Goal: Download file/media

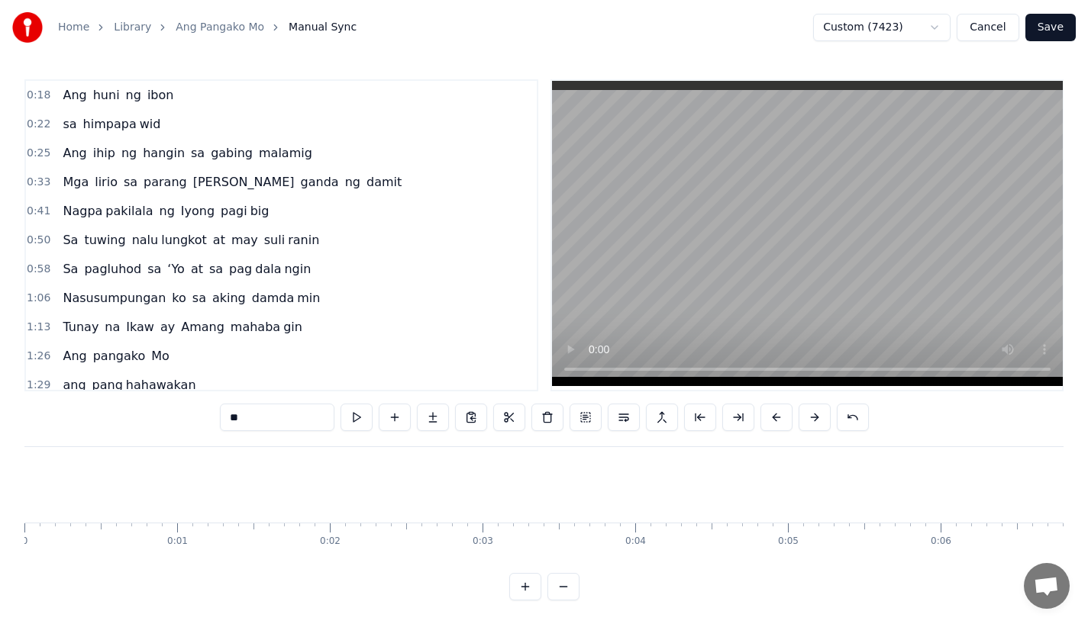
scroll to position [0, 26027]
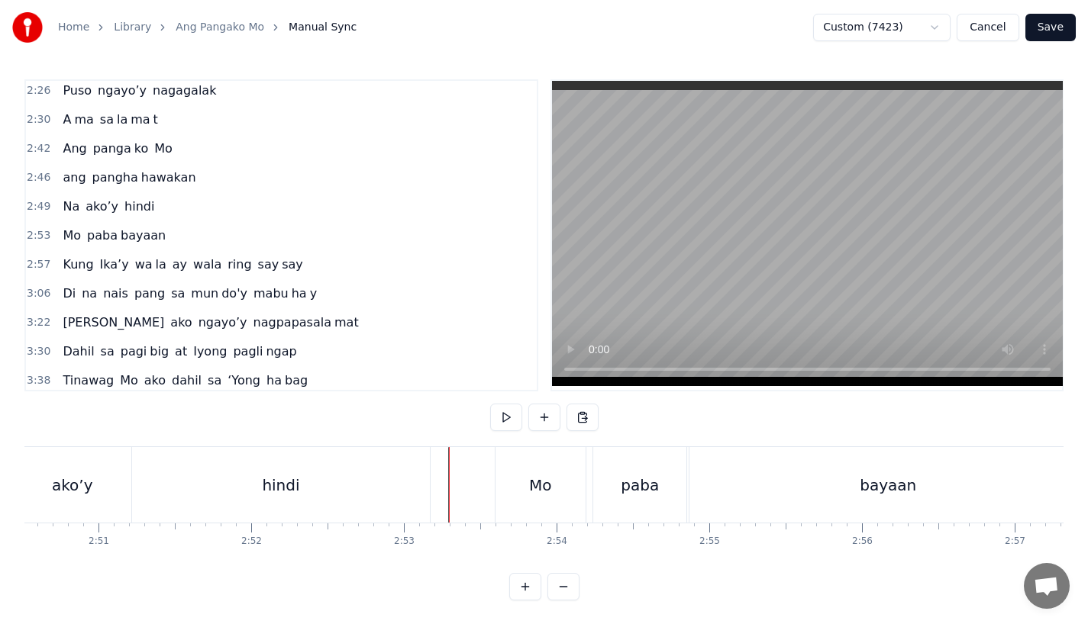
click at [384, 464] on div "hindi" at bounding box center [281, 485] width 298 height 76
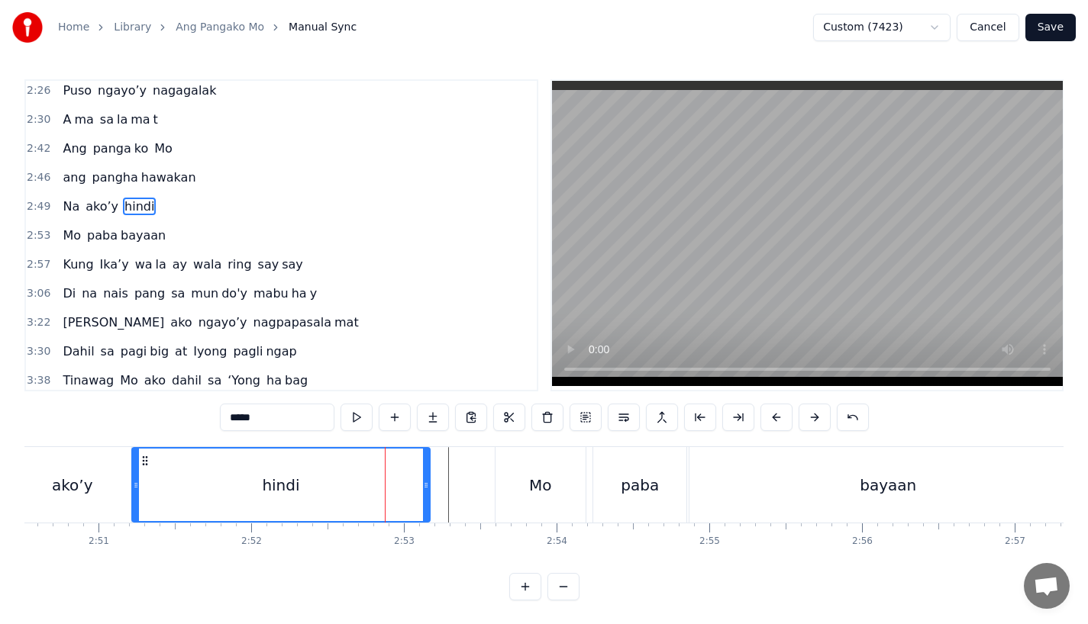
scroll to position [527, 0]
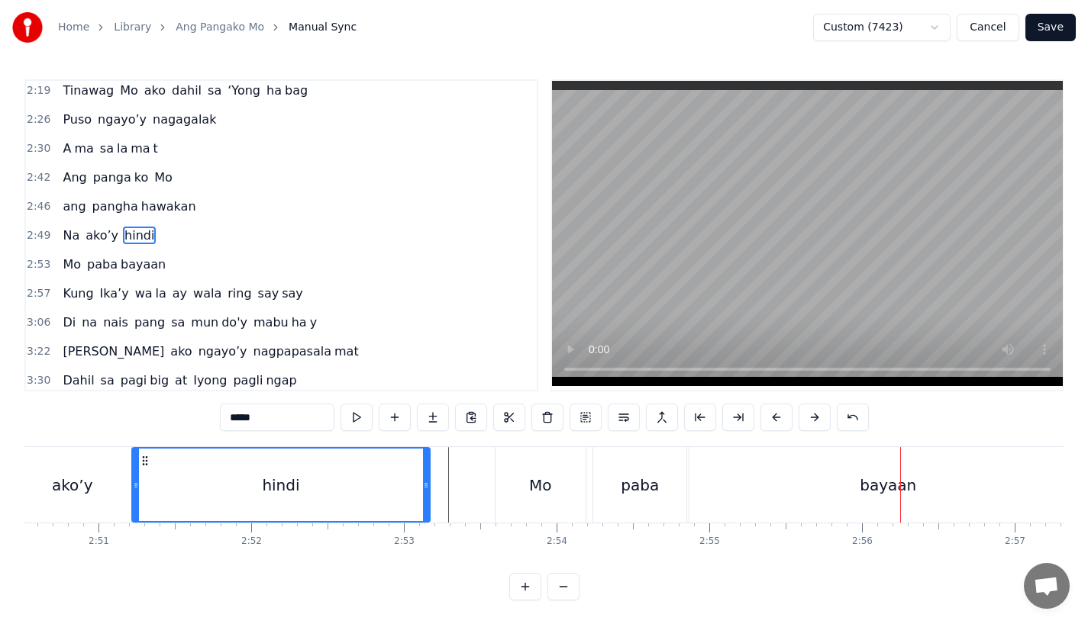
click at [342, 462] on div "hindi" at bounding box center [281, 485] width 296 height 73
click at [299, 469] on div "hindi" at bounding box center [281, 485] width 296 height 73
click at [232, 460] on div "hindi" at bounding box center [281, 485] width 296 height 73
click at [534, 474] on div "Mo" at bounding box center [540, 485] width 23 height 23
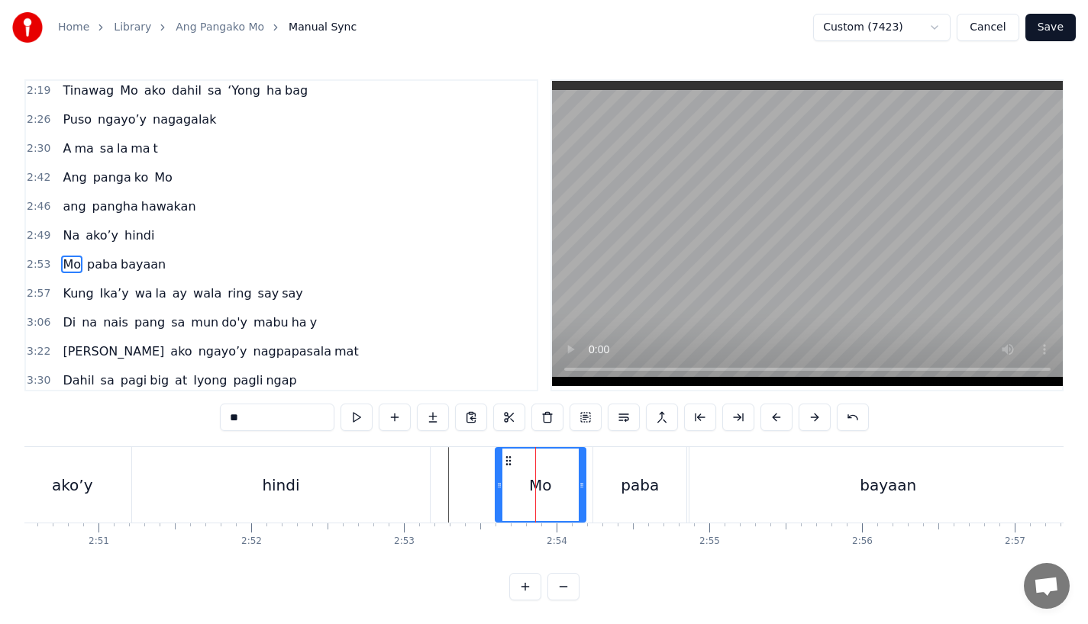
scroll to position [556, 0]
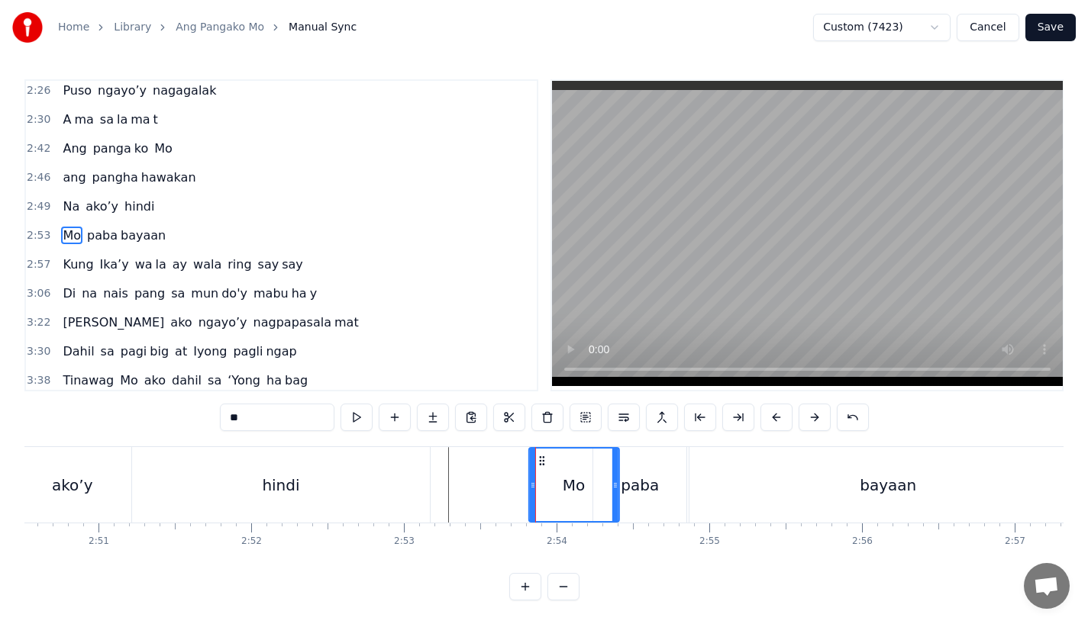
drag, startPoint x: 508, startPoint y: 458, endPoint x: 549, endPoint y: 459, distance: 42.0
click at [548, 459] on icon at bounding box center [542, 461] width 12 height 12
click at [642, 476] on div "paba" at bounding box center [639, 485] width 38 height 23
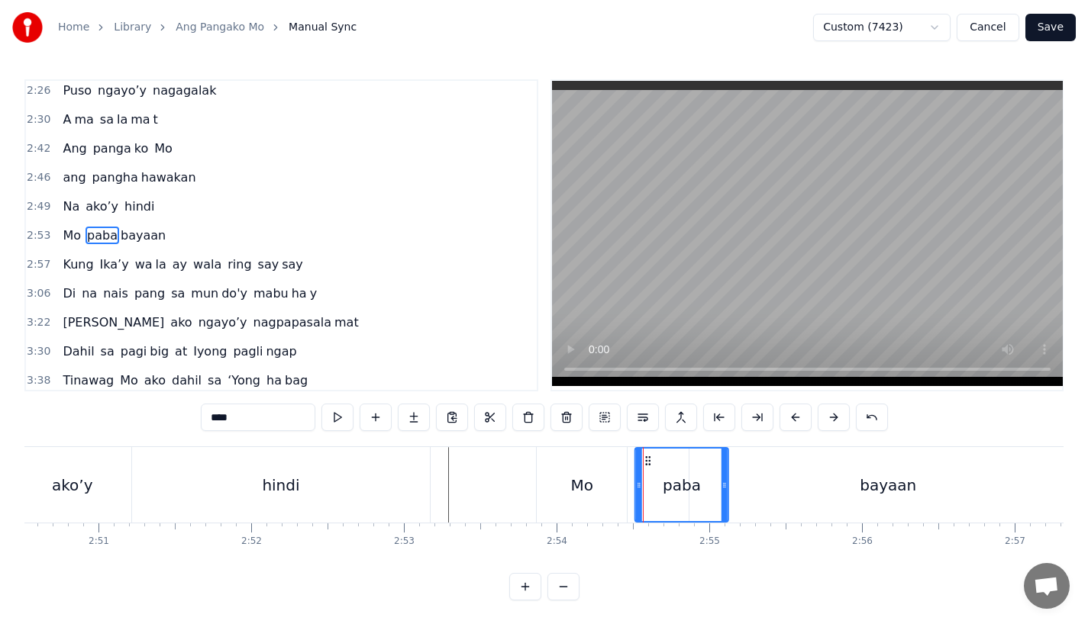
drag, startPoint x: 606, startPoint y: 456, endPoint x: 649, endPoint y: 457, distance: 43.5
click at [649, 457] on icon at bounding box center [648, 461] width 12 height 12
drag, startPoint x: 648, startPoint y: 459, endPoint x: 635, endPoint y: 459, distance: 13.0
click at [635, 459] on icon at bounding box center [638, 461] width 12 height 12
click at [729, 479] on div "bayaan" at bounding box center [887, 485] width 397 height 76
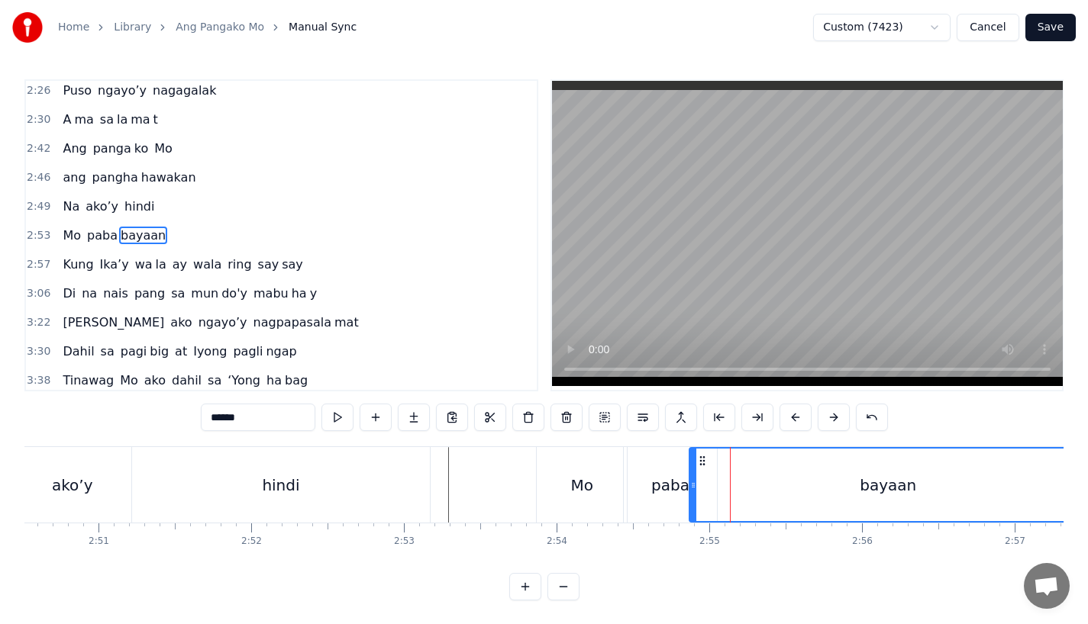
click at [646, 496] on div "paba" at bounding box center [670, 485] width 93 height 76
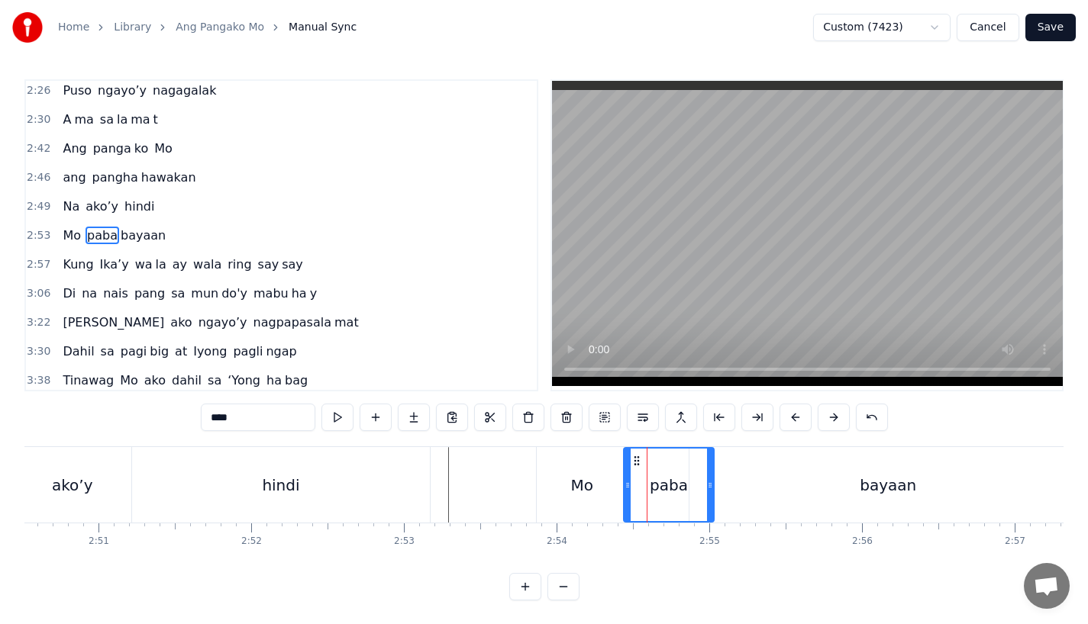
drag, startPoint x: 711, startPoint y: 489, endPoint x: 703, endPoint y: 489, distance: 8.4
click at [707, 489] on icon at bounding box center [710, 485] width 6 height 12
click at [749, 489] on div "bayaan" at bounding box center [887, 485] width 397 height 76
type input "******"
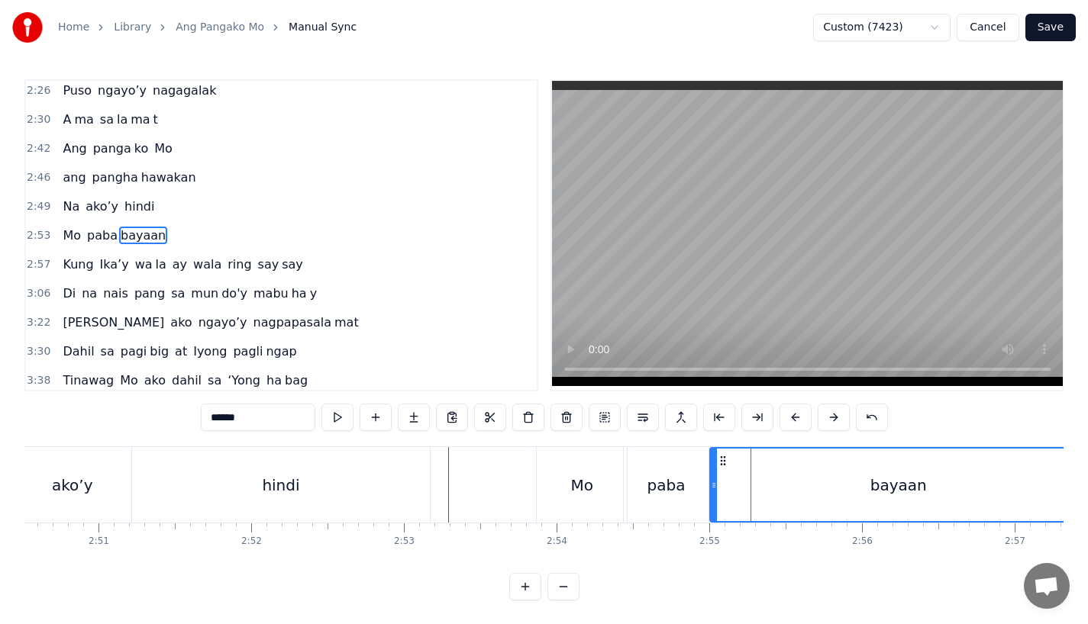
drag, startPoint x: 690, startPoint y: 485, endPoint x: 709, endPoint y: 484, distance: 19.1
click at [711, 484] on icon at bounding box center [714, 485] width 6 height 12
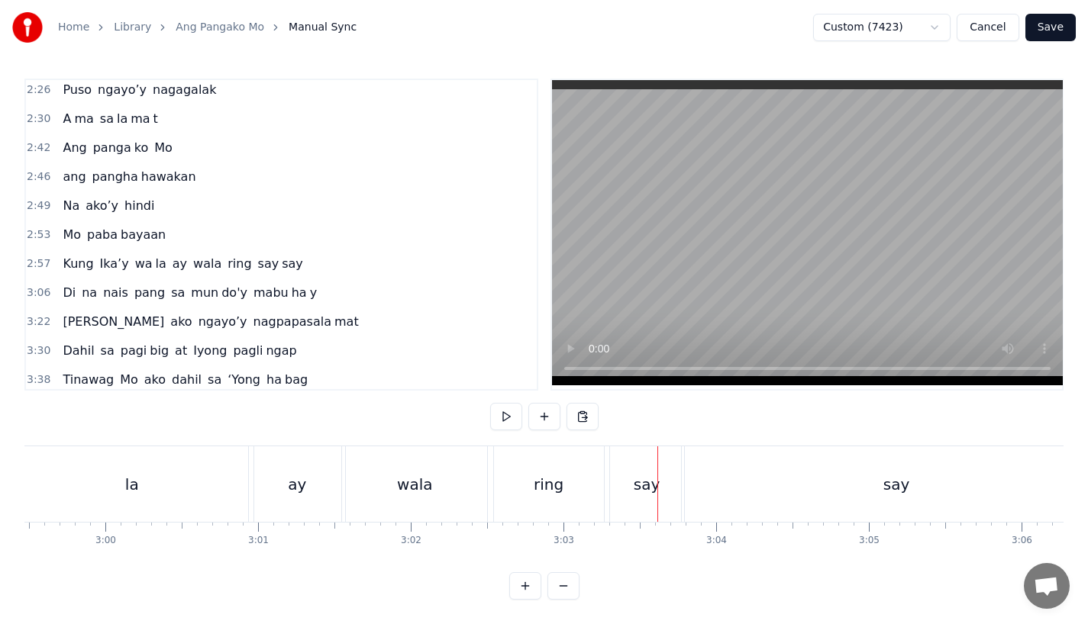
scroll to position [0, 27386]
click at [282, 446] on div "ay" at bounding box center [304, 484] width 96 height 76
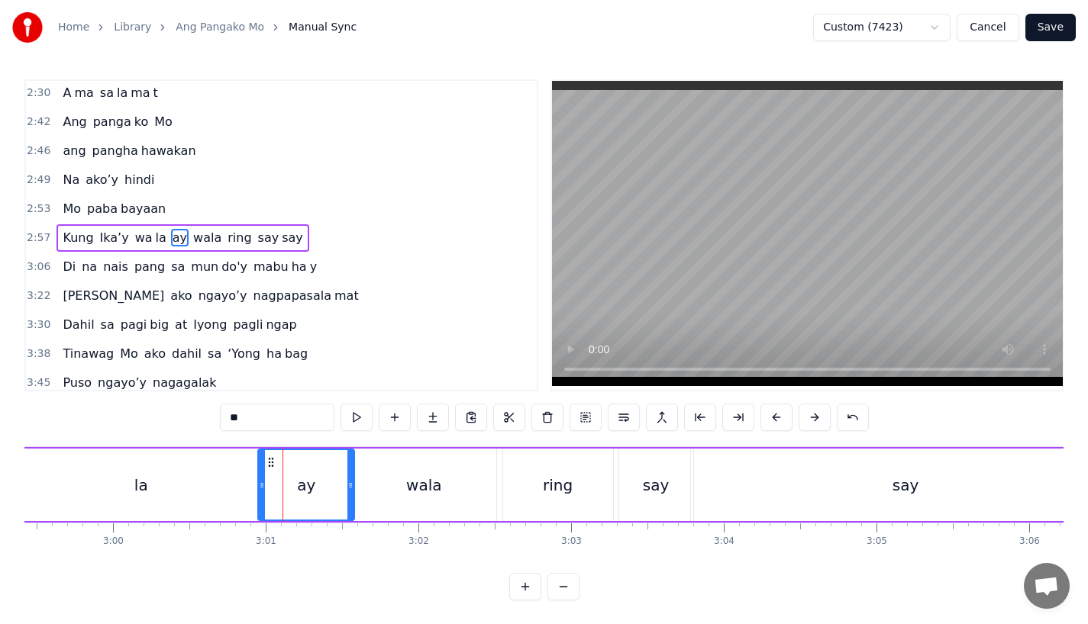
scroll to position [585, 0]
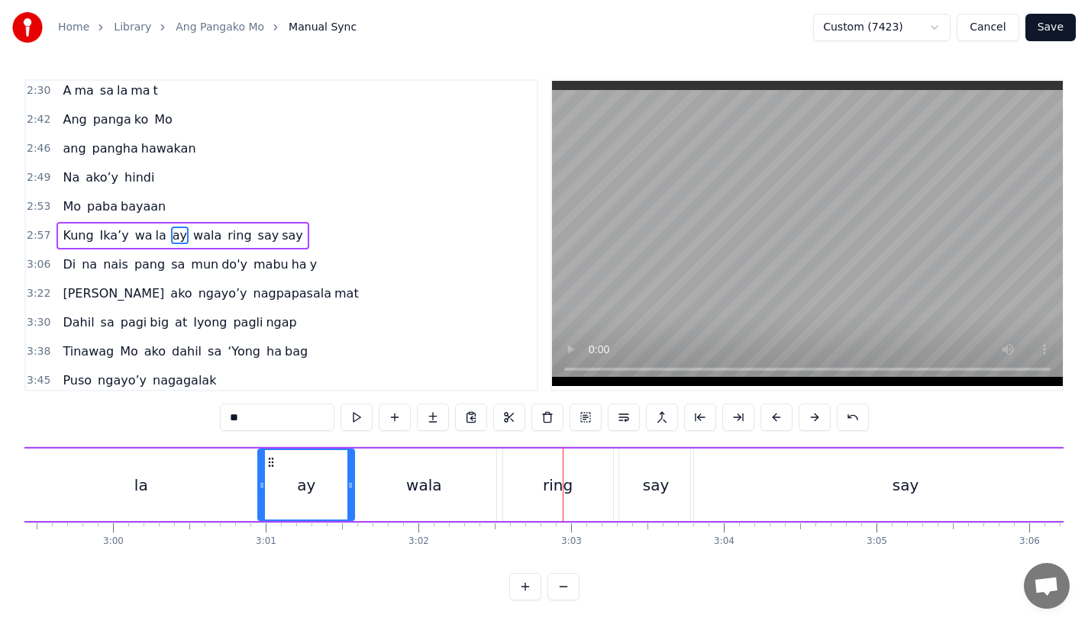
click at [423, 499] on div "wala" at bounding box center [423, 485] width 145 height 73
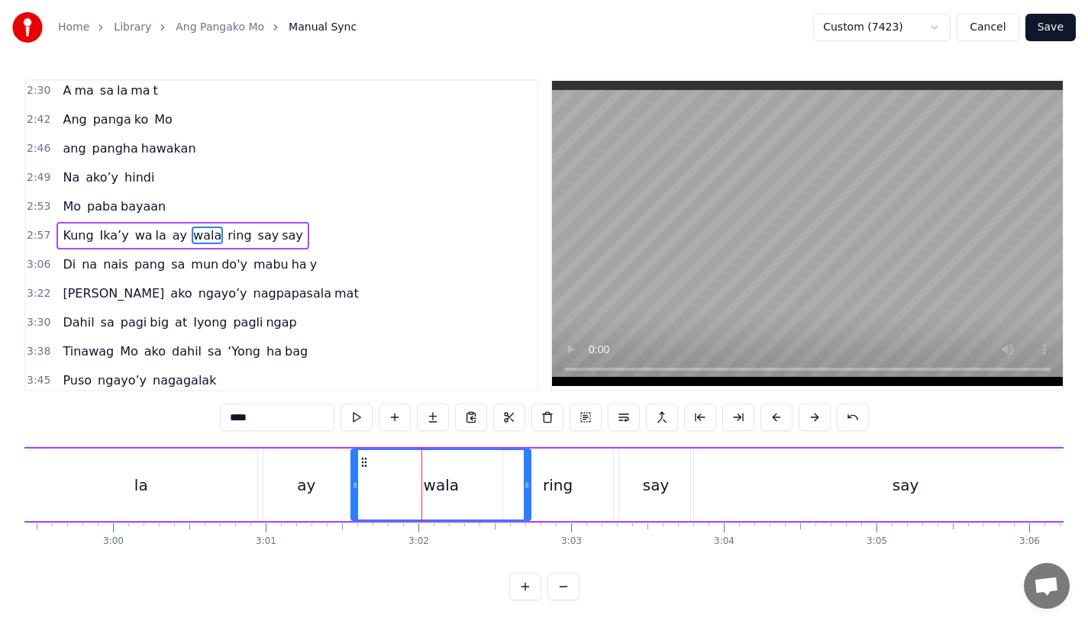
drag, startPoint x: 493, startPoint y: 493, endPoint x: 531, endPoint y: 492, distance: 38.2
click at [530, 492] on div at bounding box center [527, 484] width 6 height 69
click at [573, 492] on div "ring" at bounding box center [558, 485] width 110 height 73
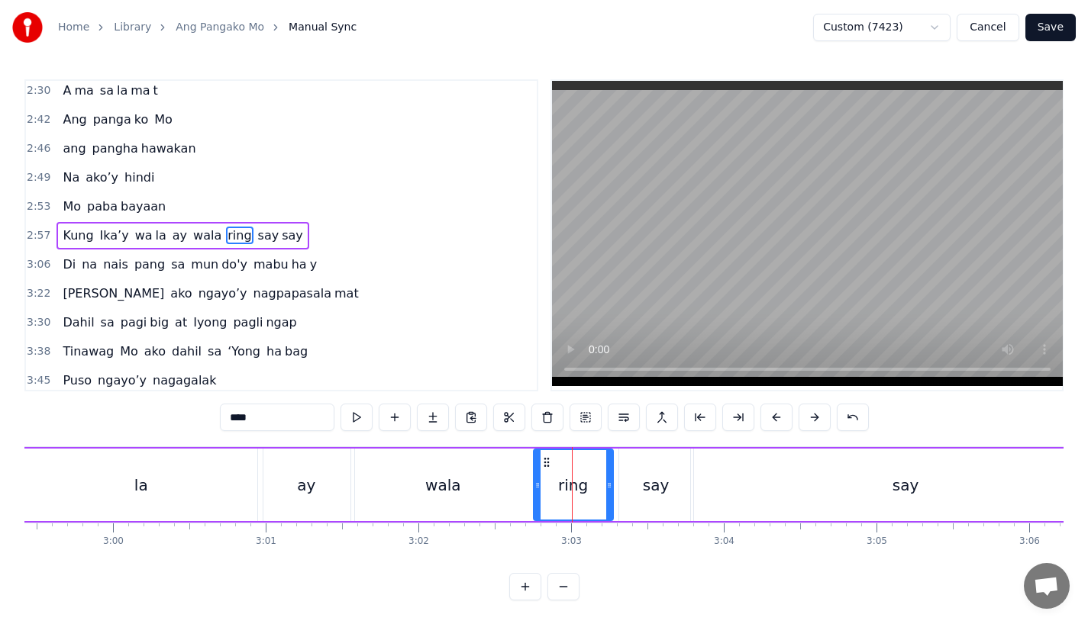
drag, startPoint x: 508, startPoint y: 486, endPoint x: 540, endPoint y: 485, distance: 32.1
click at [540, 485] on icon at bounding box center [537, 485] width 6 height 12
click at [459, 482] on div "wala" at bounding box center [442, 485] width 183 height 73
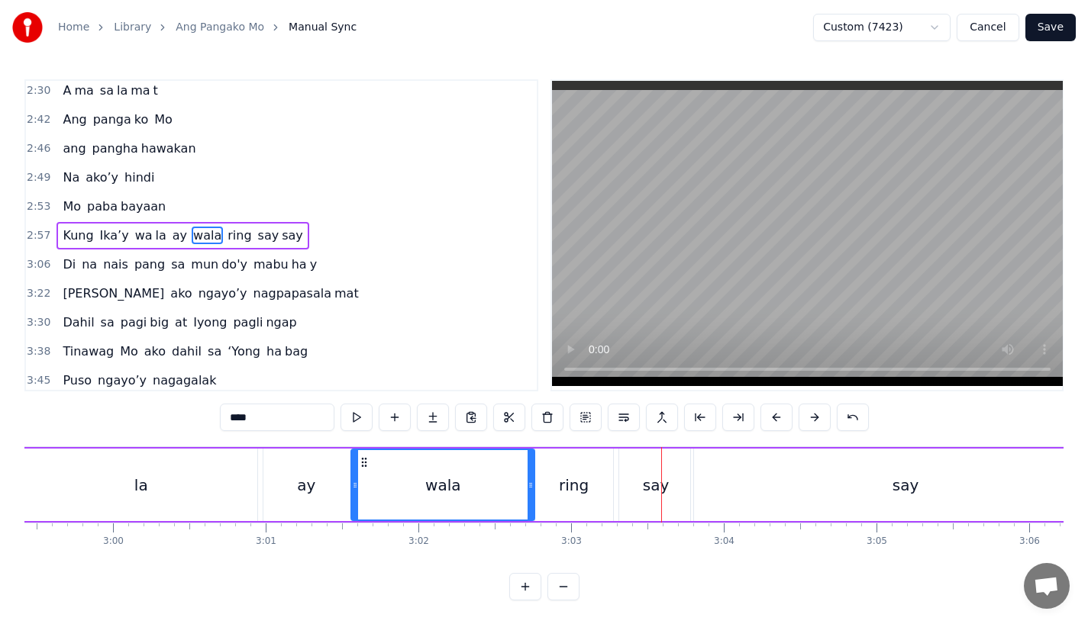
click at [651, 486] on div "say" at bounding box center [656, 485] width 27 height 23
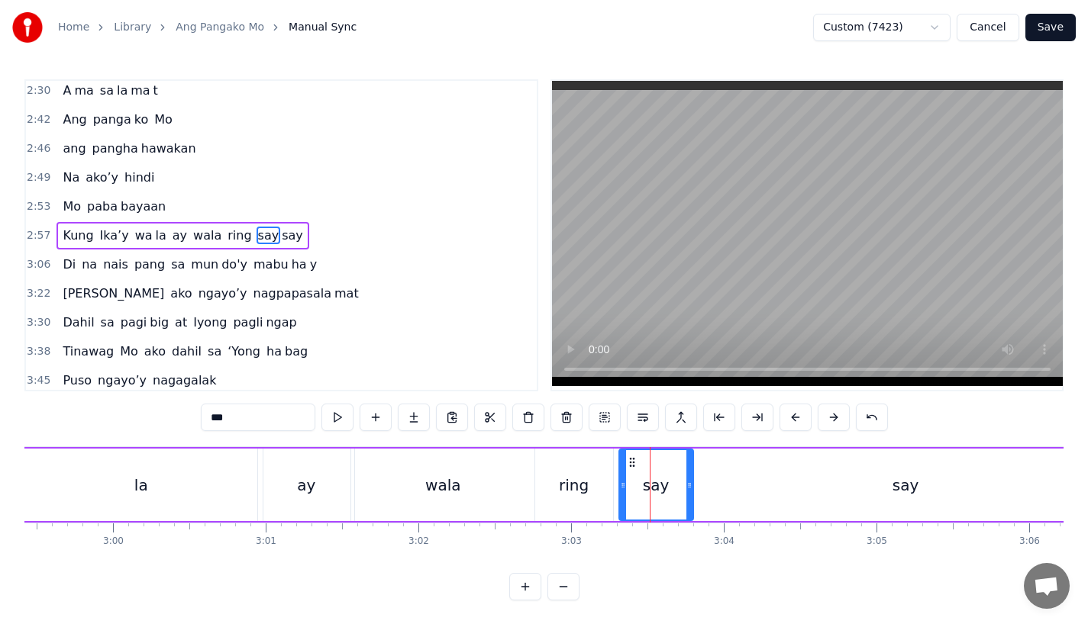
click at [709, 467] on div "say" at bounding box center [905, 485] width 429 height 73
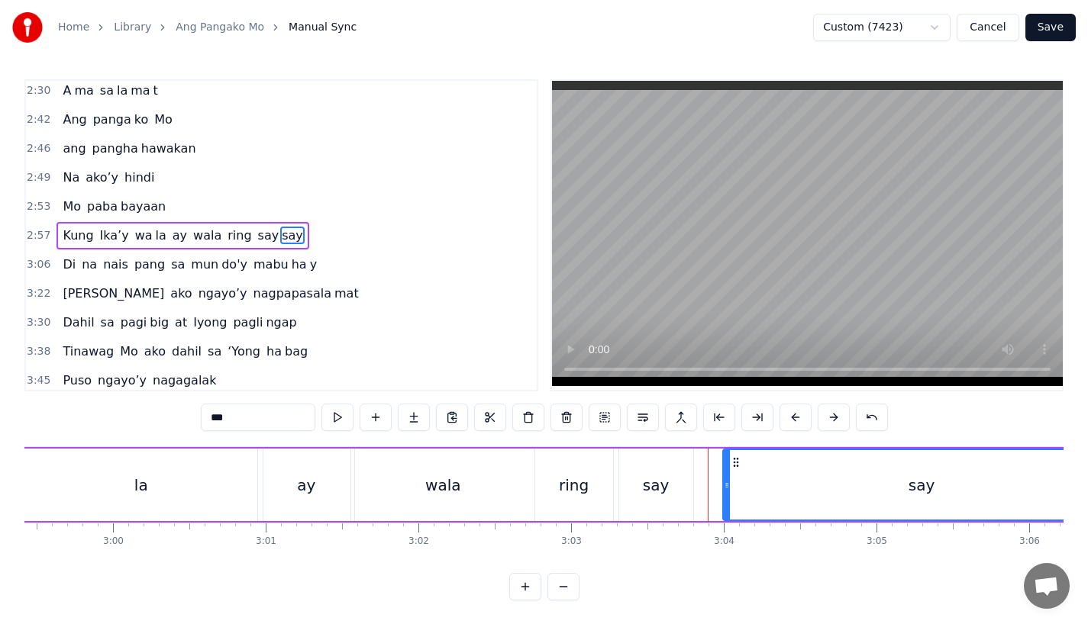
drag, startPoint x: 694, startPoint y: 483, endPoint x: 727, endPoint y: 483, distance: 32.1
click at [727, 483] on icon at bounding box center [726, 485] width 6 height 12
click at [644, 483] on div "say" at bounding box center [656, 485] width 27 height 23
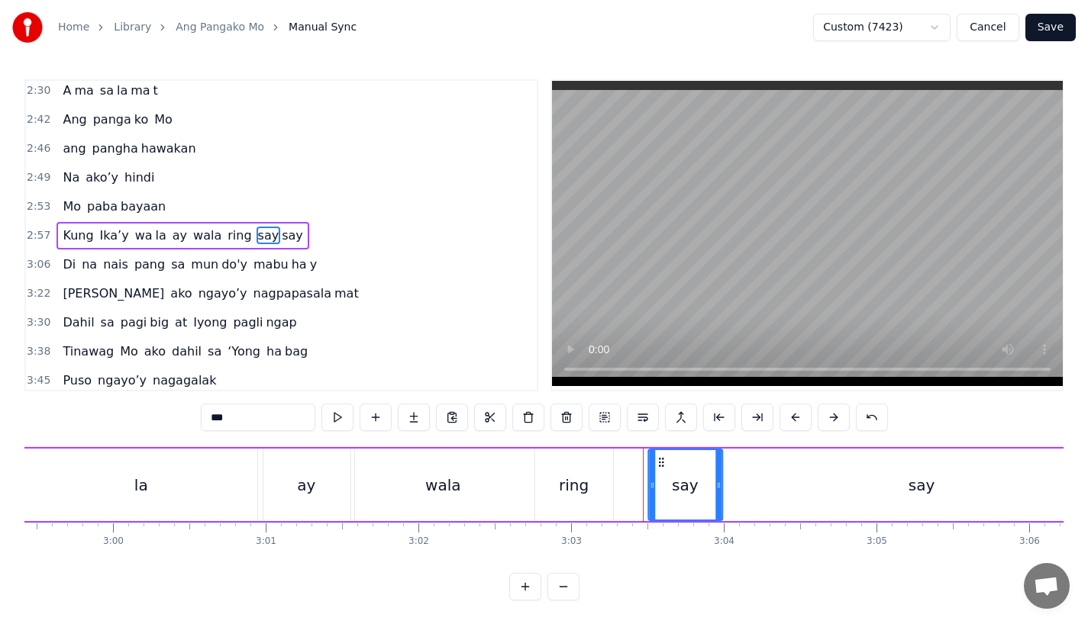
drag, startPoint x: 632, startPoint y: 459, endPoint x: 662, endPoint y: 459, distance: 29.8
click at [662, 459] on circle at bounding box center [662, 459] width 1 height 1
click at [595, 462] on div "ring" at bounding box center [574, 485] width 78 height 73
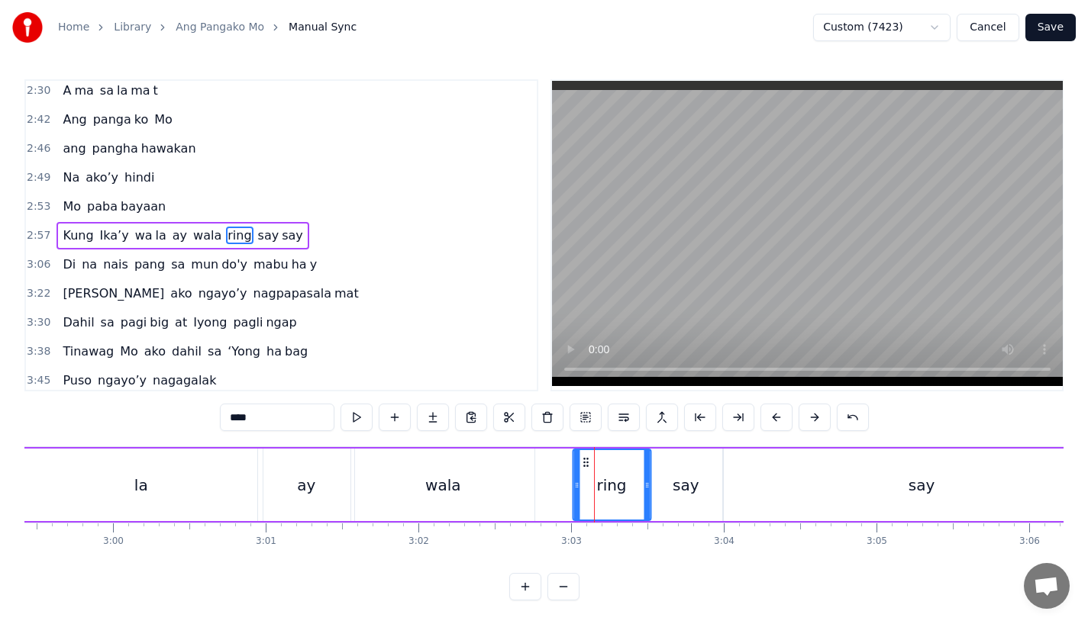
drag, startPoint x: 552, startPoint y: 459, endPoint x: 590, endPoint y: 460, distance: 38.2
click at [590, 460] on icon at bounding box center [585, 462] width 12 height 12
click at [509, 478] on div "wala" at bounding box center [442, 485] width 183 height 73
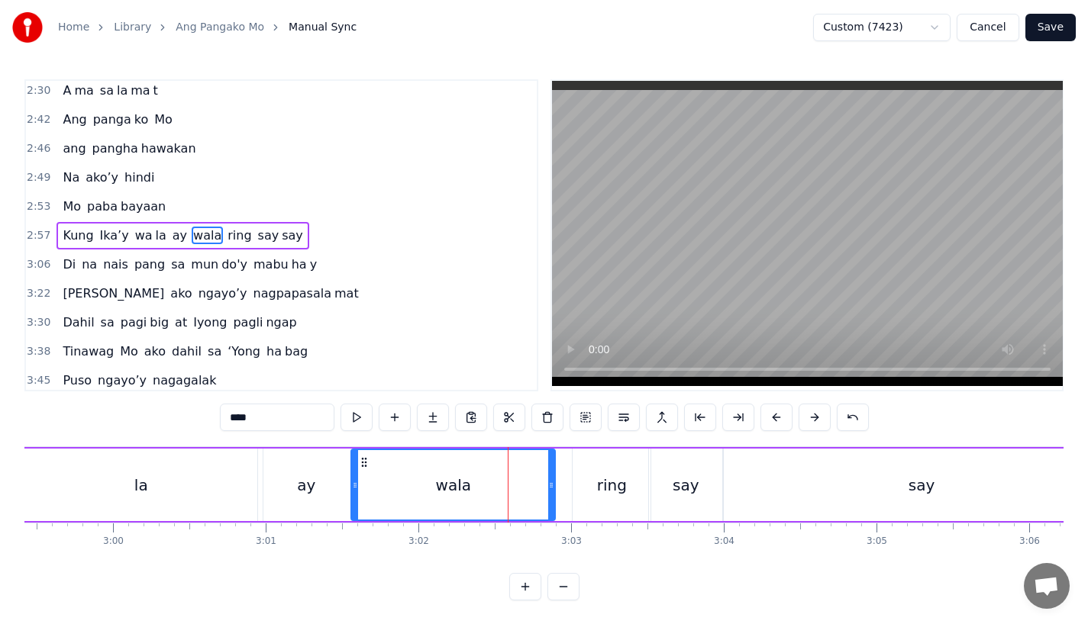
drag, startPoint x: 531, startPoint y: 482, endPoint x: 553, endPoint y: 482, distance: 22.1
click at [553, 482] on icon at bounding box center [551, 485] width 6 height 12
click at [414, 464] on div "wala" at bounding box center [454, 484] width 204 height 69
click at [335, 465] on div "ay" at bounding box center [306, 485] width 96 height 73
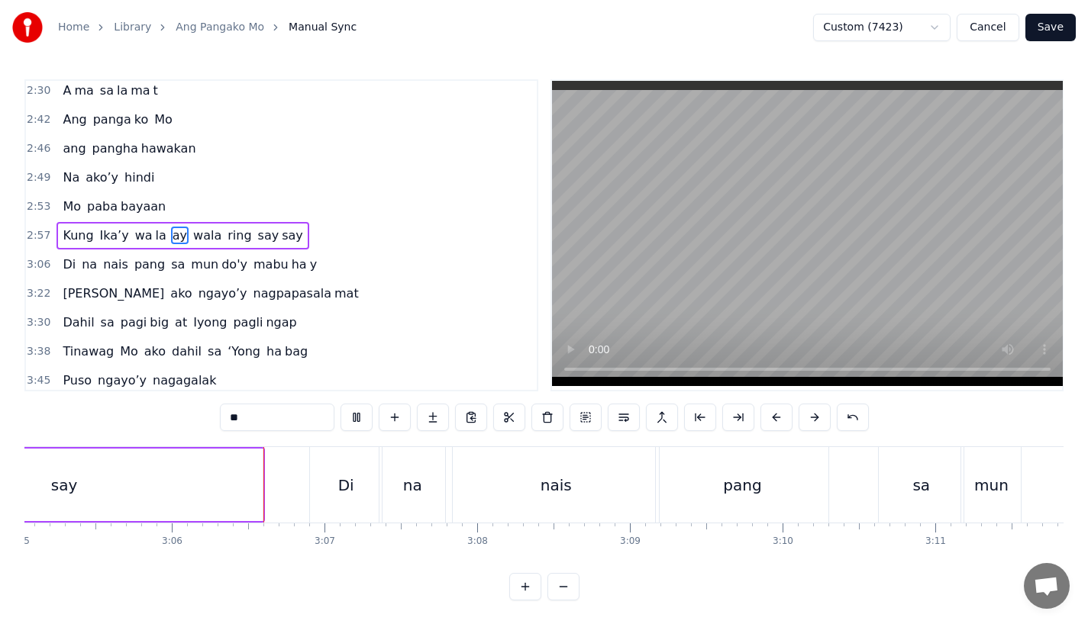
scroll to position [0, 28294]
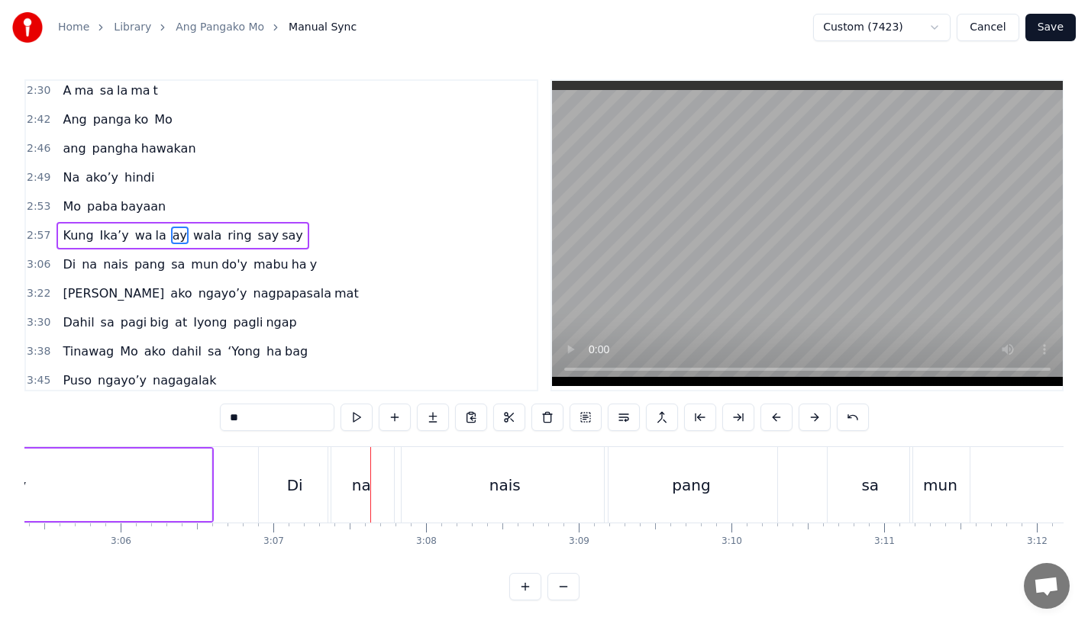
click at [289, 496] on div "Di" at bounding box center [295, 485] width 16 height 23
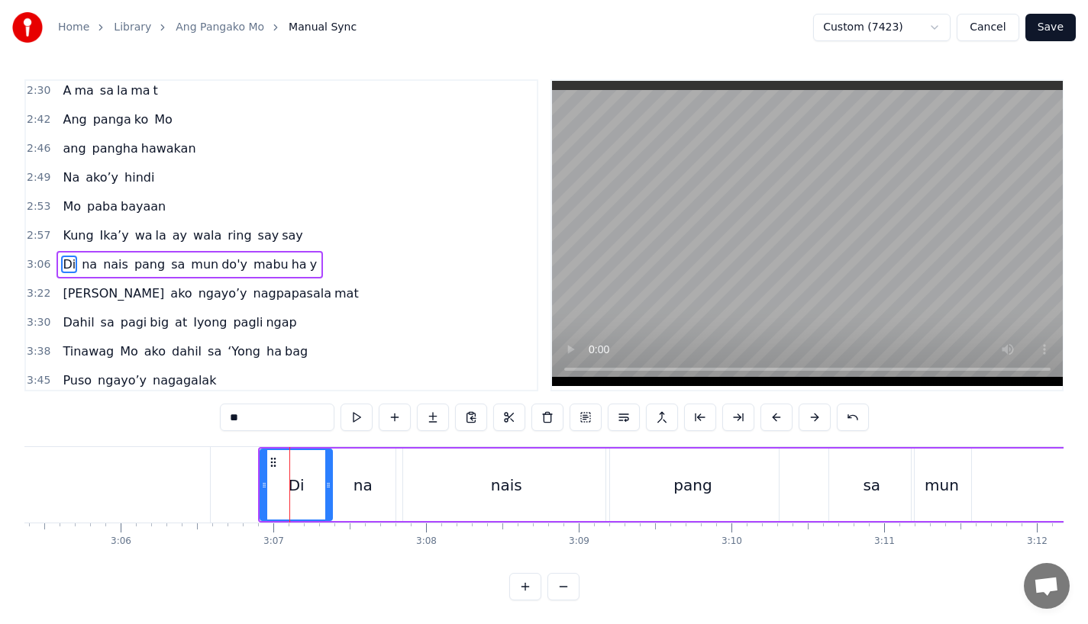
scroll to position [614, 0]
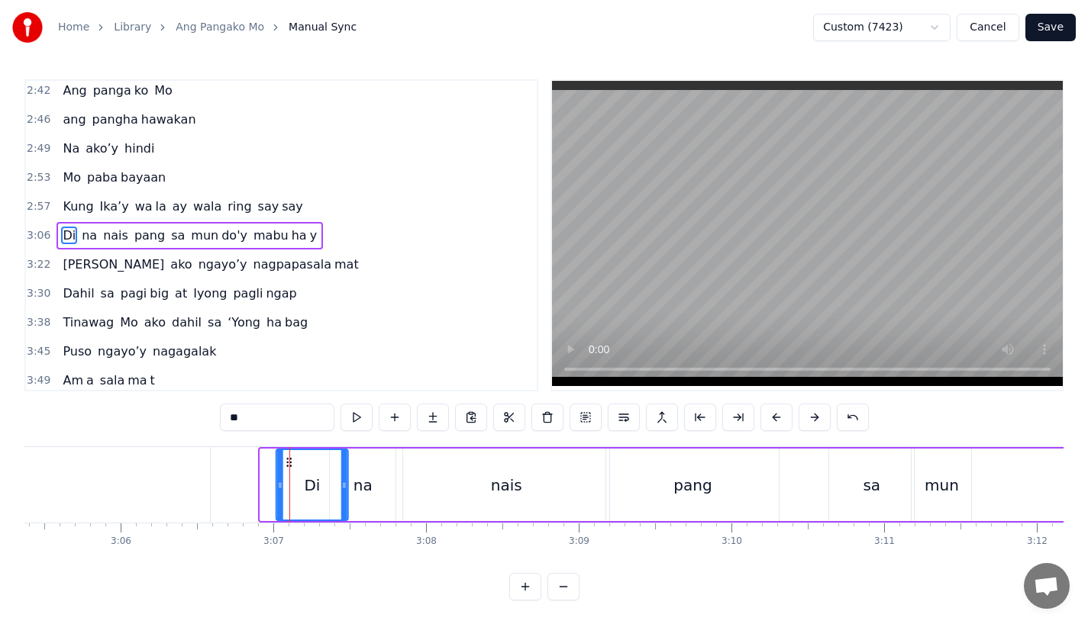
drag, startPoint x: 272, startPoint y: 460, endPoint x: 288, endPoint y: 461, distance: 16.0
click at [288, 461] on icon at bounding box center [289, 462] width 12 height 12
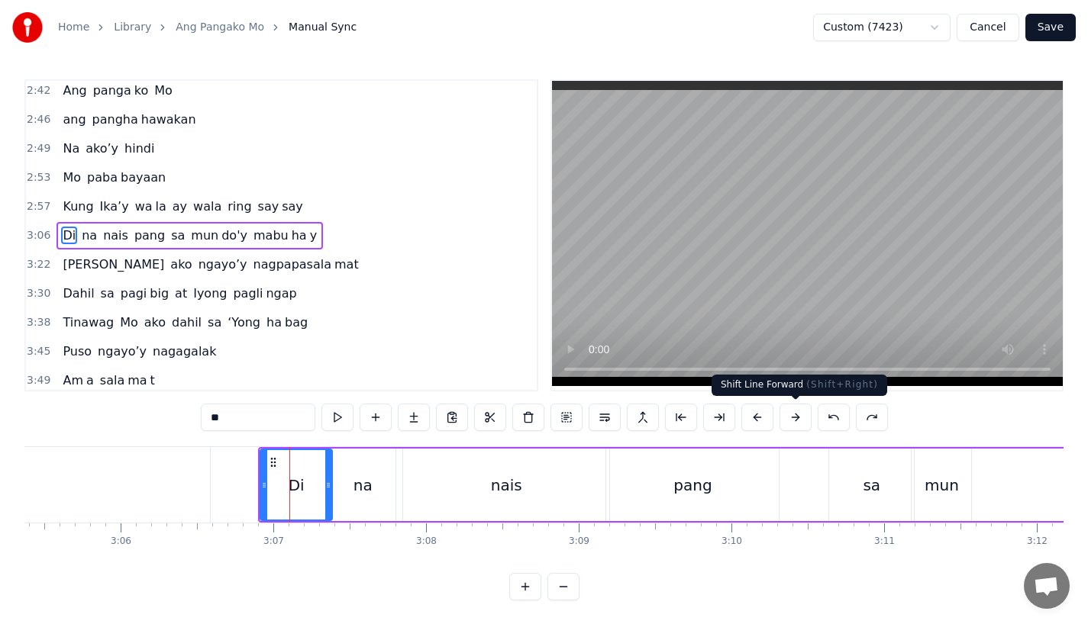
click at [798, 423] on button at bounding box center [795, 417] width 32 height 27
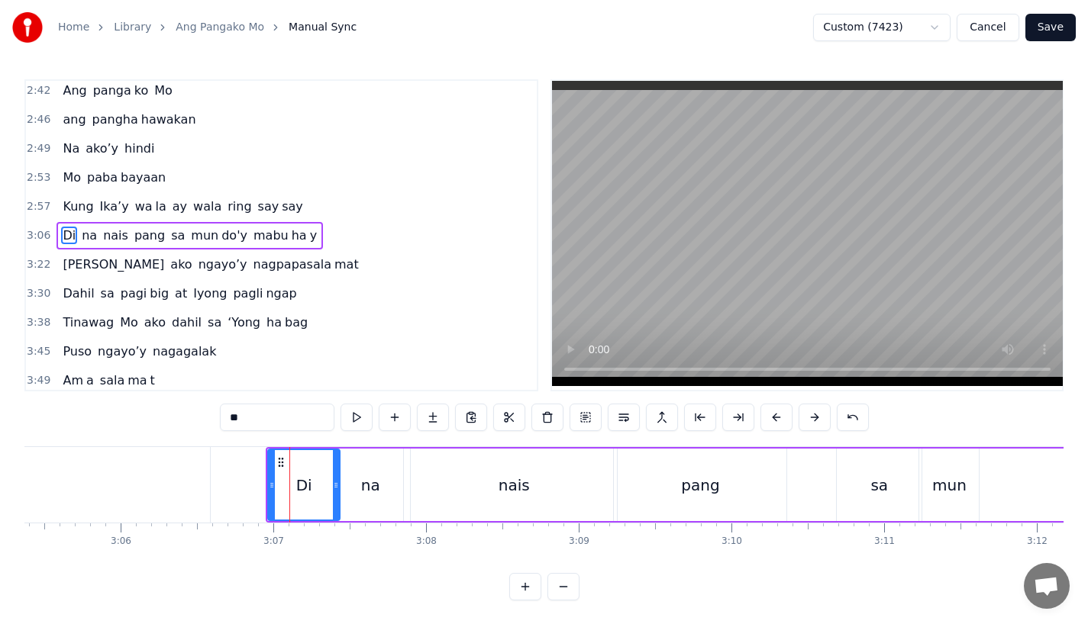
click at [798, 423] on button at bounding box center [814, 417] width 32 height 27
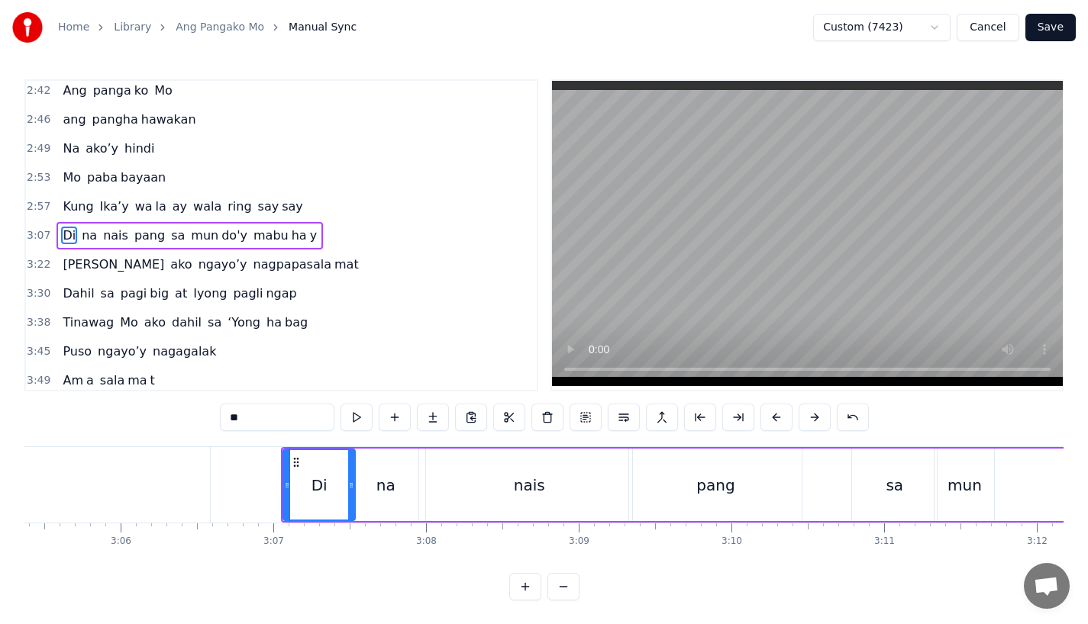
click at [798, 423] on button at bounding box center [814, 417] width 32 height 27
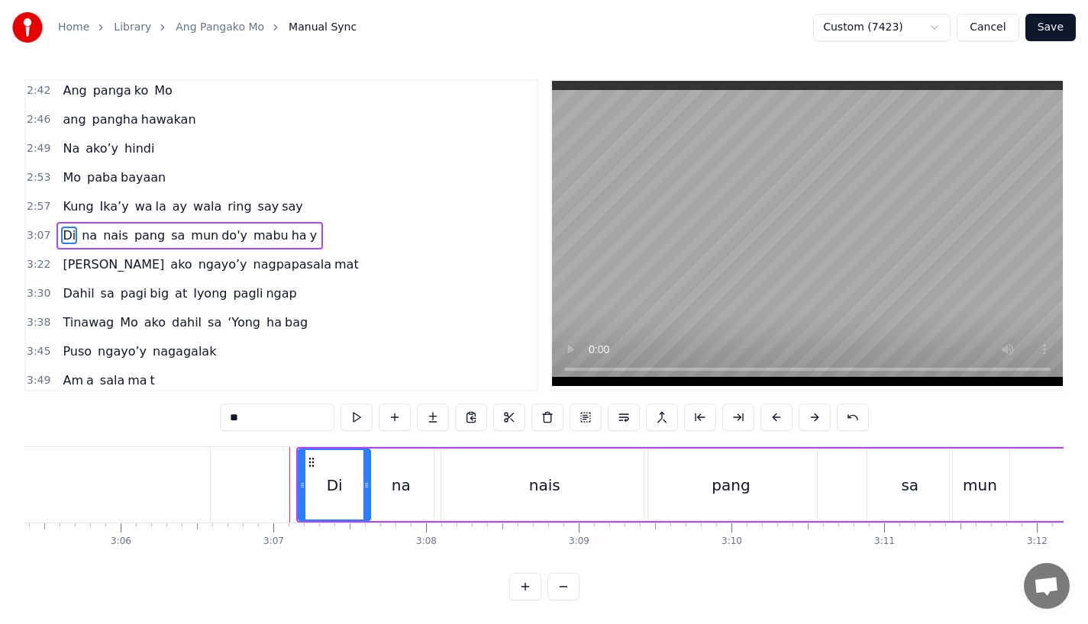
click at [798, 423] on button at bounding box center [814, 417] width 32 height 27
click at [185, 464] on div "say" at bounding box center [11, 485] width 397 height 76
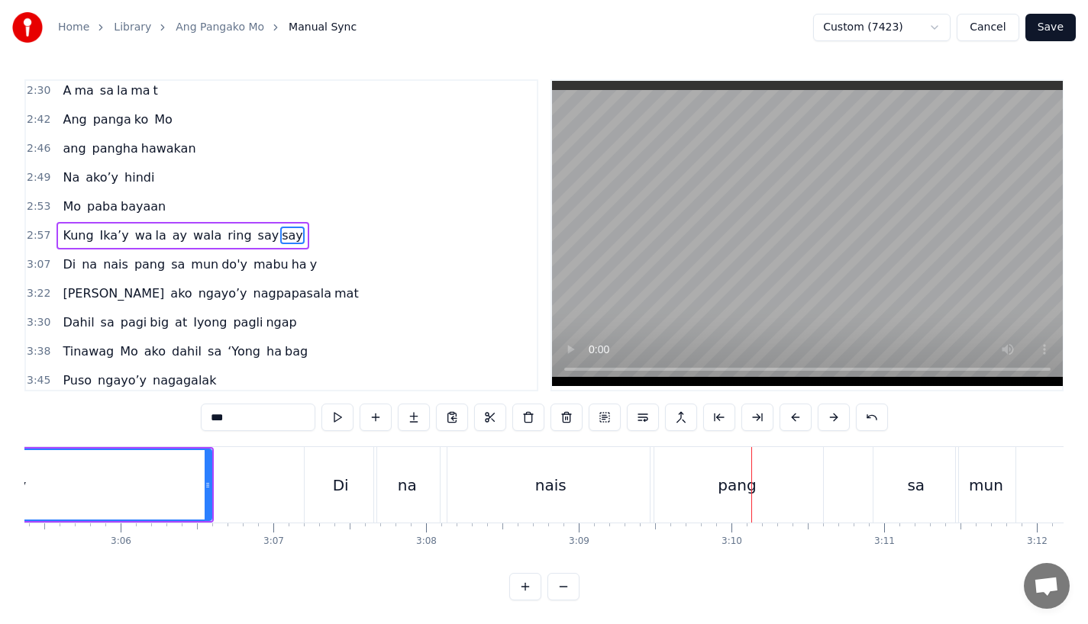
click at [334, 468] on div "Di" at bounding box center [341, 485] width 72 height 76
type input "**"
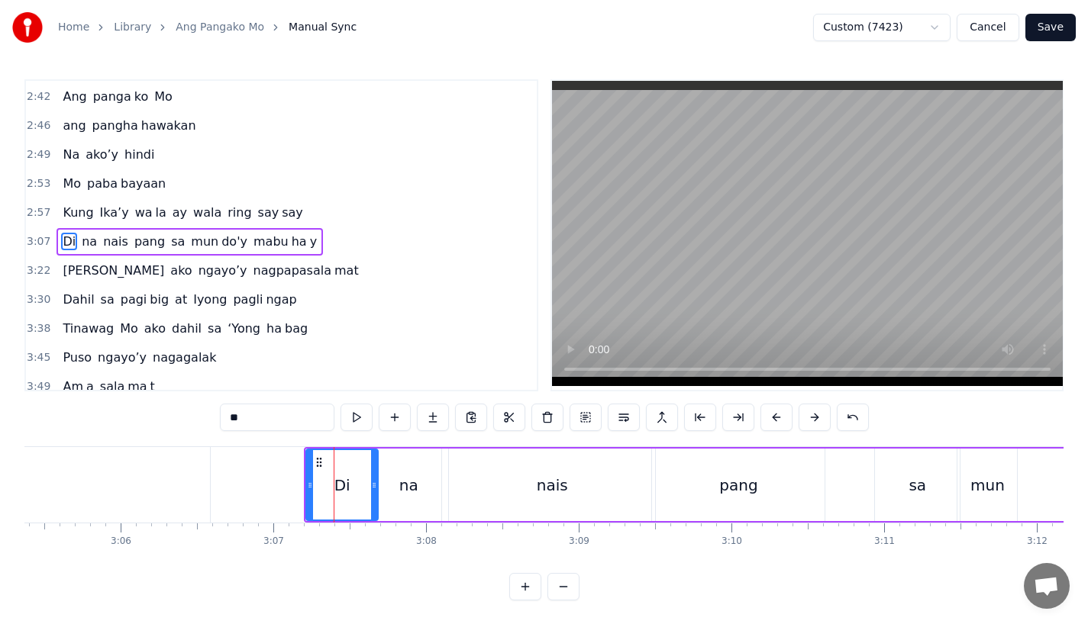
scroll to position [614, 0]
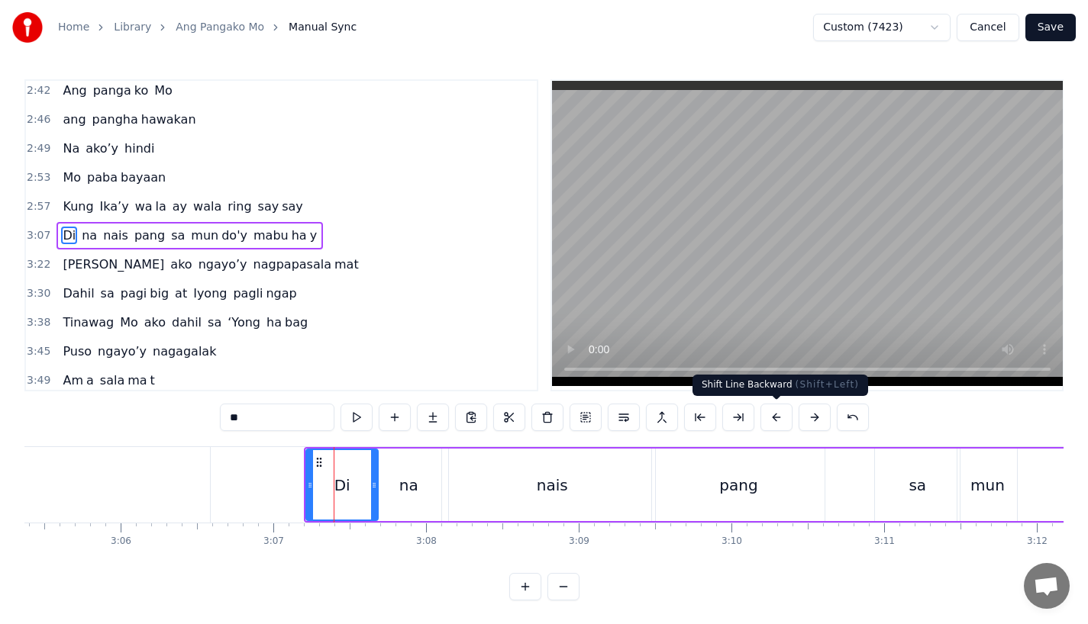
click at [769, 417] on button at bounding box center [776, 417] width 32 height 27
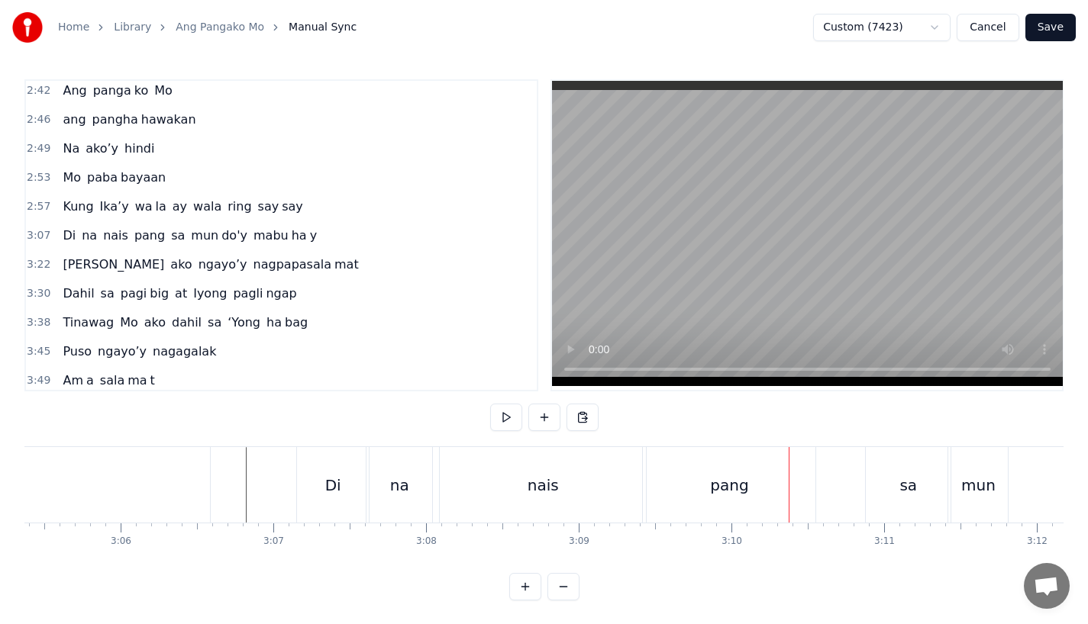
click at [330, 467] on div "Di" at bounding box center [333, 485] width 72 height 76
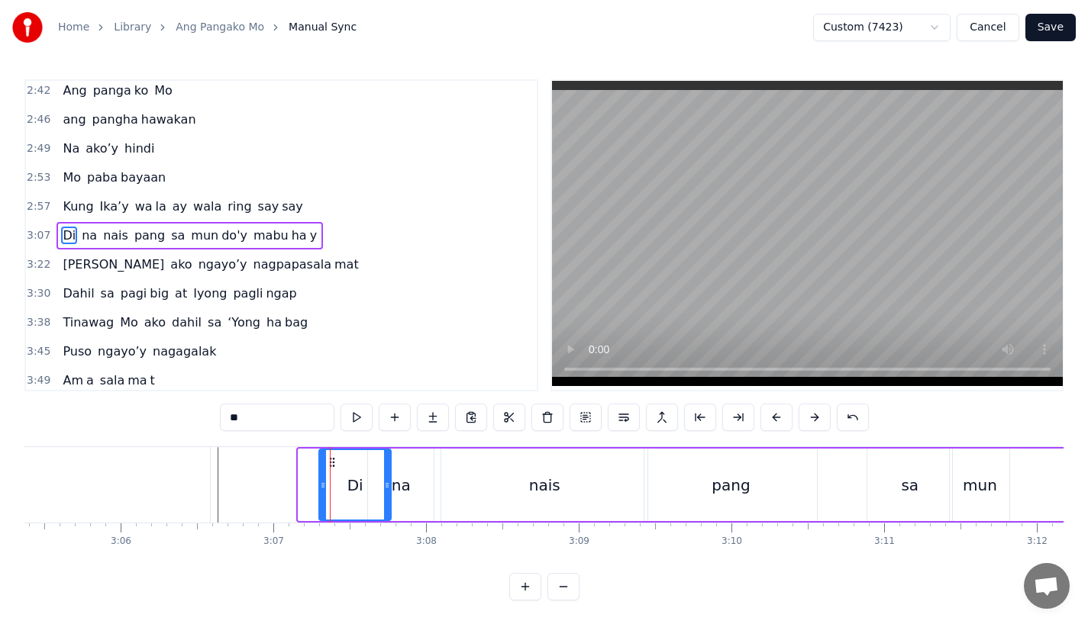
drag, startPoint x: 309, startPoint y: 462, endPoint x: 330, endPoint y: 462, distance: 20.6
click at [413, 492] on div "na" at bounding box center [401, 485] width 66 height 73
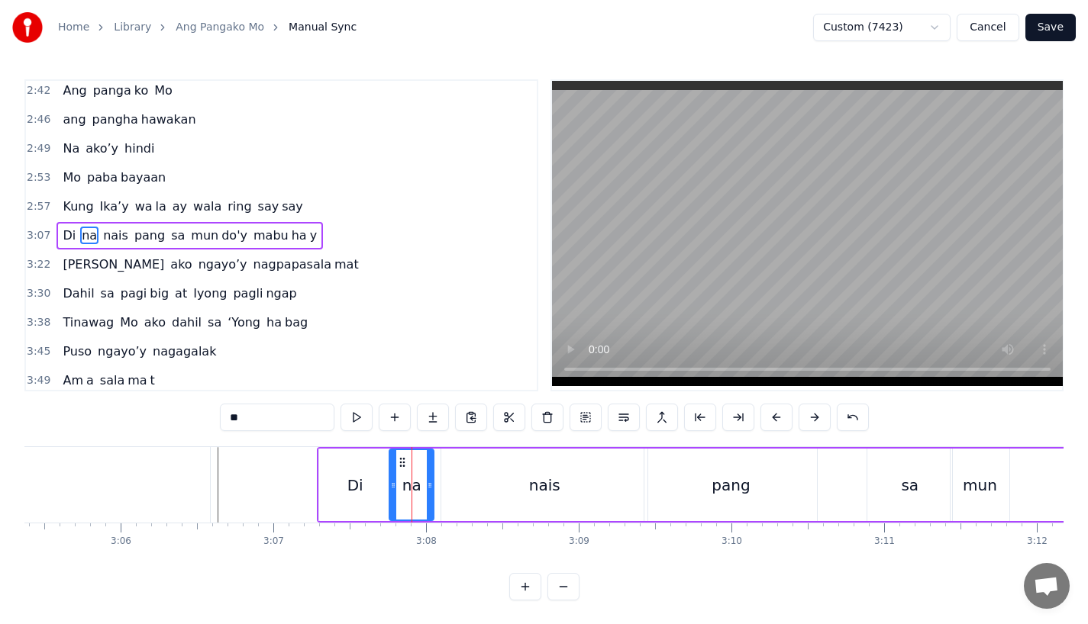
drag, startPoint x: 369, startPoint y: 486, endPoint x: 392, endPoint y: 486, distance: 22.9
click at [392, 486] on icon at bounding box center [393, 485] width 6 height 12
drag, startPoint x: 427, startPoint y: 486, endPoint x: 451, endPoint y: 485, distance: 23.7
click at [451, 485] on icon at bounding box center [448, 485] width 6 height 12
click at [478, 485] on div "nais" at bounding box center [544, 485] width 206 height 73
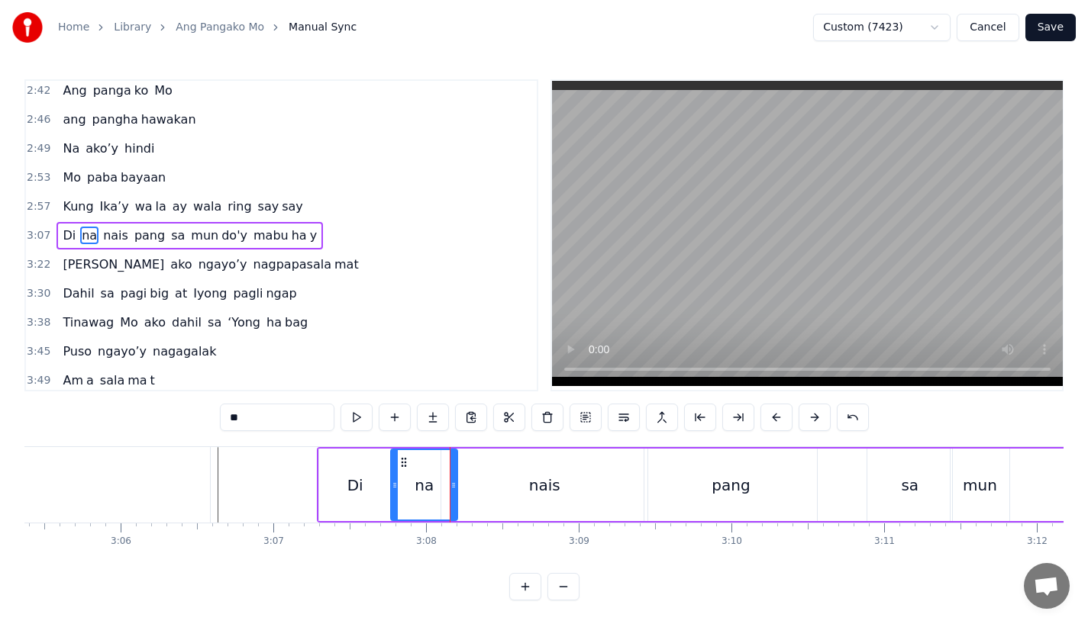
type input "****"
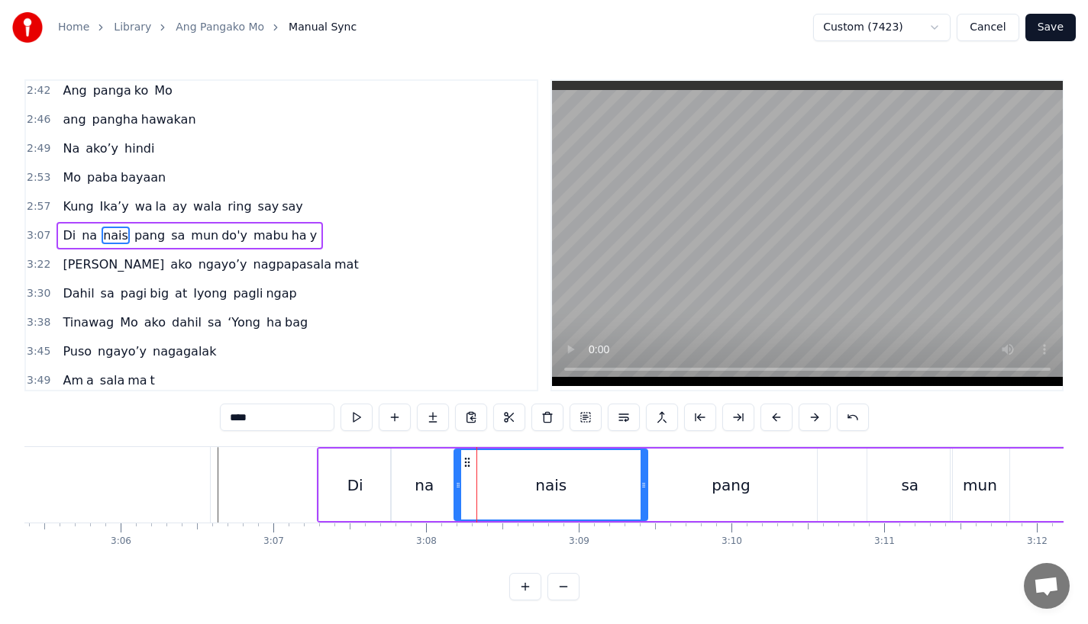
drag, startPoint x: 445, startPoint y: 485, endPoint x: 459, endPoint y: 485, distance: 13.7
click at [459, 485] on icon at bounding box center [458, 485] width 6 height 12
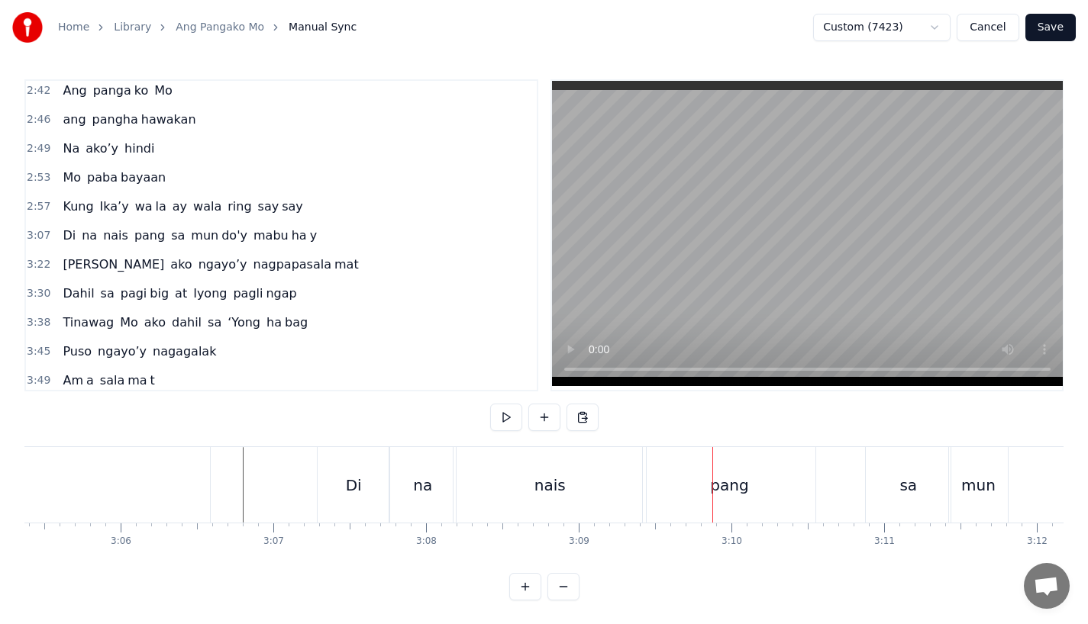
click at [667, 484] on div "pang" at bounding box center [729, 485] width 172 height 76
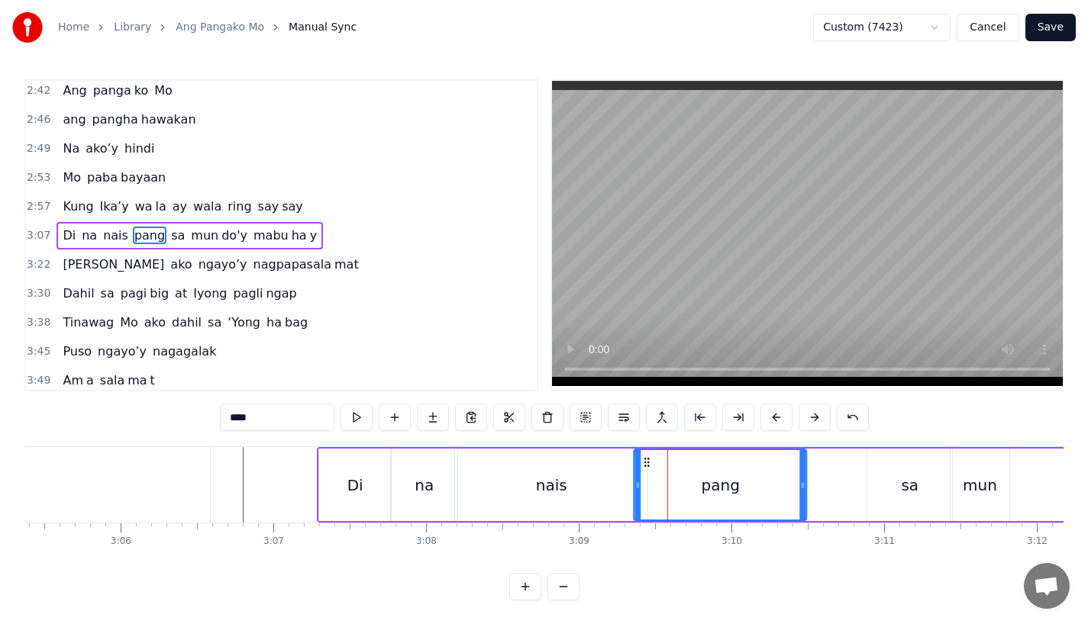
drag, startPoint x: 656, startPoint y: 456, endPoint x: 643, endPoint y: 457, distance: 13.0
click at [643, 457] on icon at bounding box center [647, 462] width 12 height 12
click at [588, 485] on div "nais" at bounding box center [551, 485] width 192 height 73
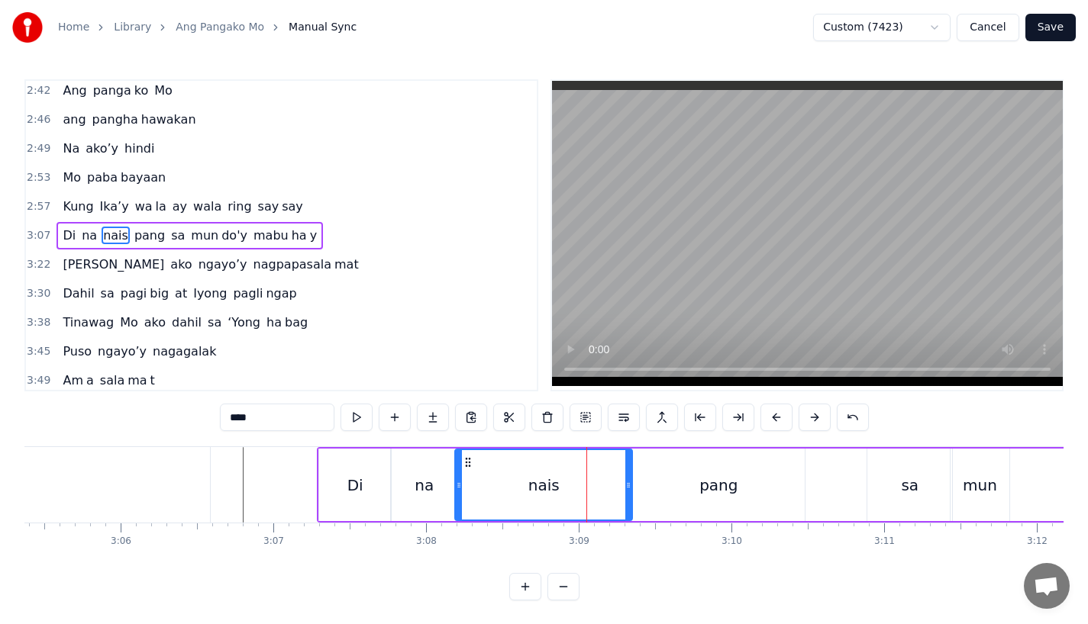
drag, startPoint x: 640, startPoint y: 483, endPoint x: 624, endPoint y: 484, distance: 16.8
click at [625, 484] on icon at bounding box center [628, 485] width 6 height 12
click at [417, 471] on div "na" at bounding box center [424, 485] width 66 height 73
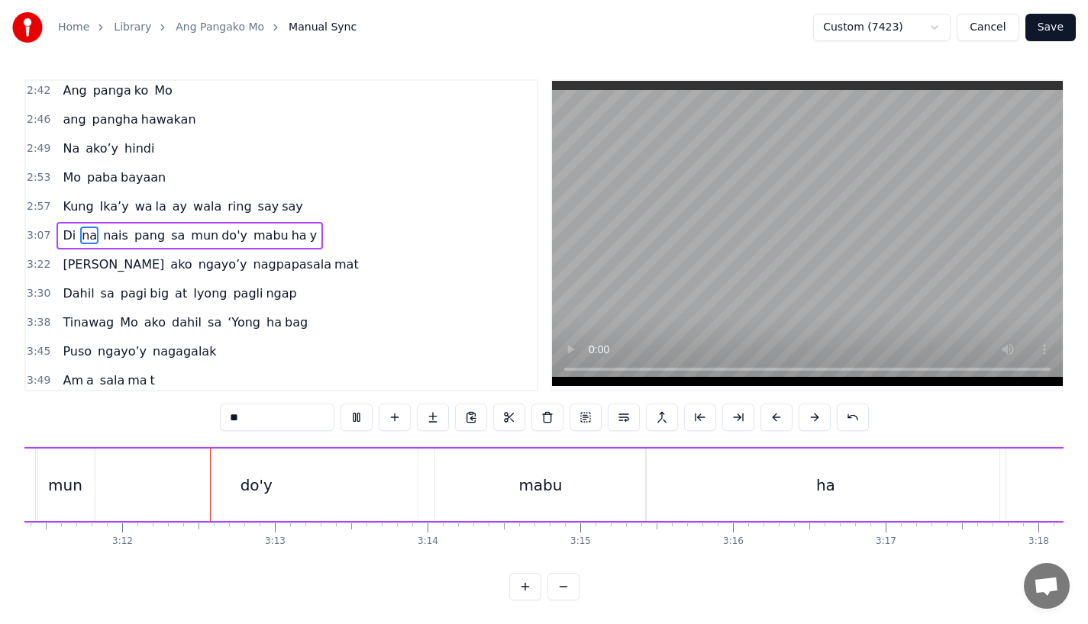
scroll to position [0, 29209]
click at [498, 469] on div "mabu" at bounding box center [539, 485] width 211 height 73
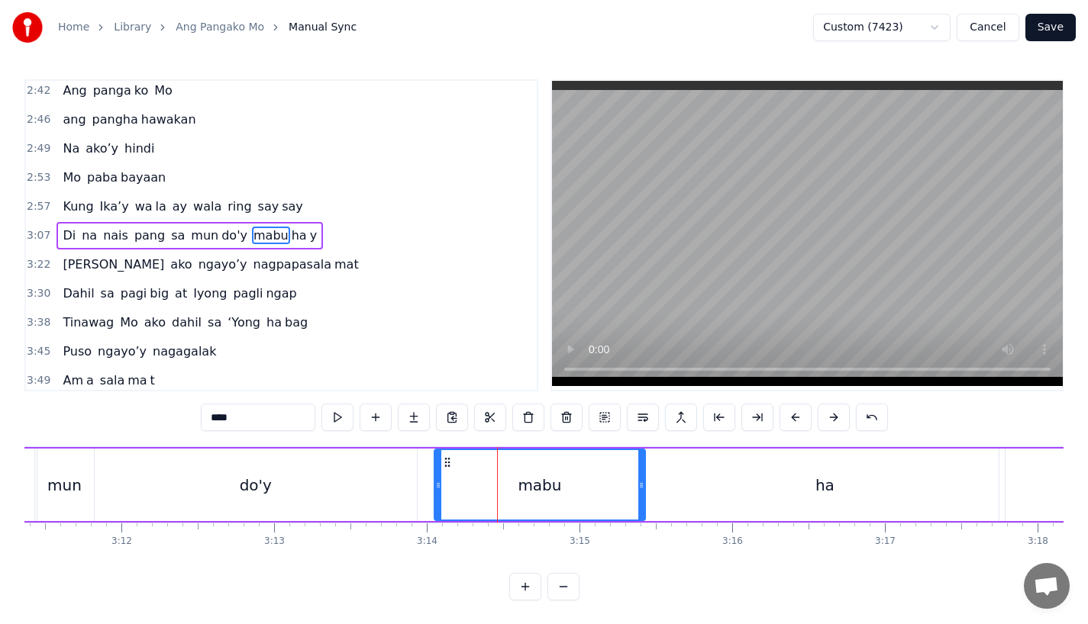
drag, startPoint x: 441, startPoint y: 484, endPoint x: 462, endPoint y: 486, distance: 20.7
click at [462, 486] on div "mabu" at bounding box center [539, 484] width 209 height 69
drag, startPoint x: 438, startPoint y: 487, endPoint x: 467, endPoint y: 487, distance: 29.0
click at [467, 487] on icon at bounding box center [464, 485] width 6 height 12
click at [388, 487] on div "do'y" at bounding box center [256, 485] width 322 height 73
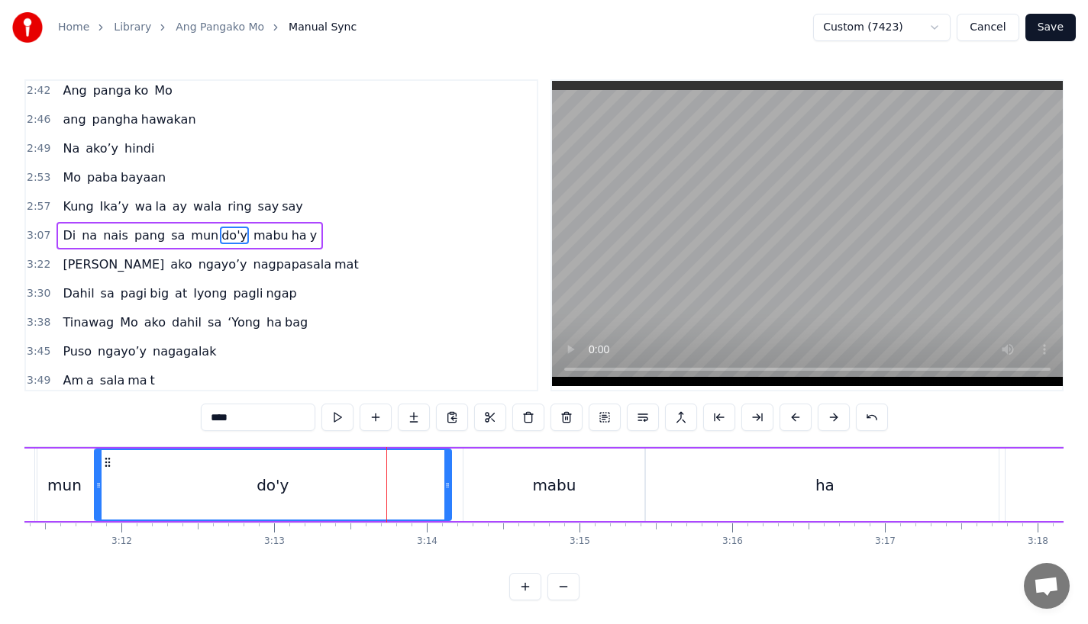
drag, startPoint x: 412, startPoint y: 486, endPoint x: 446, endPoint y: 486, distance: 34.3
click at [446, 486] on icon at bounding box center [447, 485] width 6 height 12
click at [271, 481] on div "do'y" at bounding box center [272, 485] width 32 height 23
click at [162, 466] on div "do'y" at bounding box center [272, 484] width 355 height 69
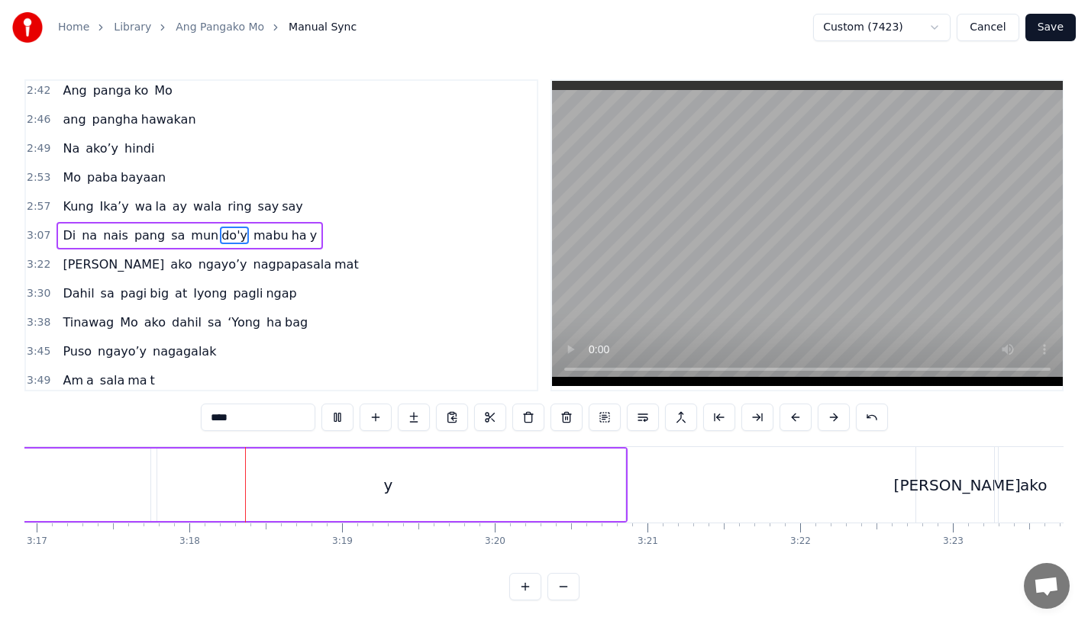
scroll to position [0, 30108]
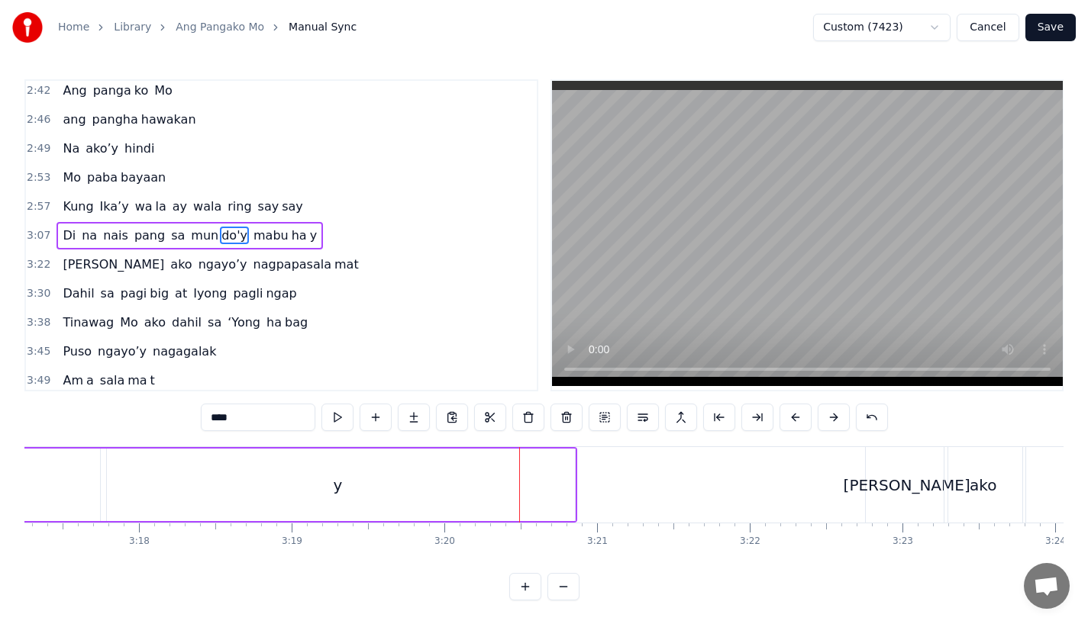
drag, startPoint x: 574, startPoint y: 491, endPoint x: 503, endPoint y: 490, distance: 71.0
click at [503, 490] on div "y" at bounding box center [337, 485] width 475 height 73
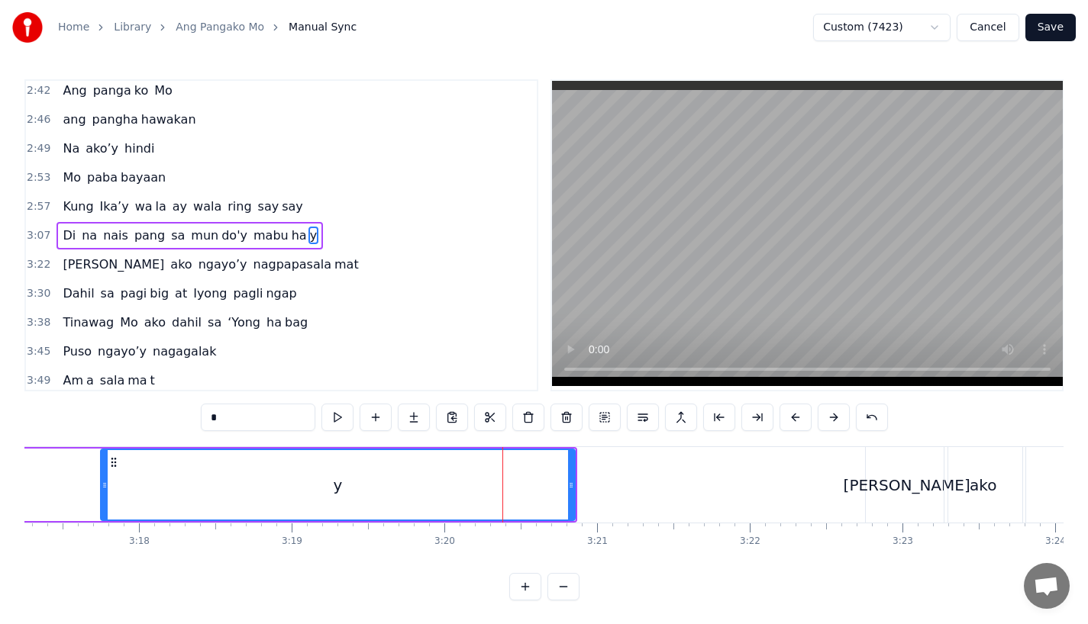
click at [503, 490] on div "y" at bounding box center [338, 484] width 472 height 69
drag, startPoint x: 569, startPoint y: 485, endPoint x: 502, endPoint y: 484, distance: 67.2
click at [502, 484] on icon at bounding box center [503, 485] width 6 height 12
click at [407, 466] on div "y" at bounding box center [304, 484] width 405 height 69
drag, startPoint x: 505, startPoint y: 475, endPoint x: 537, endPoint y: 475, distance: 31.3
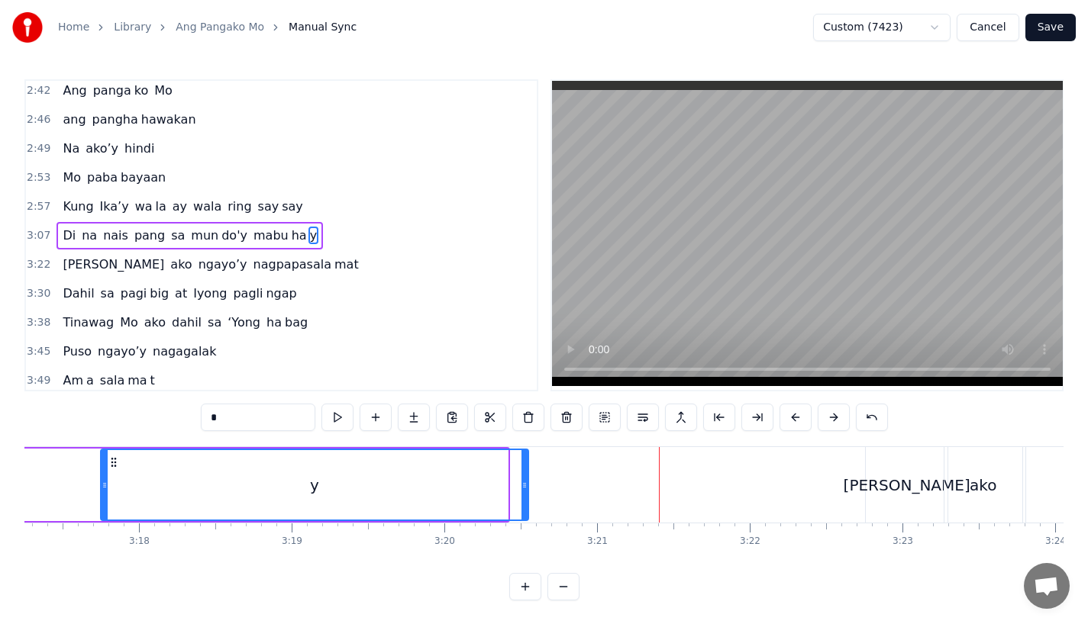
click at [527, 475] on div at bounding box center [524, 484] width 6 height 69
click at [420, 469] on div "y" at bounding box center [320, 484] width 437 height 69
drag, startPoint x: 534, startPoint y: 488, endPoint x: 466, endPoint y: 488, distance: 68.7
click at [466, 488] on icon at bounding box center [466, 485] width 6 height 12
click at [251, 483] on div "y" at bounding box center [286, 484] width 368 height 69
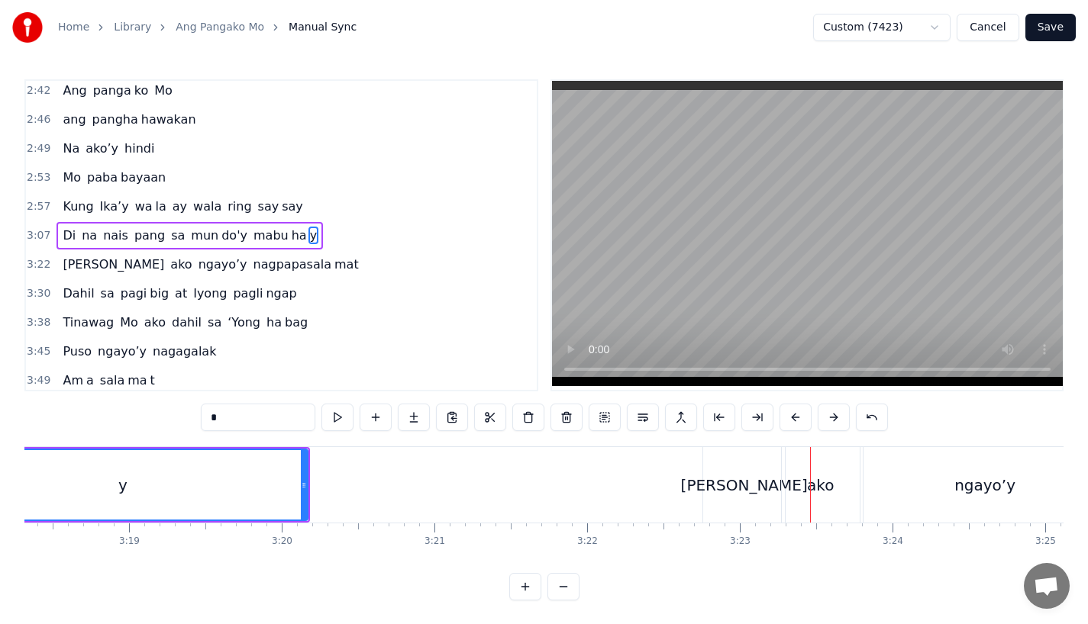
scroll to position [0, 30281]
click at [709, 465] on div "[PERSON_NAME]" at bounding box center [733, 485] width 82 height 76
type input "****"
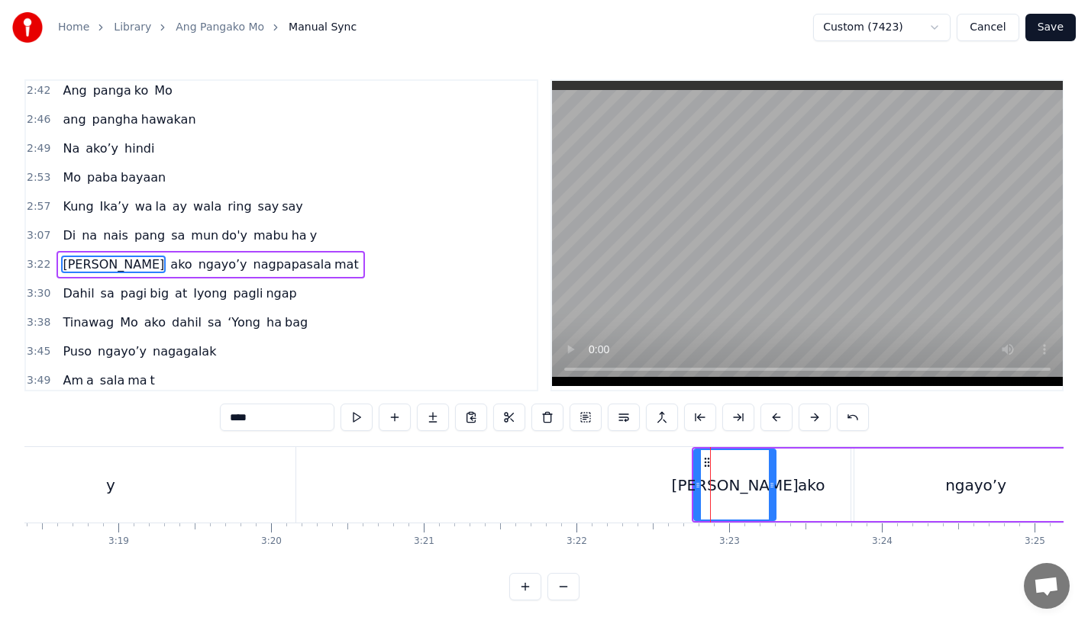
scroll to position [643, 0]
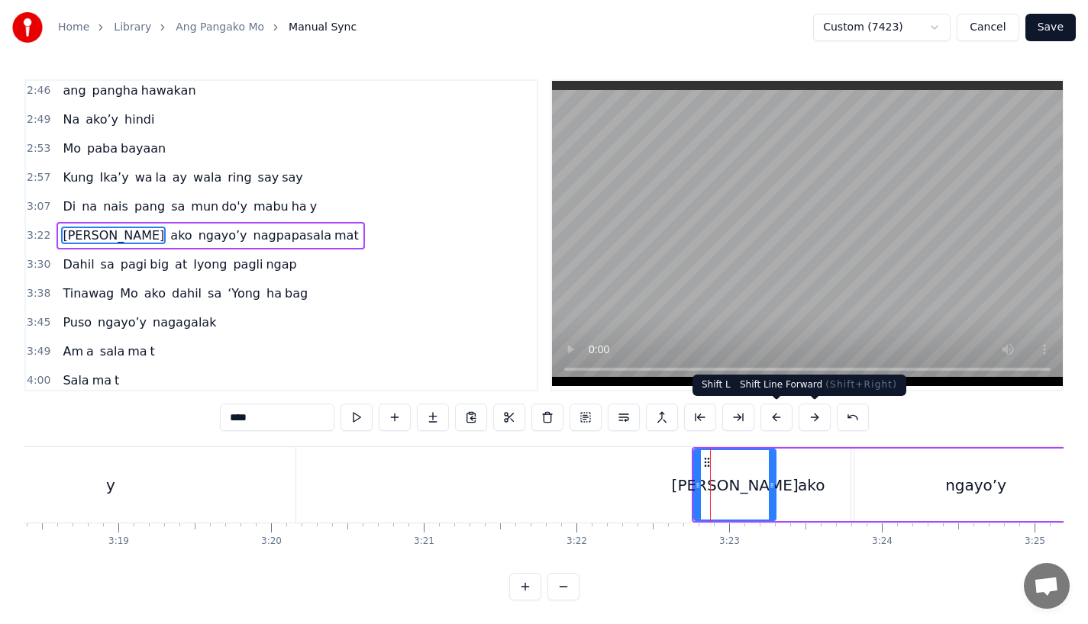
click at [815, 416] on button at bounding box center [814, 417] width 32 height 27
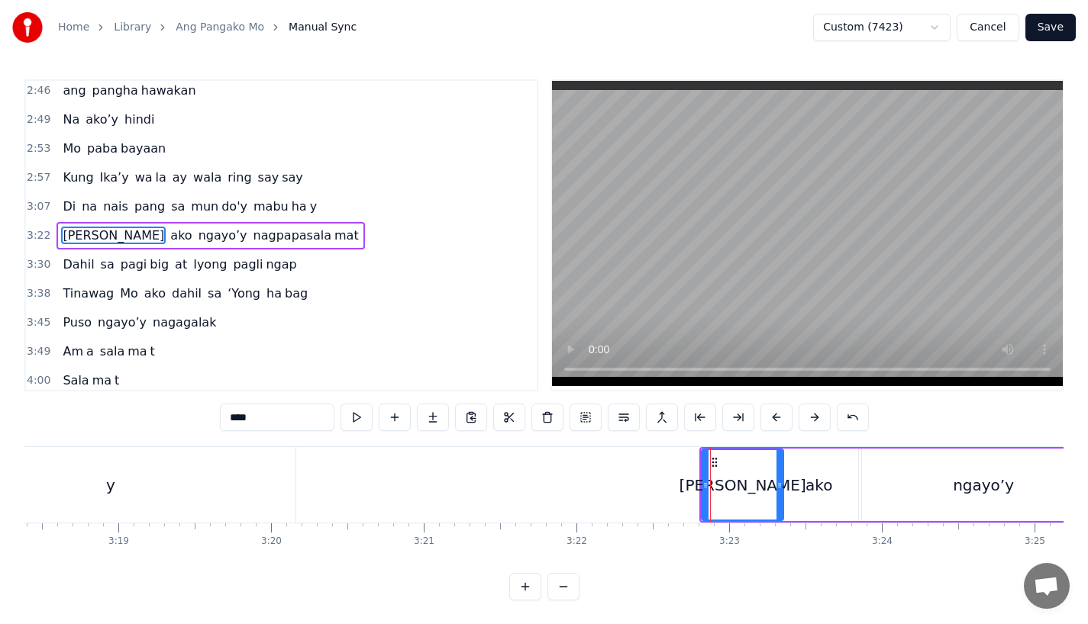
click at [815, 416] on button at bounding box center [814, 417] width 32 height 27
click at [672, 435] on div "0:18 Ang huni ng ibon 0:22 sa himpapa wid 0:25 Ang ihip ng hangin sa gabing mal…" at bounding box center [543, 339] width 1039 height 521
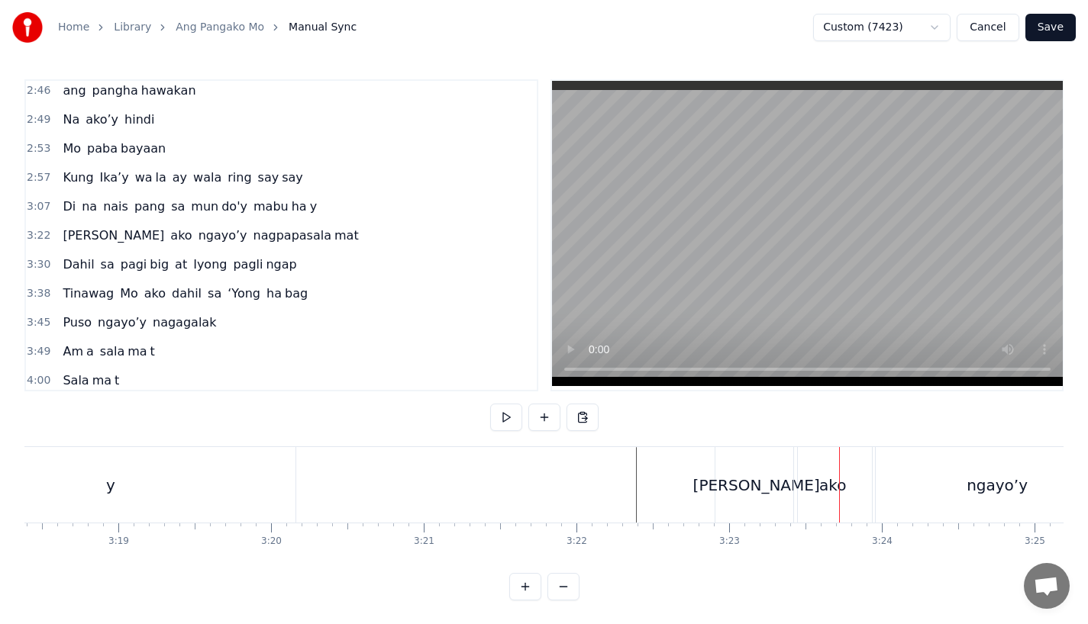
click at [726, 469] on div "[PERSON_NAME]" at bounding box center [756, 485] width 82 height 76
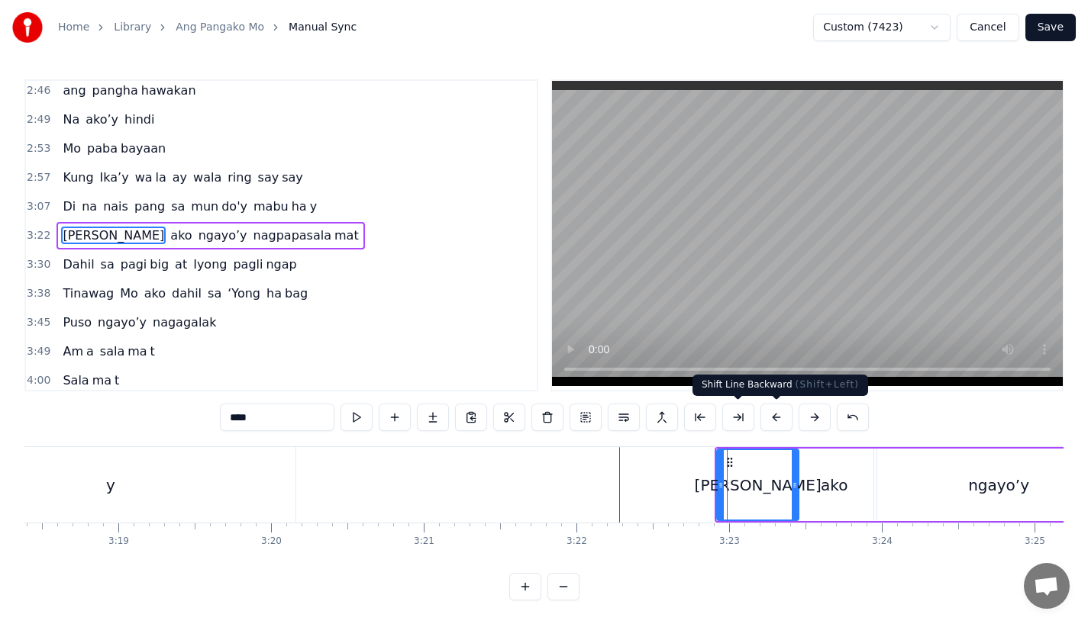
click at [775, 419] on button at bounding box center [776, 417] width 32 height 27
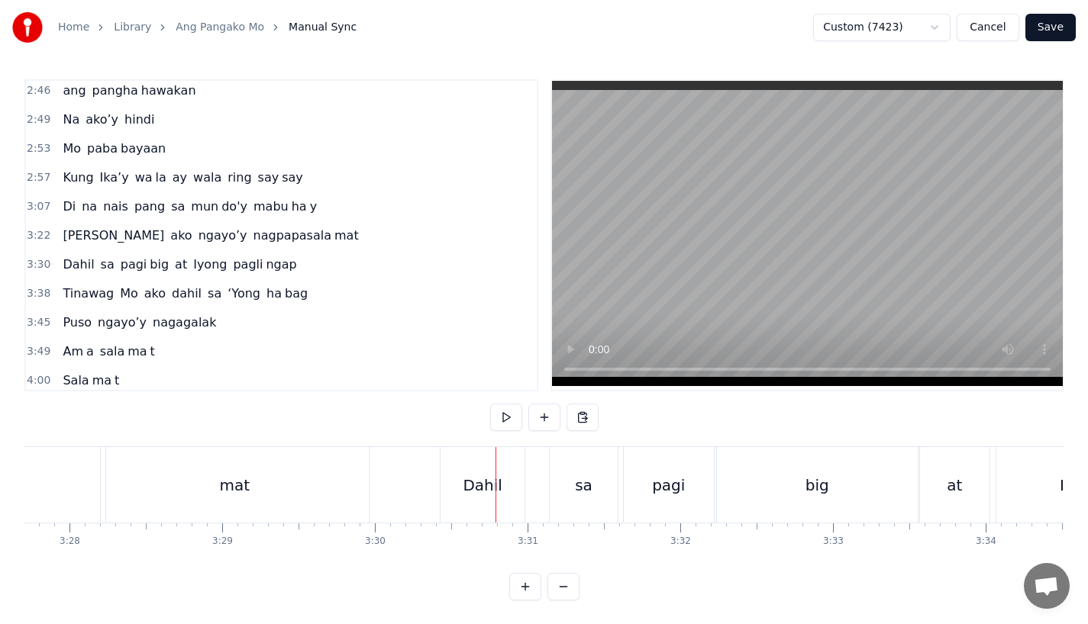
scroll to position [0, 31666]
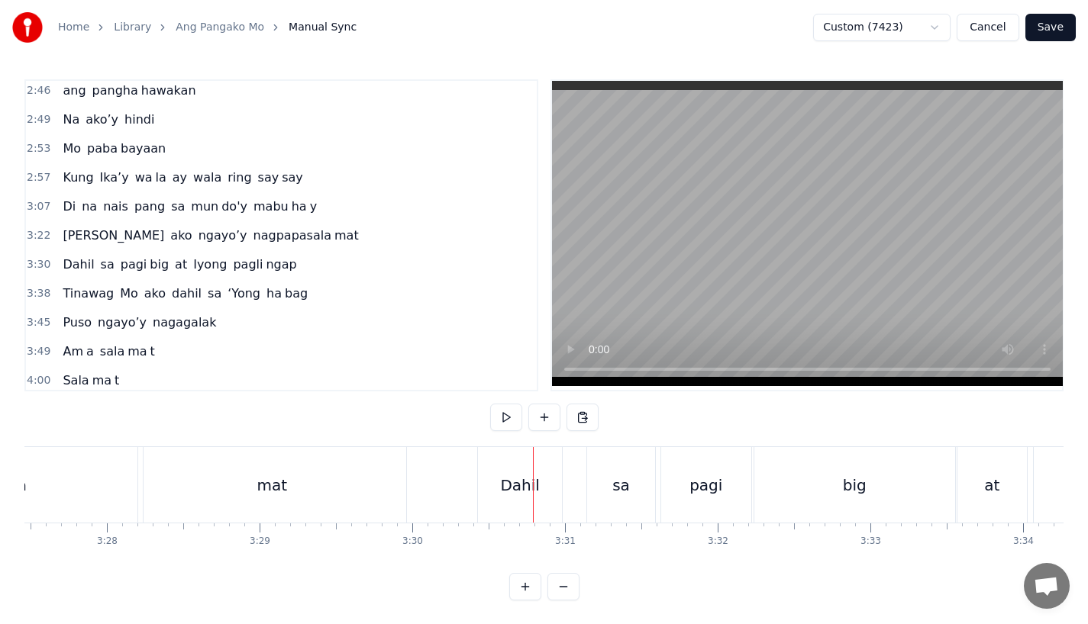
click at [336, 474] on div "mat" at bounding box center [272, 485] width 268 height 76
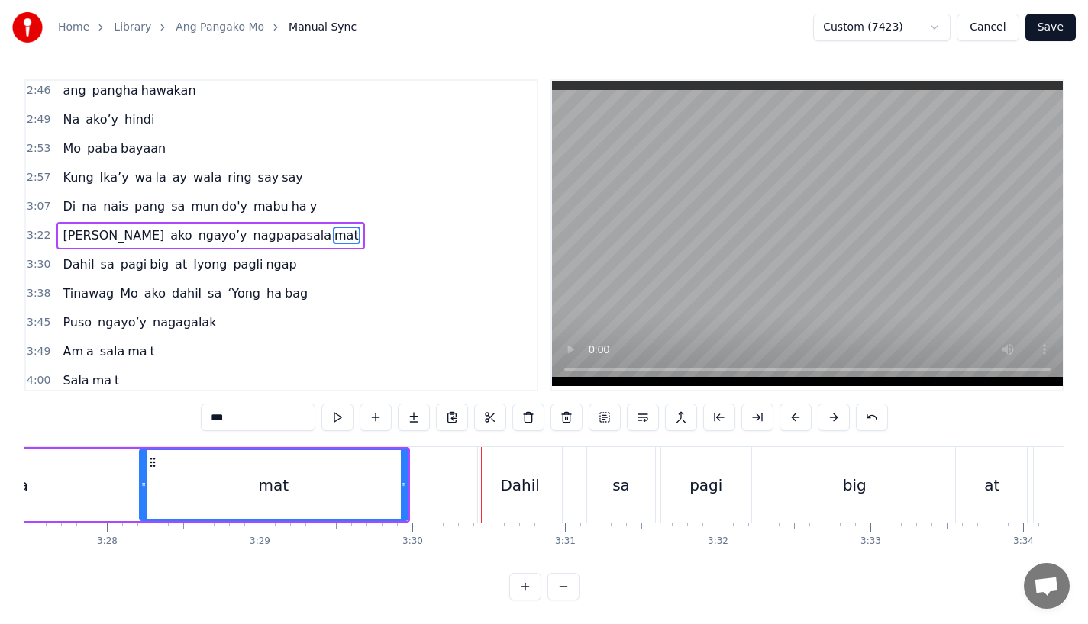
click at [501, 482] on div "Dahil" at bounding box center [520, 485] width 84 height 76
type input "*****"
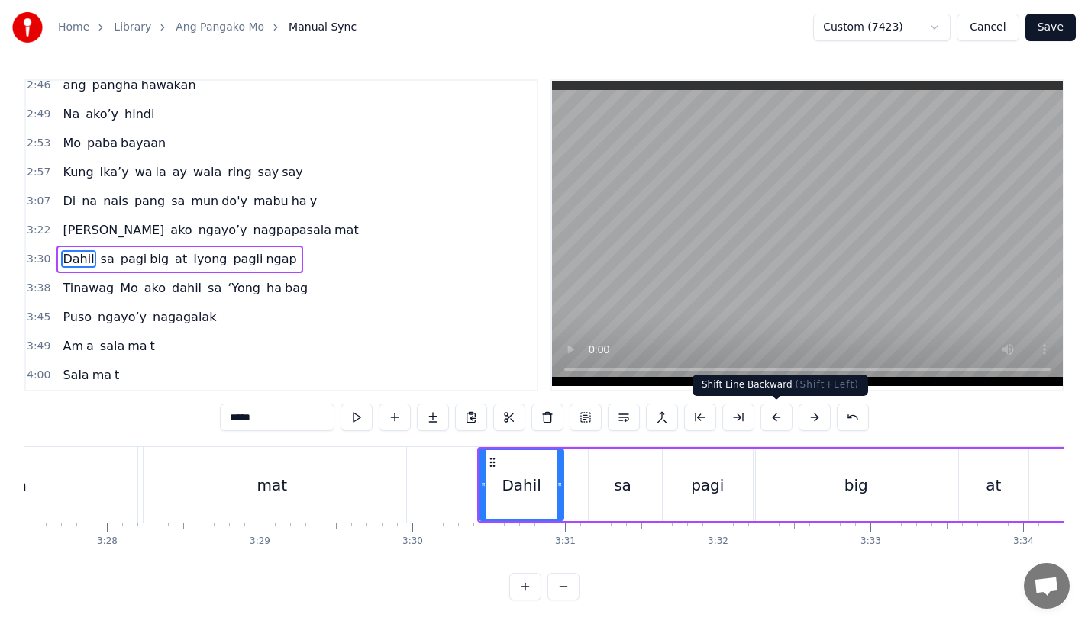
click at [772, 414] on button at bounding box center [776, 417] width 32 height 27
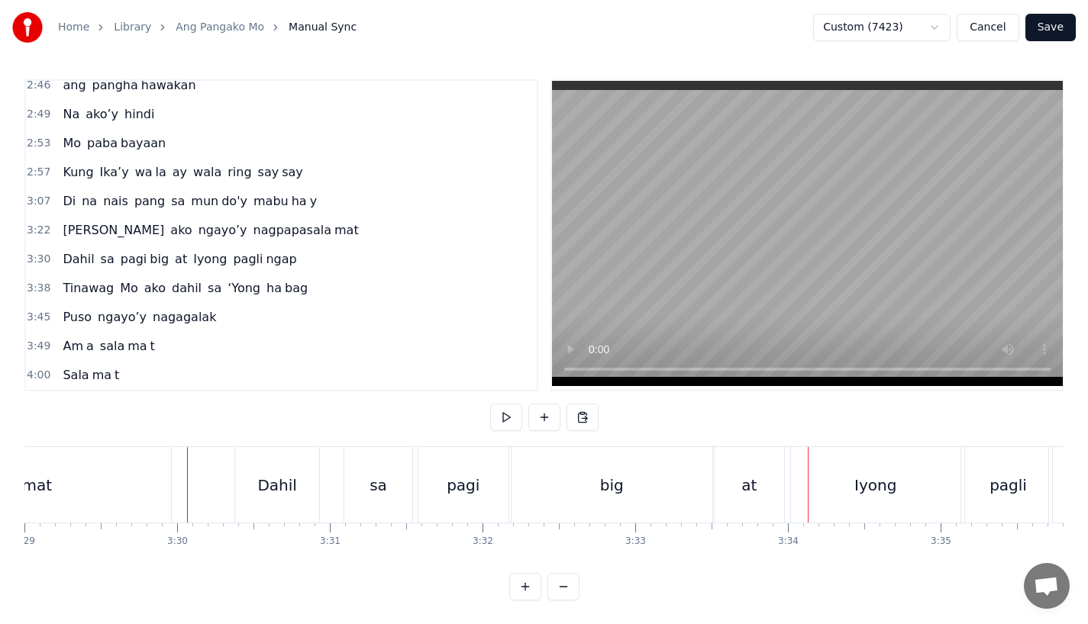
scroll to position [0, 31856]
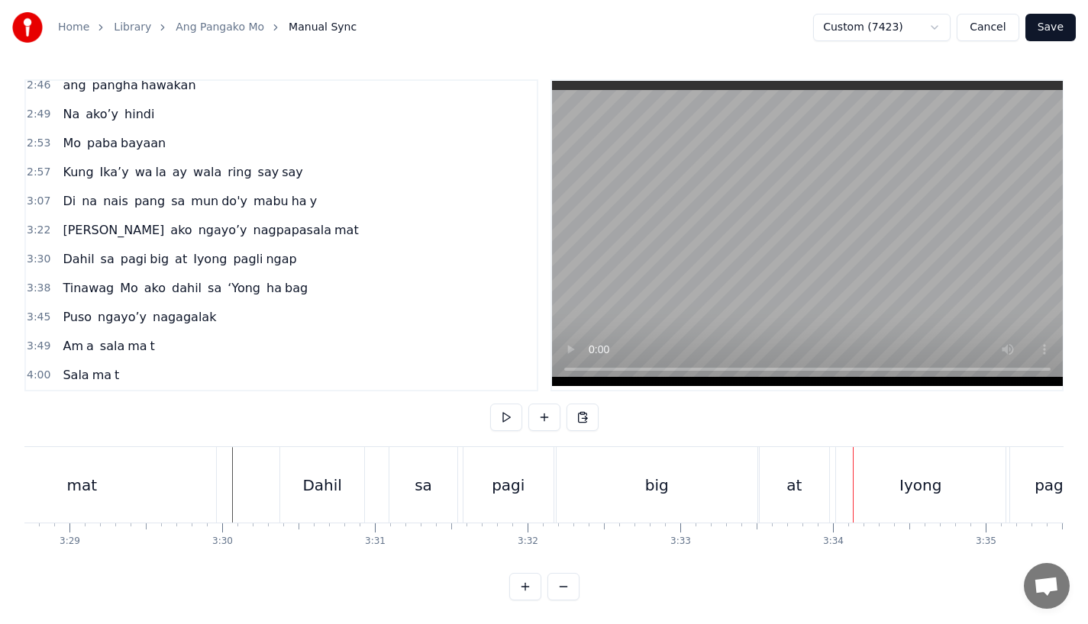
click at [308, 455] on div "Dahil" at bounding box center [322, 485] width 84 height 76
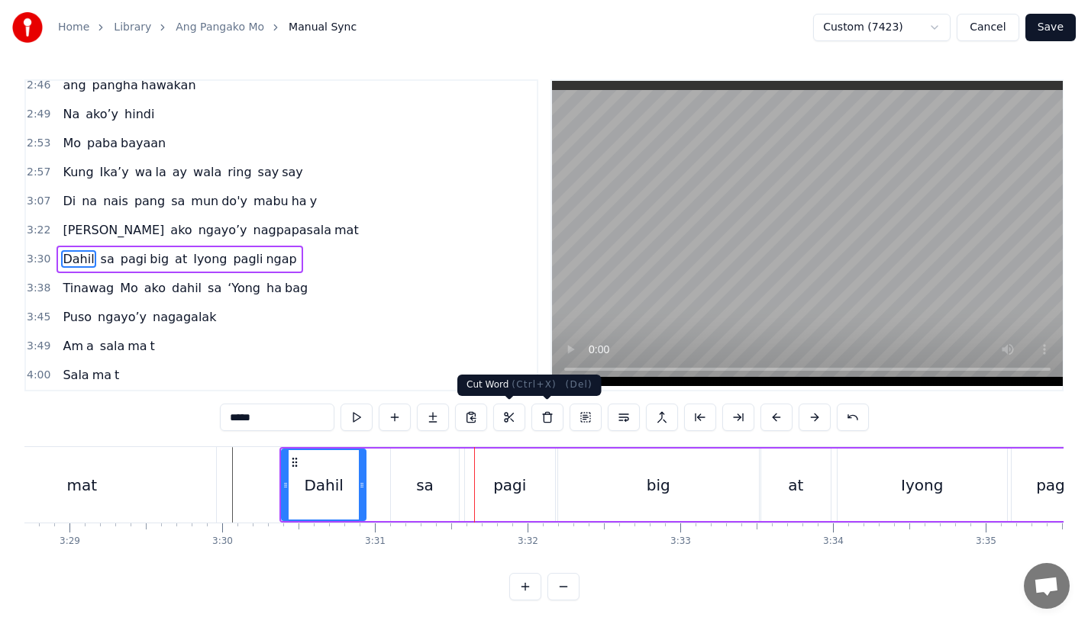
click at [406, 470] on div "sa" at bounding box center [425, 485] width 68 height 73
type input "**"
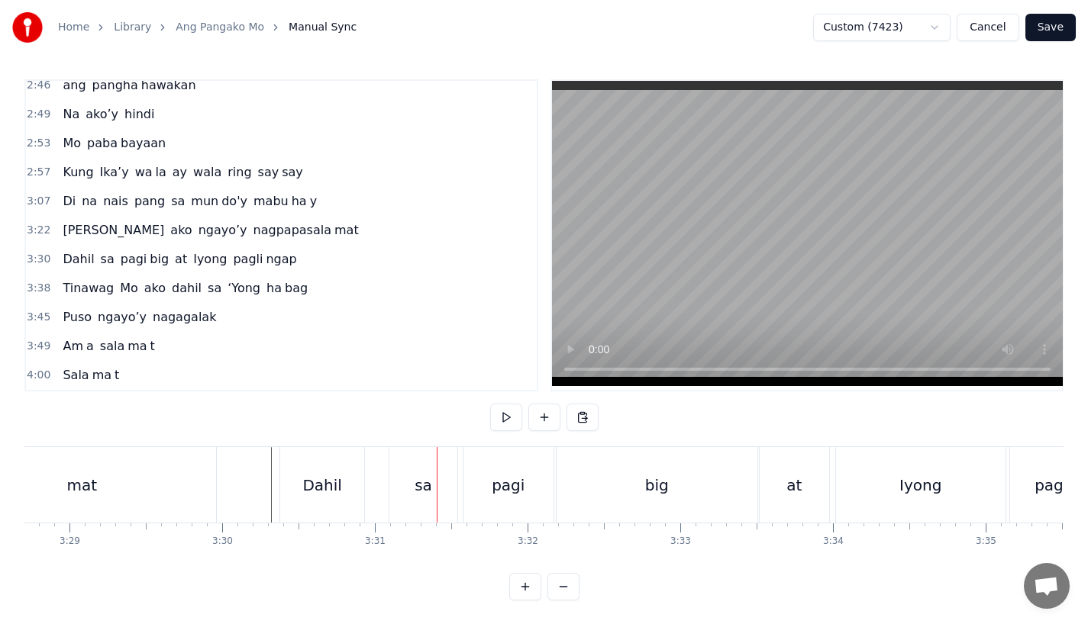
click at [318, 486] on div "Dahil" at bounding box center [321, 485] width 39 height 23
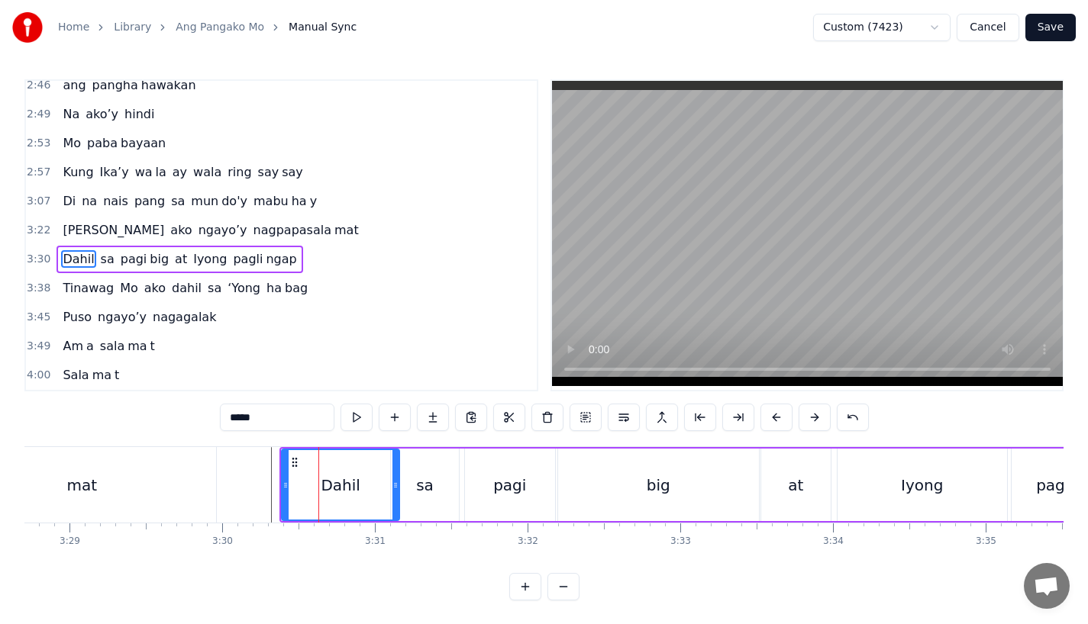
drag, startPoint x: 361, startPoint y: 488, endPoint x: 395, endPoint y: 488, distance: 33.6
click at [395, 488] on icon at bounding box center [395, 485] width 6 height 12
click at [419, 488] on div "sa" at bounding box center [425, 485] width 18 height 23
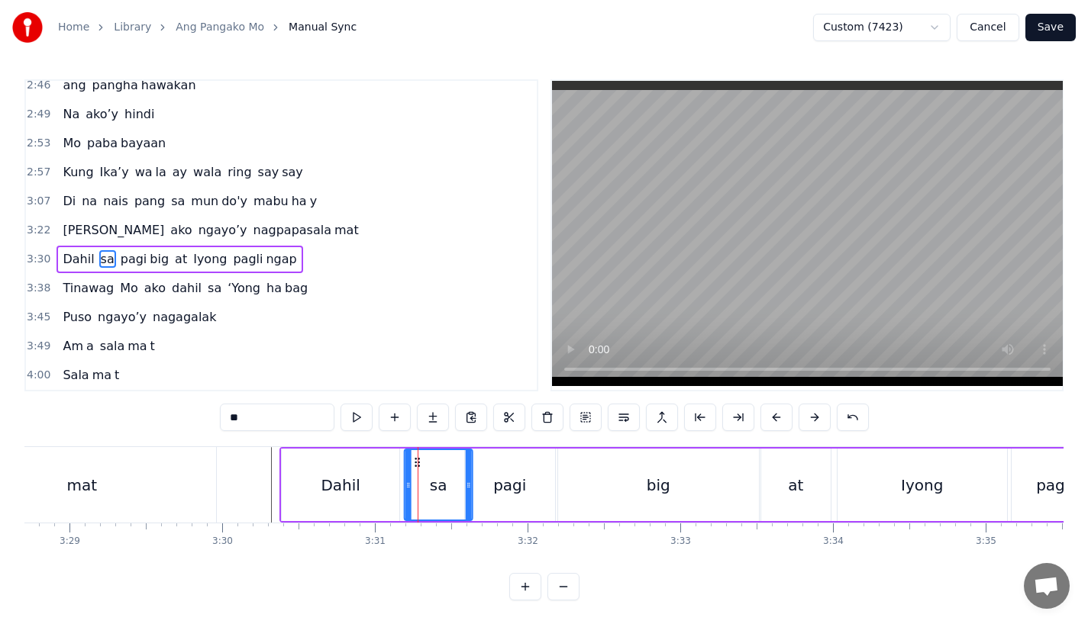
drag, startPoint x: 400, startPoint y: 460, endPoint x: 416, endPoint y: 460, distance: 16.0
click at [416, 460] on icon at bounding box center [417, 462] width 12 height 12
click at [497, 468] on div "pagi" at bounding box center [510, 485] width 90 height 73
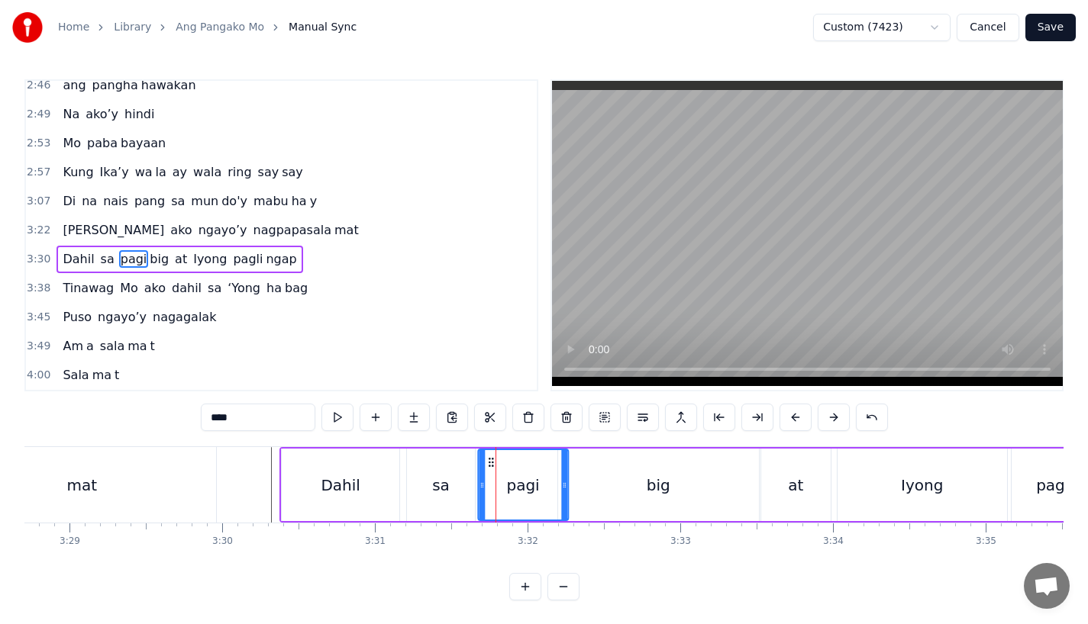
drag, startPoint x: 479, startPoint y: 463, endPoint x: 495, endPoint y: 463, distance: 16.0
drag, startPoint x: 567, startPoint y: 489, endPoint x: 553, endPoint y: 490, distance: 14.5
click at [553, 490] on icon at bounding box center [556, 485] width 6 height 12
click at [575, 490] on div "big" at bounding box center [658, 485] width 201 height 73
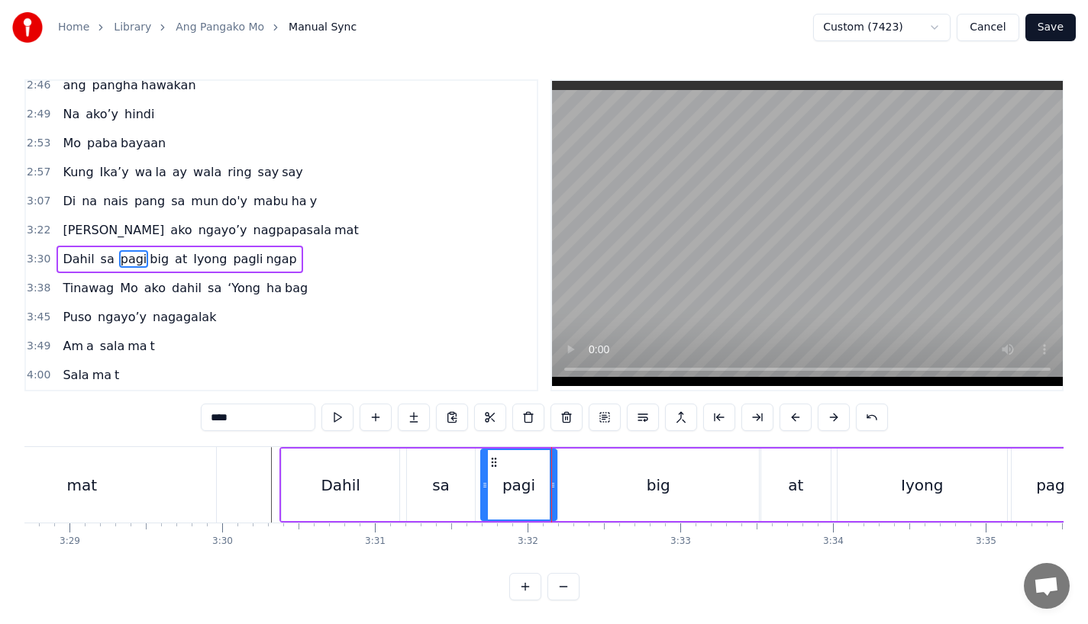
type input "***"
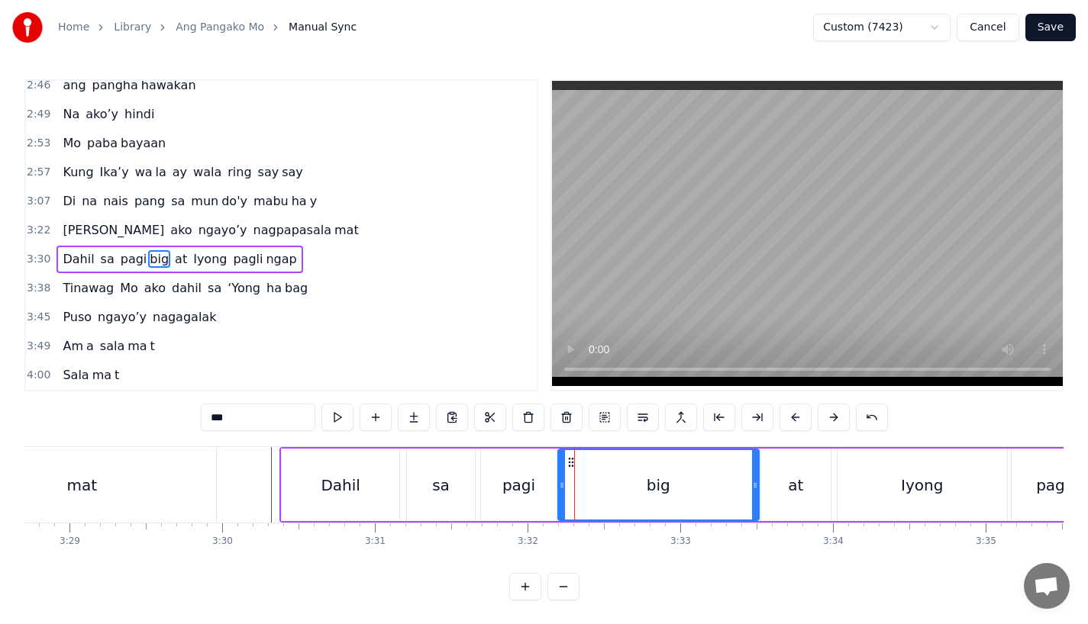
click at [558, 482] on div "big" at bounding box center [658, 485] width 202 height 73
click at [565, 484] on icon at bounding box center [565, 485] width 6 height 12
click at [241, 446] on div "0:18 Ang huni ng ibon 0:22 sa himpapa wid 0:25 Ang ihip ng hangin sa gabing mal…" at bounding box center [543, 339] width 1039 height 521
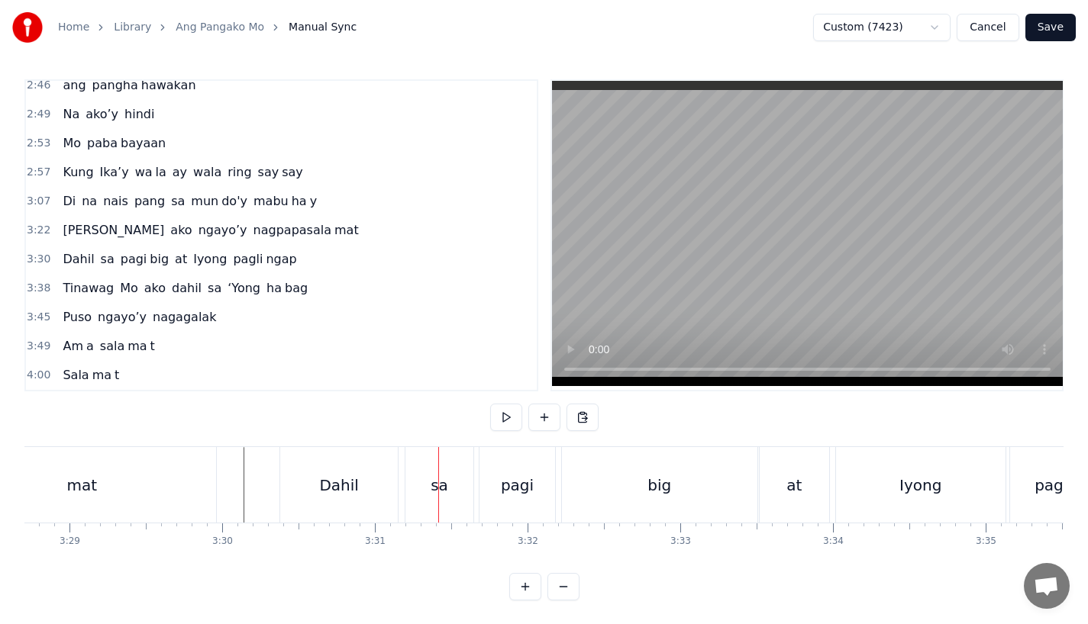
click at [344, 460] on div "Dahil" at bounding box center [339, 485] width 118 height 76
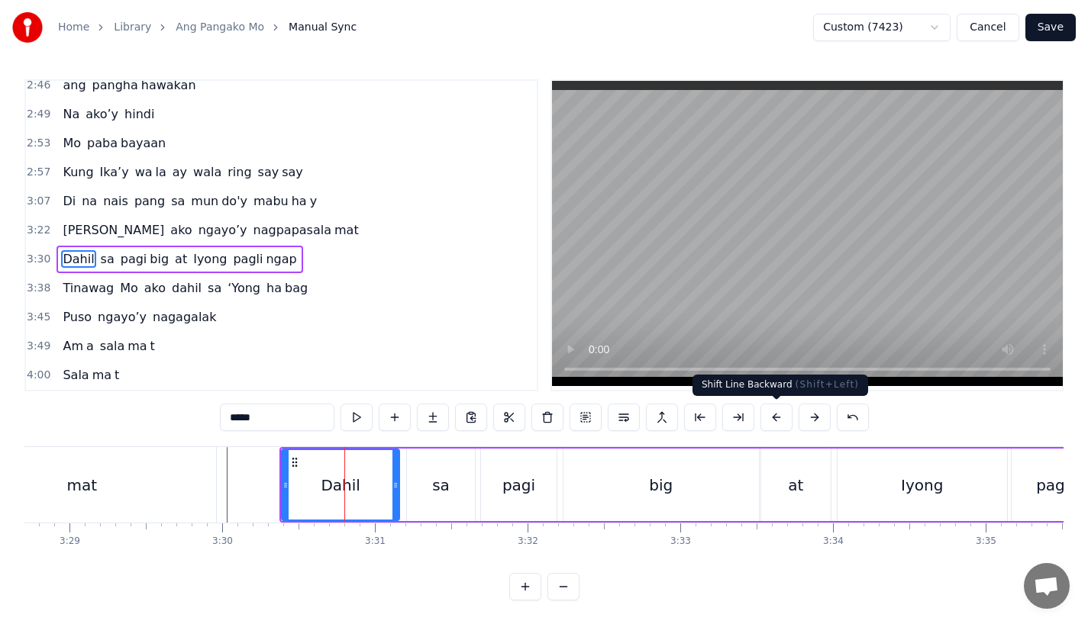
click at [772, 417] on button at bounding box center [776, 417] width 32 height 27
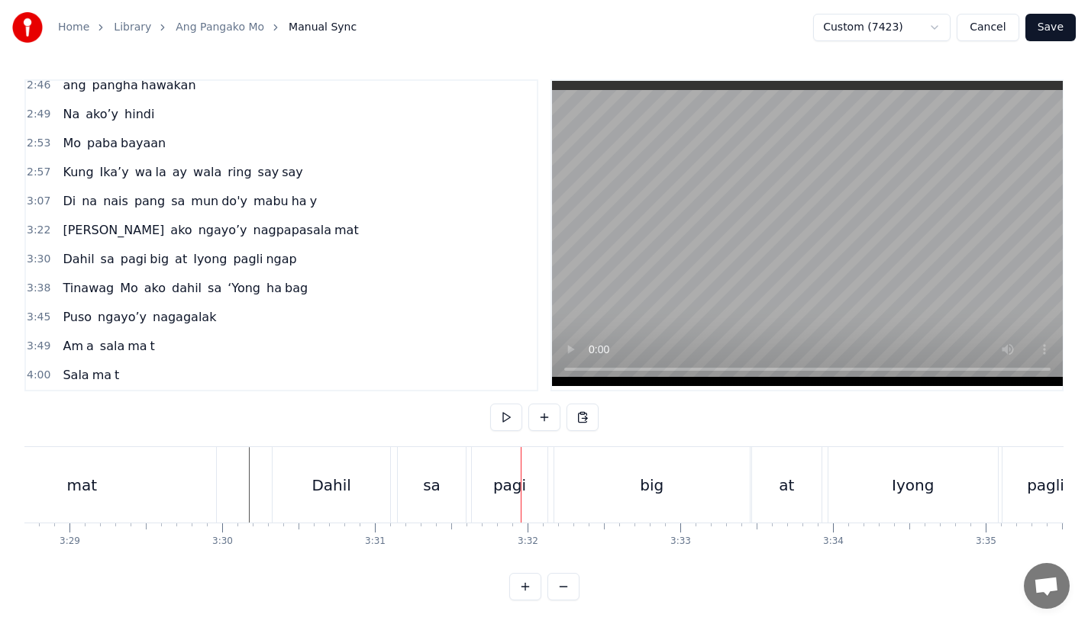
click at [446, 482] on div "sa" at bounding box center [432, 485] width 68 height 76
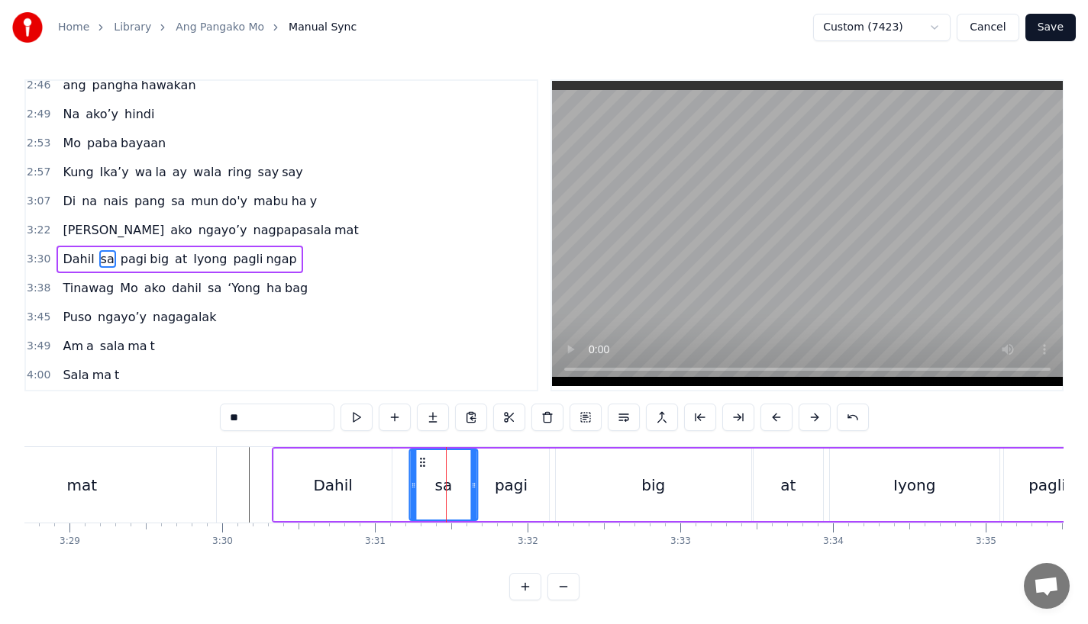
drag, startPoint x: 409, startPoint y: 462, endPoint x: 422, endPoint y: 462, distance: 13.0
click at [421, 462] on circle at bounding box center [421, 462] width 1 height 1
click at [337, 462] on div "Dahil" at bounding box center [333, 485] width 118 height 73
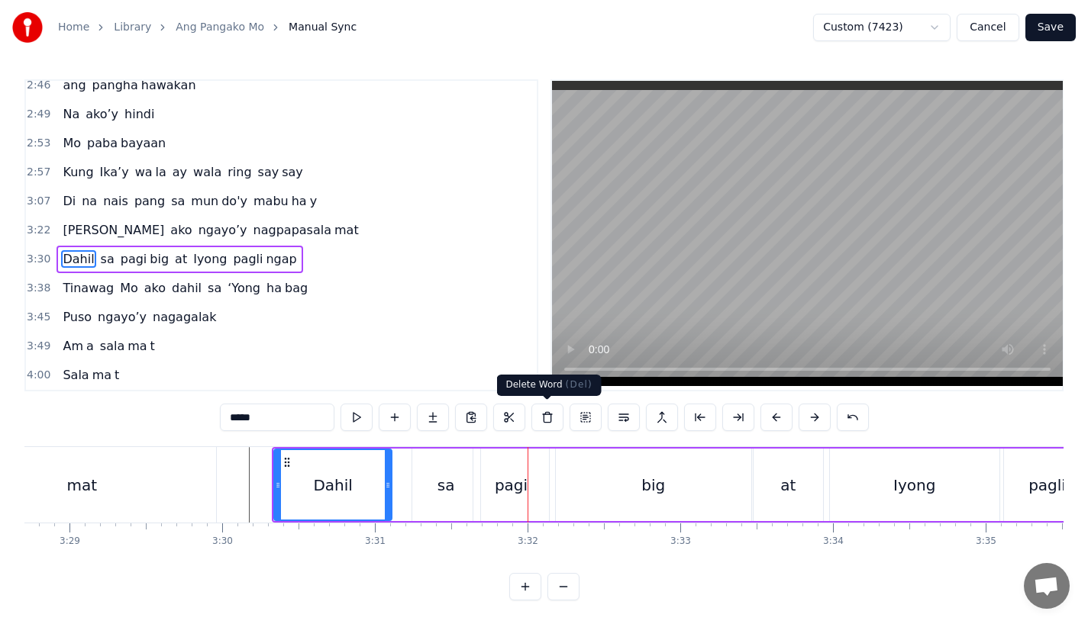
click at [526, 481] on div "pagi" at bounding box center [511, 485] width 76 height 73
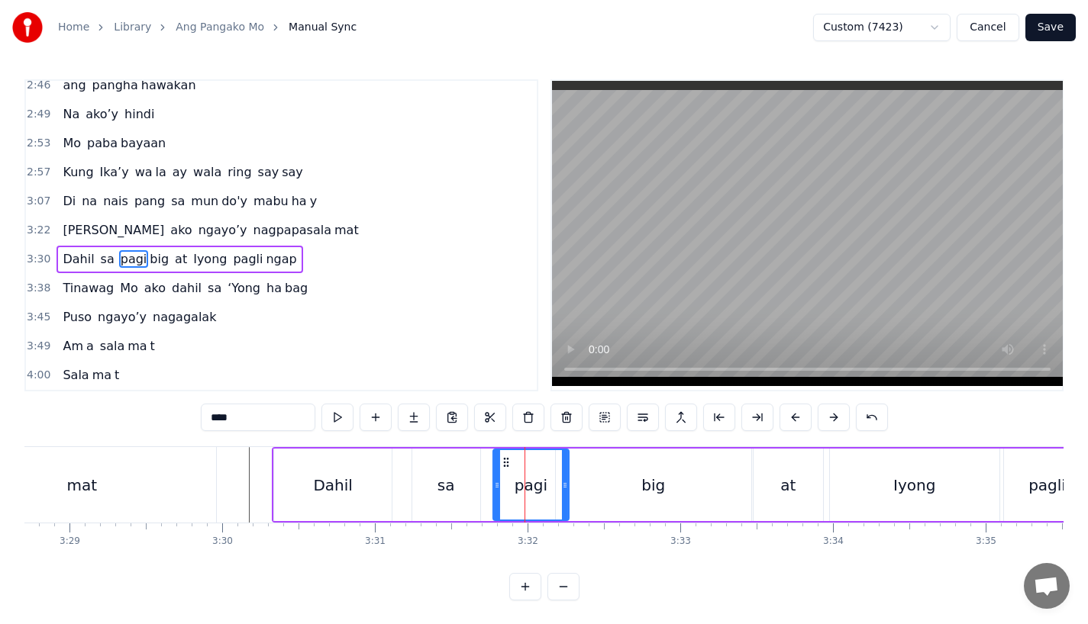
drag, startPoint x: 485, startPoint y: 462, endPoint x: 505, endPoint y: 462, distance: 20.6
click at [504, 462] on circle at bounding box center [504, 462] width 1 height 1
click at [611, 482] on div "big" at bounding box center [653, 485] width 195 height 73
type input "***"
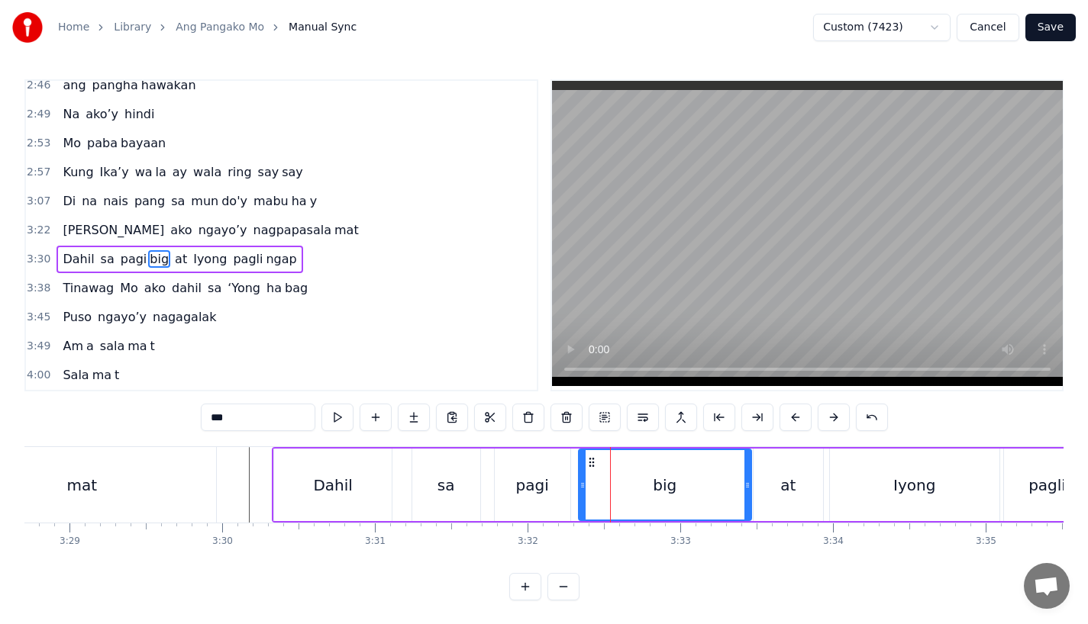
drag, startPoint x: 557, startPoint y: 484, endPoint x: 581, endPoint y: 484, distance: 23.7
click at [581, 484] on icon at bounding box center [582, 485] width 6 height 12
click at [405, 470] on div "Dahil sa pagi big at Iyong pagli ngap" at bounding box center [837, 485] width 1130 height 76
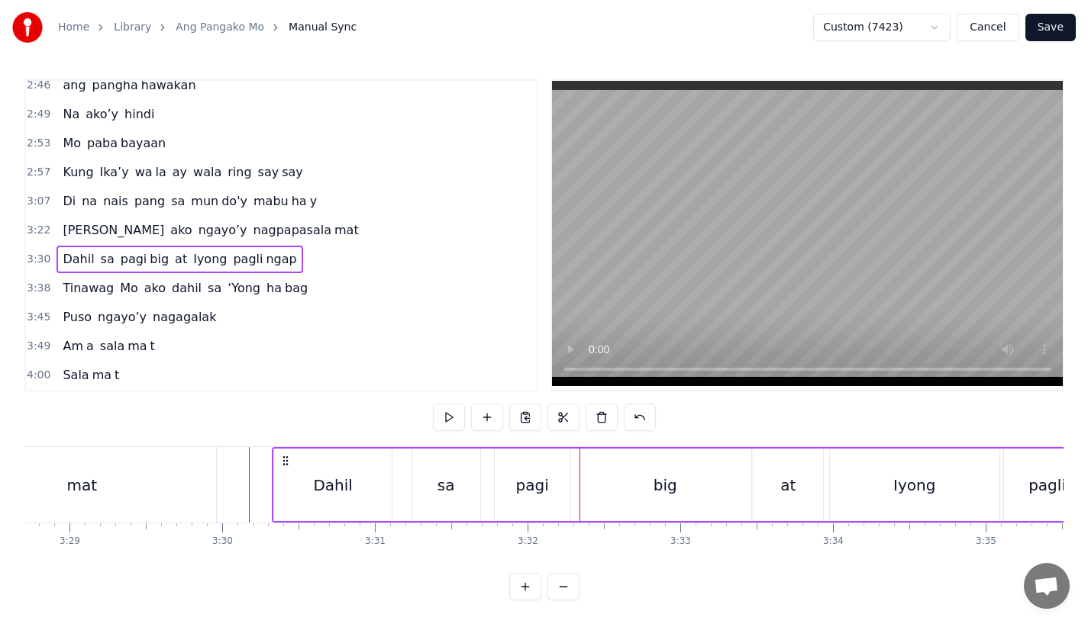
click at [433, 461] on div "sa" at bounding box center [446, 485] width 68 height 73
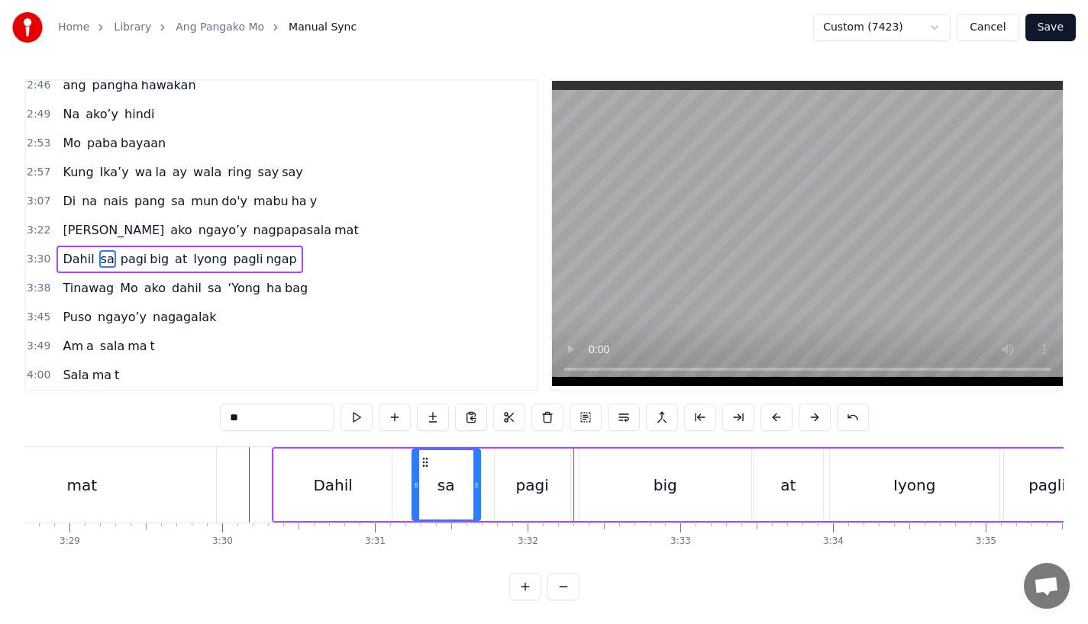
click at [345, 470] on div "Dahil" at bounding box center [333, 485] width 118 height 73
type input "*****"
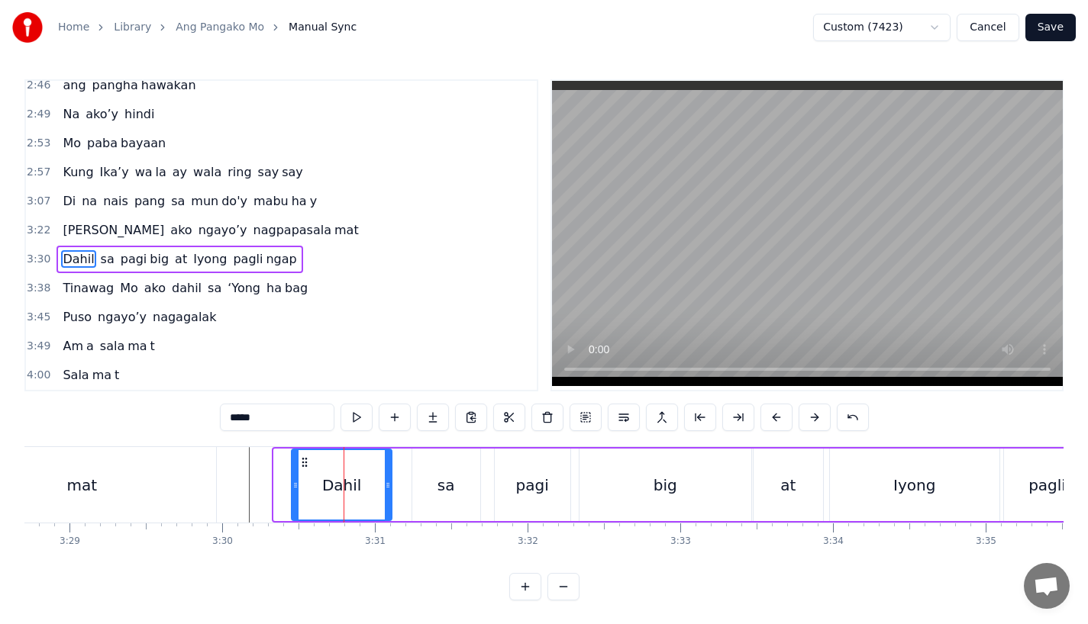
drag, startPoint x: 278, startPoint y: 485, endPoint x: 295, endPoint y: 485, distance: 17.6
click at [296, 485] on circle at bounding box center [296, 485] width 1 height 1
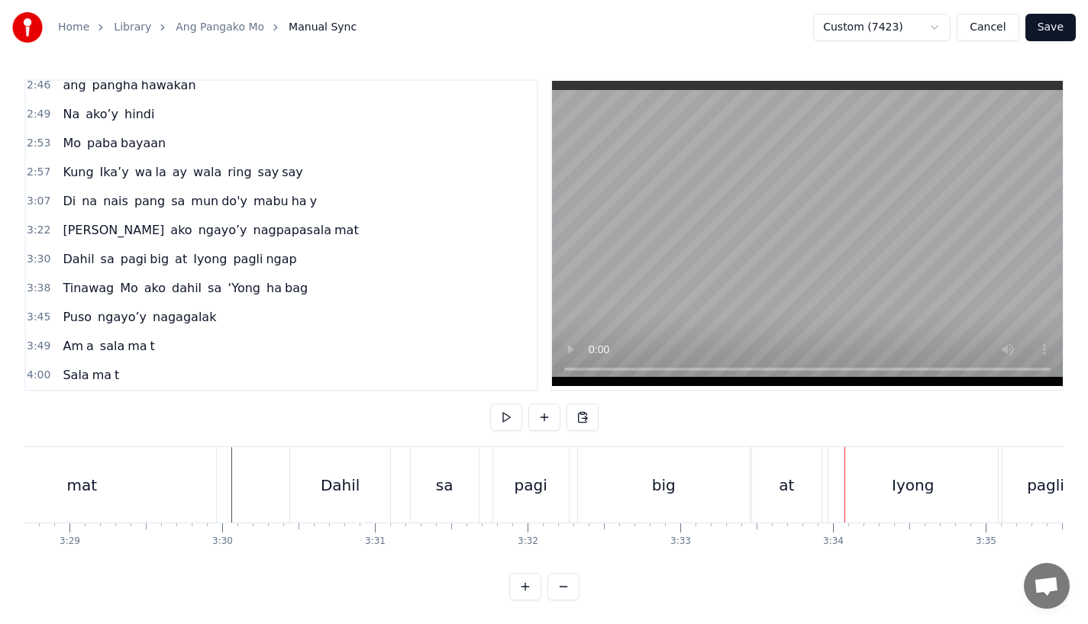
click at [788, 478] on div "at" at bounding box center [785, 485] width 15 height 23
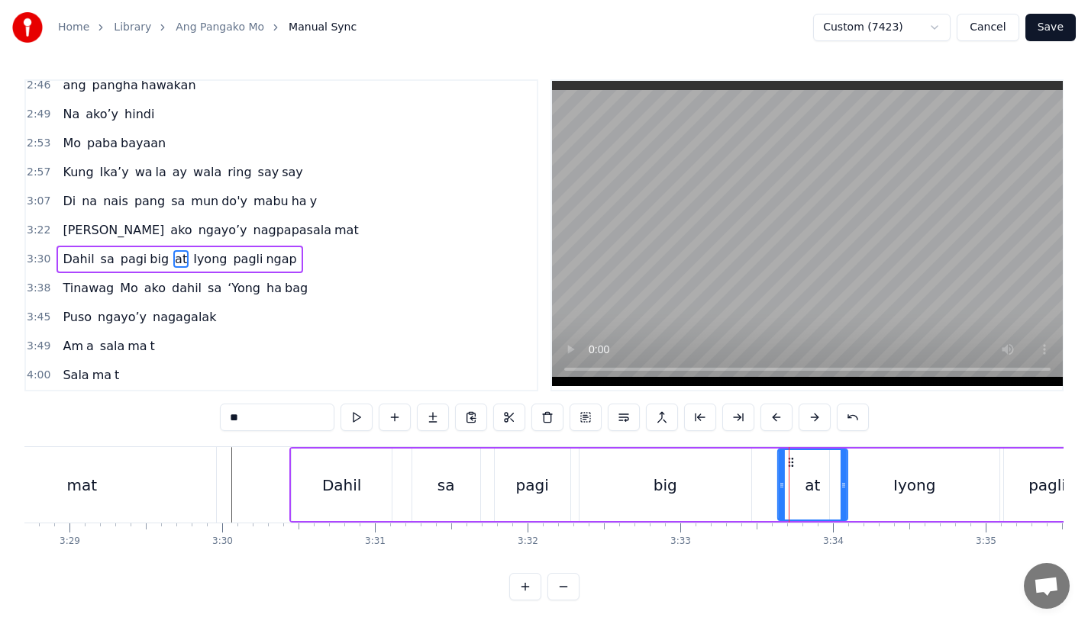
drag, startPoint x: 765, startPoint y: 459, endPoint x: 792, endPoint y: 459, distance: 26.7
click at [792, 459] on icon at bounding box center [791, 462] width 12 height 12
click at [727, 471] on div "big" at bounding box center [665, 485] width 172 height 73
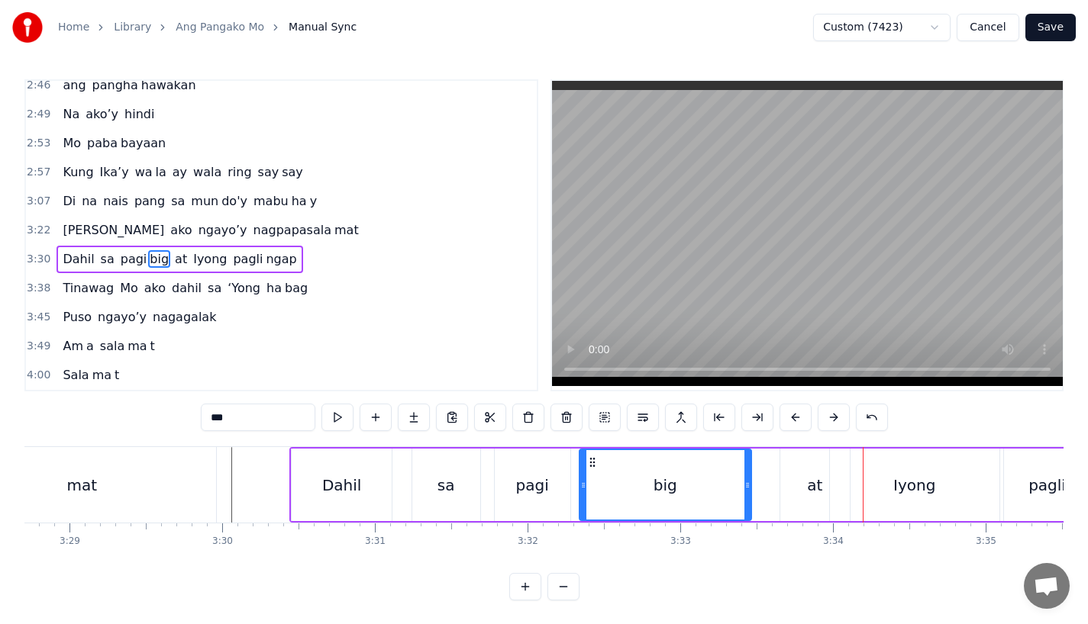
click at [793, 479] on div "at" at bounding box center [814, 485] width 69 height 73
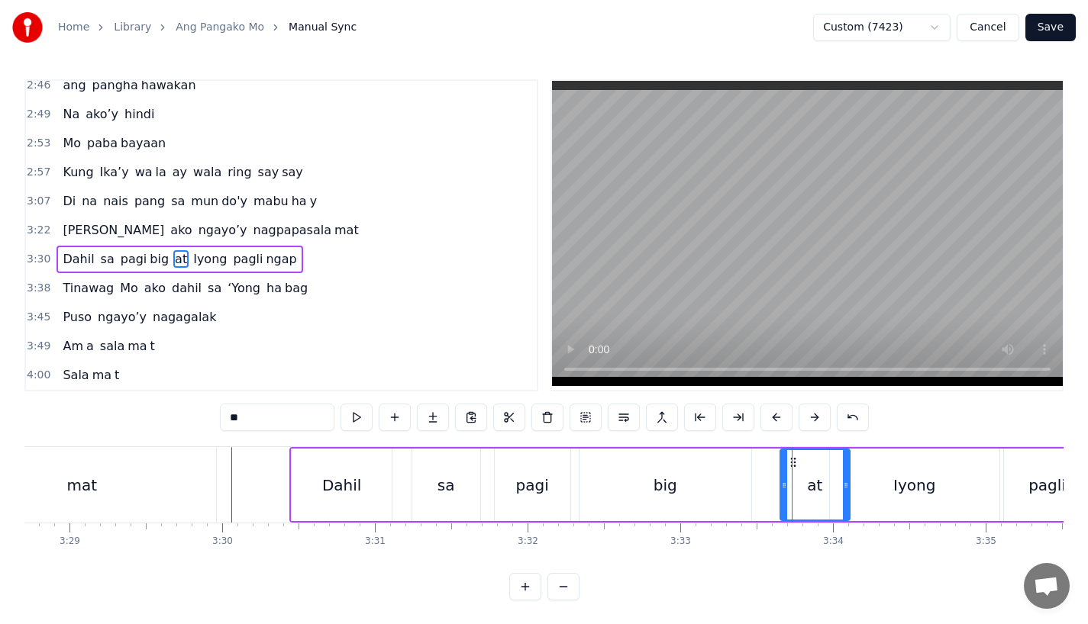
click at [716, 482] on div "big" at bounding box center [665, 485] width 172 height 73
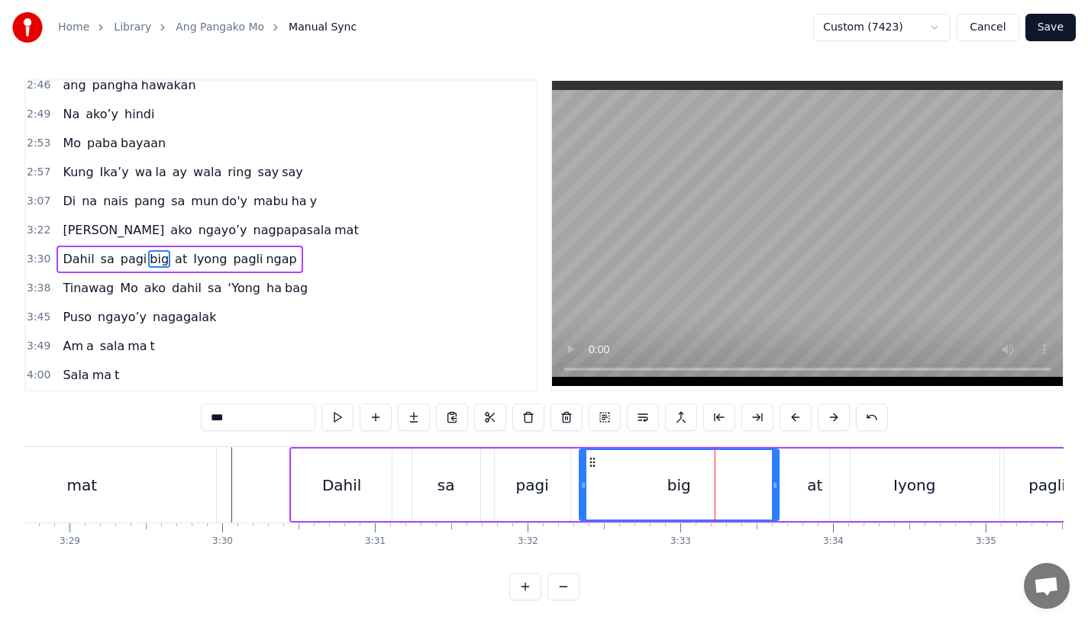
drag, startPoint x: 747, startPoint y: 482, endPoint x: 778, endPoint y: 483, distance: 30.6
click at [778, 483] on icon at bounding box center [775, 485] width 6 height 12
click at [804, 482] on div "at" at bounding box center [814, 485] width 69 height 73
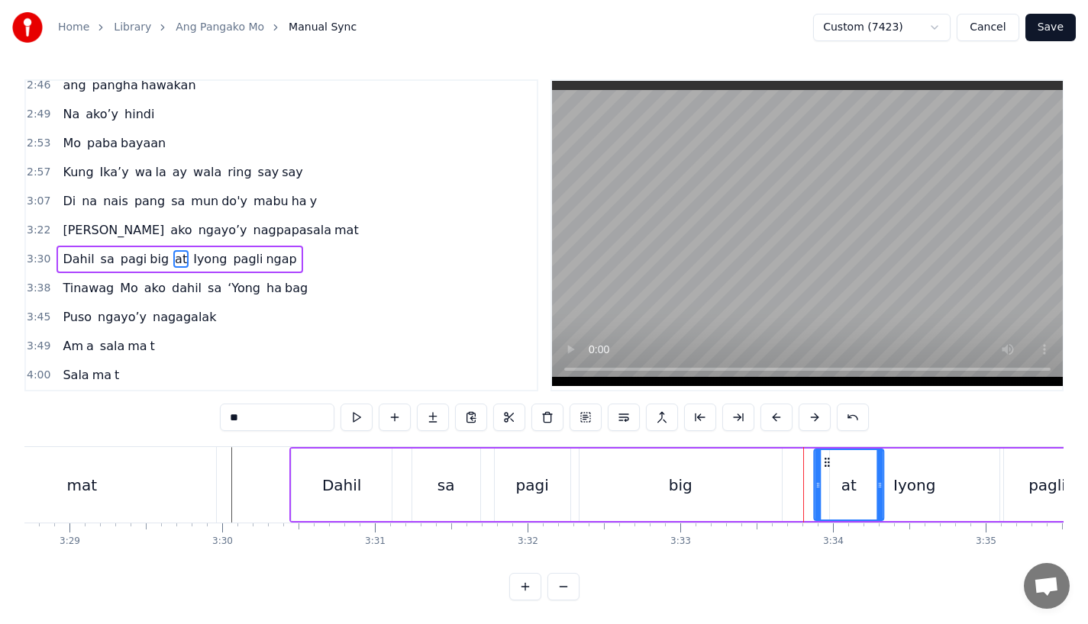
drag, startPoint x: 791, startPoint y: 457, endPoint x: 824, endPoint y: 458, distance: 33.6
click at [824, 458] on icon at bounding box center [826, 462] width 12 height 12
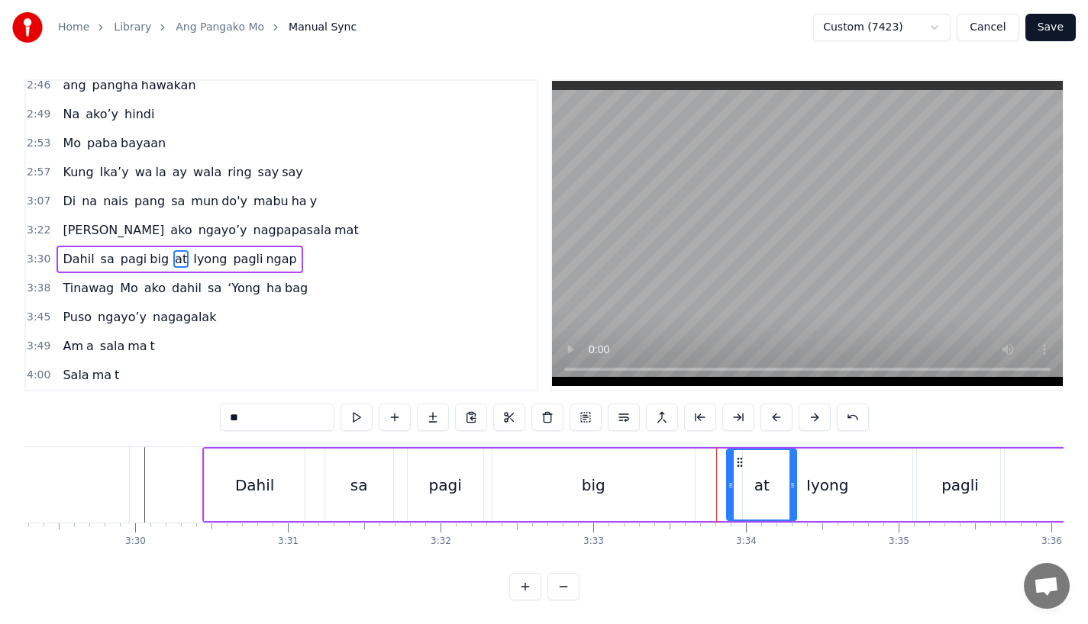
click at [814, 483] on div "Iyong" at bounding box center [827, 485] width 42 height 23
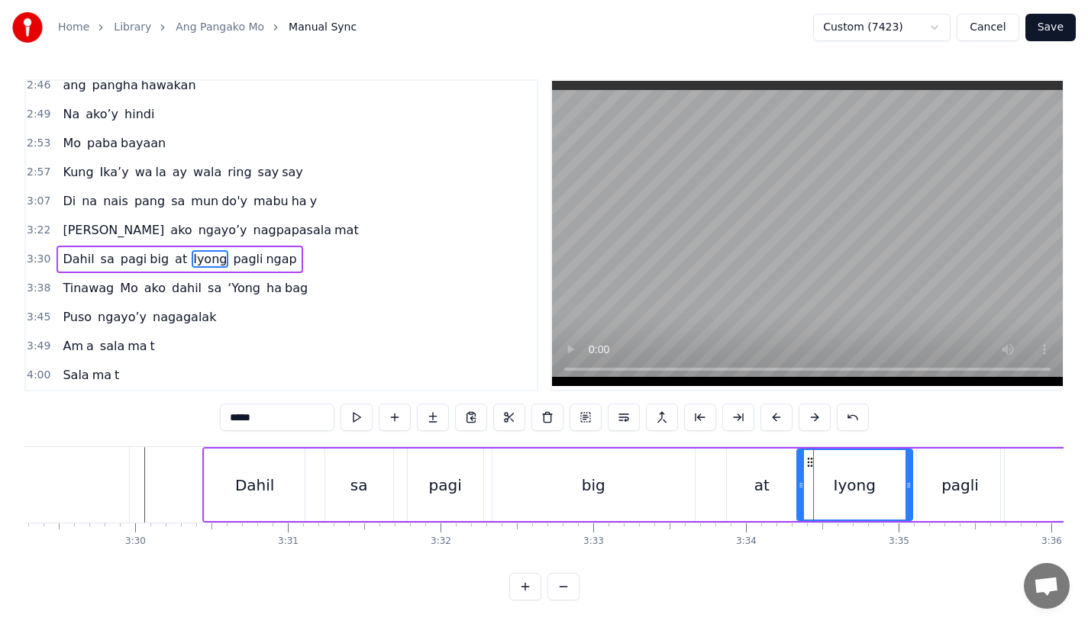
drag, startPoint x: 746, startPoint y: 486, endPoint x: 800, endPoint y: 485, distance: 53.4
click at [801, 485] on icon at bounding box center [801, 485] width 6 height 12
click at [730, 487] on div "at" at bounding box center [761, 485] width 69 height 73
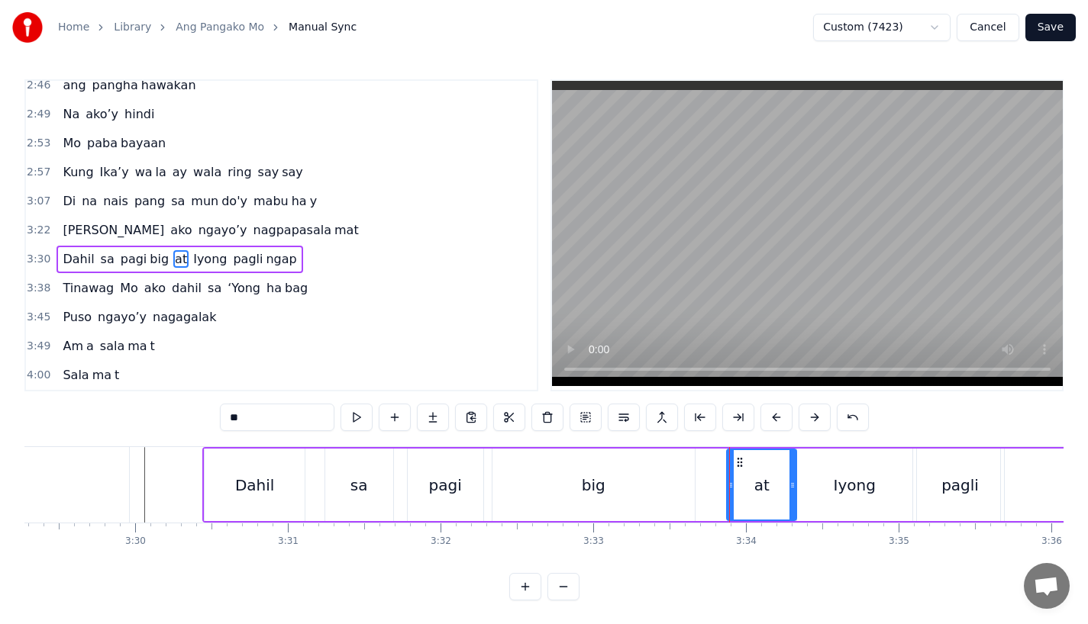
click at [658, 468] on div "big" at bounding box center [593, 485] width 202 height 73
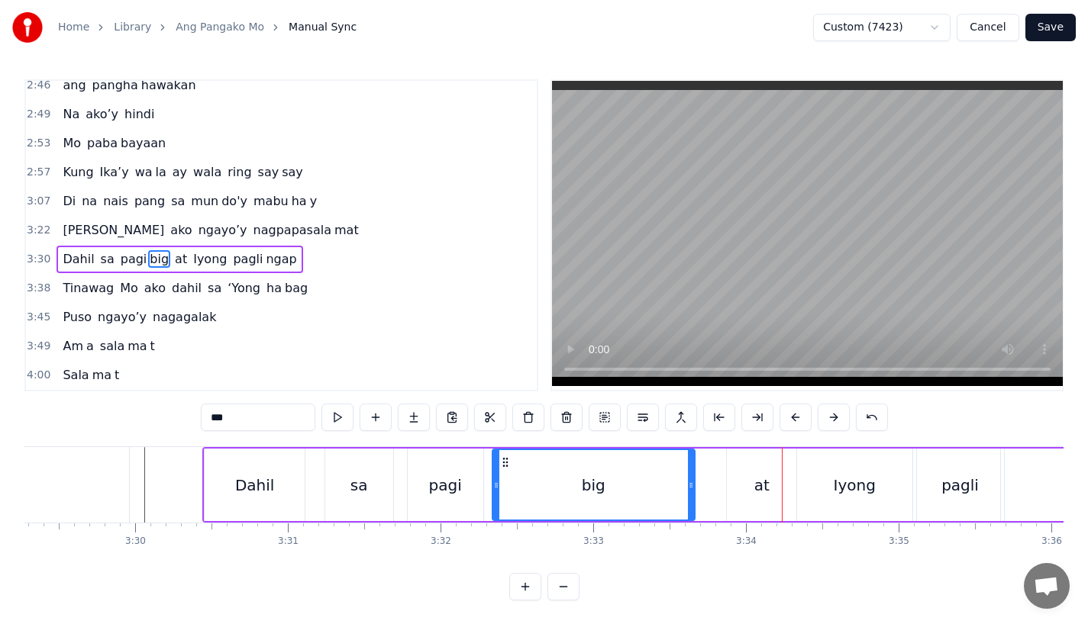
click at [751, 479] on div "at" at bounding box center [761, 485] width 69 height 73
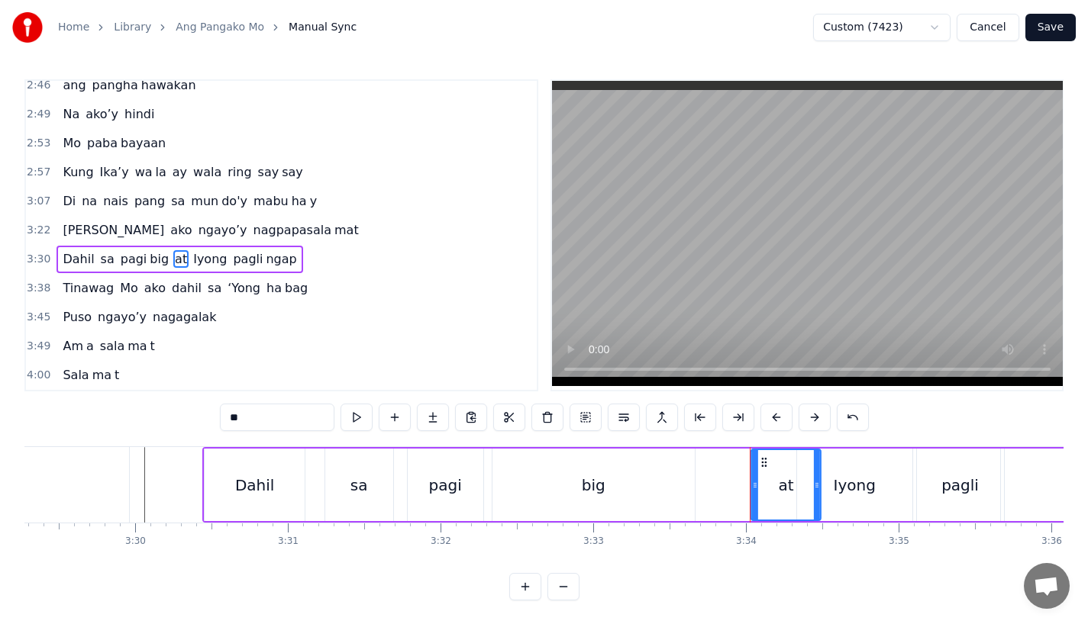
drag, startPoint x: 734, startPoint y: 465, endPoint x: 759, endPoint y: 465, distance: 24.4
click at [759, 465] on icon at bounding box center [764, 462] width 12 height 12
click at [678, 482] on div "big" at bounding box center [593, 485] width 202 height 73
type input "***"
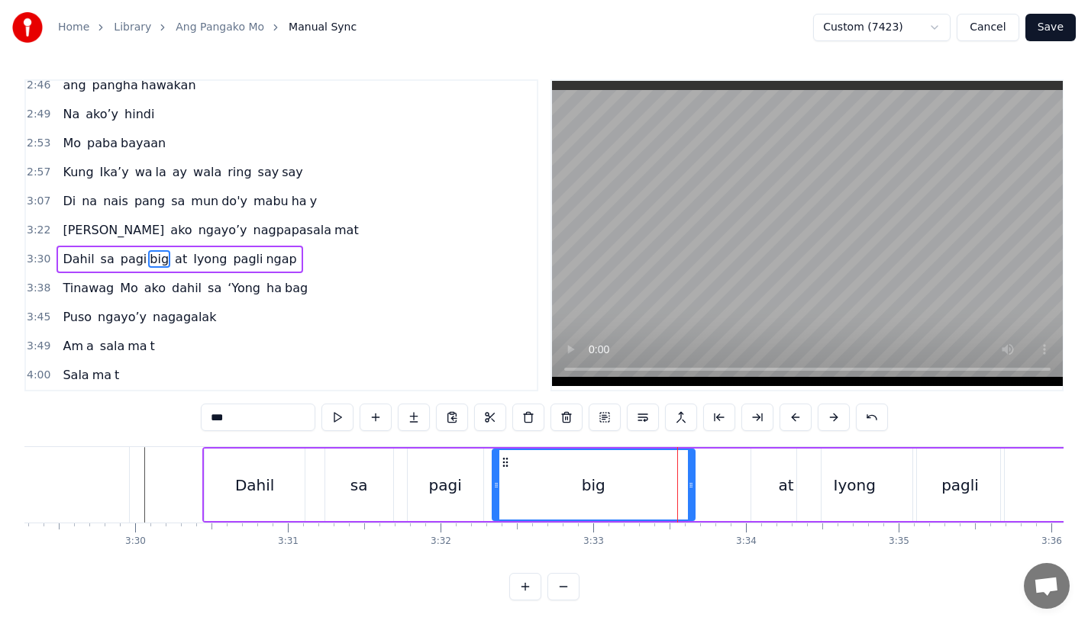
click at [694, 482] on div "pagi big" at bounding box center [551, 485] width 288 height 73
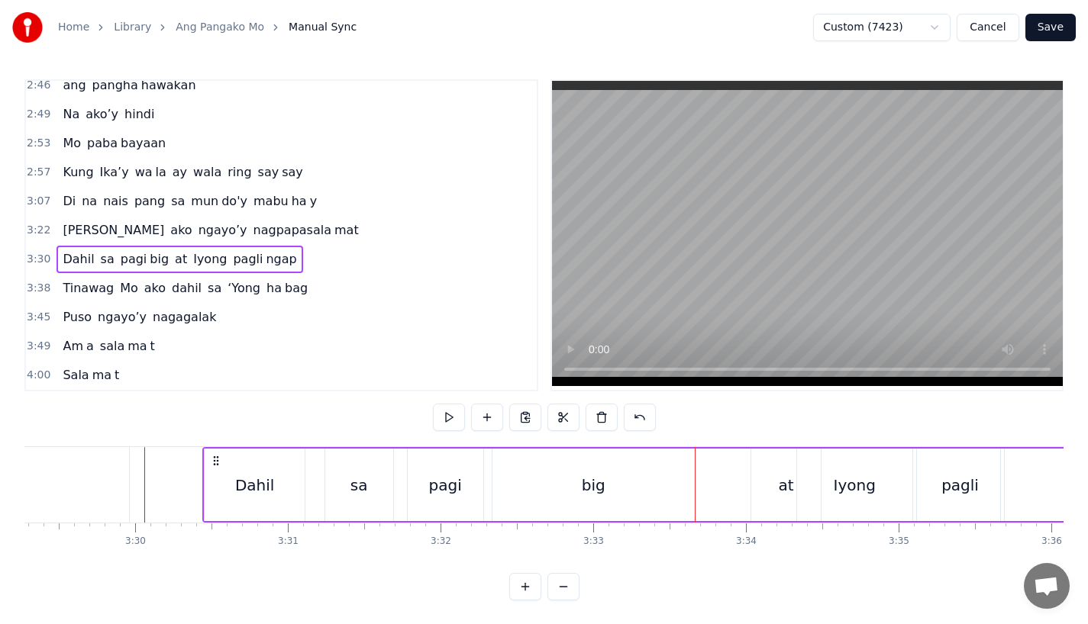
click at [689, 484] on div "big" at bounding box center [593, 485] width 202 height 73
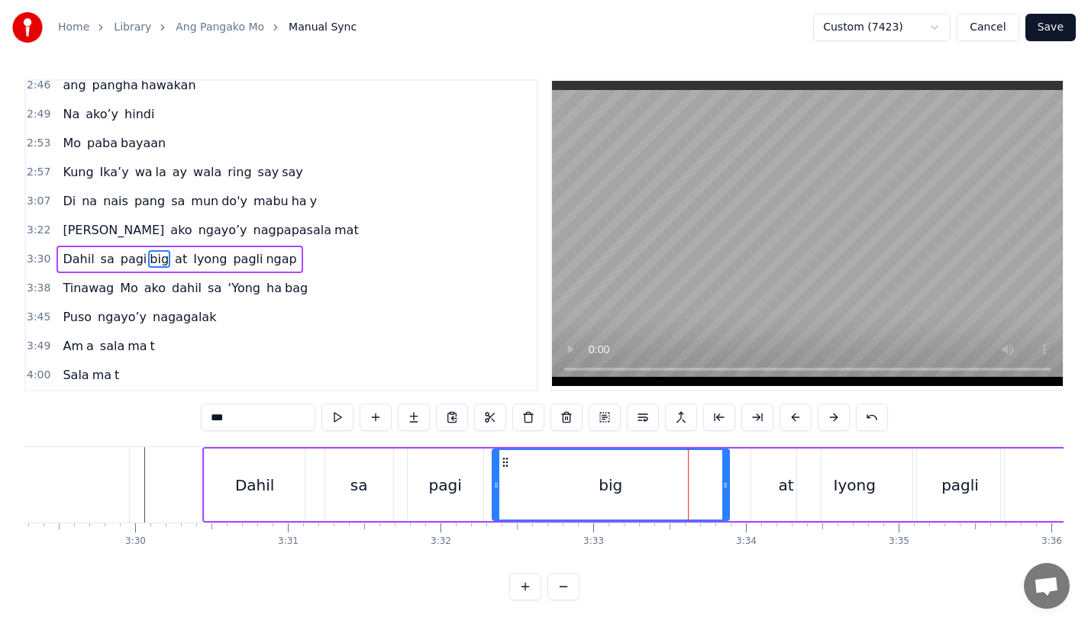
drag, startPoint x: 691, startPoint y: 486, endPoint x: 725, endPoint y: 485, distance: 34.4
click at [725, 485] on icon at bounding box center [725, 485] width 6 height 12
click at [847, 482] on div "Iyong" at bounding box center [854, 485] width 42 height 23
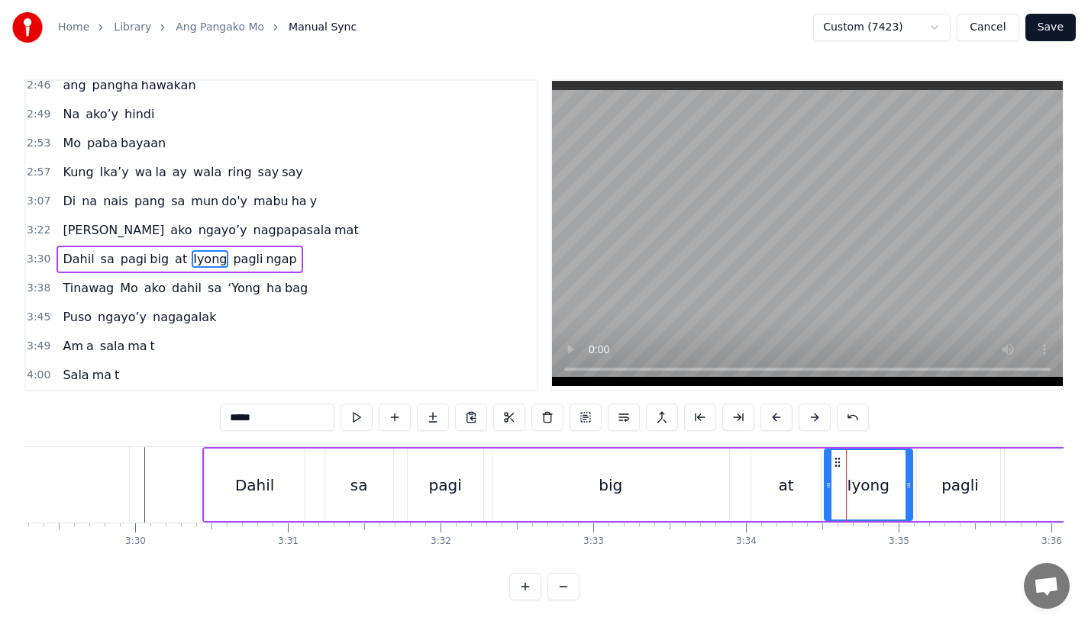
drag, startPoint x: 803, startPoint y: 482, endPoint x: 833, endPoint y: 482, distance: 29.8
click at [831, 482] on icon at bounding box center [828, 485] width 6 height 12
click at [688, 478] on div "big" at bounding box center [610, 485] width 237 height 73
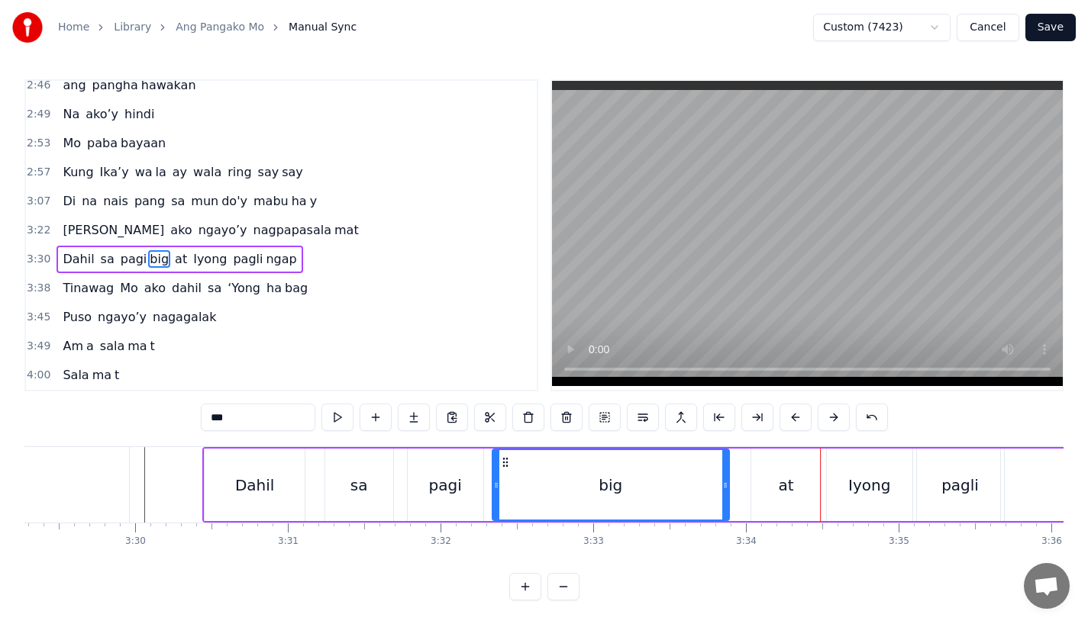
click at [762, 479] on div "at" at bounding box center [785, 485] width 69 height 73
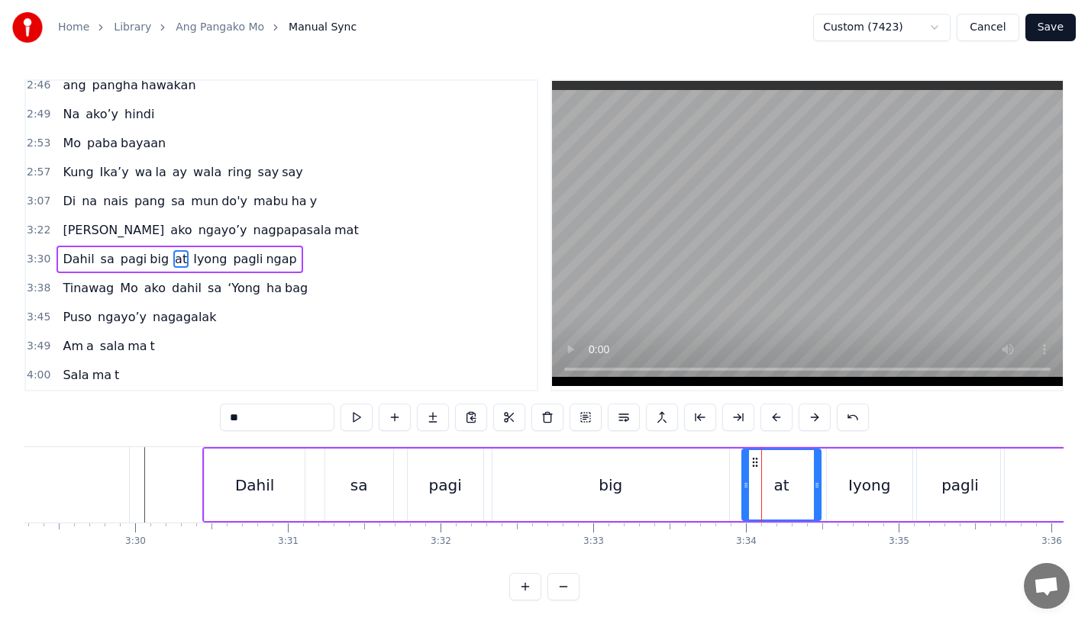
drag, startPoint x: 755, startPoint y: 479, endPoint x: 746, endPoint y: 479, distance: 9.2
click at [746, 479] on icon at bounding box center [746, 485] width 6 height 12
click at [693, 474] on div "big" at bounding box center [610, 485] width 237 height 73
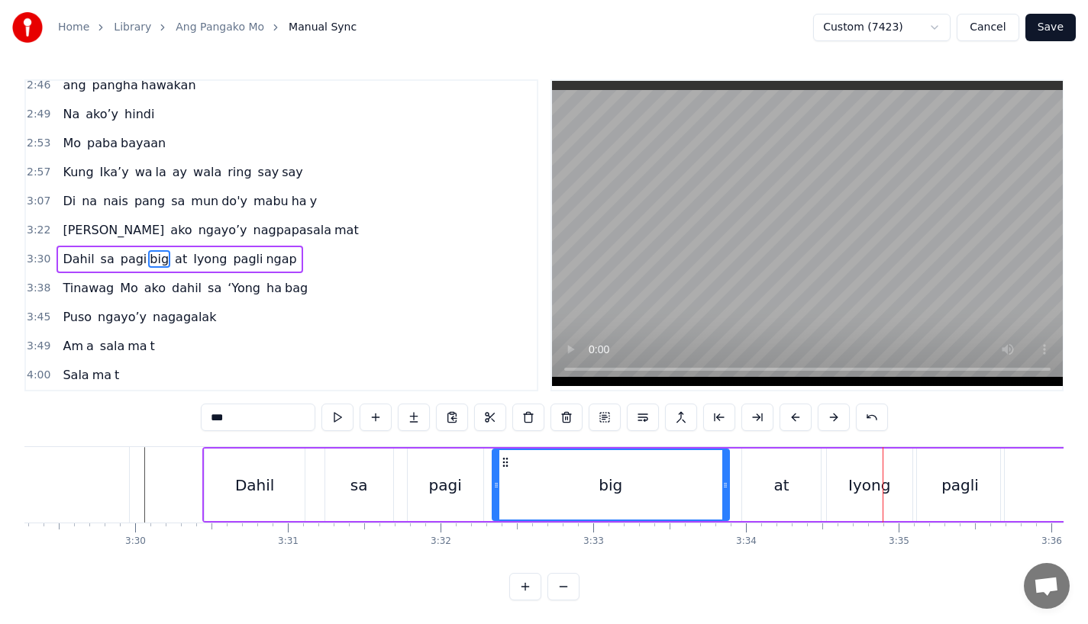
click at [806, 491] on div "at" at bounding box center [781, 485] width 79 height 73
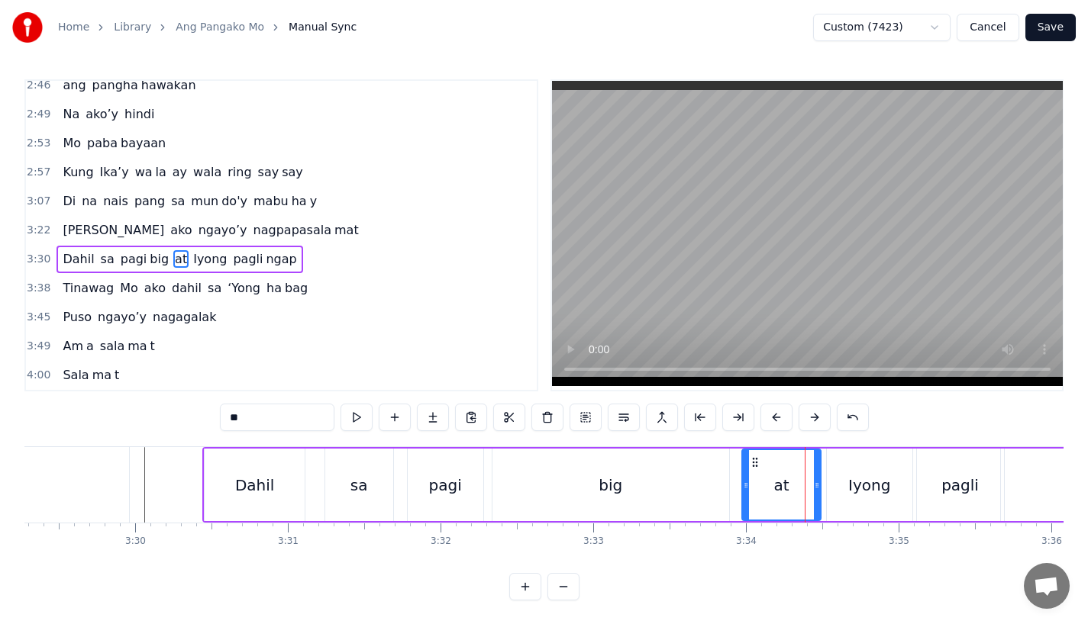
click at [846, 485] on div "Iyong" at bounding box center [869, 485] width 85 height 73
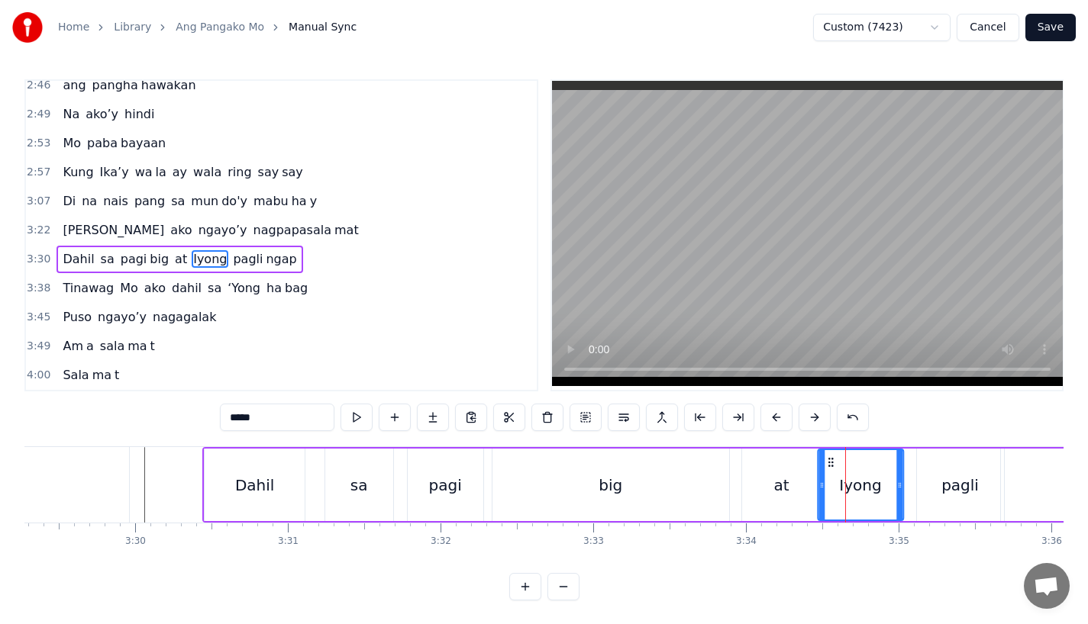
drag, startPoint x: 839, startPoint y: 459, endPoint x: 827, endPoint y: 460, distance: 12.2
click at [830, 460] on icon at bounding box center [830, 462] width 12 height 12
click at [652, 478] on div "big" at bounding box center [610, 485] width 237 height 73
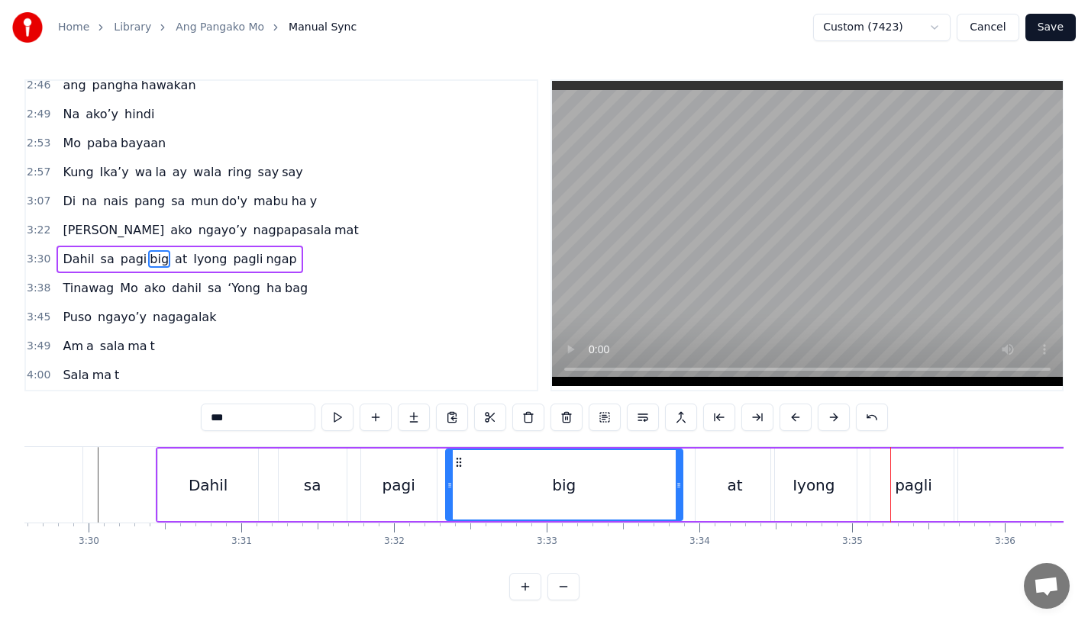
scroll to position [0, 32006]
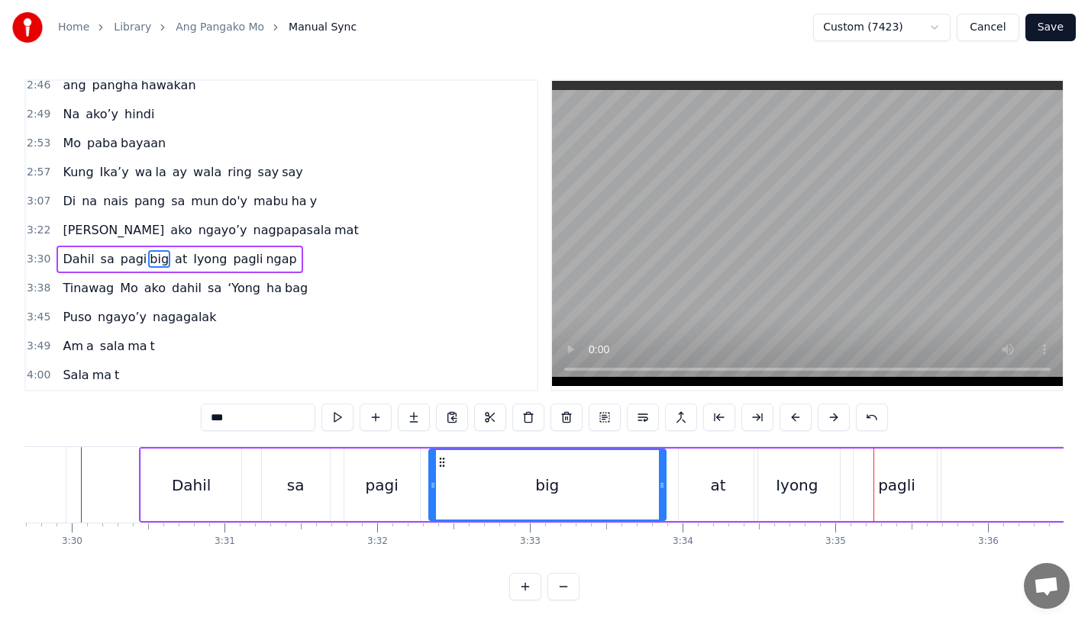
click at [893, 482] on div "pagli" at bounding box center [896, 485] width 37 height 23
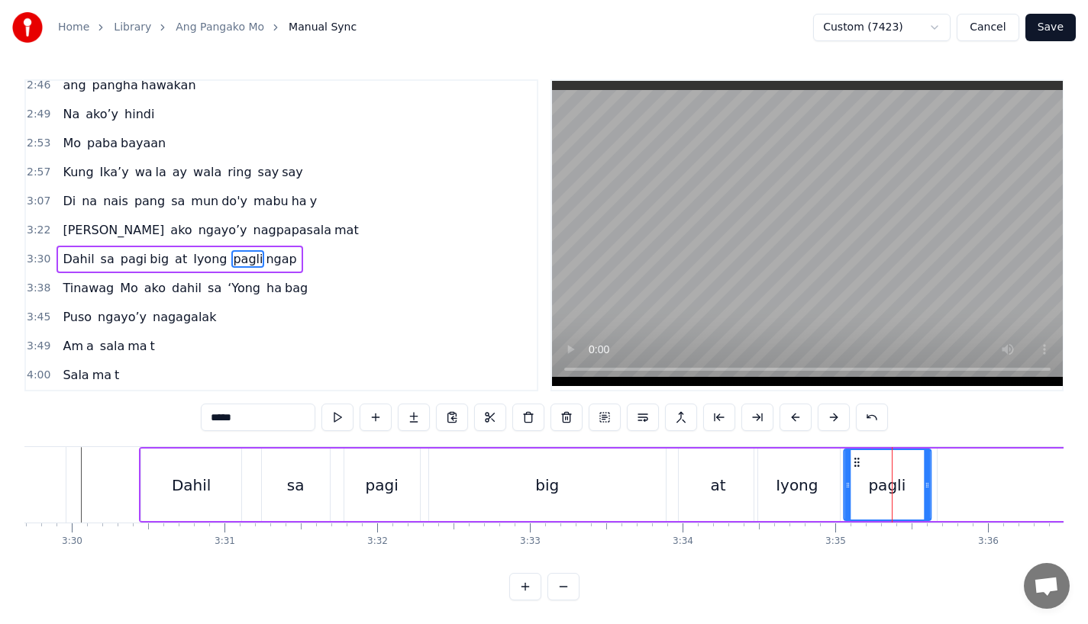
drag, startPoint x: 866, startPoint y: 458, endPoint x: 852, endPoint y: 461, distance: 14.1
click at [852, 461] on icon at bounding box center [856, 462] width 12 height 12
click at [691, 466] on div "at" at bounding box center [717, 485] width 79 height 73
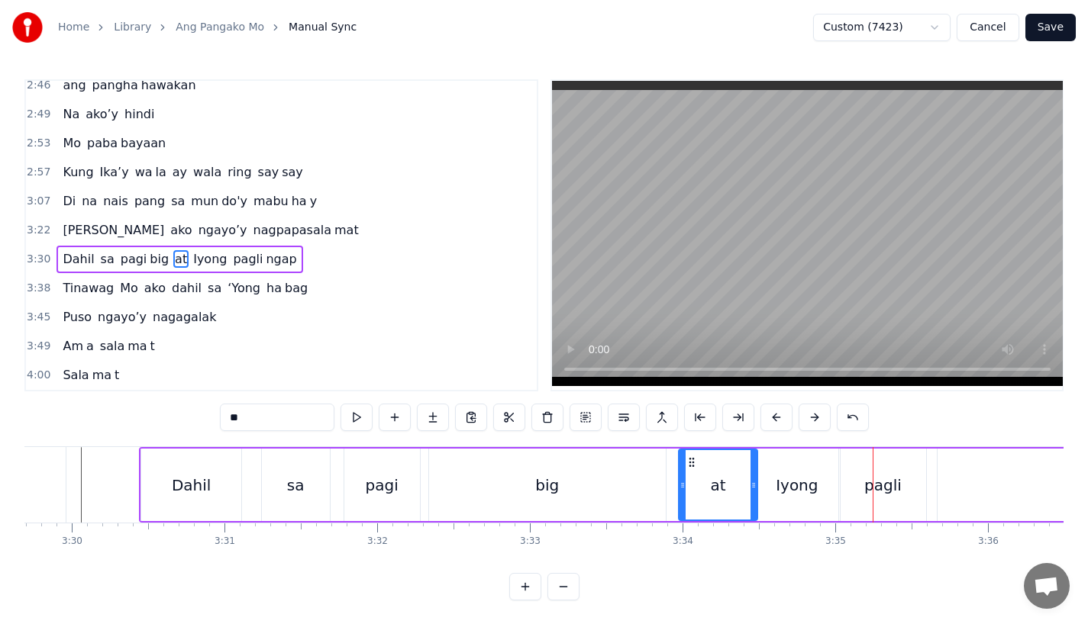
click at [650, 458] on div "big" at bounding box center [547, 485] width 237 height 73
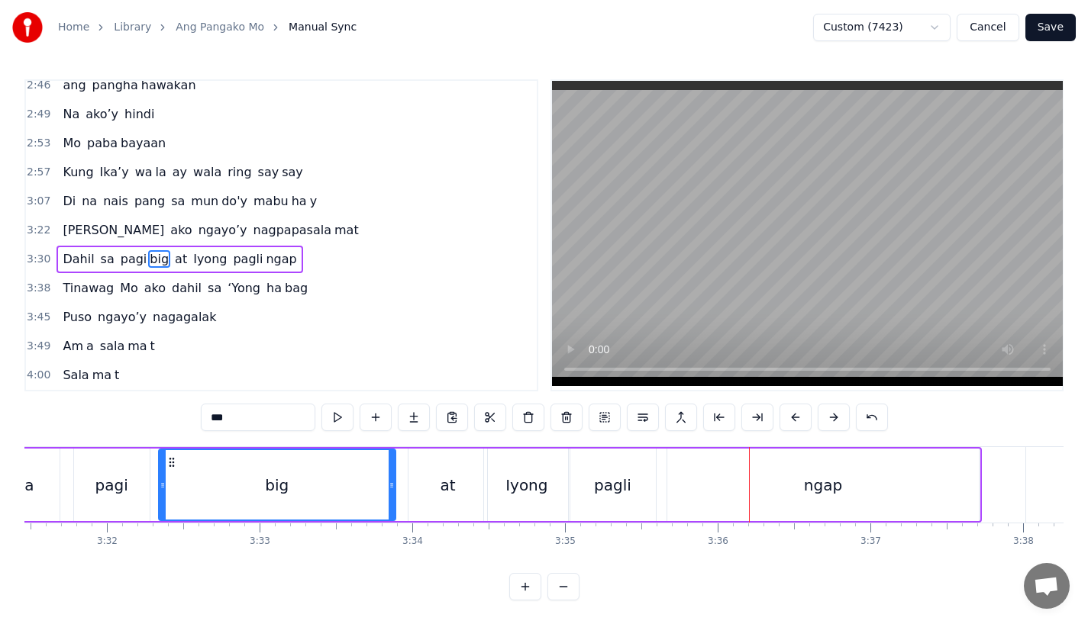
scroll to position [0, 32244]
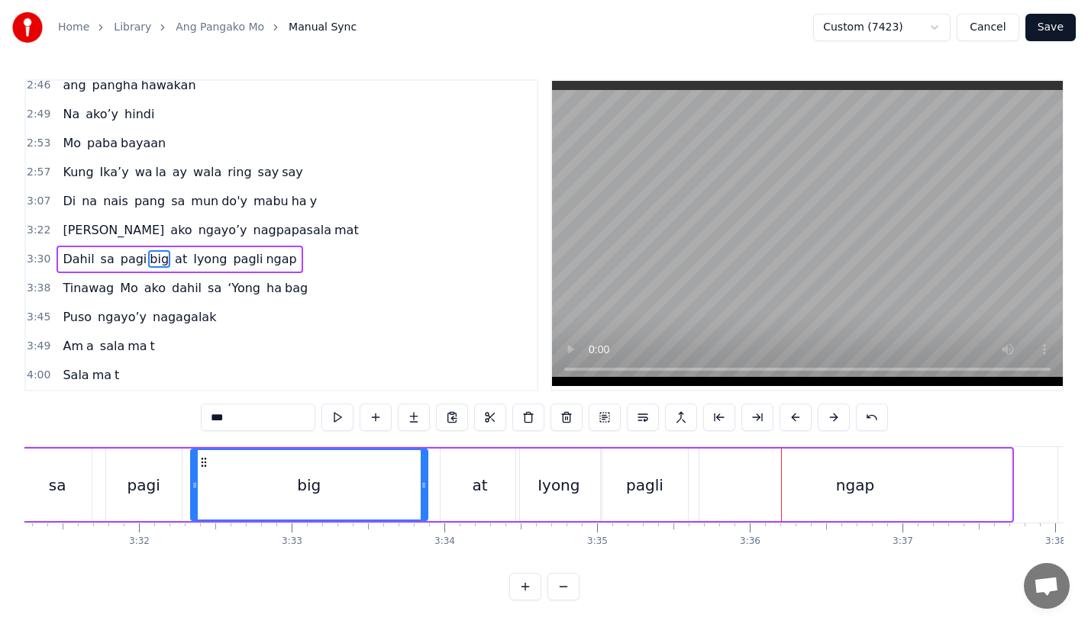
click at [476, 472] on div "at" at bounding box center [479, 485] width 79 height 73
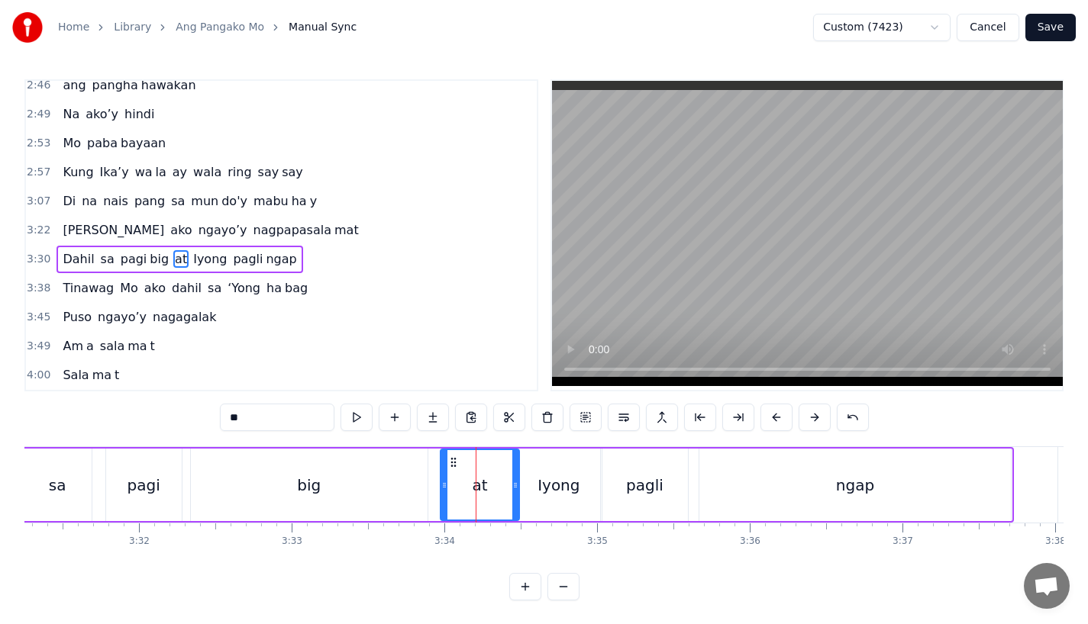
click at [546, 479] on div "Iyong" at bounding box center [558, 485] width 42 height 23
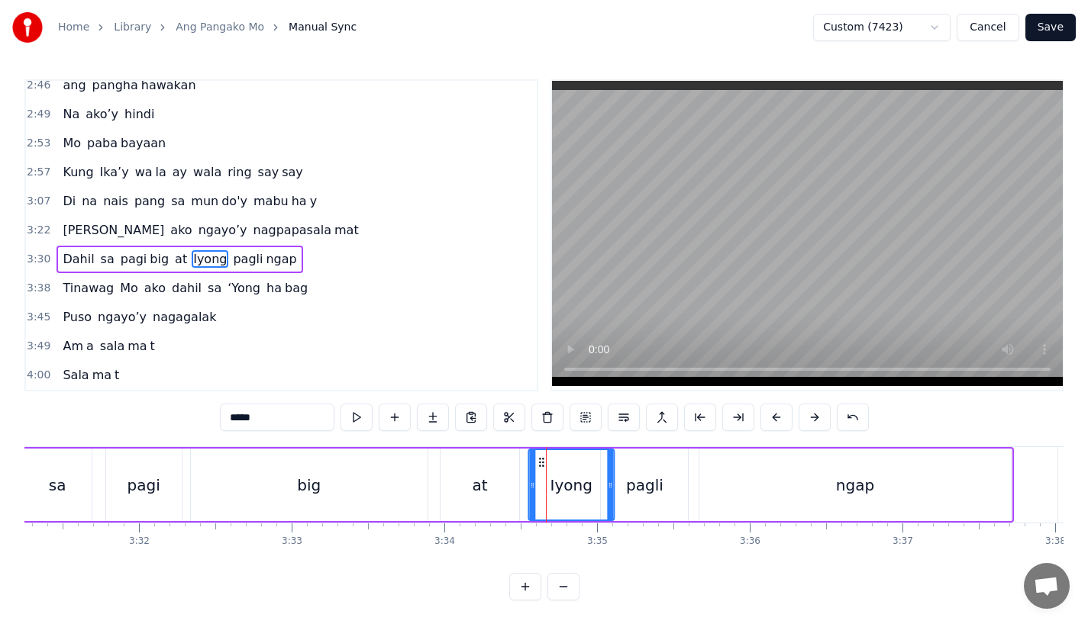
drag, startPoint x: 527, startPoint y: 460, endPoint x: 540, endPoint y: 460, distance: 13.0
click at [540, 460] on icon at bounding box center [541, 462] width 12 height 12
click at [641, 485] on div "pagli" at bounding box center [644, 485] width 37 height 23
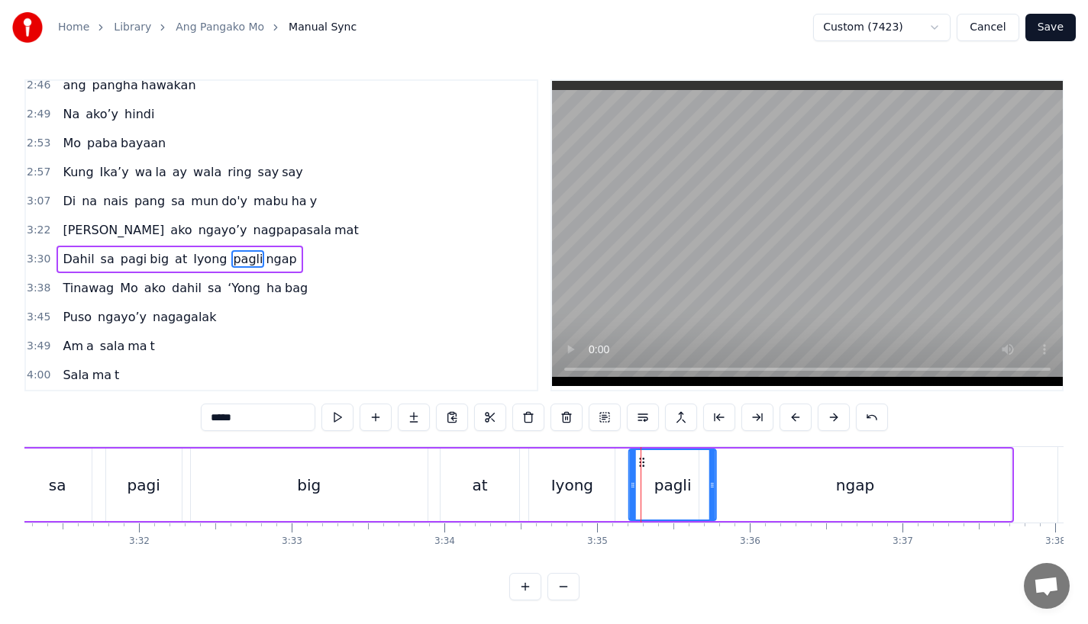
drag, startPoint x: 613, startPoint y: 464, endPoint x: 641, endPoint y: 463, distance: 28.2
click at [641, 463] on icon at bounding box center [642, 462] width 12 height 12
click at [737, 481] on div "ngap" at bounding box center [854, 485] width 312 height 73
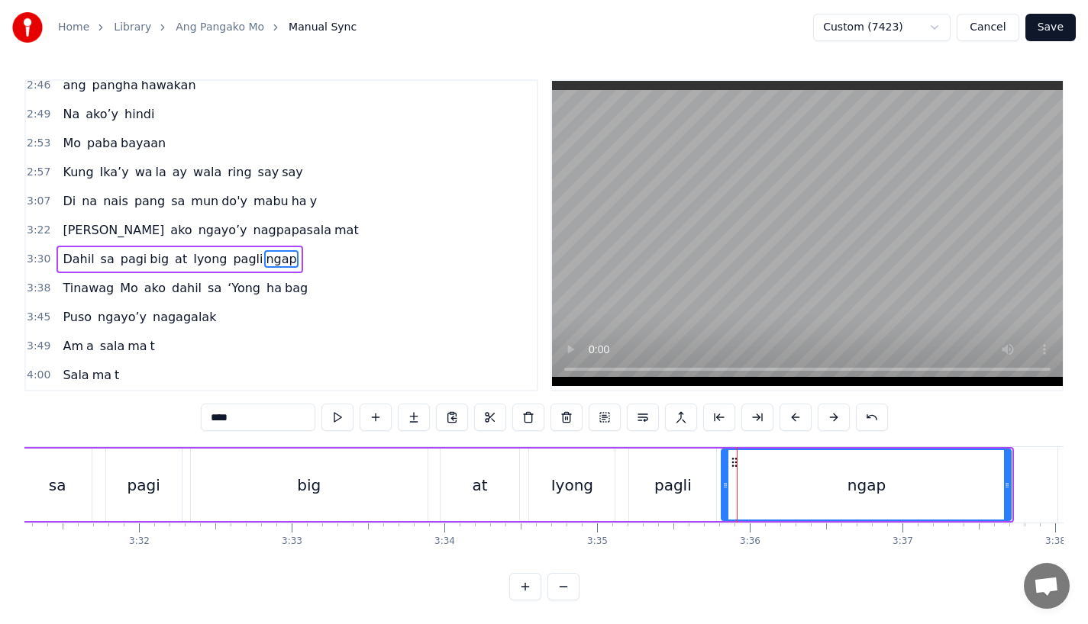
drag, startPoint x: 701, startPoint y: 482, endPoint x: 724, endPoint y: 482, distance: 22.9
click at [724, 482] on icon at bounding box center [725, 485] width 6 height 12
click at [591, 474] on div "Iyong" at bounding box center [571, 485] width 85 height 73
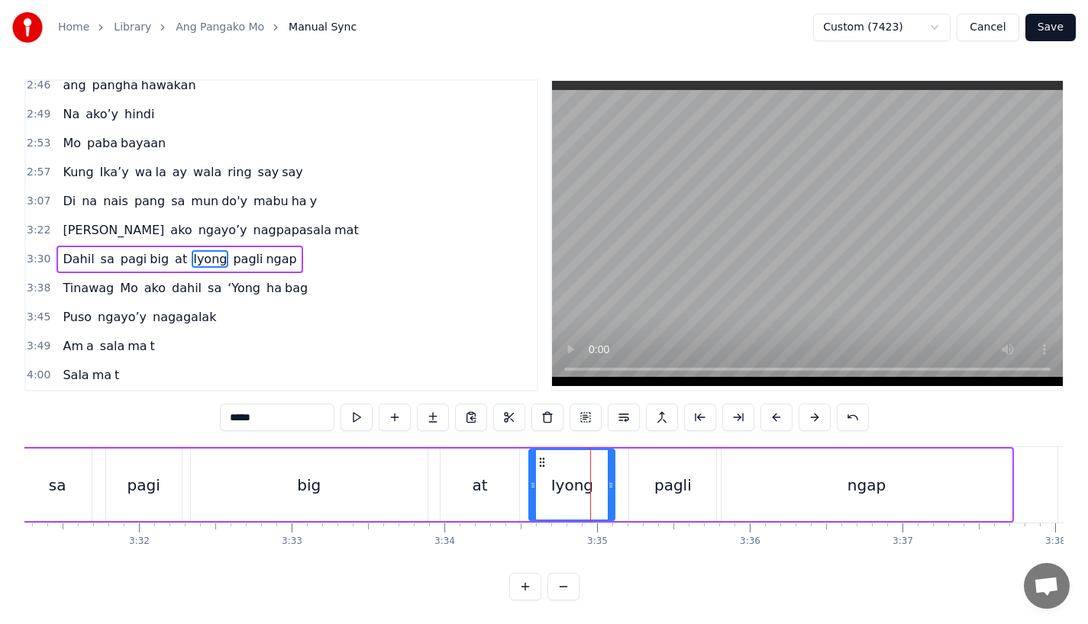
click at [644, 485] on div "pagli" at bounding box center [672, 485] width 87 height 73
type input "*****"
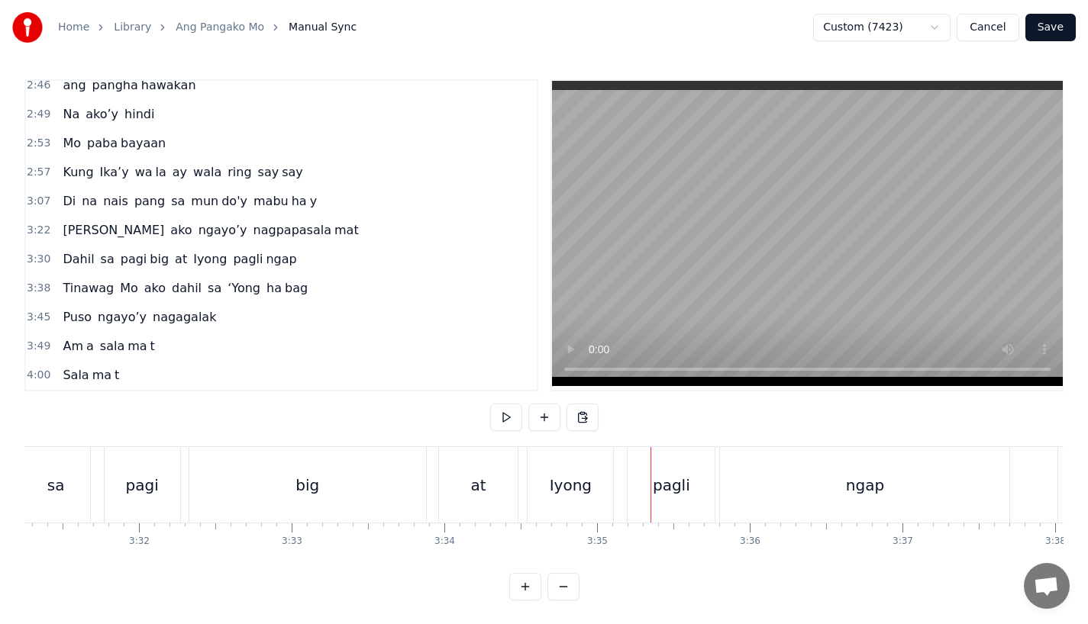
click at [640, 459] on div "pagli" at bounding box center [670, 485] width 87 height 76
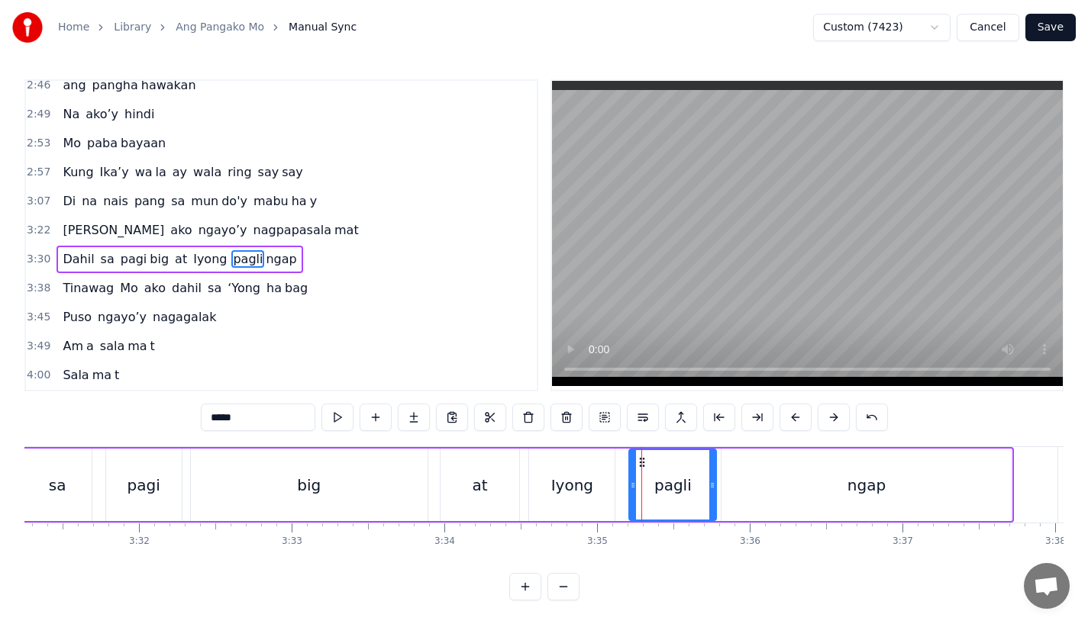
click at [752, 480] on div "ngap" at bounding box center [865, 485] width 289 height 73
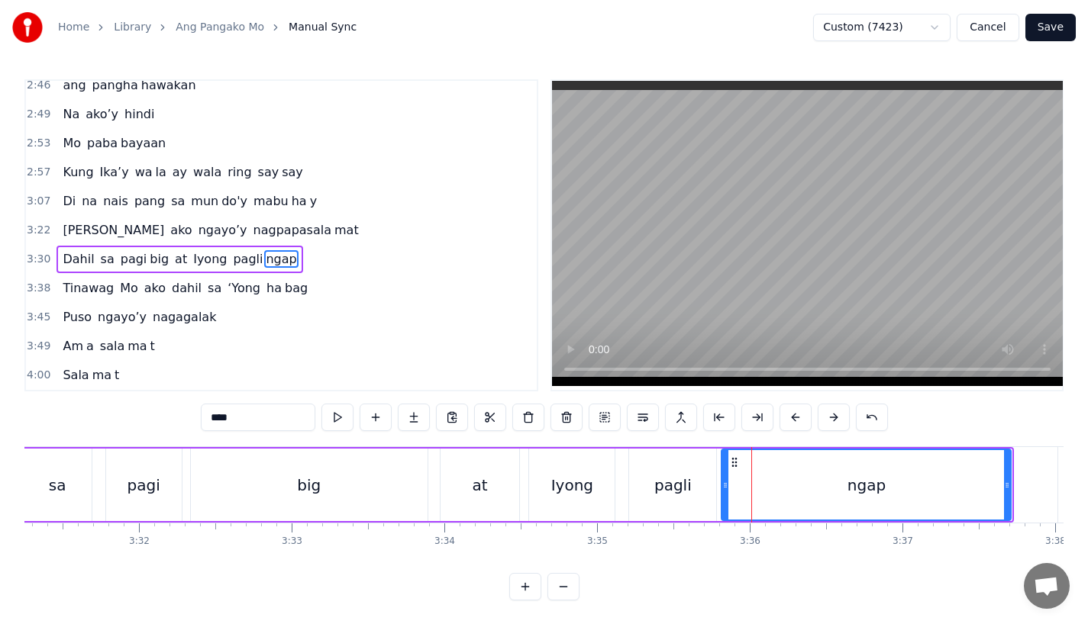
click at [358, 482] on div "big" at bounding box center [309, 485] width 237 height 73
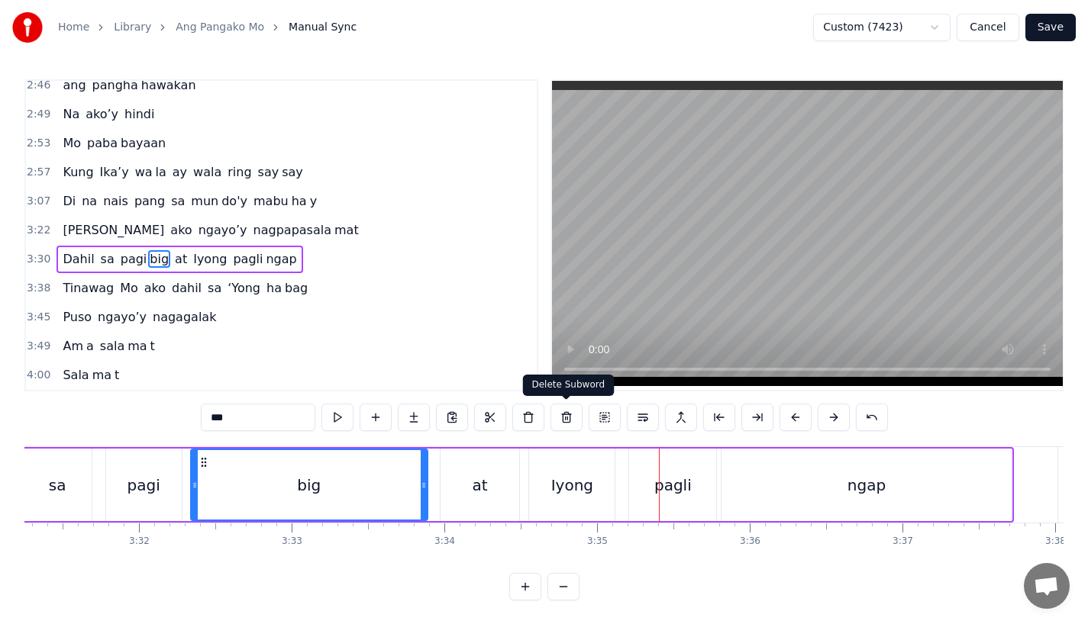
click at [555, 463] on div "Iyong" at bounding box center [571, 485] width 85 height 73
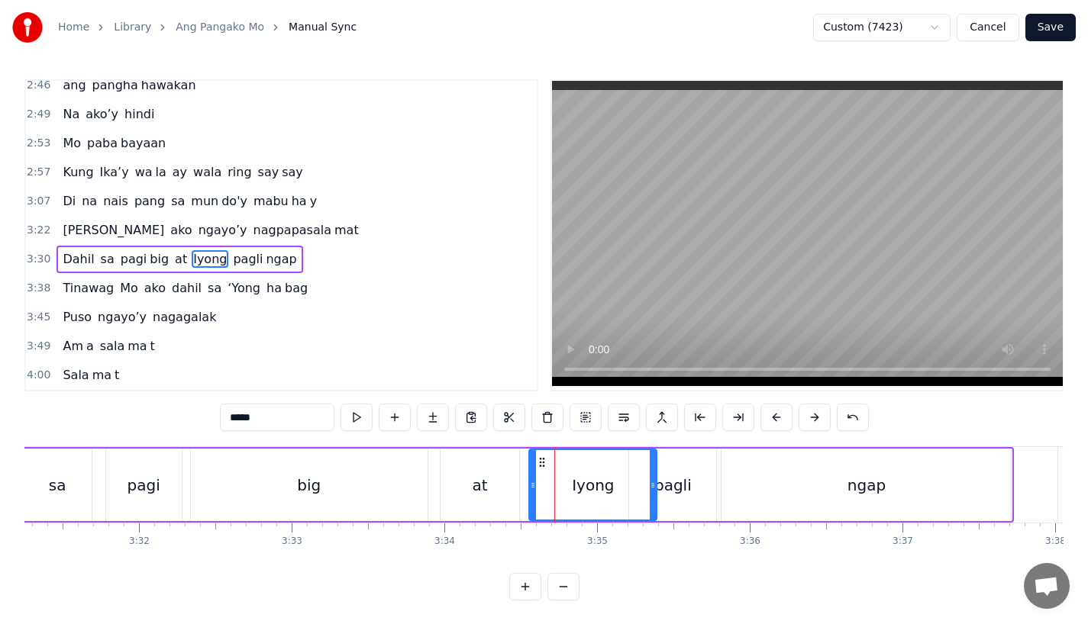
drag, startPoint x: 611, startPoint y: 484, endPoint x: 656, endPoint y: 484, distance: 45.0
click at [656, 484] on icon at bounding box center [652, 485] width 6 height 12
click at [682, 482] on div "pagli" at bounding box center [672, 485] width 37 height 23
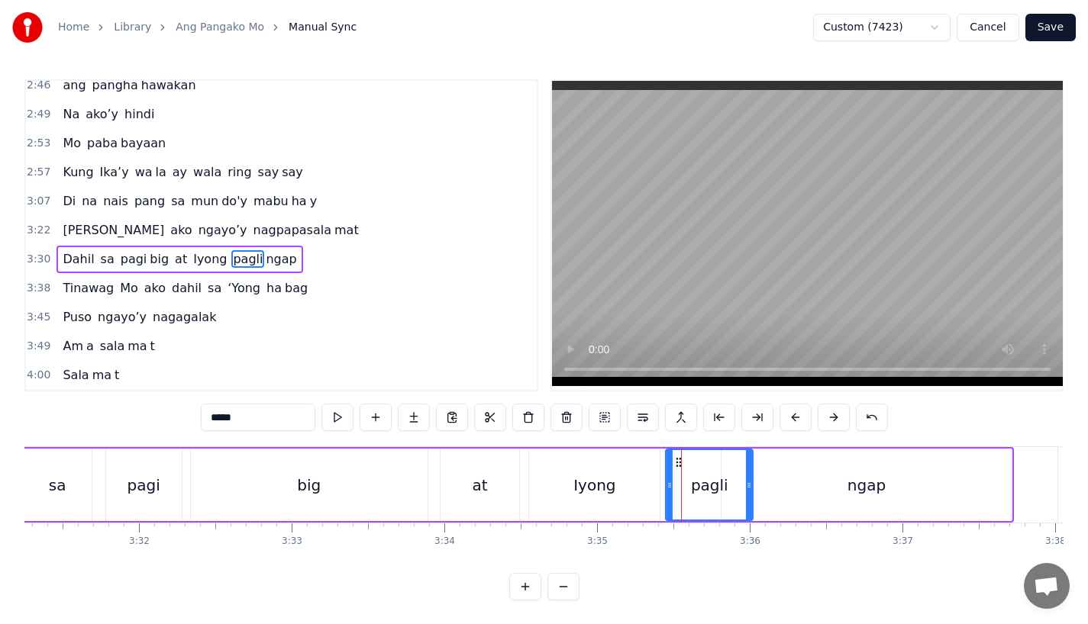
drag, startPoint x: 637, startPoint y: 460, endPoint x: 675, endPoint y: 460, distance: 38.2
click at [675, 460] on icon at bounding box center [678, 462] width 12 height 12
click at [785, 472] on div "ngap" at bounding box center [866, 485] width 289 height 73
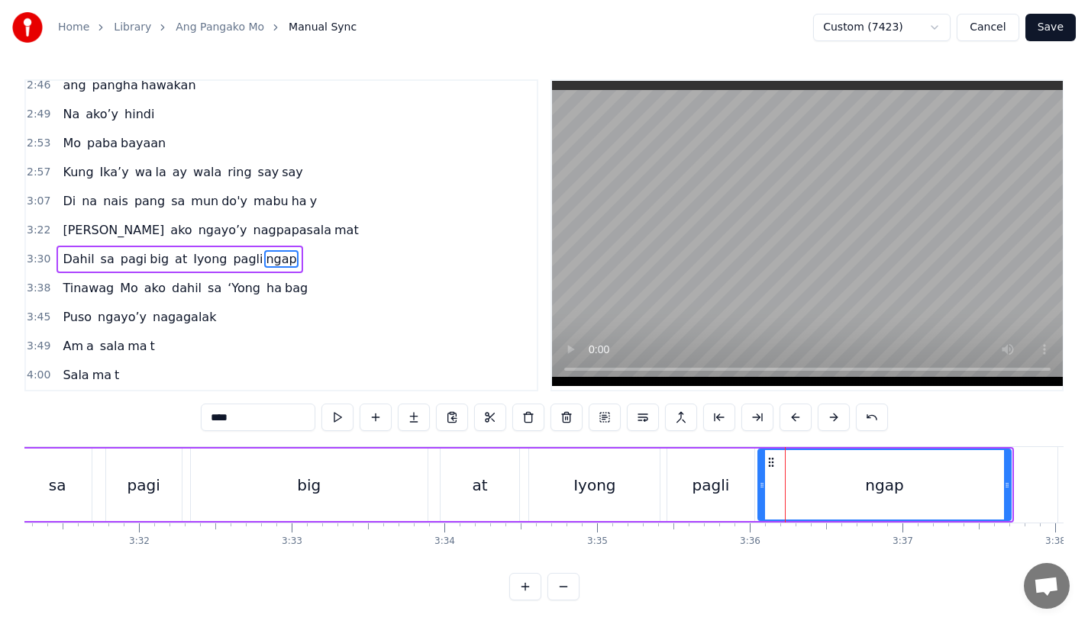
drag, startPoint x: 724, startPoint y: 480, endPoint x: 762, endPoint y: 480, distance: 37.4
click at [762, 480] on icon at bounding box center [762, 485] width 6 height 12
click at [384, 475] on div "big" at bounding box center [309, 485] width 237 height 73
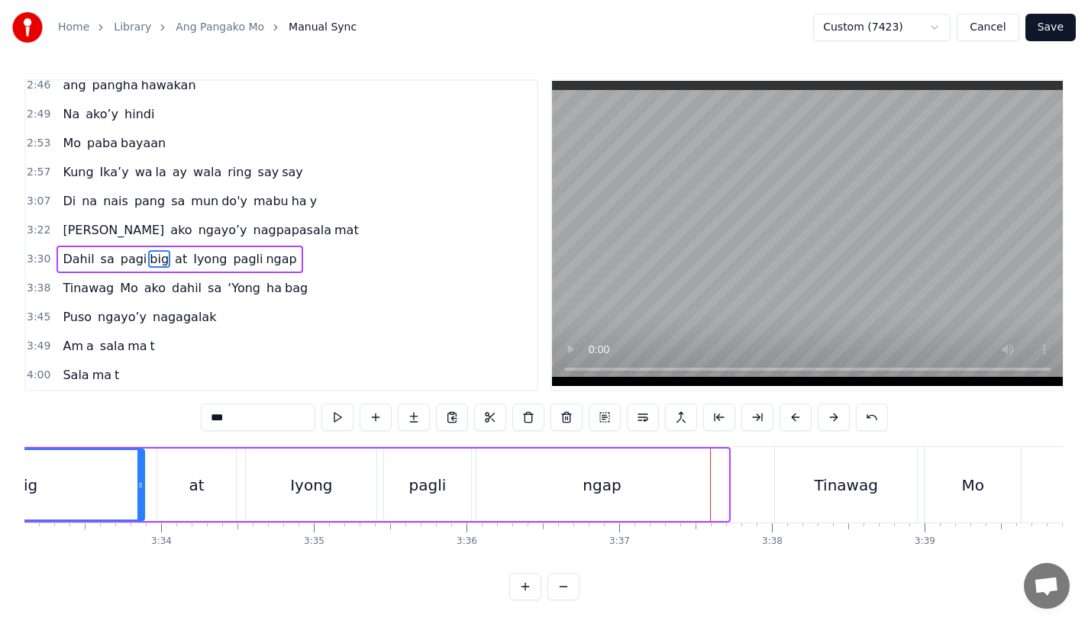
scroll to position [0, 32503]
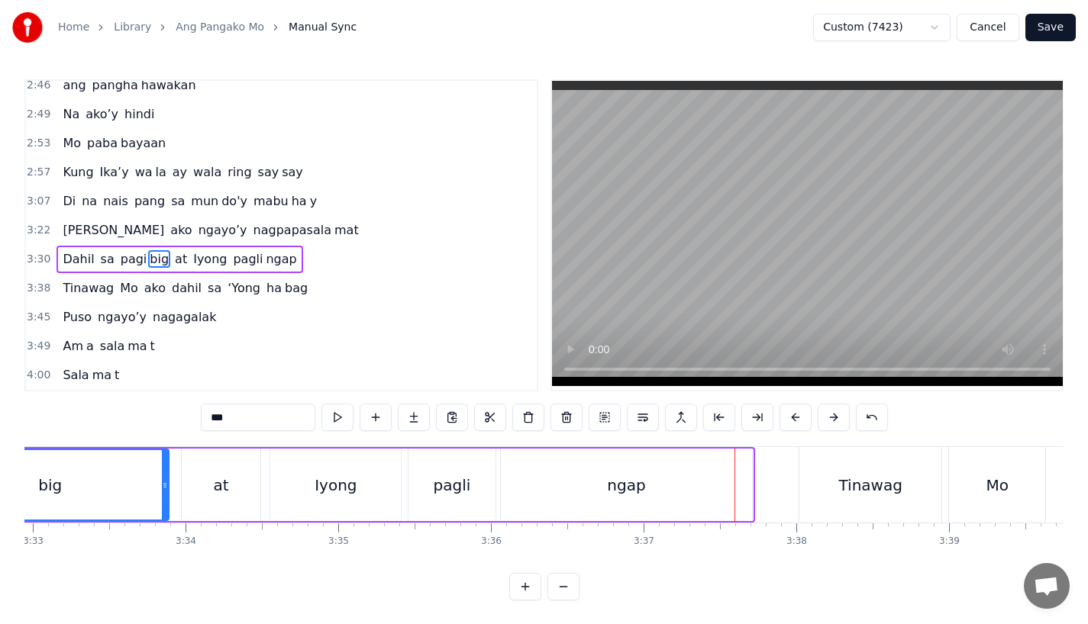
click at [317, 491] on div "Iyong" at bounding box center [335, 485] width 42 height 23
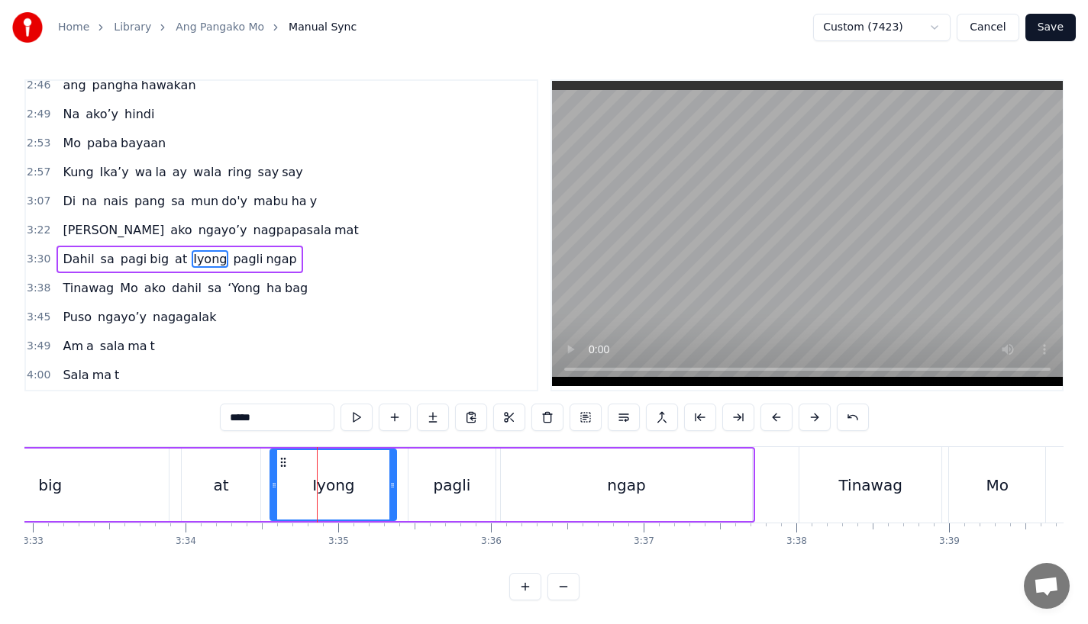
click at [392, 490] on icon at bounding box center [392, 485] width 6 height 12
click at [422, 489] on div "pagli" at bounding box center [451, 485] width 87 height 73
type input "*****"
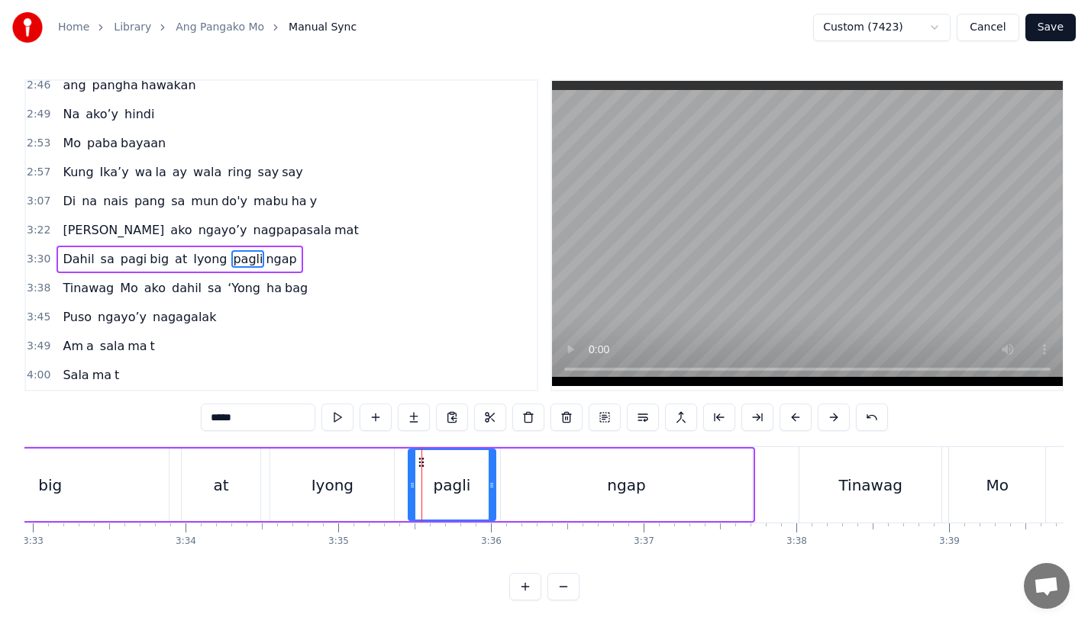
drag, startPoint x: 420, startPoint y: 459, endPoint x: 406, endPoint y: 464, distance: 14.5
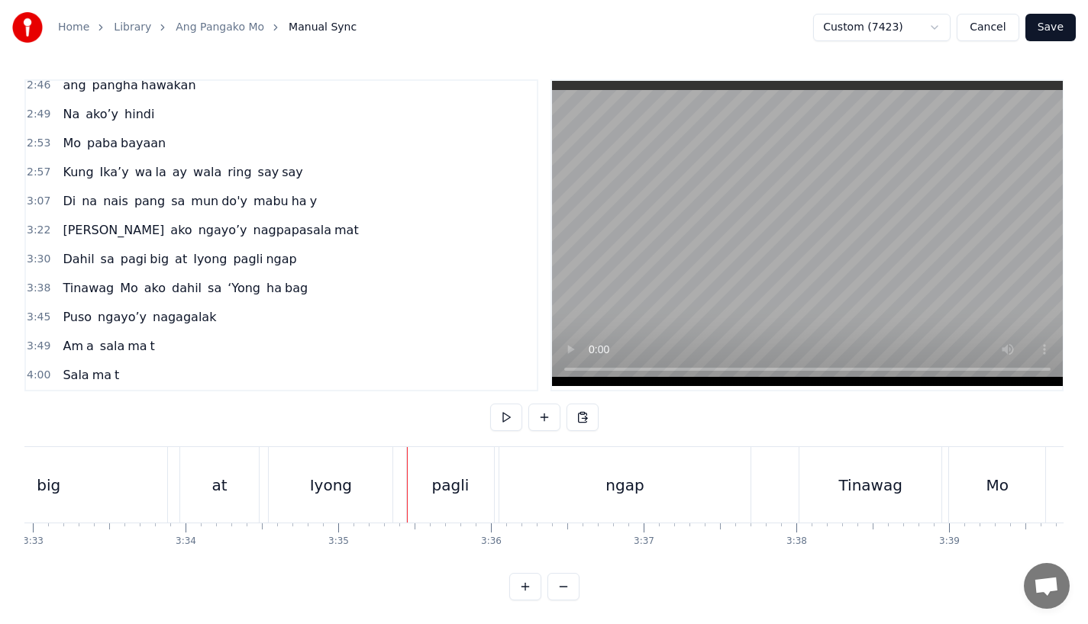
click at [413, 464] on div "pagli" at bounding box center [450, 485] width 87 height 76
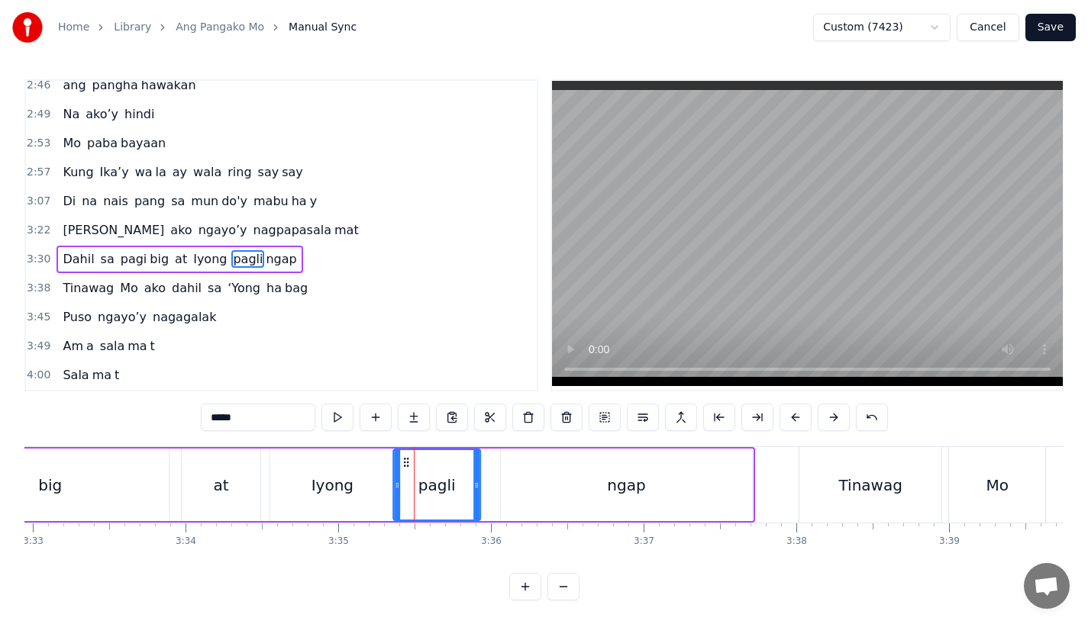
drag, startPoint x: 421, startPoint y: 460, endPoint x: 408, endPoint y: 462, distance: 13.2
click at [408, 462] on icon at bounding box center [406, 462] width 12 height 12
click at [516, 481] on div "ngap" at bounding box center [627, 485] width 252 height 73
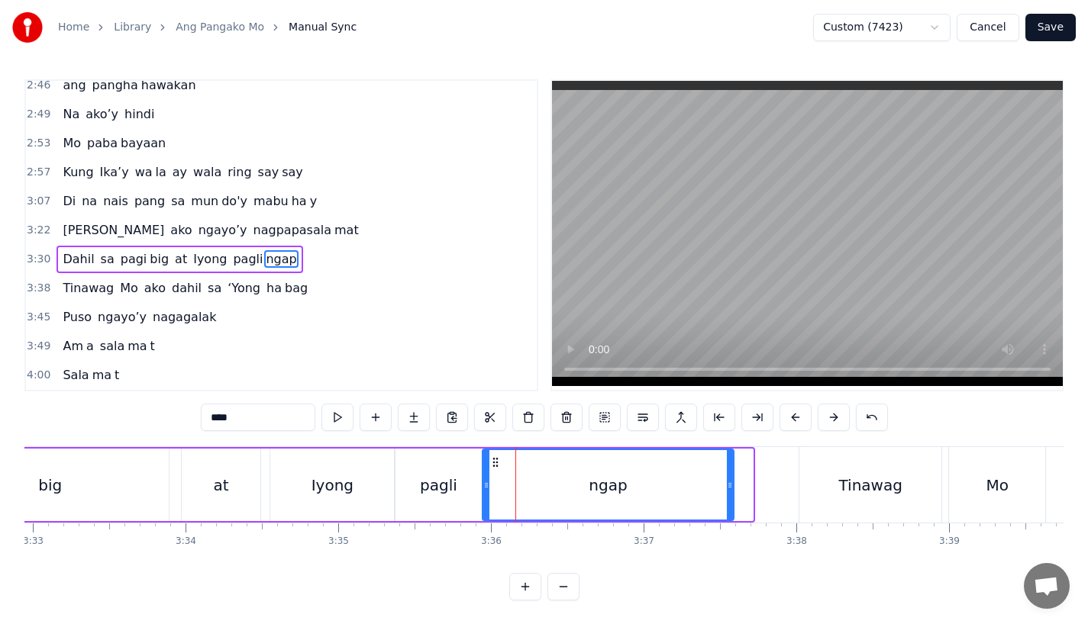
drag, startPoint x: 511, startPoint y: 466, endPoint x: 489, endPoint y: 469, distance: 22.5
click at [490, 469] on div "ngap" at bounding box center [607, 484] width 250 height 69
click at [298, 471] on div "Iyong" at bounding box center [332, 485] width 124 height 73
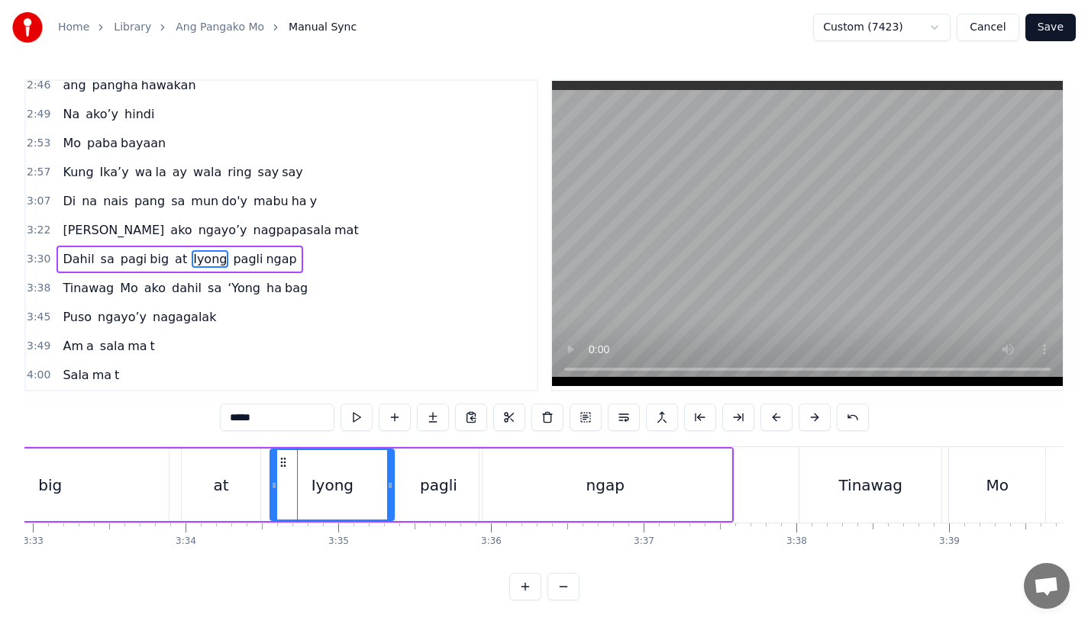
click at [229, 469] on div "at" at bounding box center [221, 485] width 79 height 73
type input "**"
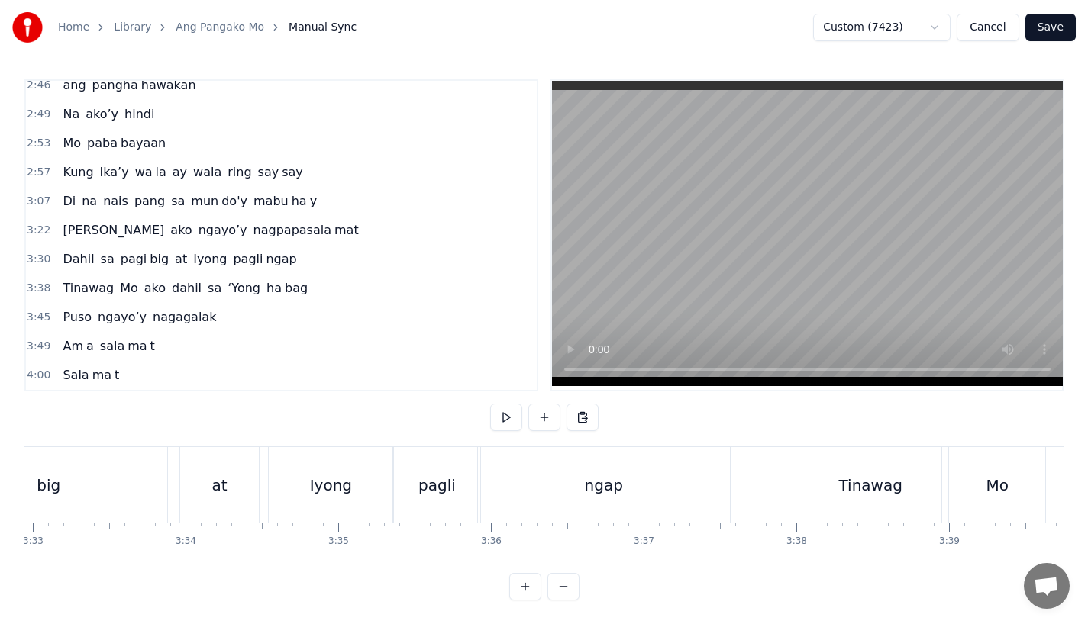
click at [143, 456] on div "big" at bounding box center [49, 485] width 237 height 76
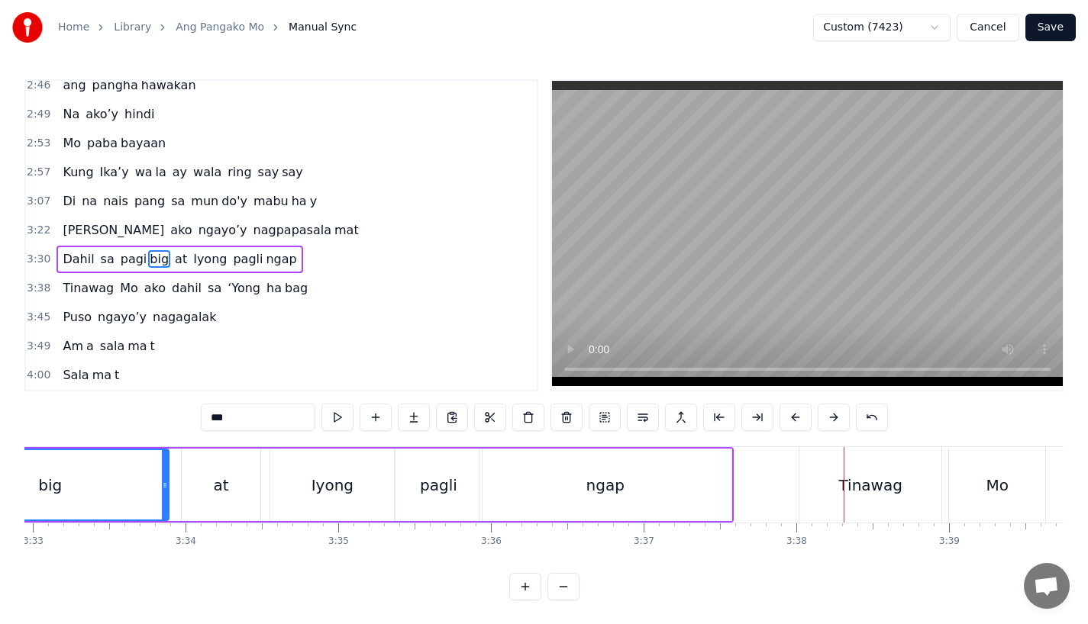
click at [811, 483] on div "Tinawag" at bounding box center [870, 485] width 142 height 76
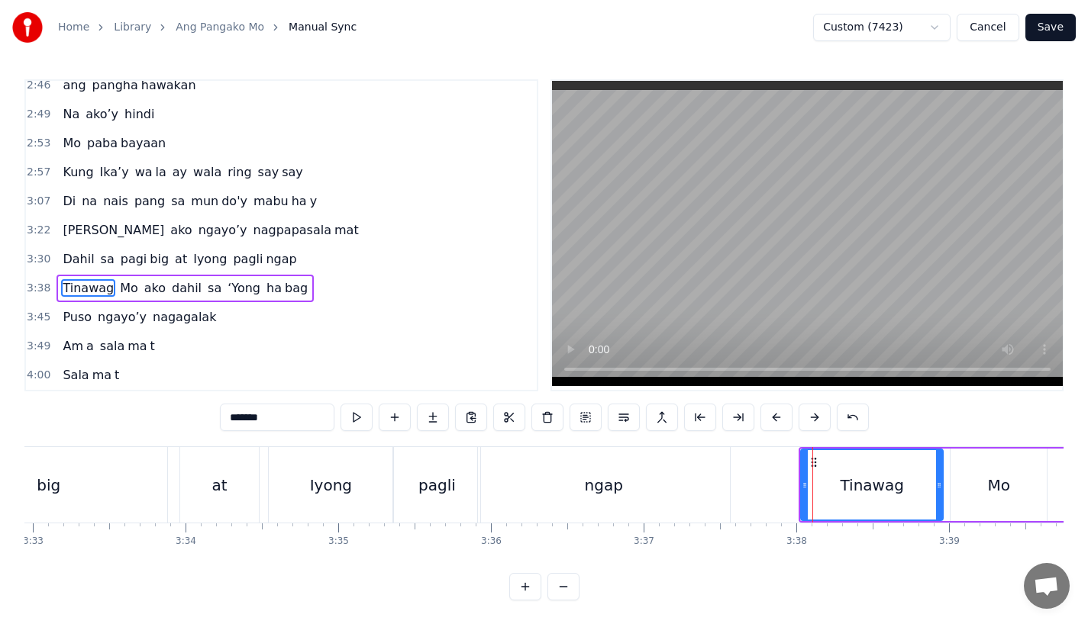
click at [604, 471] on div "ngap" at bounding box center [604, 485] width 252 height 76
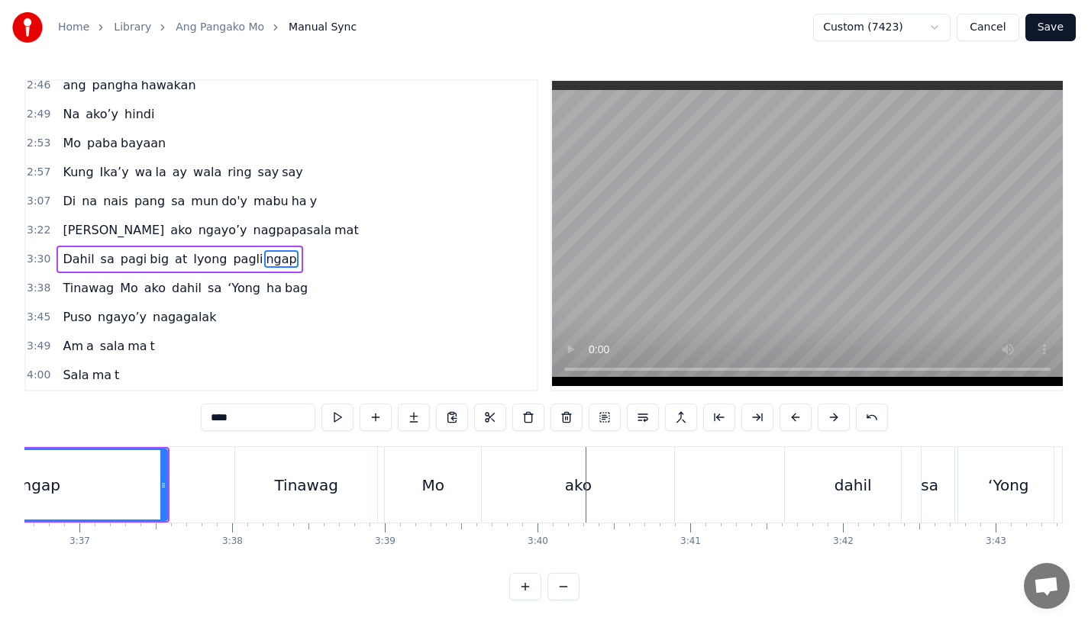
scroll to position [0, 33031]
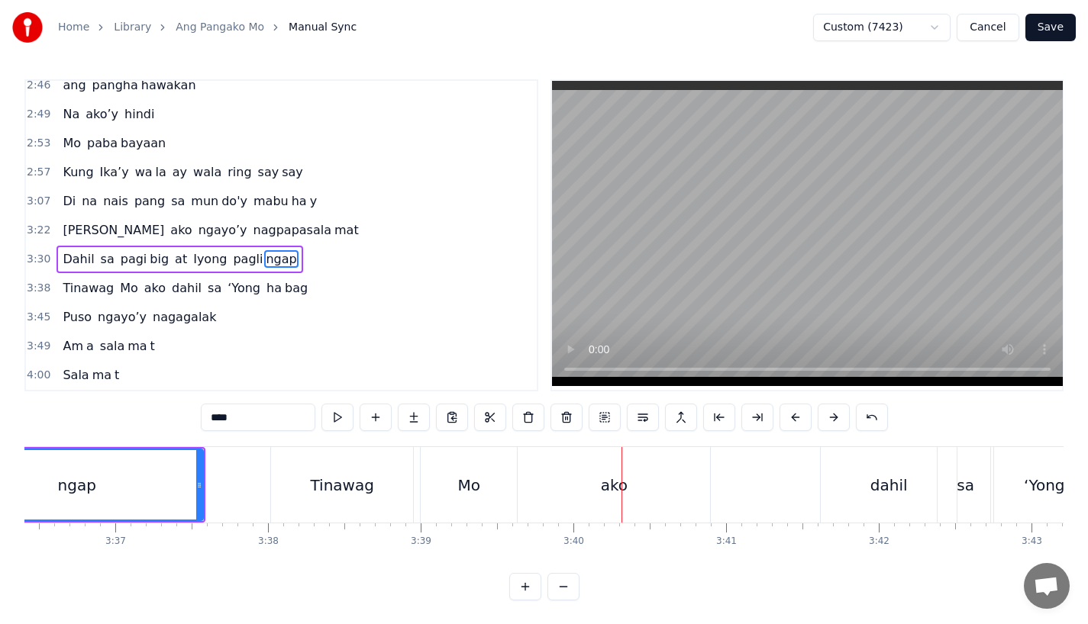
click at [324, 479] on div "Tinawag" at bounding box center [341, 485] width 63 height 23
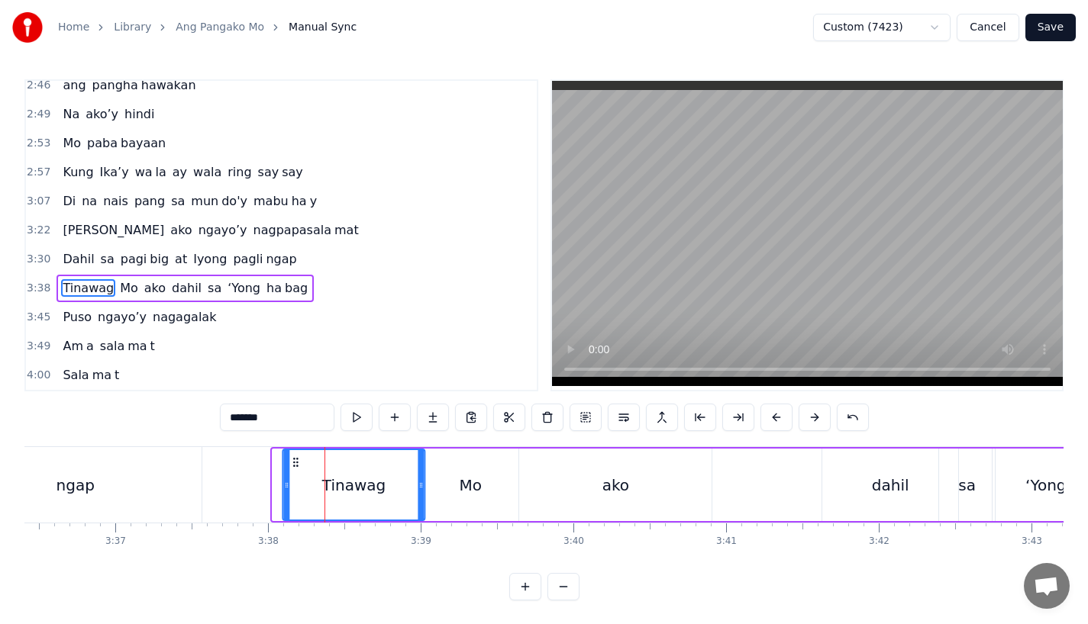
drag, startPoint x: 285, startPoint y: 460, endPoint x: 295, endPoint y: 460, distance: 10.7
click at [295, 460] on icon at bounding box center [296, 462] width 12 height 12
click at [293, 457] on icon at bounding box center [289, 462] width 12 height 12
click at [446, 474] on div "Mo" at bounding box center [470, 485] width 96 height 73
type input "**"
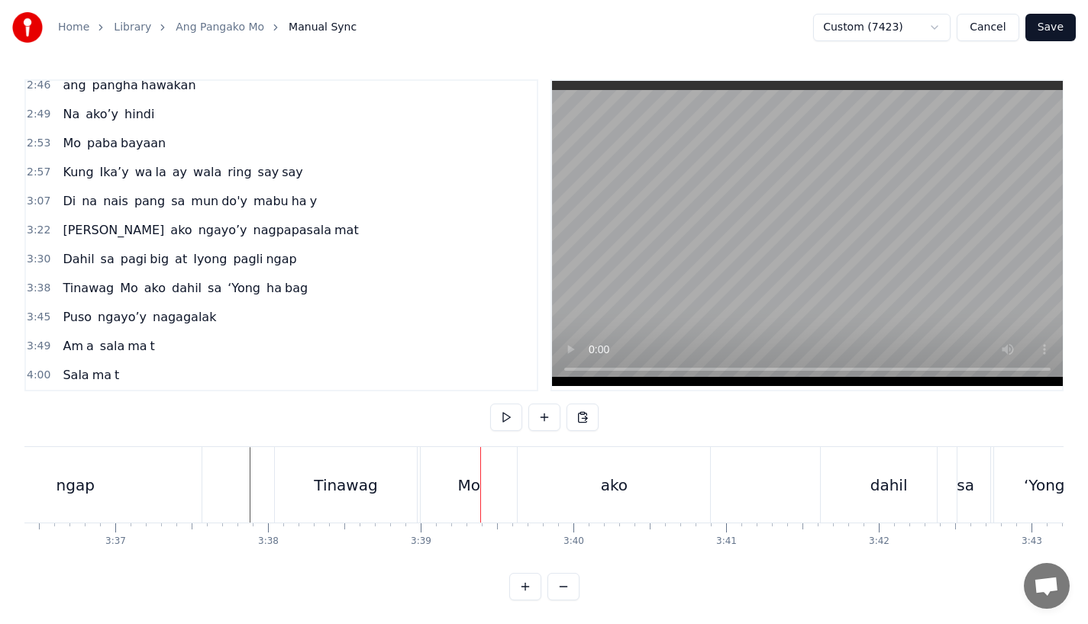
click at [479, 491] on div "Mo" at bounding box center [468, 485] width 23 height 23
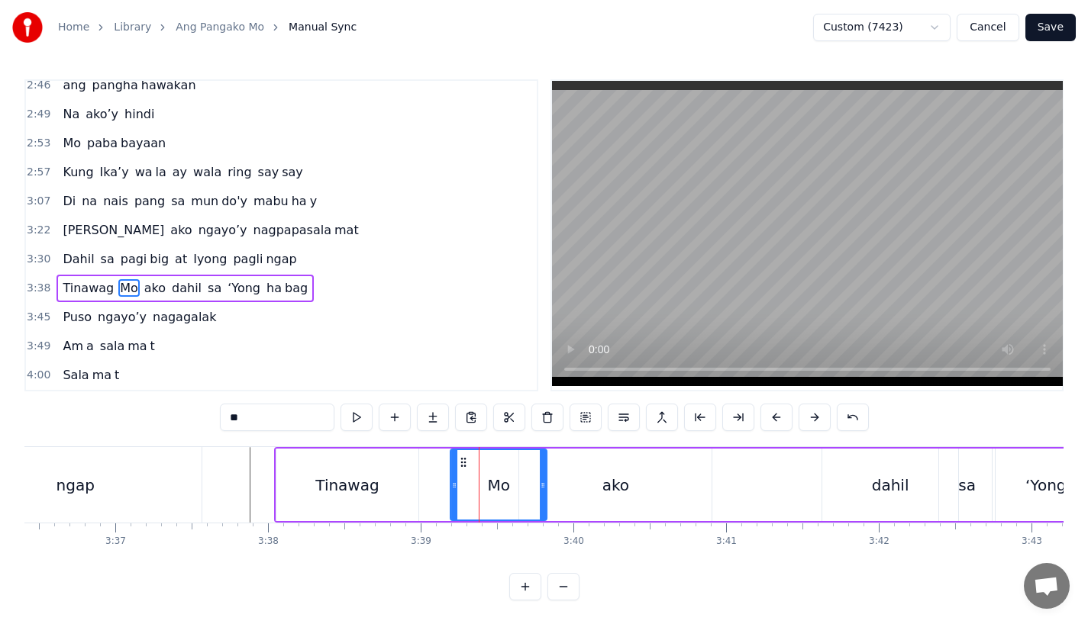
drag, startPoint x: 434, startPoint y: 464, endPoint x: 463, endPoint y: 463, distance: 29.0
click at [463, 463] on icon at bounding box center [463, 462] width 12 height 12
click at [353, 494] on div "Tinawag" at bounding box center [346, 485] width 63 height 23
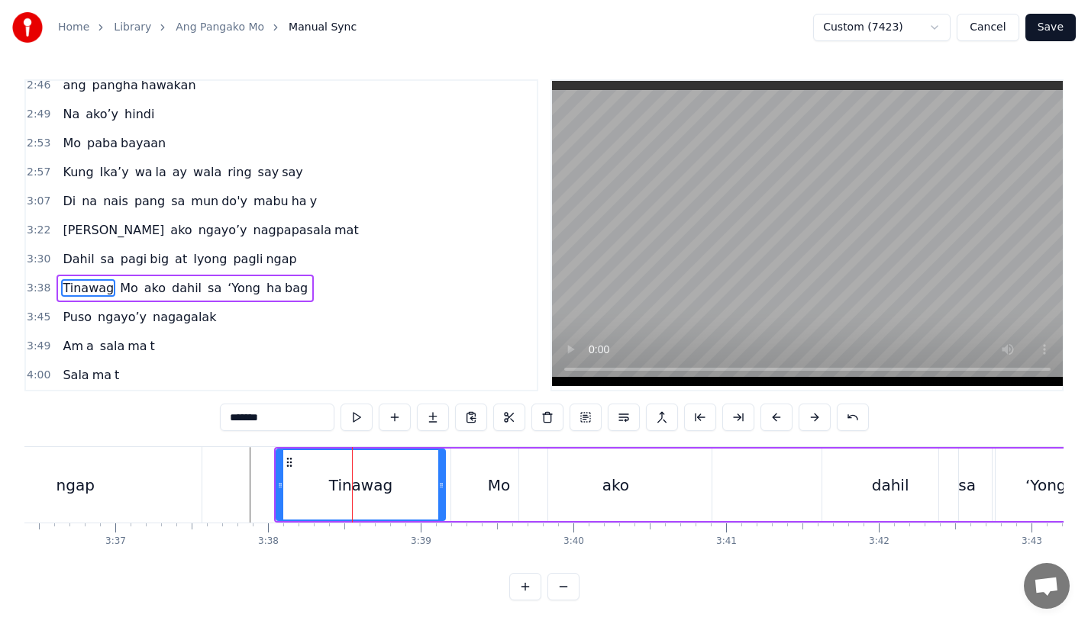
drag, startPoint x: 412, startPoint y: 488, endPoint x: 436, endPoint y: 489, distance: 23.7
click at [438, 489] on icon at bounding box center [441, 485] width 6 height 12
click at [480, 486] on div "Mo" at bounding box center [499, 485] width 96 height 73
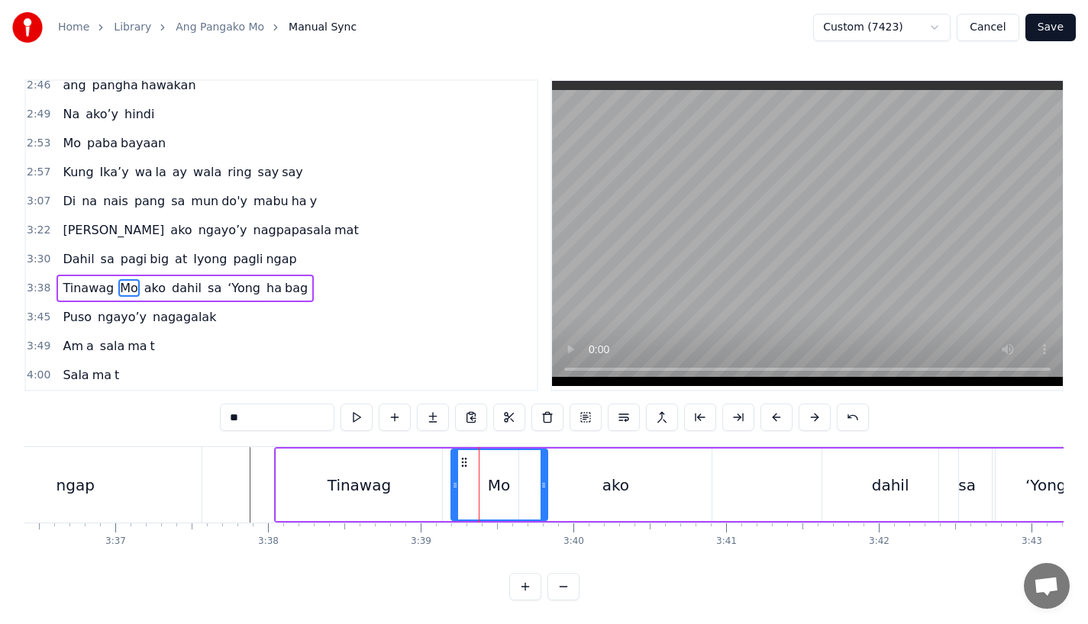
click at [588, 481] on div "ako" at bounding box center [615, 485] width 192 height 73
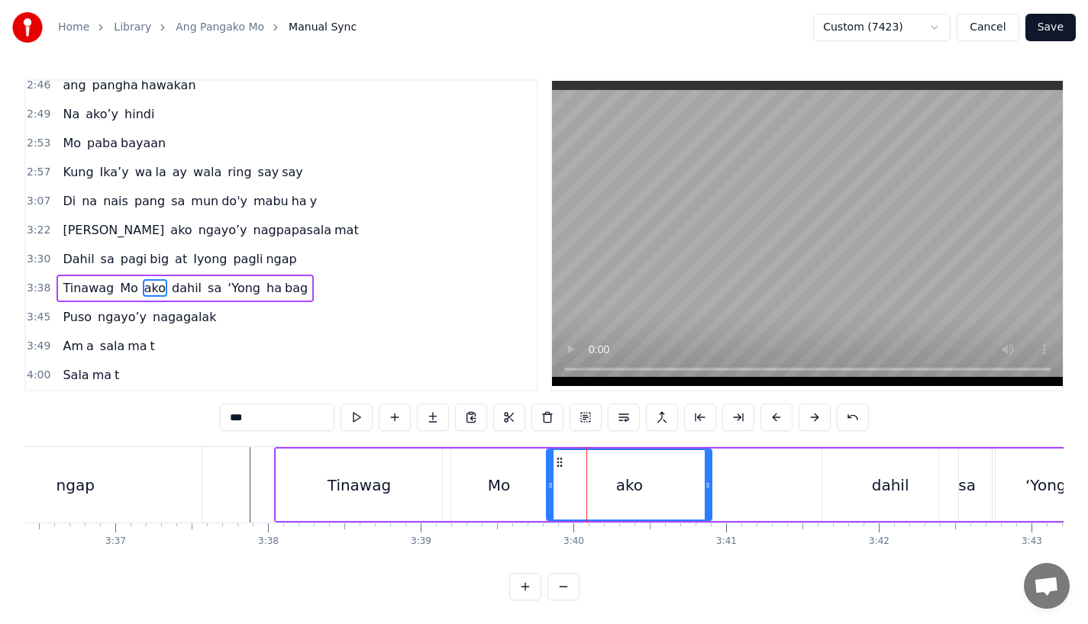
drag, startPoint x: 520, startPoint y: 484, endPoint x: 549, endPoint y: 484, distance: 29.0
click at [549, 484] on icon at bounding box center [550, 485] width 6 height 12
click at [288, 459] on div "Tinawag" at bounding box center [359, 485] width 166 height 73
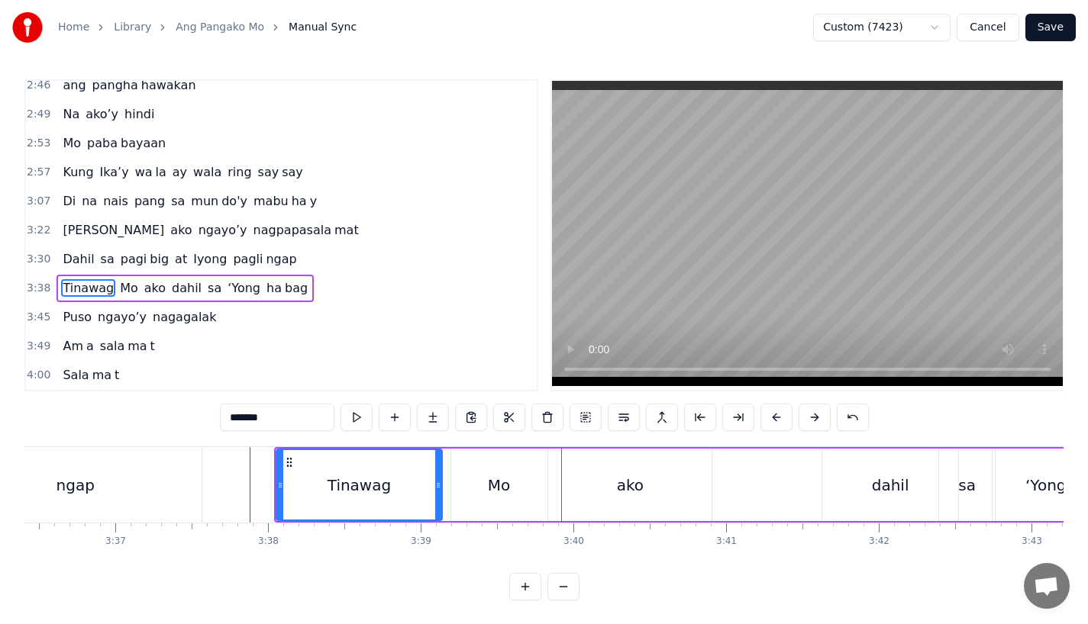
click at [509, 475] on div "Mo" at bounding box center [499, 485] width 96 height 73
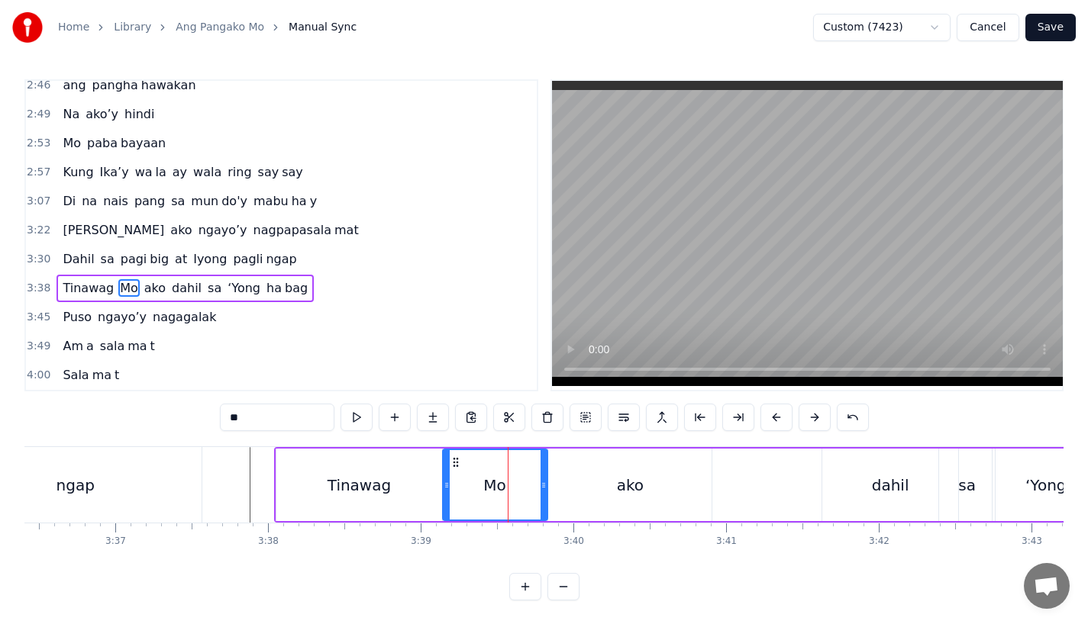
drag, startPoint x: 456, startPoint y: 462, endPoint x: 448, endPoint y: 463, distance: 8.5
click at [448, 463] on div at bounding box center [446, 484] width 6 height 69
drag, startPoint x: 540, startPoint y: 484, endPoint x: 519, endPoint y: 484, distance: 20.6
click at [520, 484] on icon at bounding box center [523, 485] width 6 height 12
click at [316, 456] on div "Tinawag" at bounding box center [359, 485] width 166 height 73
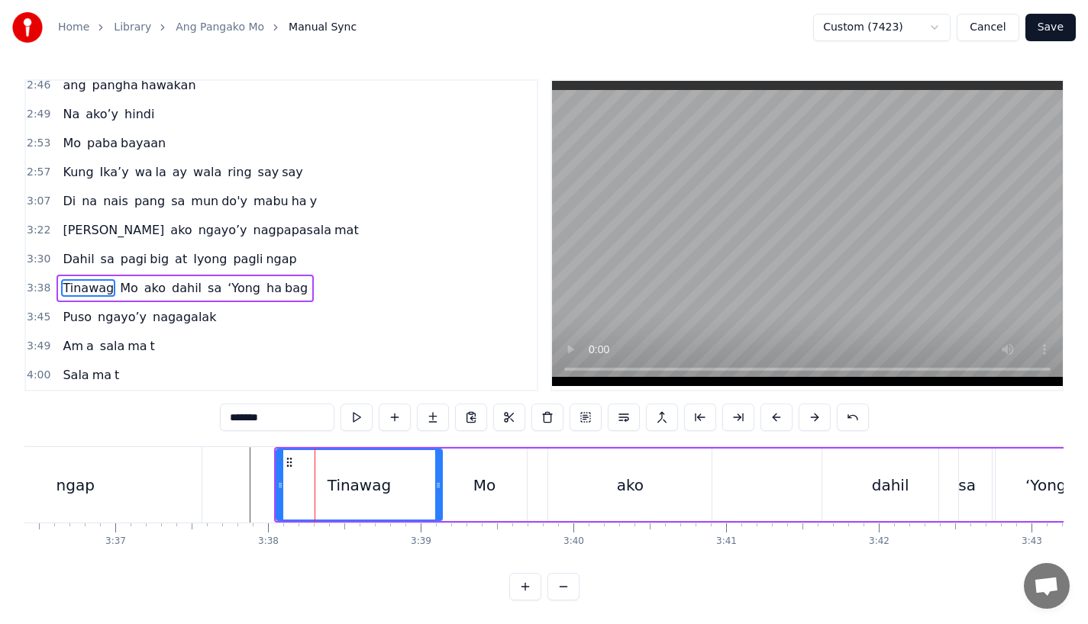
click at [564, 475] on div "ako" at bounding box center [629, 485] width 163 height 73
type input "***"
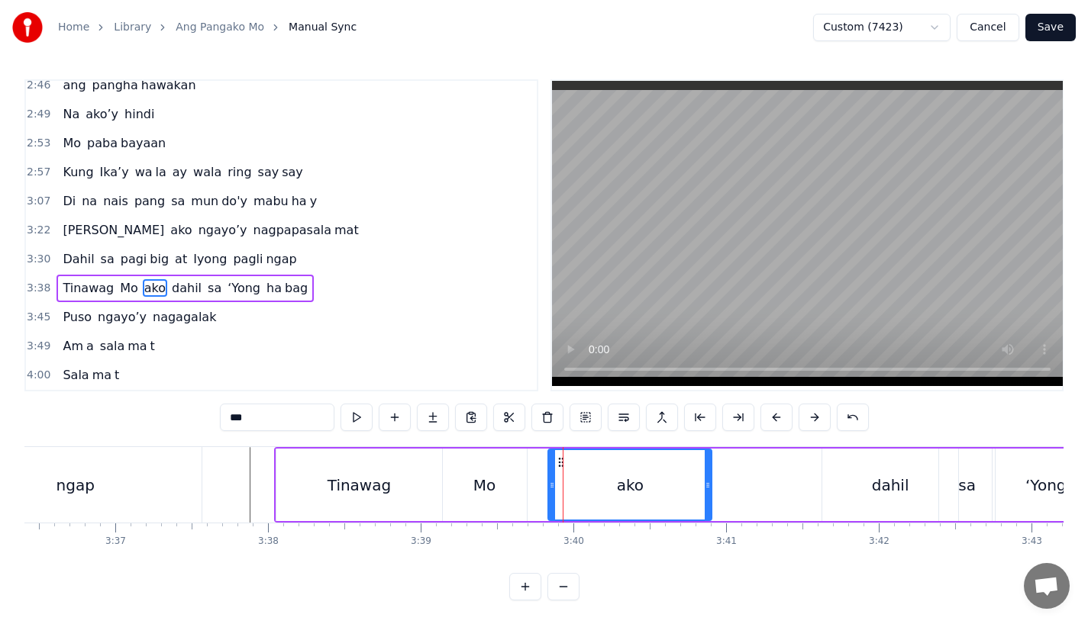
drag, startPoint x: 562, startPoint y: 464, endPoint x: 539, endPoint y: 464, distance: 23.7
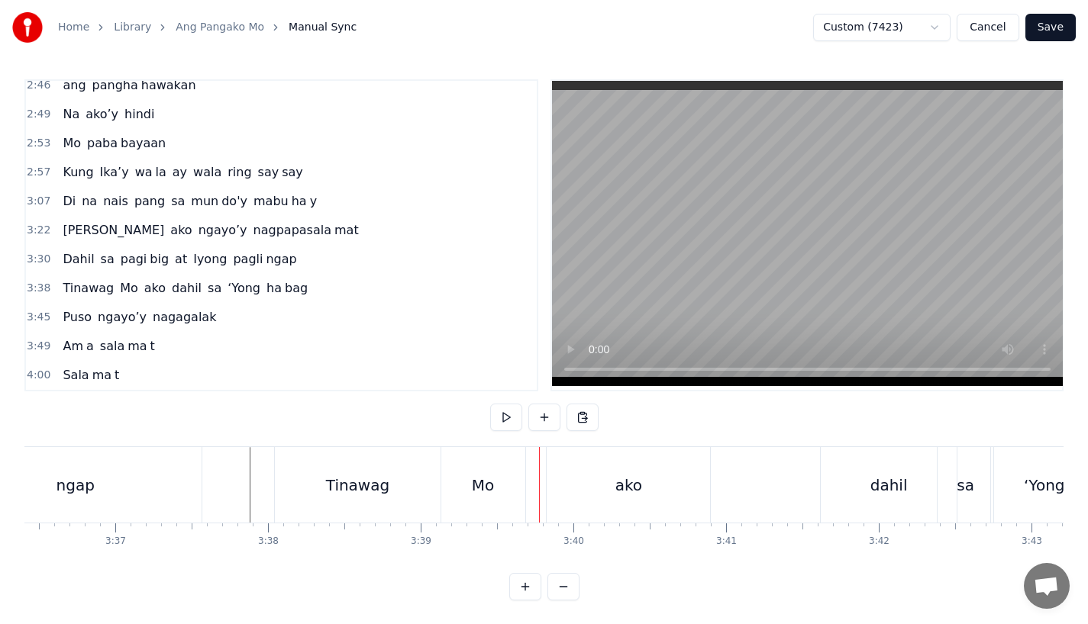
click at [555, 466] on div "ako" at bounding box center [627, 485] width 163 height 76
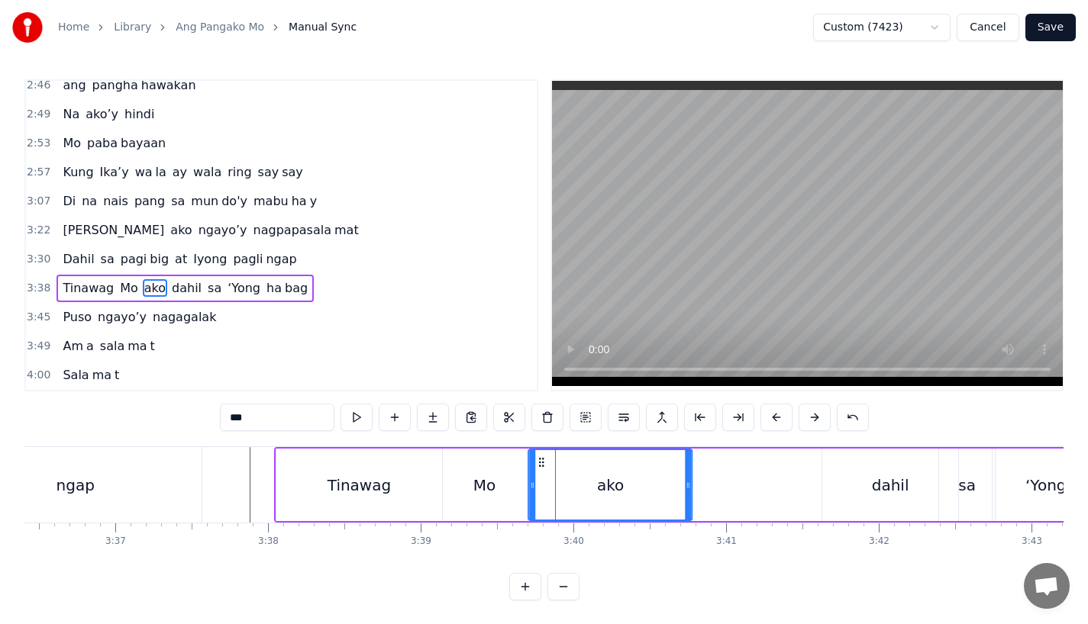
drag, startPoint x: 562, startPoint y: 460, endPoint x: 541, endPoint y: 462, distance: 21.5
click at [541, 462] on icon at bounding box center [542, 462] width 12 height 12
click at [292, 458] on div "Tinawag" at bounding box center [359, 485] width 166 height 73
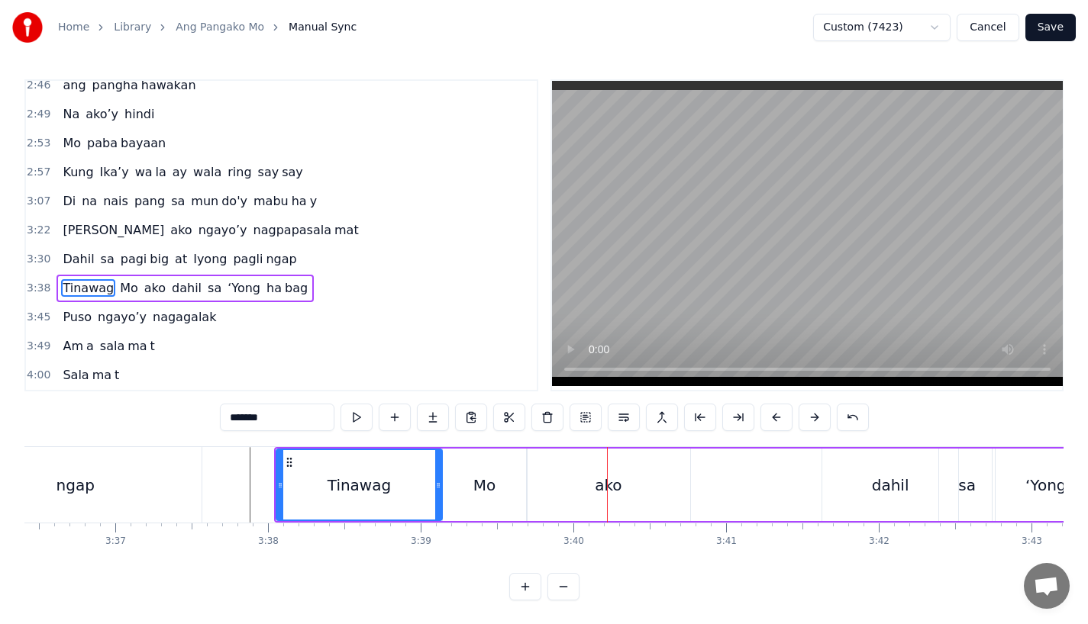
click at [522, 481] on div "Mo" at bounding box center [485, 485] width 84 height 73
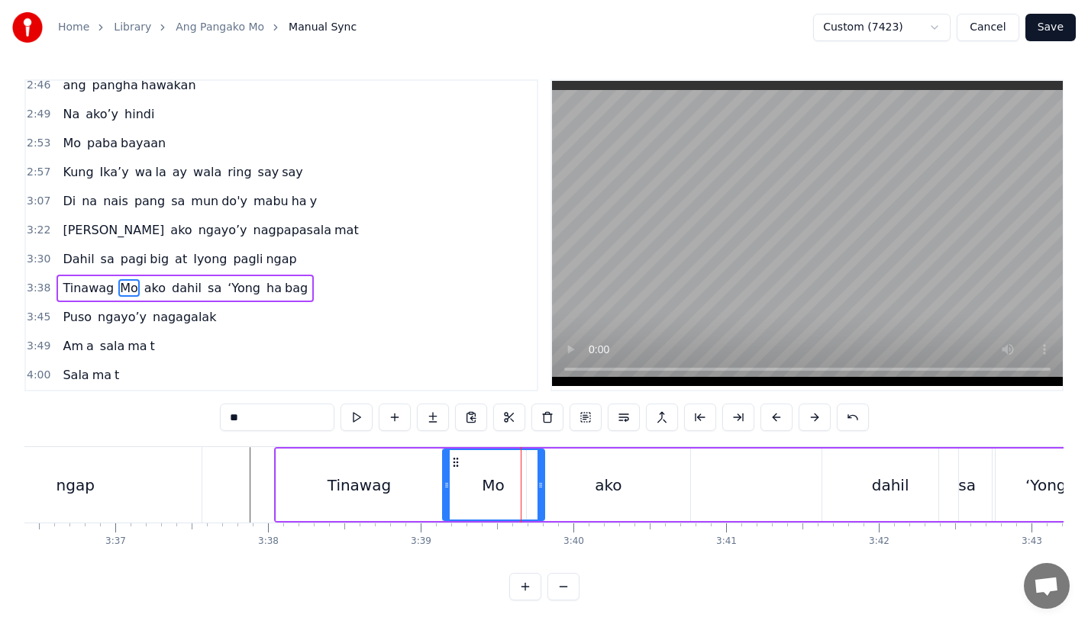
drag, startPoint x: 524, startPoint y: 484, endPoint x: 557, endPoint y: 484, distance: 32.8
click at [543, 484] on icon at bounding box center [540, 485] width 6 height 12
drag, startPoint x: 557, startPoint y: 484, endPoint x: 544, endPoint y: 487, distance: 13.3
click at [544, 487] on icon at bounding box center [543, 485] width 6 height 12
click at [561, 487] on div "ako" at bounding box center [608, 485] width 163 height 73
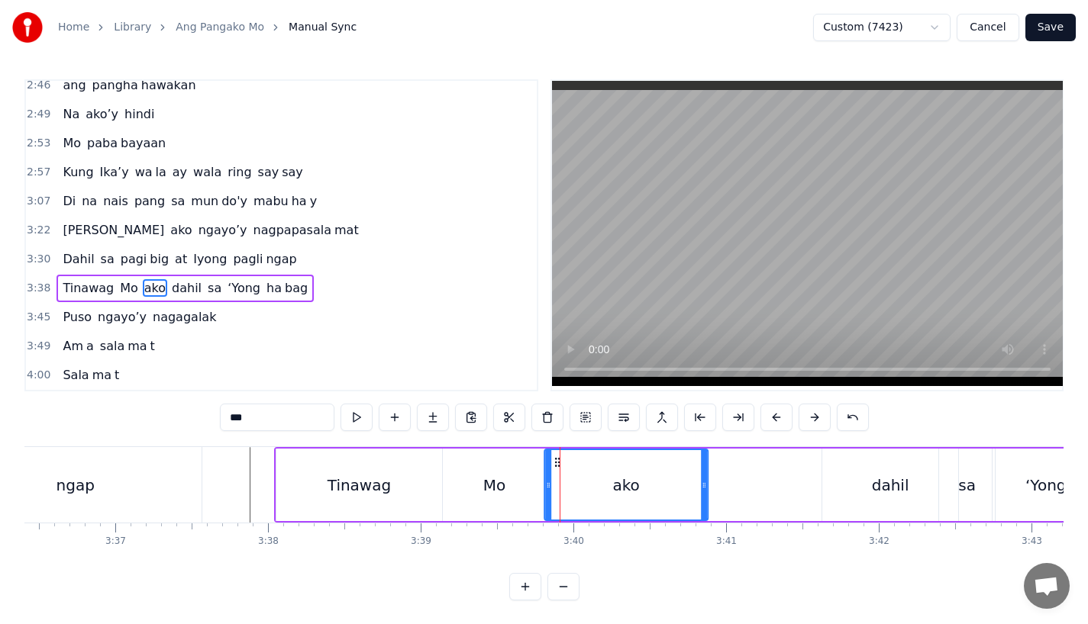
drag, startPoint x: 539, startPoint y: 461, endPoint x: 559, endPoint y: 461, distance: 19.8
click at [311, 481] on div "Tinawag" at bounding box center [359, 485] width 166 height 73
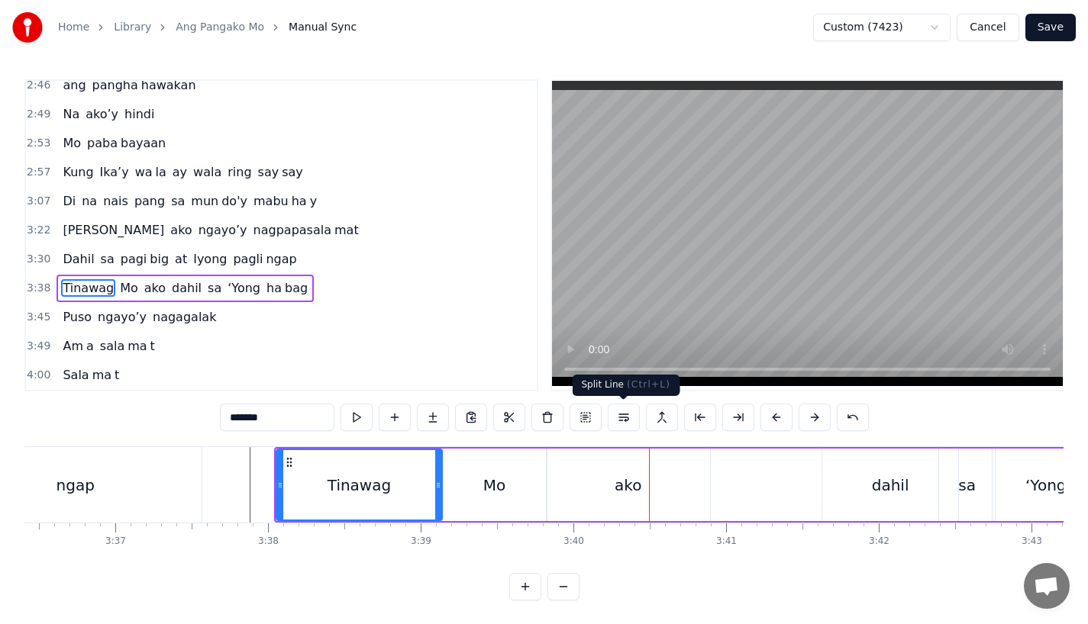
click at [550, 471] on div "ako" at bounding box center [627, 485] width 163 height 73
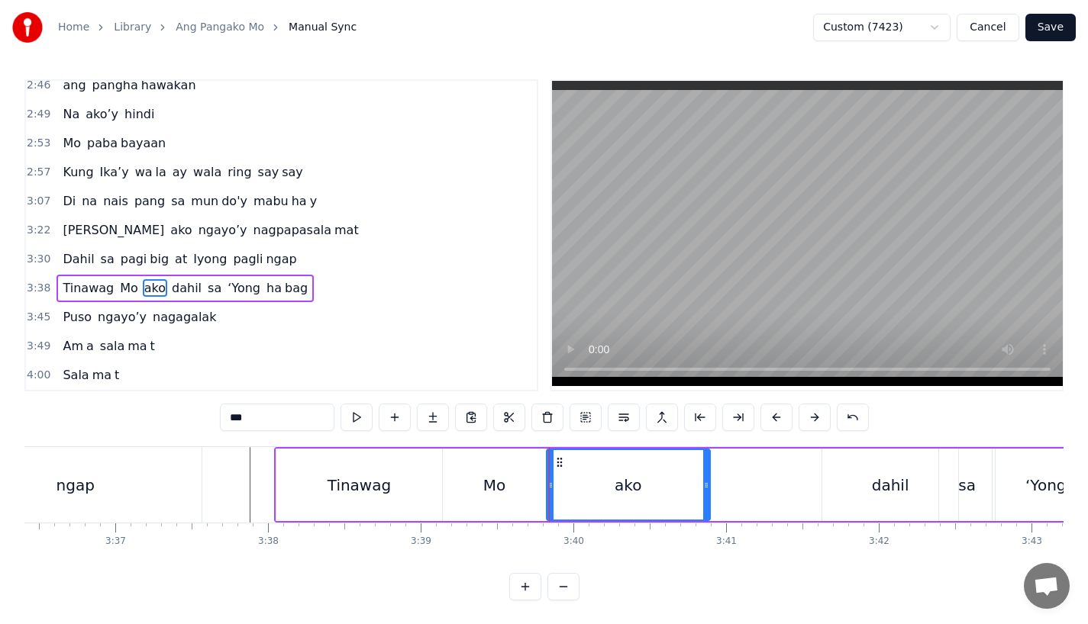
click at [524, 495] on div "Mo" at bounding box center [495, 485] width 104 height 73
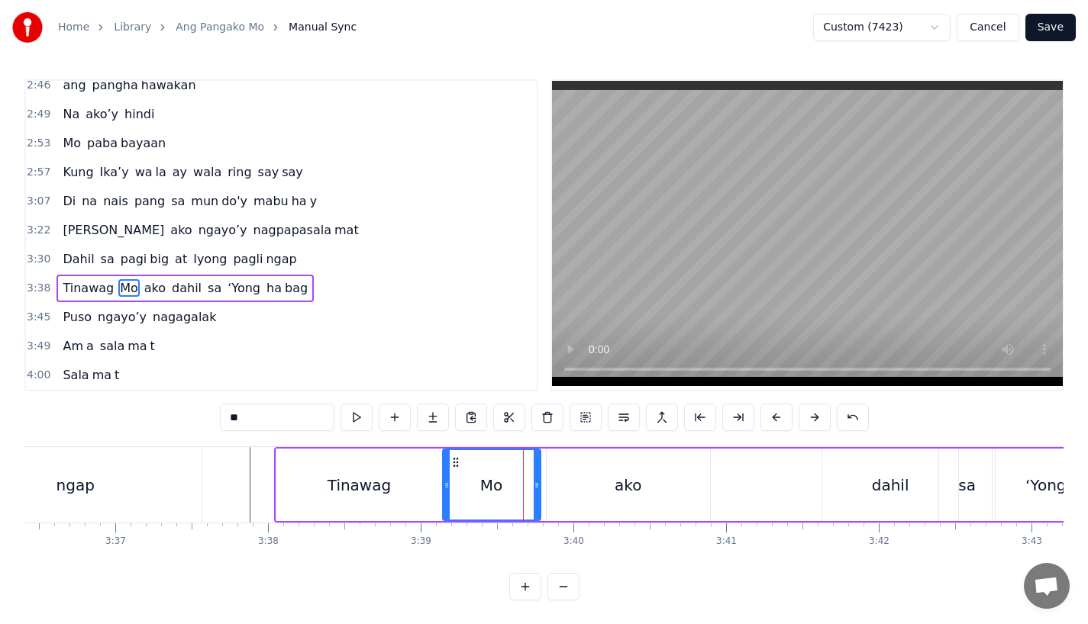
click at [534, 495] on div at bounding box center [536, 484] width 6 height 69
click at [566, 488] on div "ako" at bounding box center [627, 485] width 163 height 73
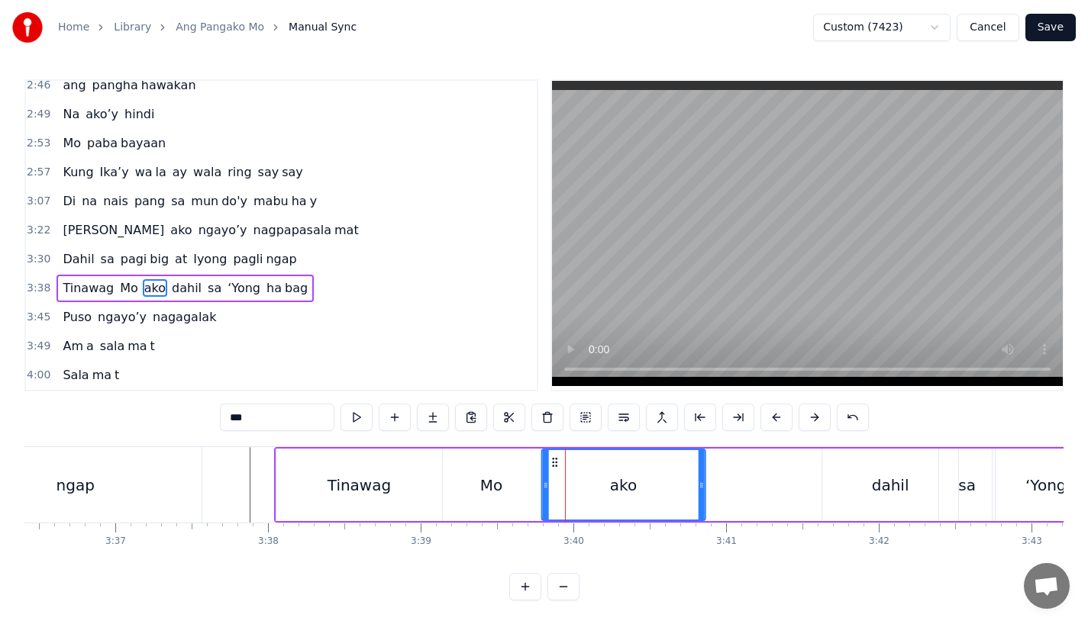
click at [549, 468] on icon at bounding box center [554, 462] width 12 height 12
click at [317, 469] on div "Tinawag" at bounding box center [359, 485] width 166 height 73
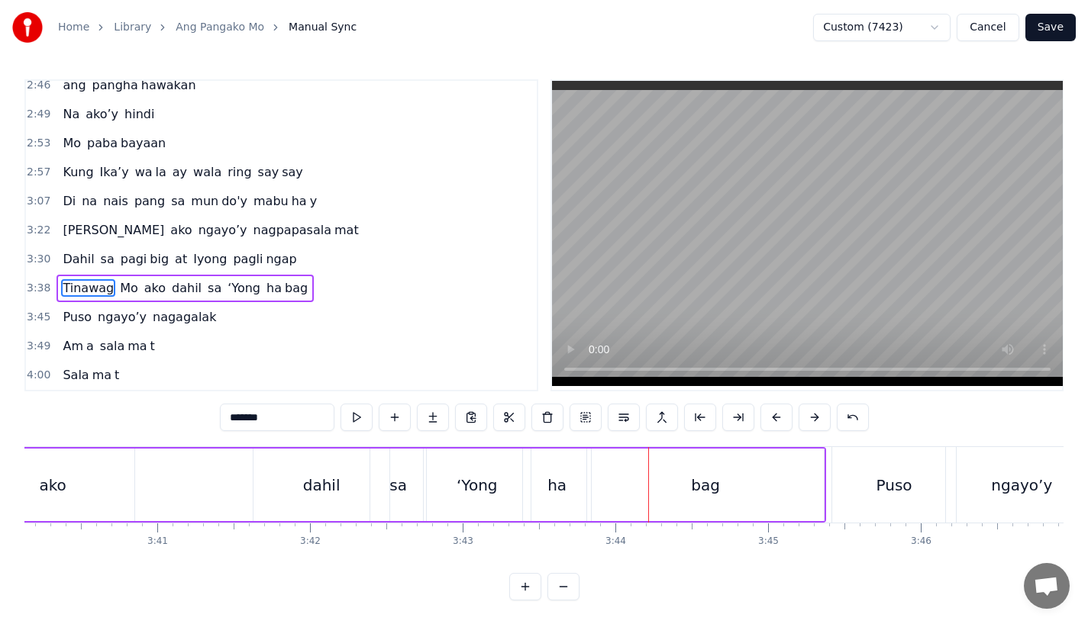
scroll to position [0, 33597]
click at [317, 488] on div "dahil" at bounding box center [324, 485] width 37 height 23
type input "*****"
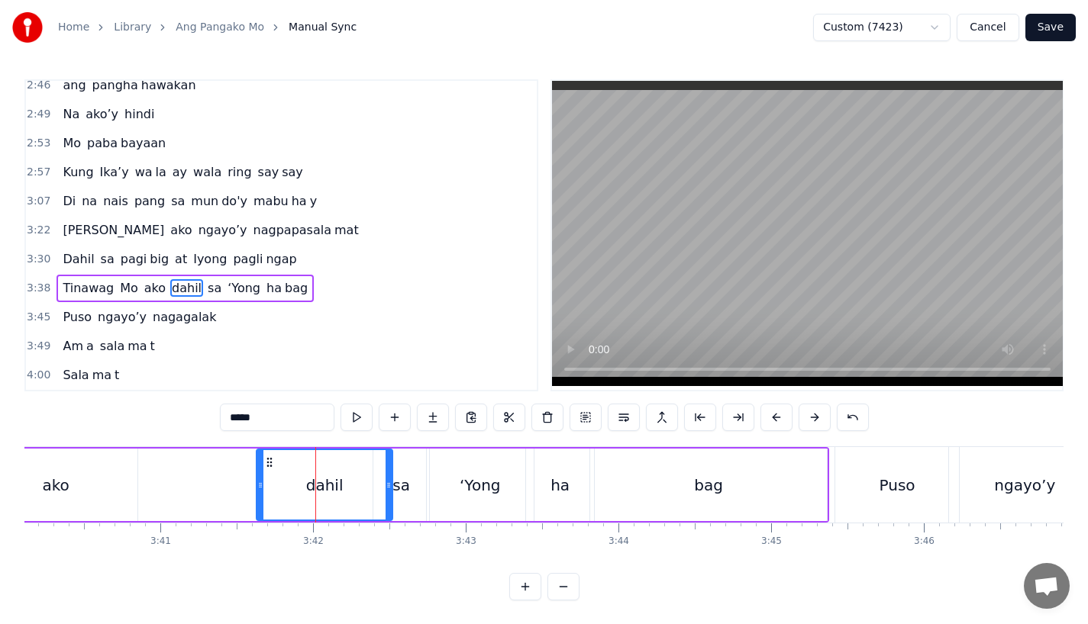
click at [221, 469] on div "Tinawag Mo ako dahil sa ‘[PERSON_NAME] bag" at bounding box center [268, 485] width 1120 height 76
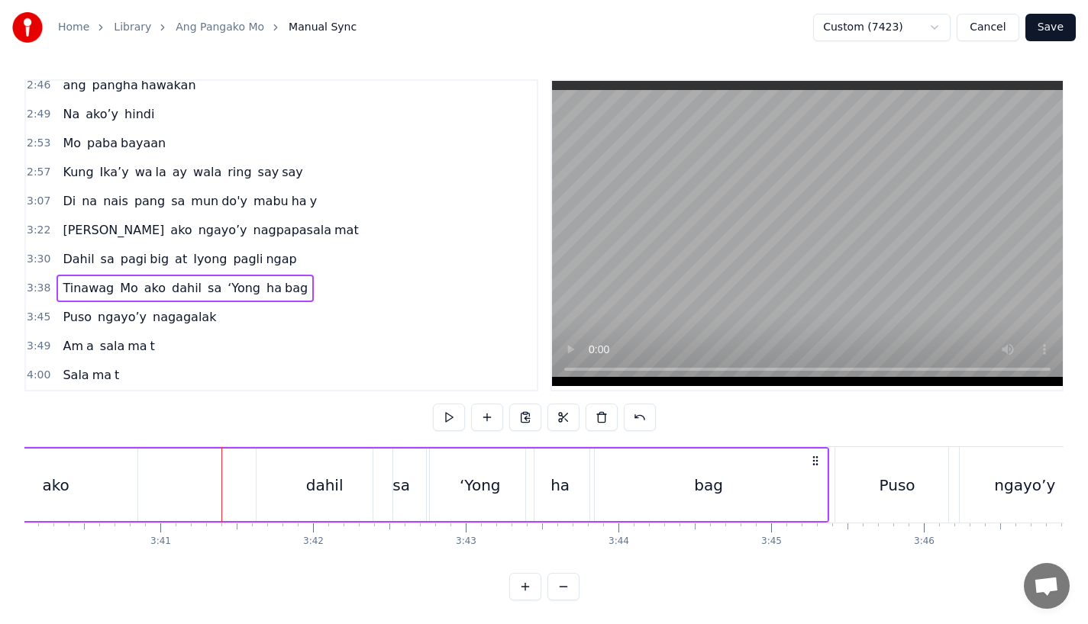
click at [269, 485] on div "dahil" at bounding box center [324, 485] width 136 height 73
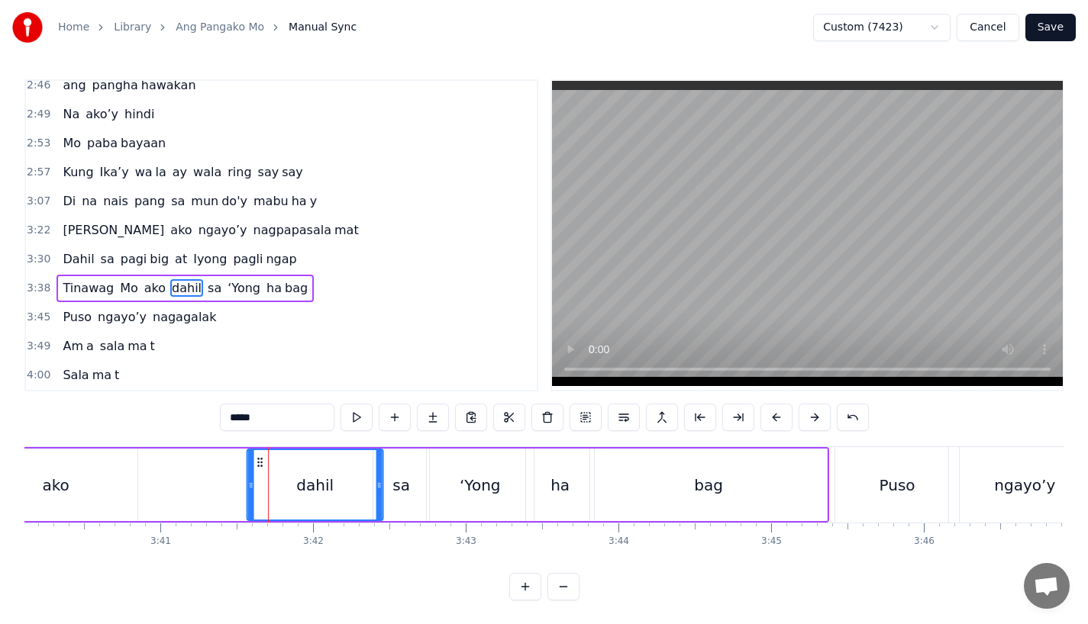
drag, startPoint x: 266, startPoint y: 458, endPoint x: 250, endPoint y: 459, distance: 16.1
click at [254, 459] on icon at bounding box center [260, 462] width 12 height 12
drag, startPoint x: 254, startPoint y: 460, endPoint x: 239, endPoint y: 460, distance: 15.3
click at [246, 460] on icon at bounding box center [252, 462] width 12 height 12
click at [403, 486] on div "sa" at bounding box center [401, 485] width 18 height 23
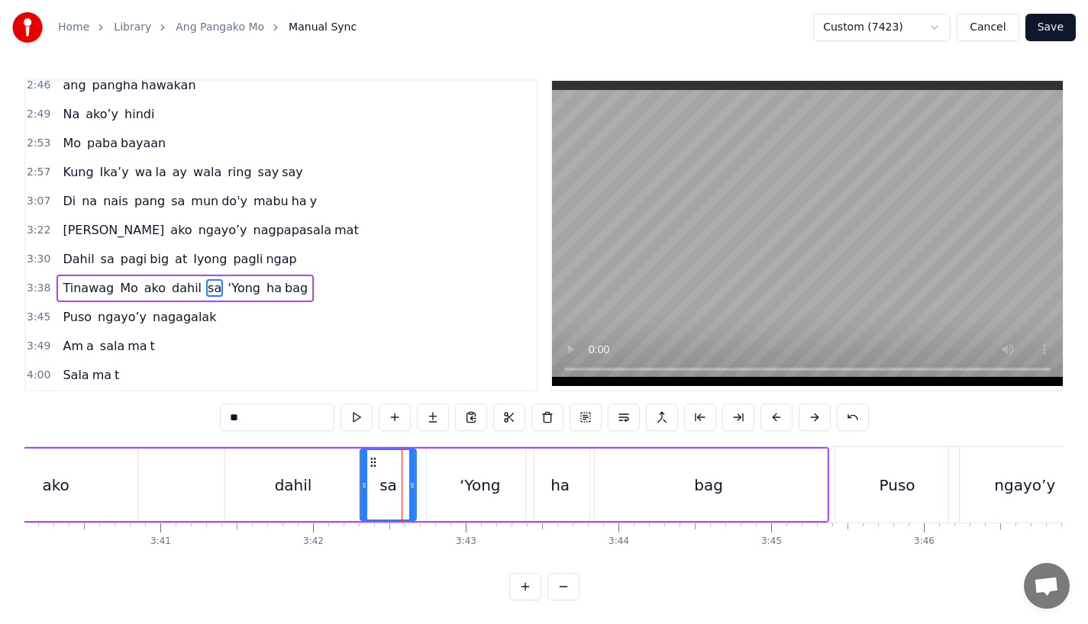
drag, startPoint x: 383, startPoint y: 457, endPoint x: 367, endPoint y: 459, distance: 16.2
click at [367, 459] on icon at bounding box center [373, 462] width 12 height 12
click at [451, 479] on div "‘Yong" at bounding box center [480, 485] width 107 height 73
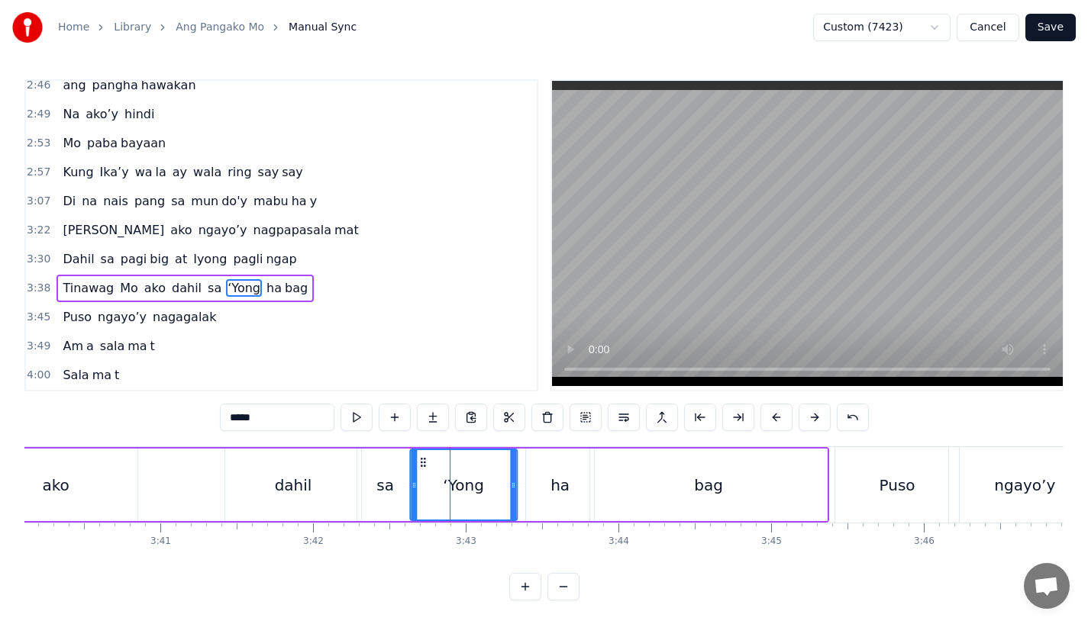
drag, startPoint x: 443, startPoint y: 459, endPoint x: 427, endPoint y: 459, distance: 16.0
click at [427, 459] on icon at bounding box center [423, 462] width 12 height 12
click at [546, 481] on div "ha" at bounding box center [560, 485] width 68 height 73
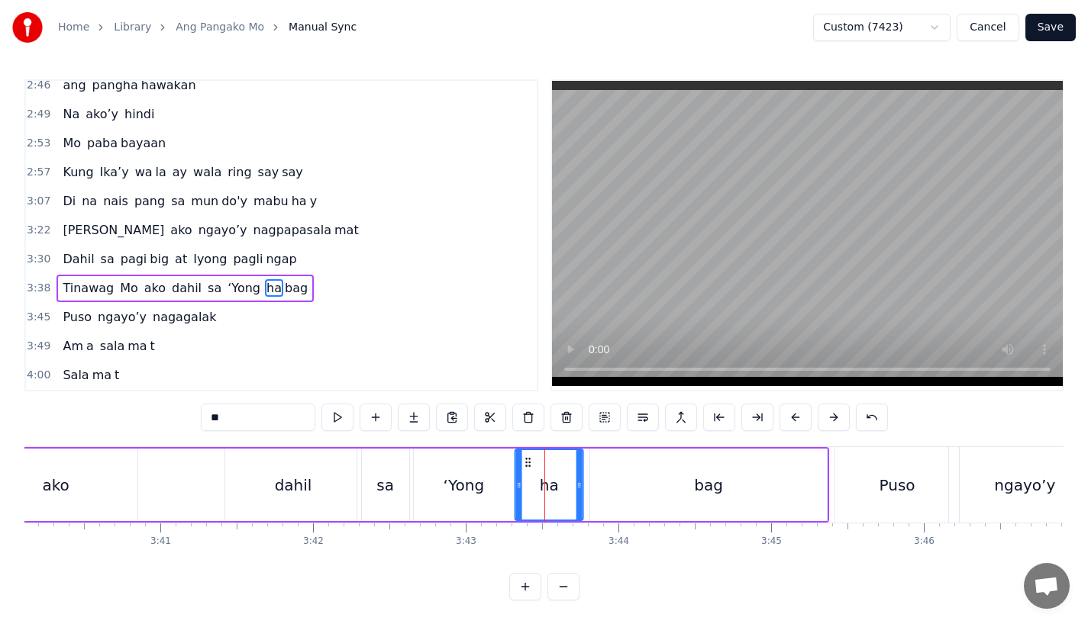
drag, startPoint x: 534, startPoint y: 462, endPoint x: 520, endPoint y: 464, distance: 13.9
click at [522, 464] on icon at bounding box center [528, 462] width 12 height 12
click at [631, 466] on div "bag" at bounding box center [708, 485] width 237 height 73
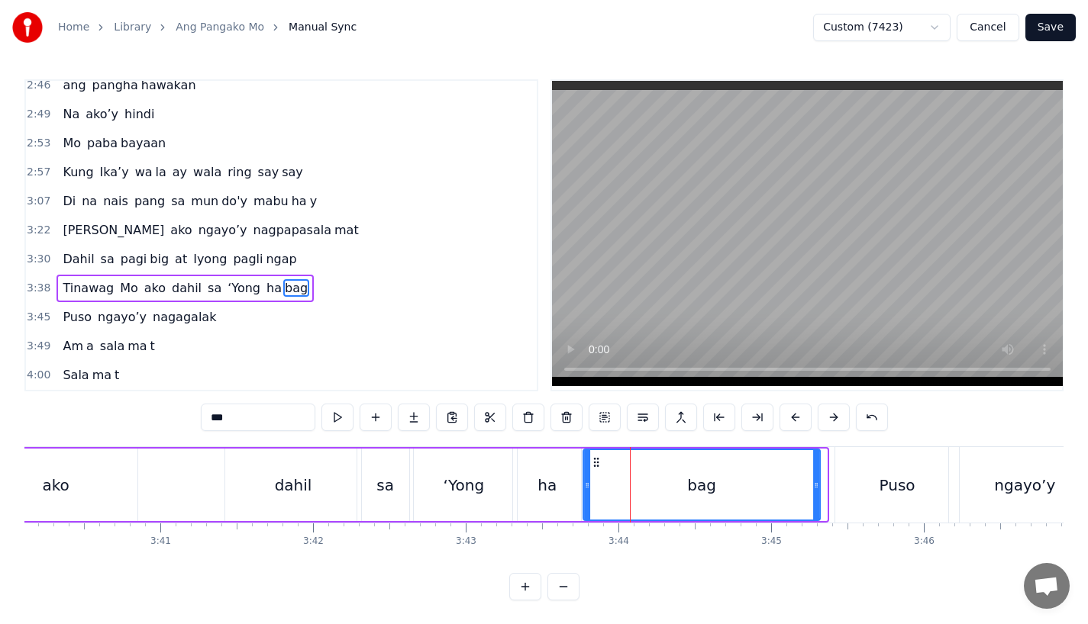
drag, startPoint x: 598, startPoint y: 458, endPoint x: 588, endPoint y: 459, distance: 10.0
click at [590, 459] on icon at bounding box center [596, 462] width 12 height 12
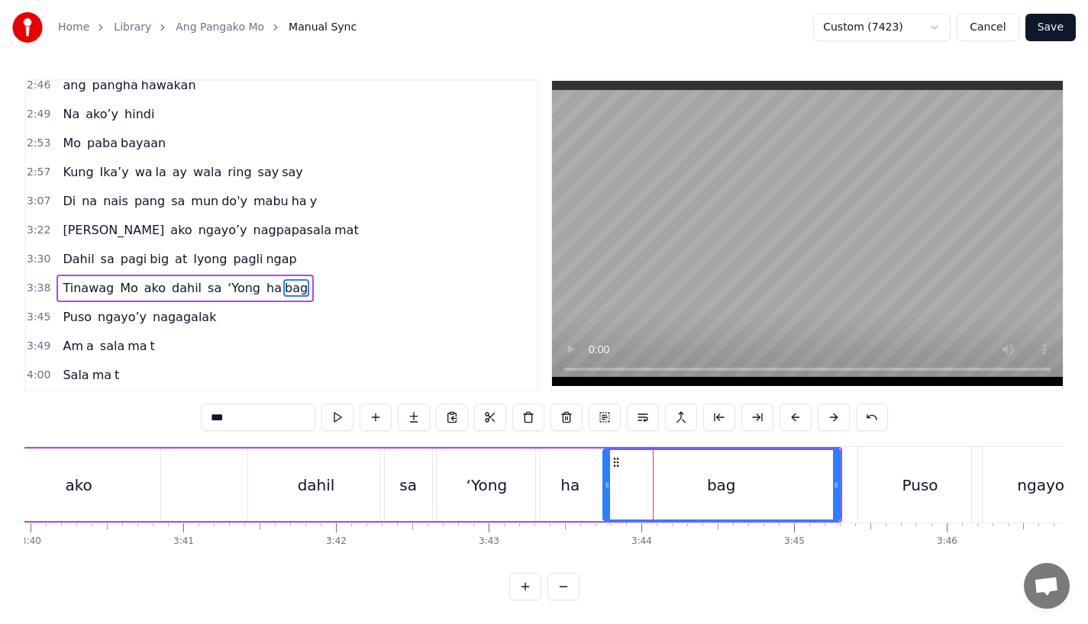
scroll to position [0, 33536]
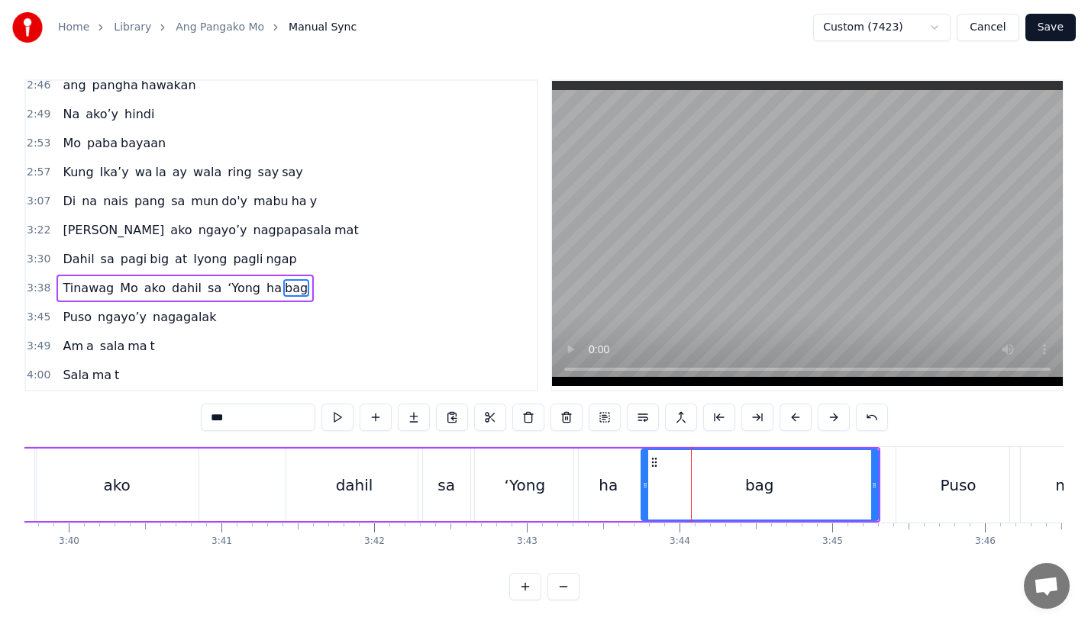
click at [363, 488] on div "dahil" at bounding box center [354, 485] width 37 height 23
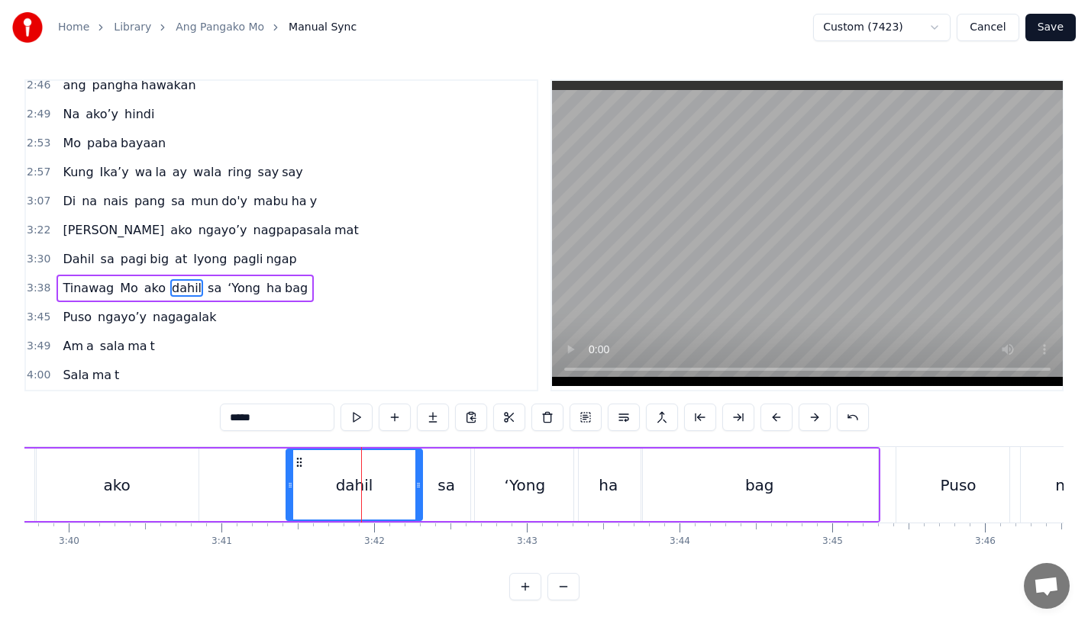
drag, startPoint x: 417, startPoint y: 486, endPoint x: 408, endPoint y: 486, distance: 9.9
click at [415, 486] on icon at bounding box center [418, 485] width 6 height 12
click at [433, 486] on div "sa" at bounding box center [446, 485] width 56 height 73
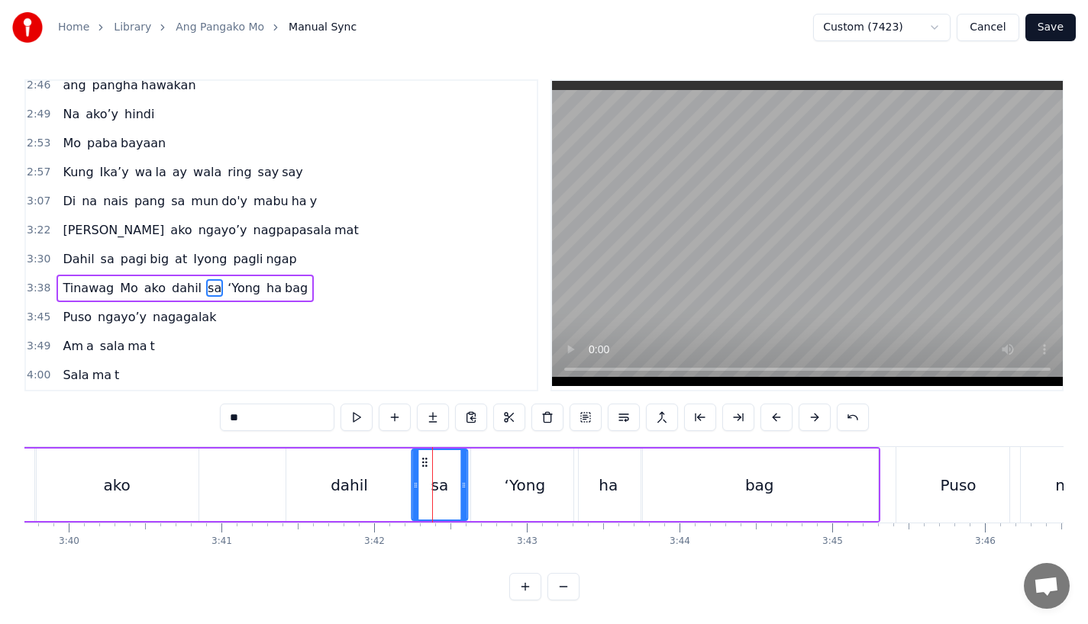
drag, startPoint x: 429, startPoint y: 460, endPoint x: 417, endPoint y: 462, distance: 11.5
click at [418, 462] on icon at bounding box center [424, 462] width 12 height 12
click at [485, 469] on div "‘Yong" at bounding box center [524, 485] width 107 height 73
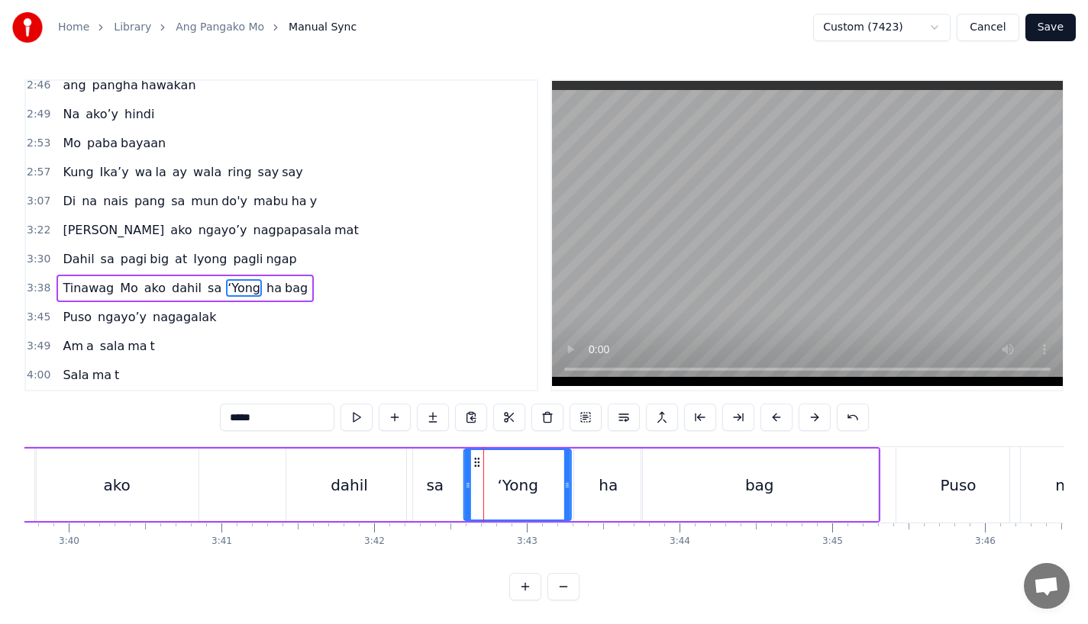
drag, startPoint x: 482, startPoint y: 461, endPoint x: 472, endPoint y: 462, distance: 10.0
click at [473, 462] on icon at bounding box center [477, 462] width 12 height 12
click at [591, 491] on div "ha" at bounding box center [608, 485] width 68 height 73
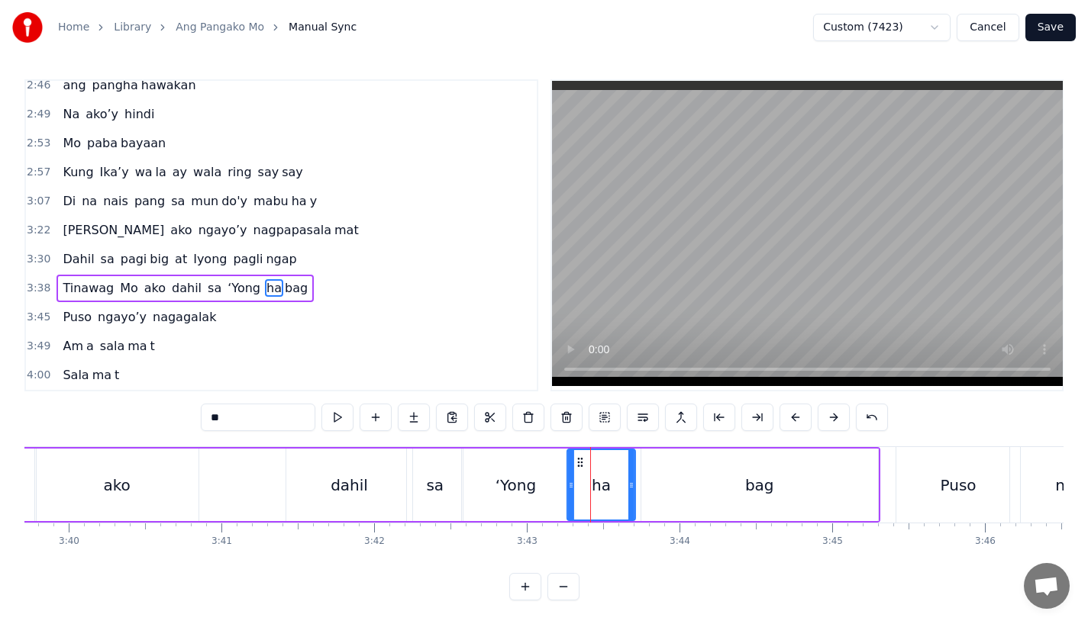
drag, startPoint x: 585, startPoint y: 456, endPoint x: 577, endPoint y: 457, distance: 7.7
click at [577, 457] on icon at bounding box center [580, 462] width 12 height 12
click at [668, 479] on div "bag" at bounding box center [759, 485] width 237 height 73
type input "***"
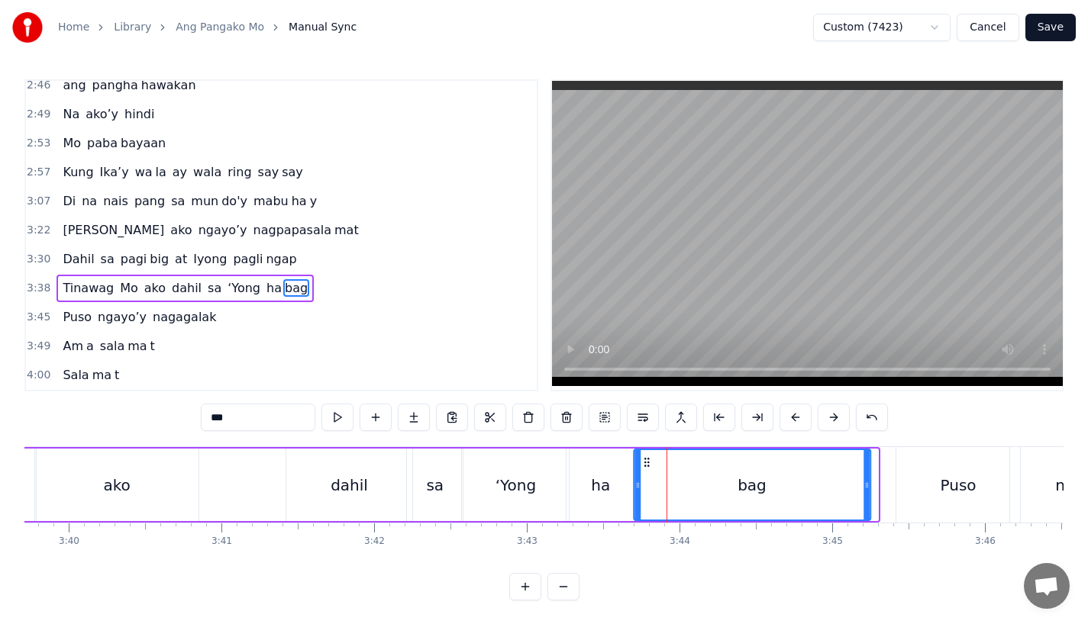
click at [644, 466] on circle at bounding box center [644, 466] width 1 height 1
click at [248, 459] on div "Tinawag Mo ako dahil sa ‘[PERSON_NAME] bag" at bounding box center [321, 485] width 1102 height 76
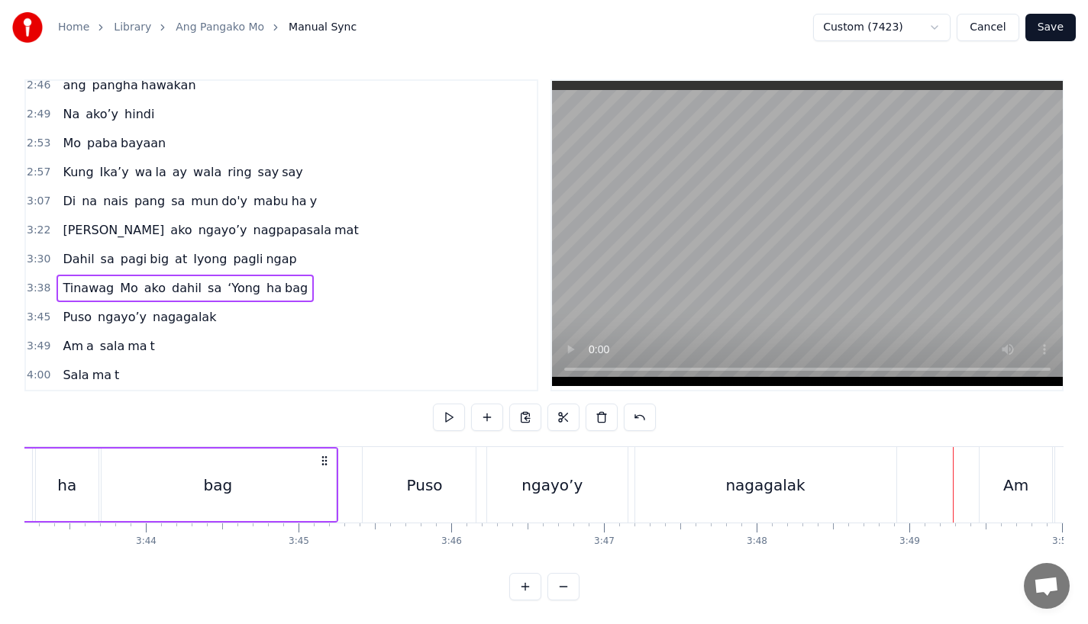
scroll to position [0, 34055]
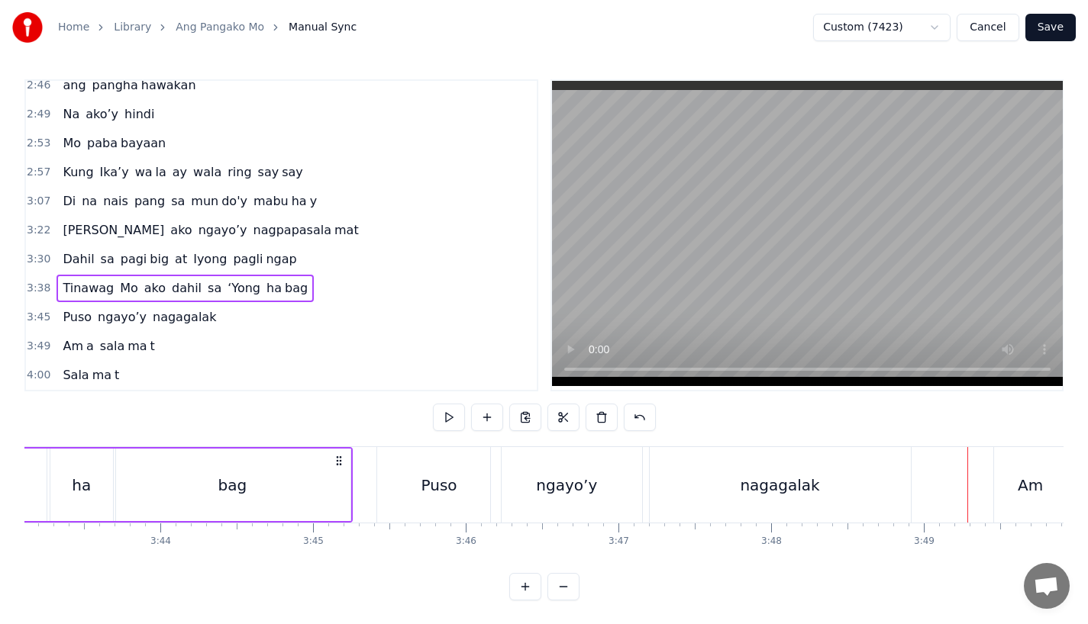
click at [324, 461] on div "bag" at bounding box center [232, 485] width 237 height 73
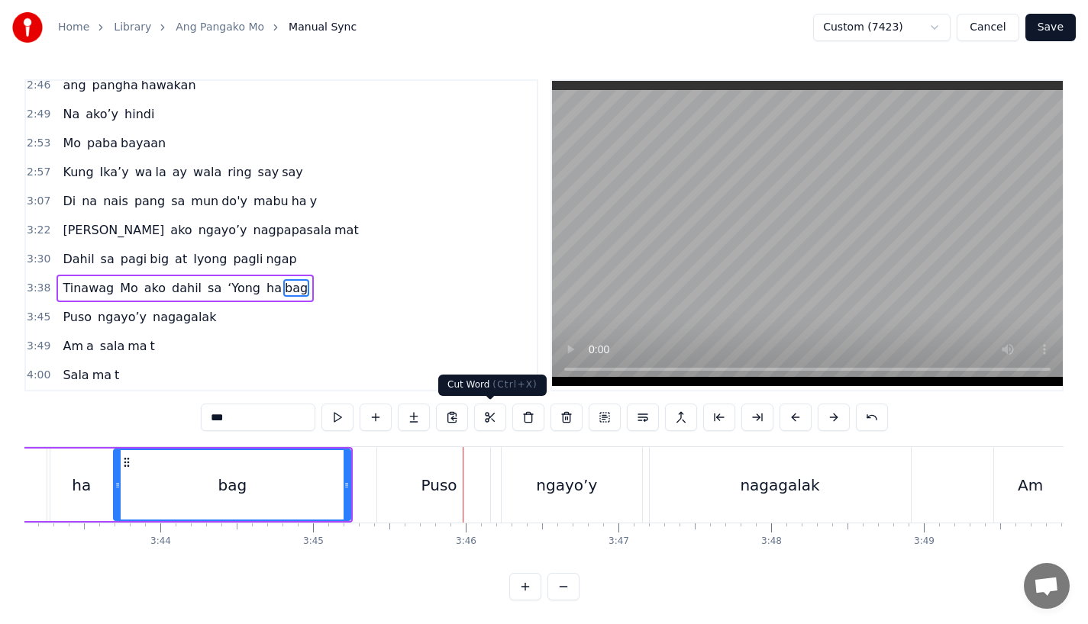
click at [399, 520] on div "Puso" at bounding box center [439, 485] width 124 height 76
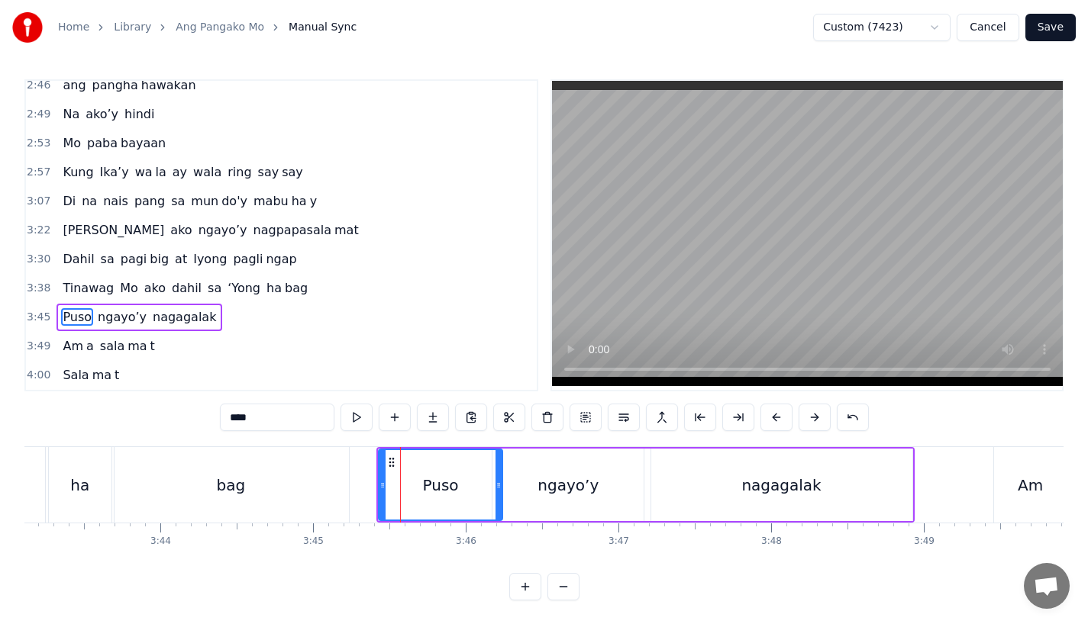
scroll to position [5, 0]
click at [535, 473] on div "ngayo’y" at bounding box center [567, 484] width 151 height 73
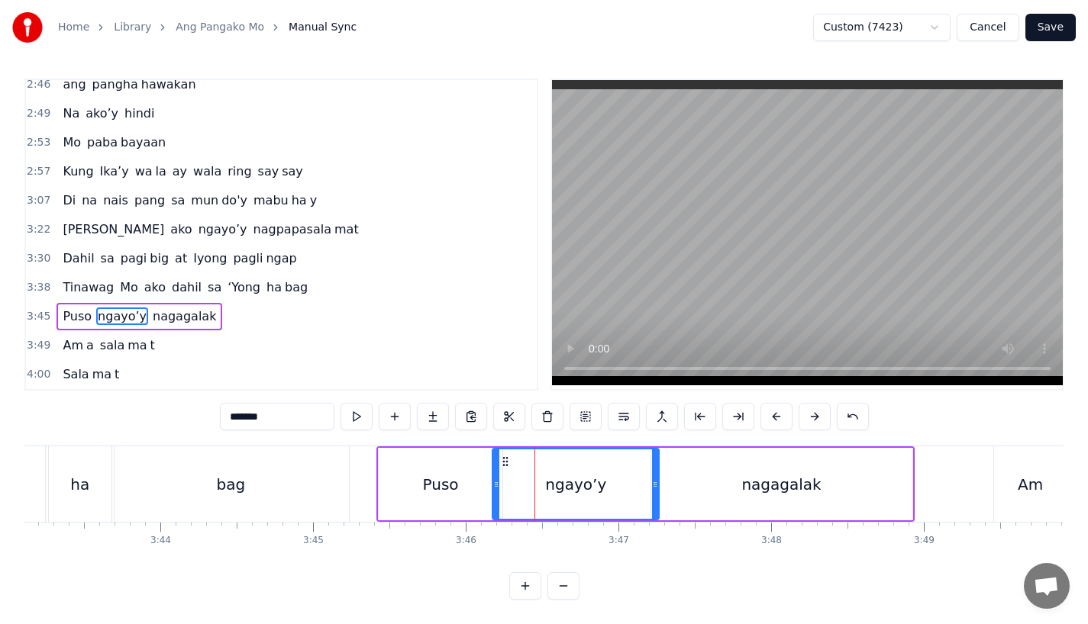
drag, startPoint x: 638, startPoint y: 480, endPoint x: 656, endPoint y: 480, distance: 18.3
click at [656, 480] on icon at bounding box center [655, 485] width 6 height 12
click at [692, 479] on div "nagagalak" at bounding box center [781, 484] width 261 height 73
type input "*********"
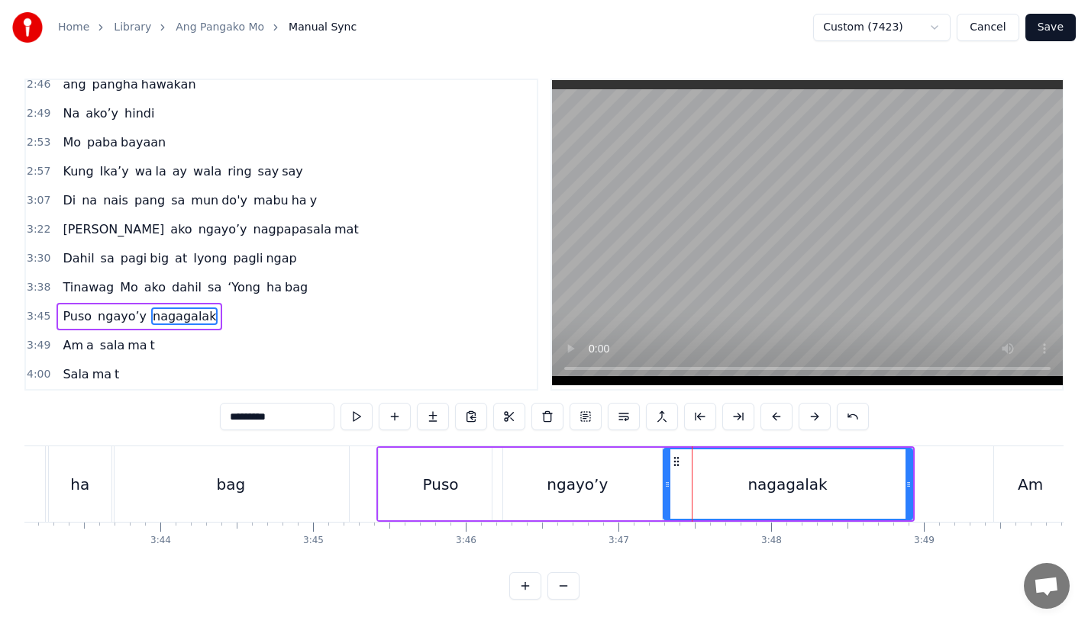
drag, startPoint x: 652, startPoint y: 461, endPoint x: 670, endPoint y: 462, distance: 18.4
click at [670, 462] on div at bounding box center [667, 484] width 6 height 69
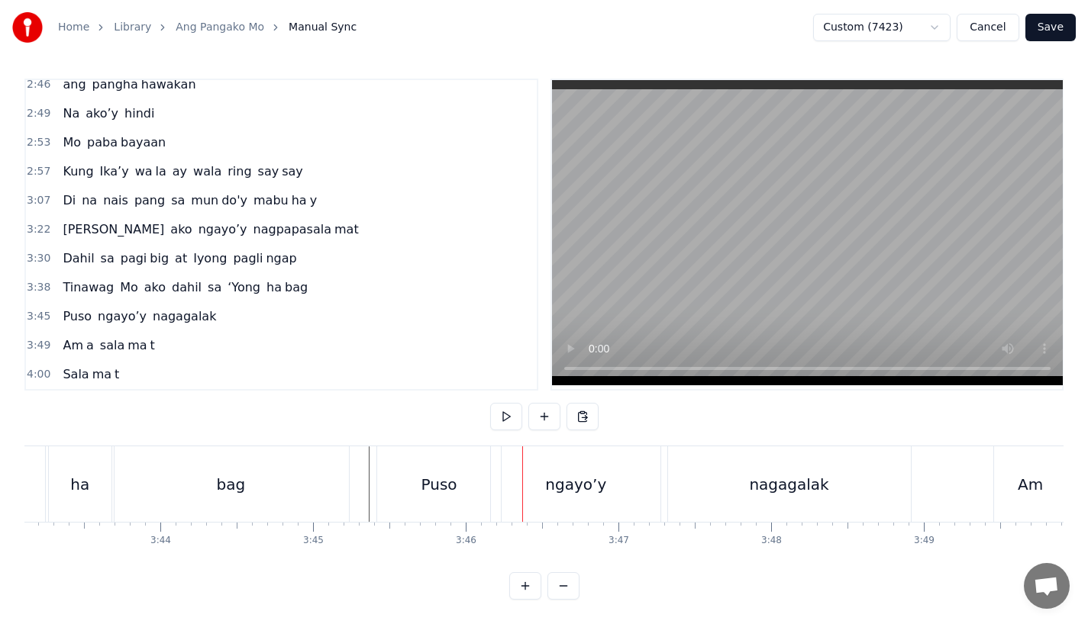
click at [408, 484] on div "Puso" at bounding box center [439, 484] width 124 height 76
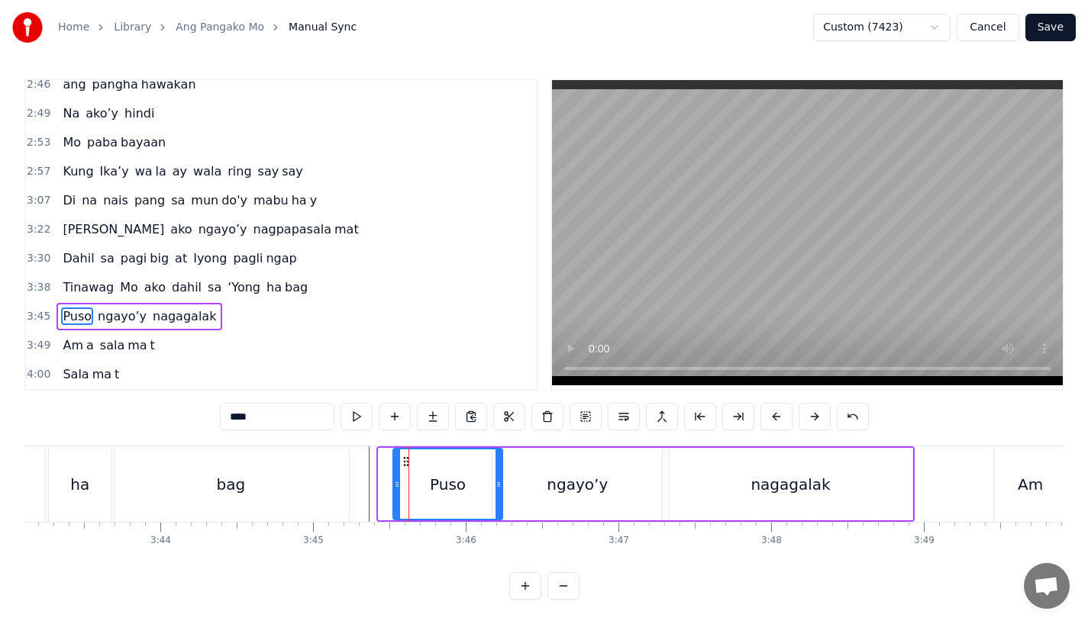
drag, startPoint x: 383, startPoint y: 480, endPoint x: 399, endPoint y: 480, distance: 16.0
click at [399, 480] on icon at bounding box center [397, 485] width 6 height 12
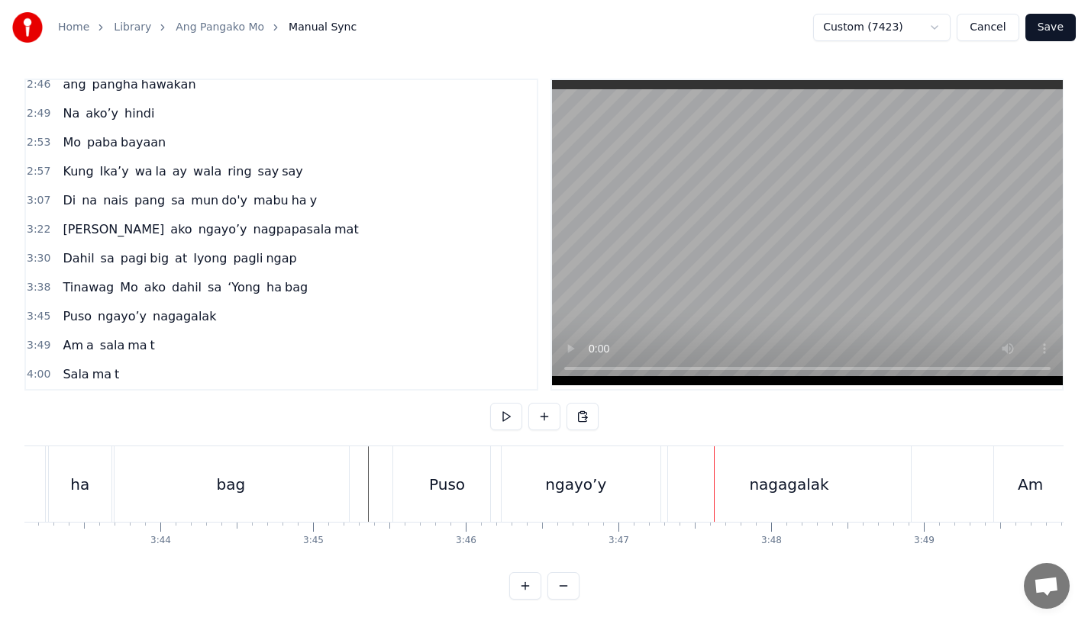
click at [531, 482] on div "ngayo’y" at bounding box center [575, 484] width 169 height 76
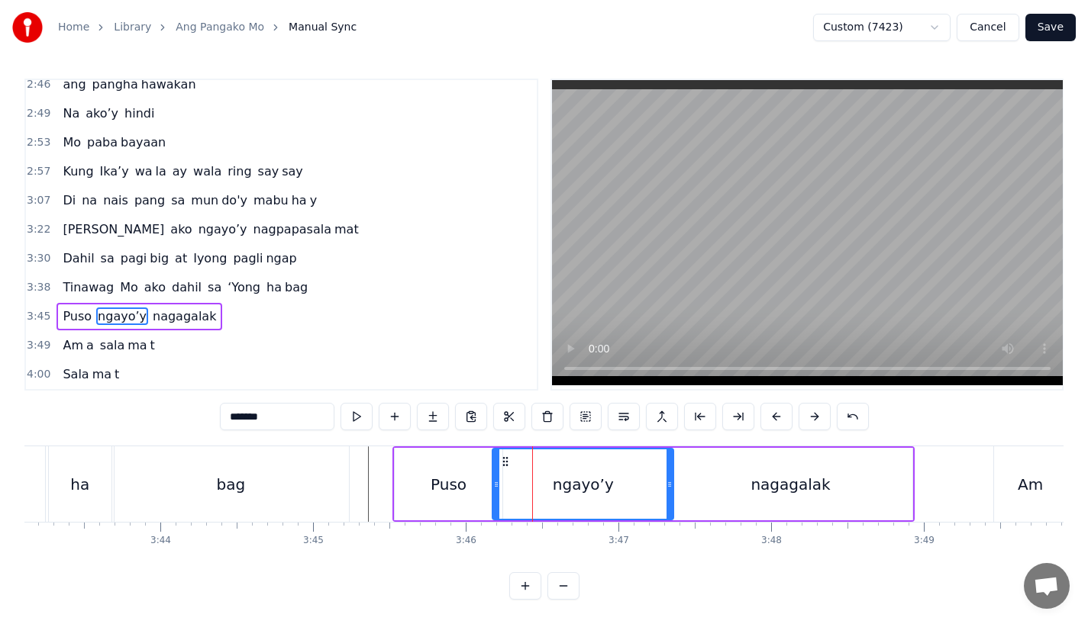
drag, startPoint x: 658, startPoint y: 480, endPoint x: 678, endPoint y: 480, distance: 19.8
click at [672, 480] on icon at bounding box center [669, 485] width 6 height 12
click at [716, 476] on div "nagagalak" at bounding box center [790, 484] width 243 height 73
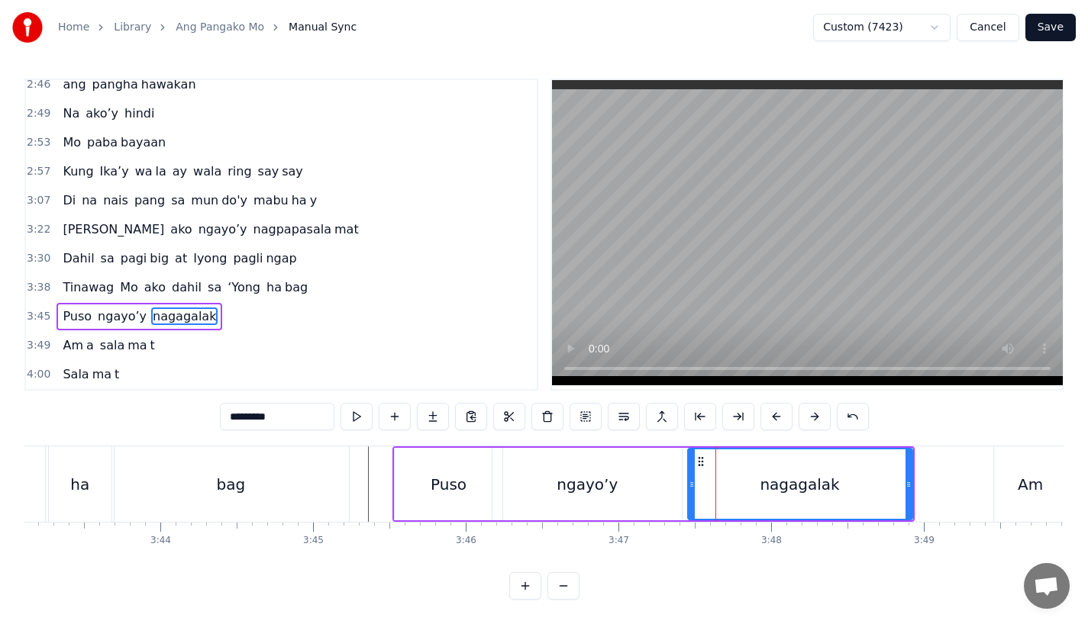
drag, startPoint x: 673, startPoint y: 478, endPoint x: 691, endPoint y: 478, distance: 18.3
click at [691, 479] on icon at bounding box center [691, 485] width 6 height 12
click at [623, 480] on div "ngayo’y" at bounding box center [586, 484] width 189 height 73
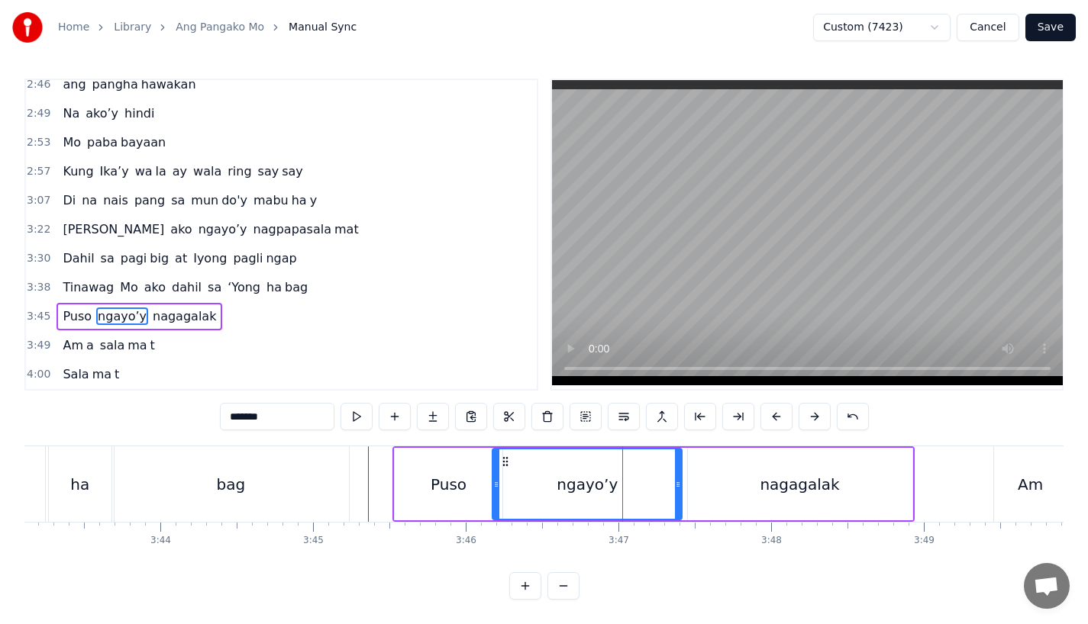
click at [432, 456] on div "Puso" at bounding box center [449, 484] width 108 height 73
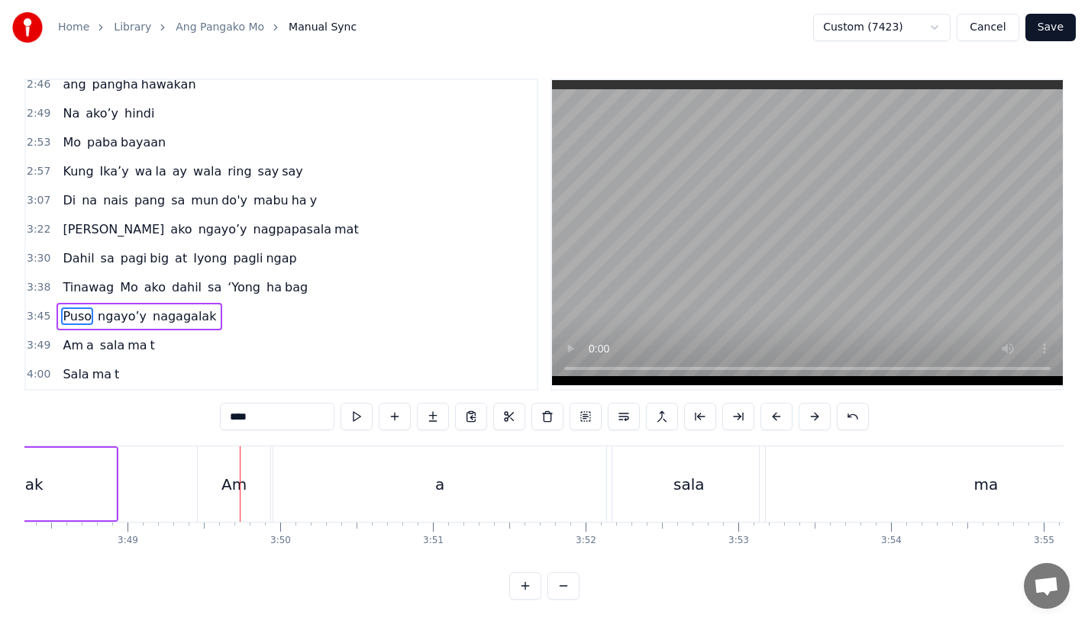
scroll to position [0, 34801]
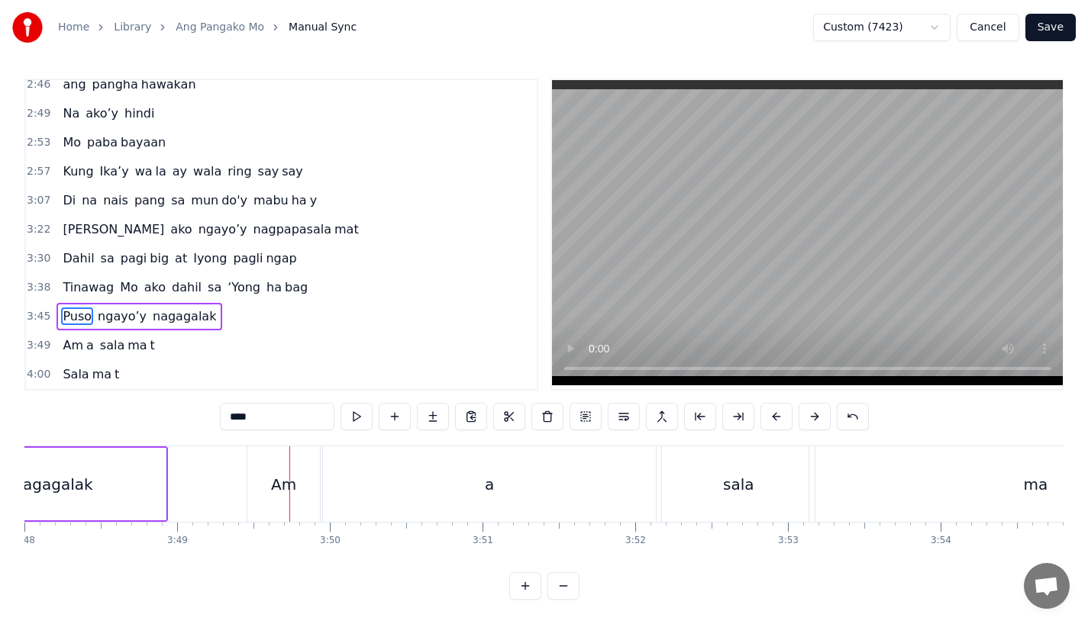
click at [121, 471] on div "nagagalak" at bounding box center [53, 484] width 224 height 73
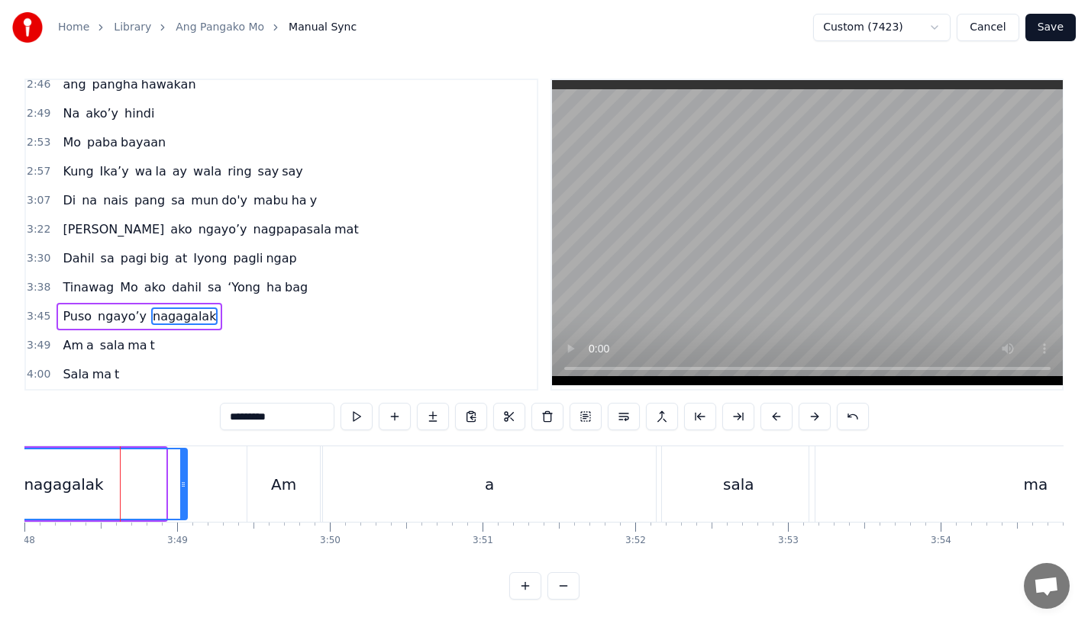
drag, startPoint x: 160, startPoint y: 477, endPoint x: 182, endPoint y: 477, distance: 21.4
click at [182, 479] on icon at bounding box center [183, 485] width 6 height 12
click at [154, 472] on div "nagagalak" at bounding box center [64, 484] width 244 height 69
click at [679, 468] on div "sala" at bounding box center [738, 484] width 153 height 76
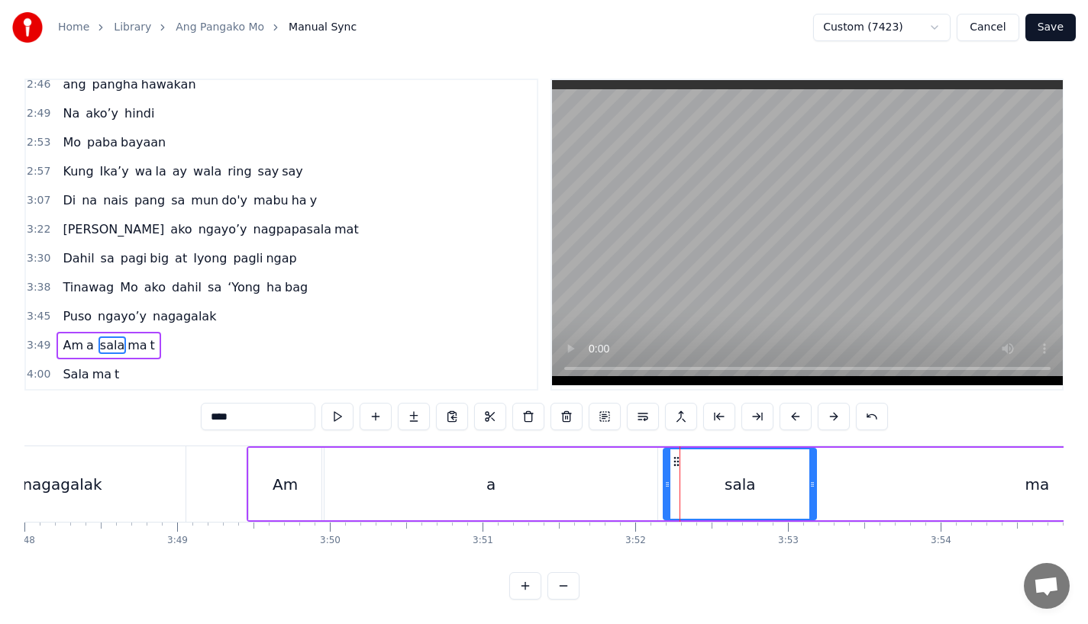
scroll to position [12, 0]
drag, startPoint x: 675, startPoint y: 446, endPoint x: 695, endPoint y: 446, distance: 20.6
click at [694, 458] on circle at bounding box center [694, 458] width 1 height 1
click at [585, 469] on div "a" at bounding box center [490, 484] width 333 height 73
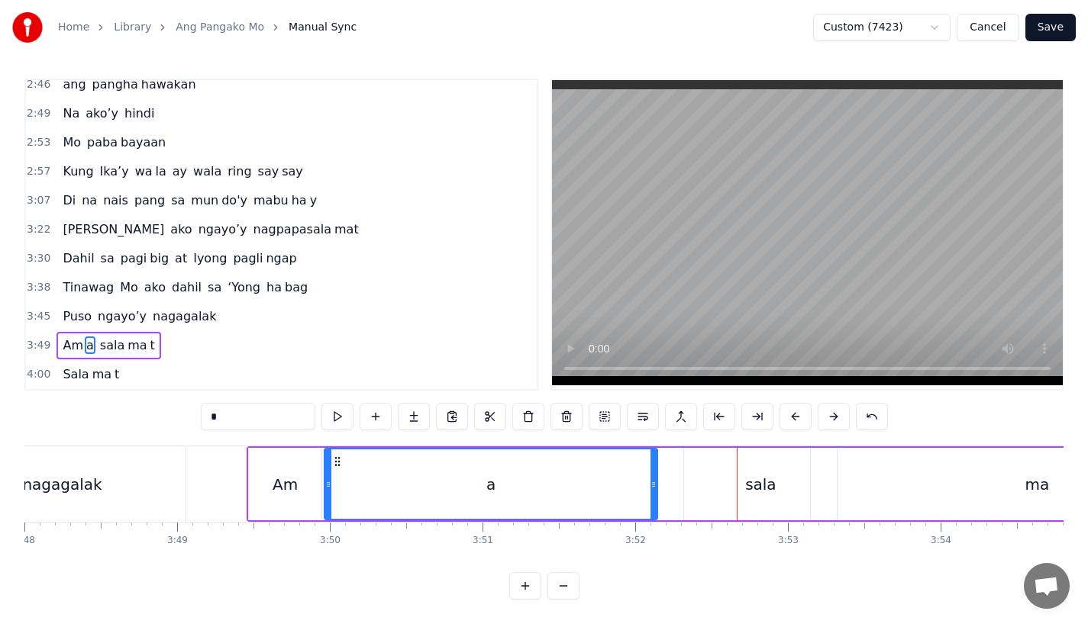
click at [719, 479] on div "sala" at bounding box center [760, 484] width 153 height 73
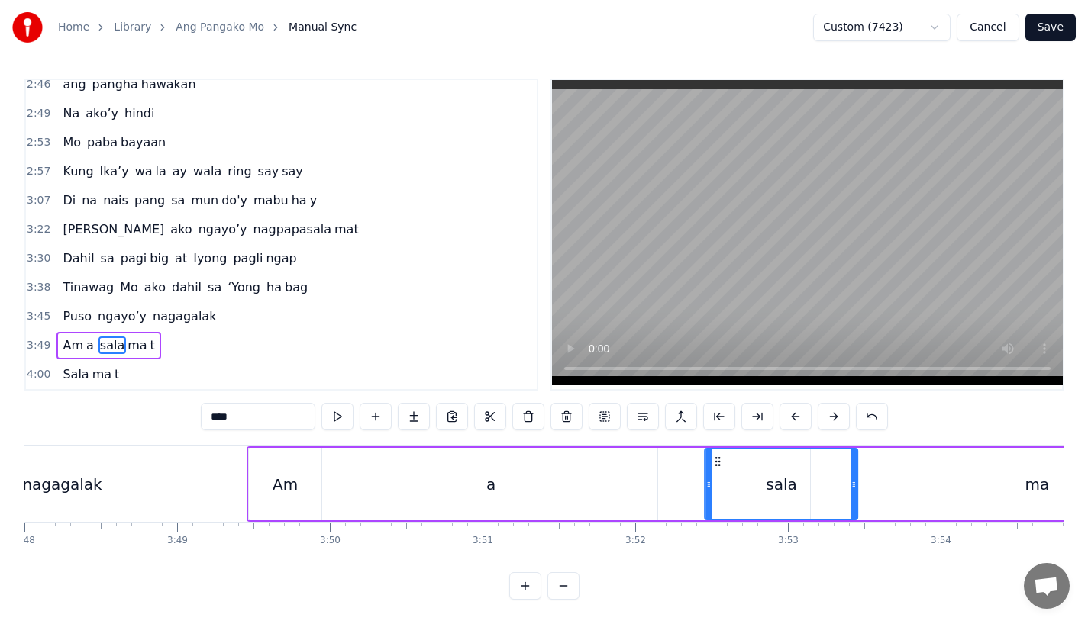
drag, startPoint x: 698, startPoint y: 451, endPoint x: 719, endPoint y: 450, distance: 20.6
click at [719, 456] on icon at bounding box center [718, 462] width 12 height 12
click at [608, 448] on div "a" at bounding box center [490, 484] width 333 height 73
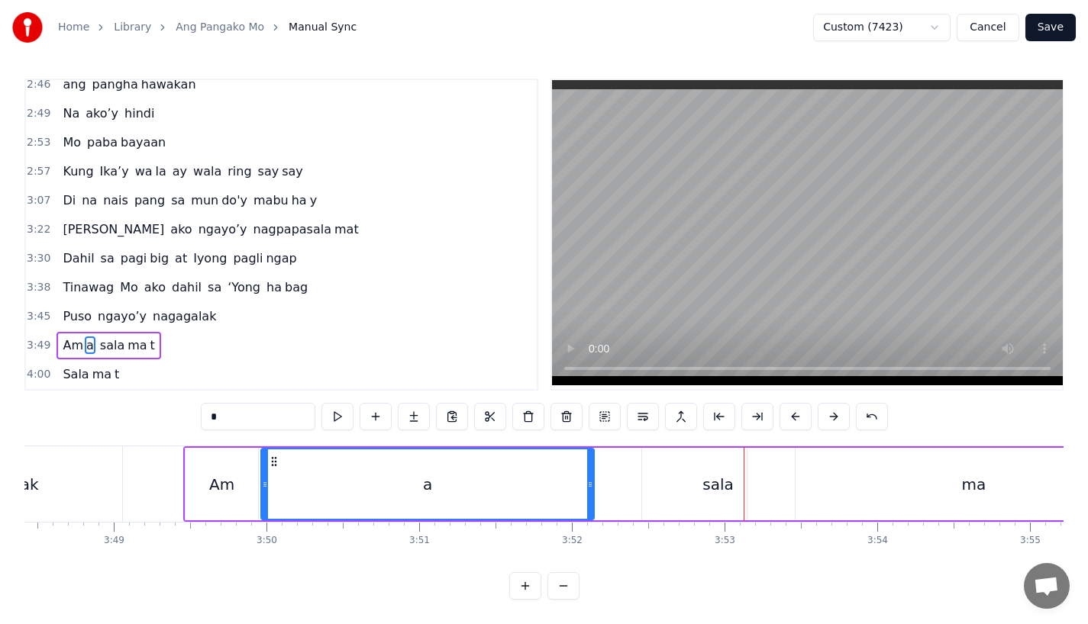
scroll to position [0, 34876]
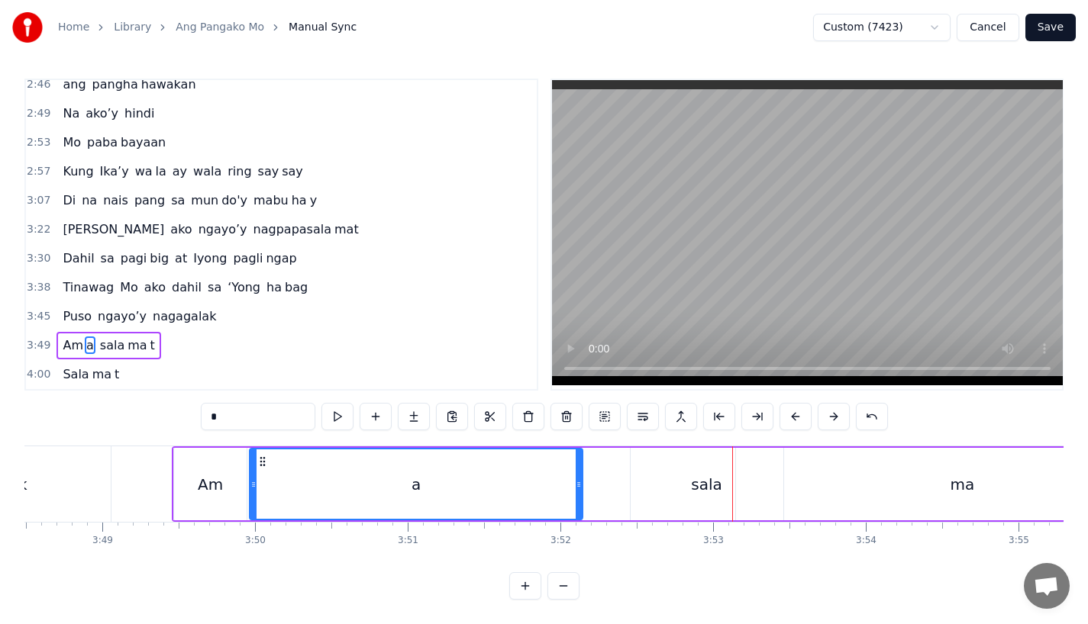
click at [725, 468] on div "sala" at bounding box center [706, 484] width 153 height 73
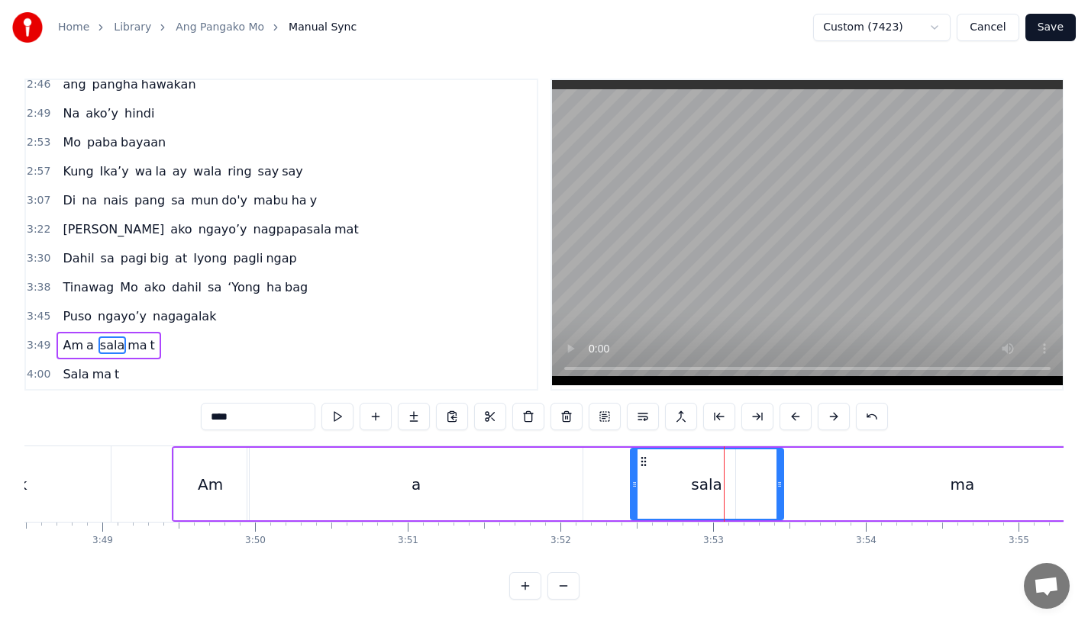
click at [830, 469] on div "ma" at bounding box center [962, 484] width 452 height 73
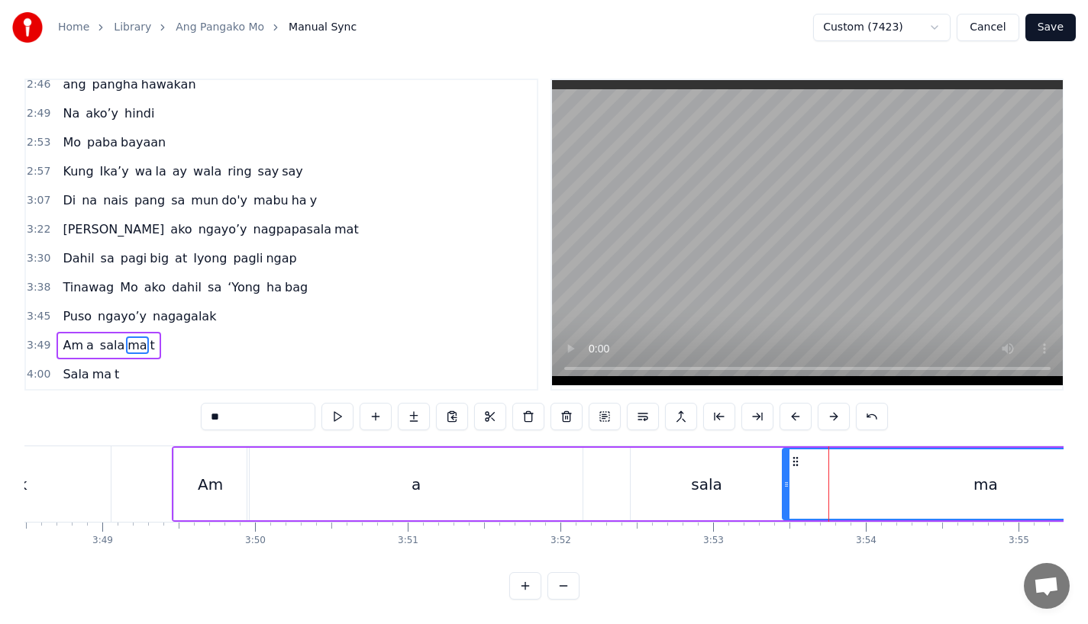
drag, startPoint x: 740, startPoint y: 473, endPoint x: 786, endPoint y: 472, distance: 46.6
click at [786, 479] on icon at bounding box center [786, 485] width 6 height 12
click at [655, 466] on div "sala" at bounding box center [706, 484] width 153 height 73
type input "****"
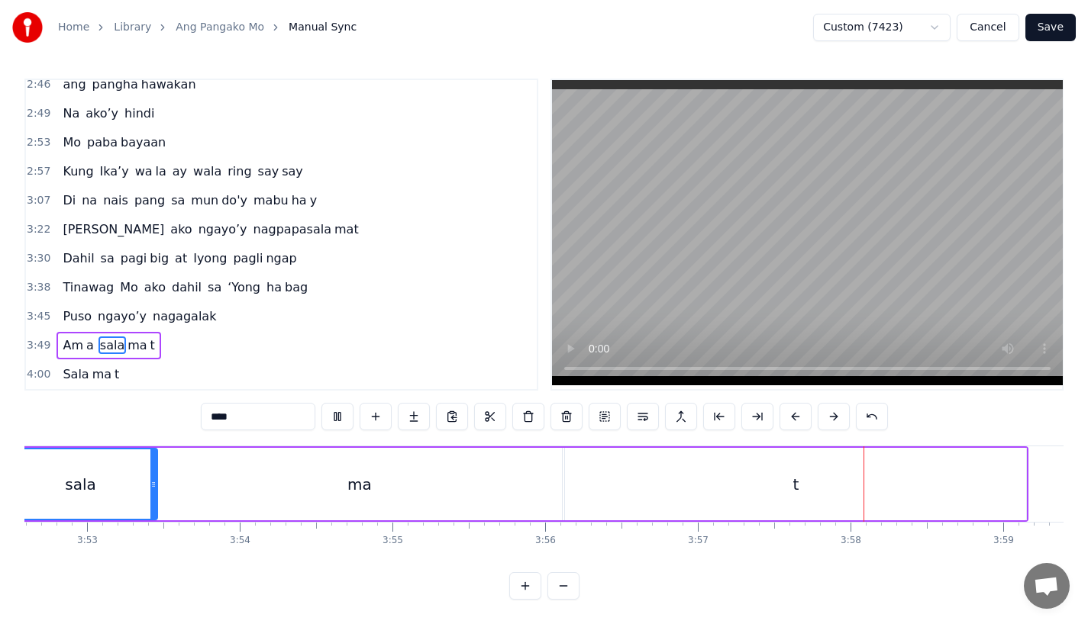
scroll to position [0, 35507]
drag, startPoint x: 1022, startPoint y: 471, endPoint x: 1012, endPoint y: 471, distance: 9.9
click at [1012, 471] on div "Am a sala ma t" at bounding box center [282, 484] width 1482 height 76
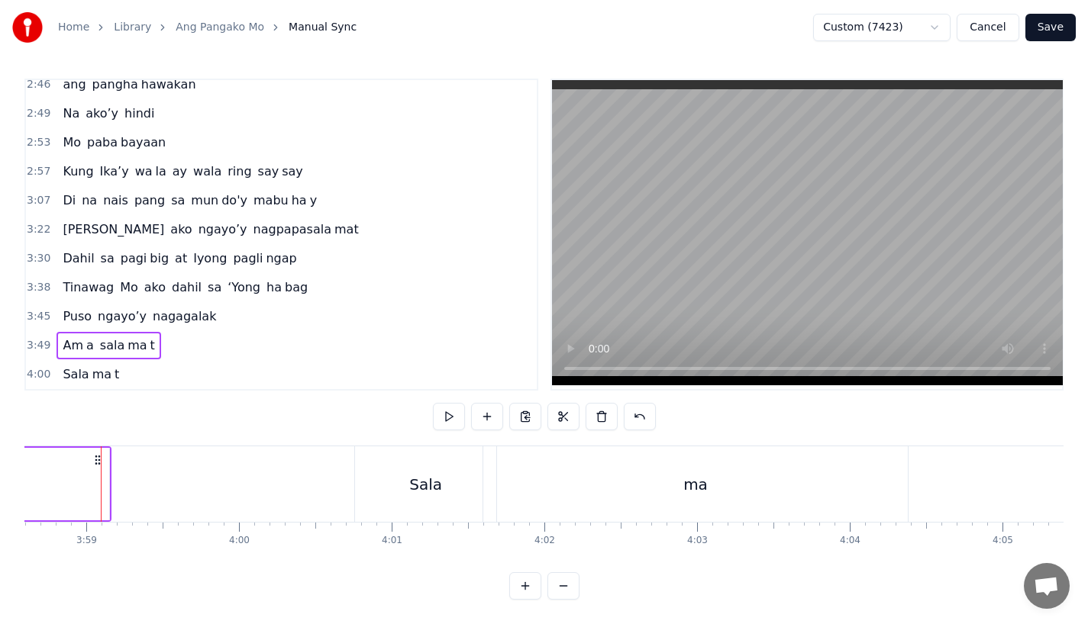
scroll to position [0, 36260]
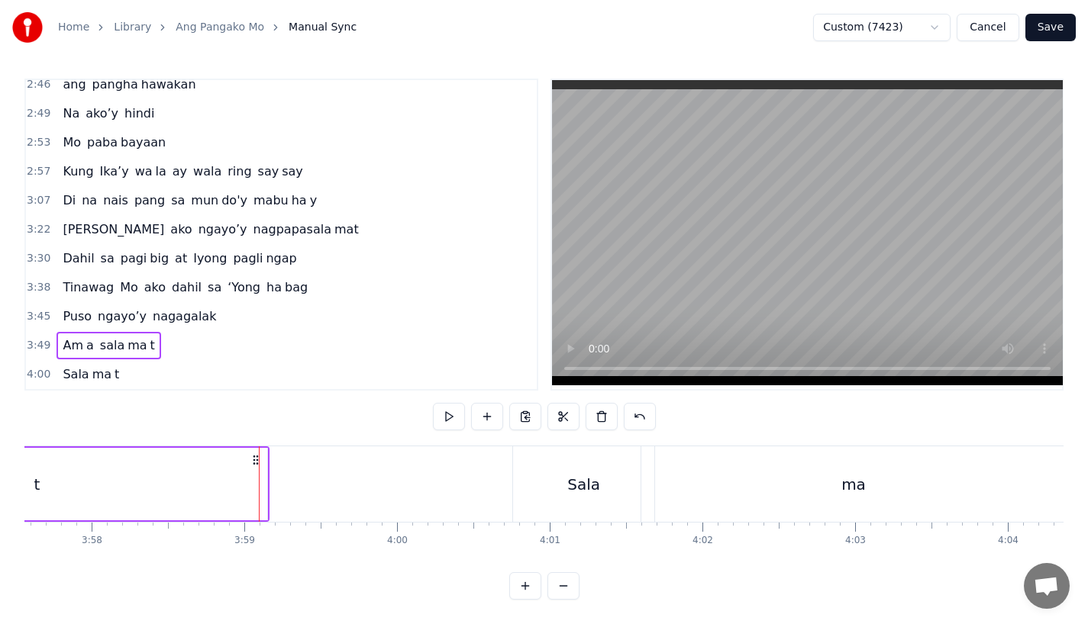
click at [182, 456] on div "t" at bounding box center [36, 484] width 461 height 73
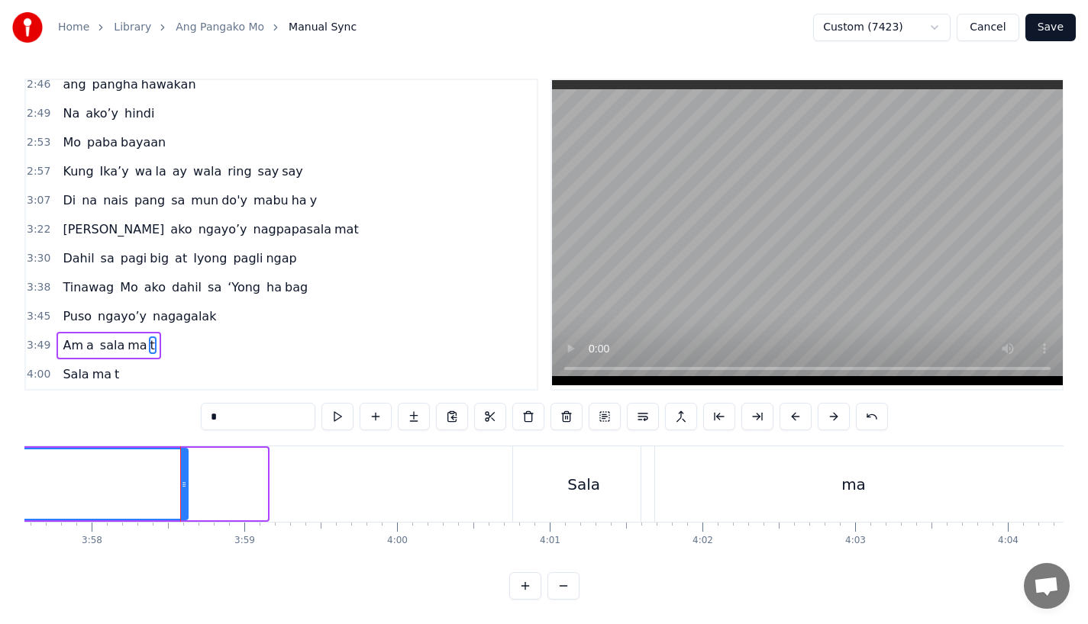
drag, startPoint x: 263, startPoint y: 464, endPoint x: 184, endPoint y: 469, distance: 79.6
click at [184, 469] on div at bounding box center [184, 484] width 6 height 69
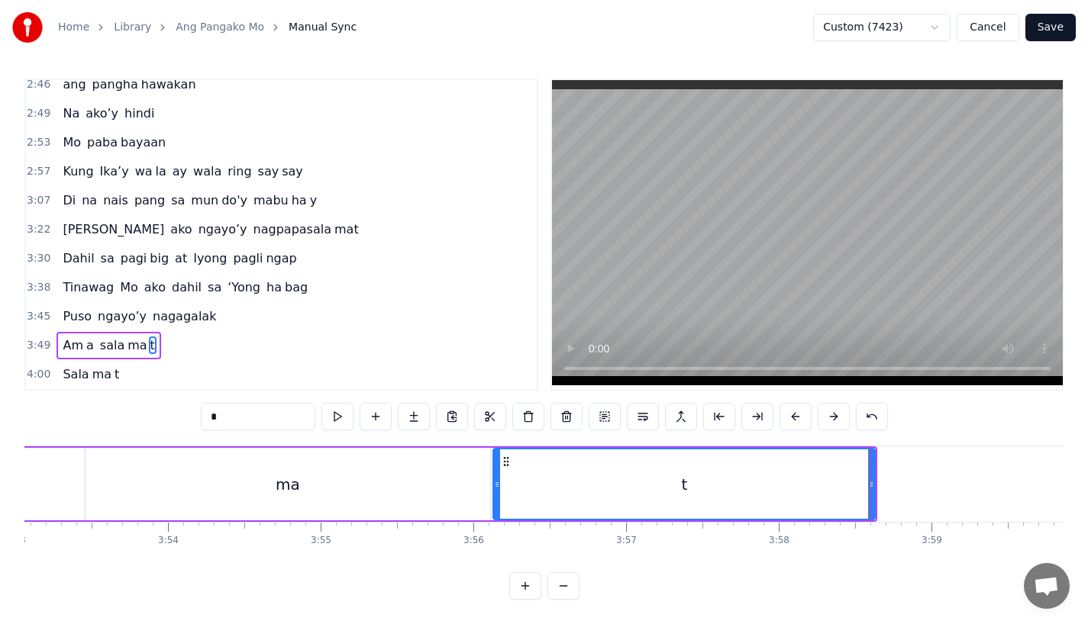
scroll to position [0, 35463]
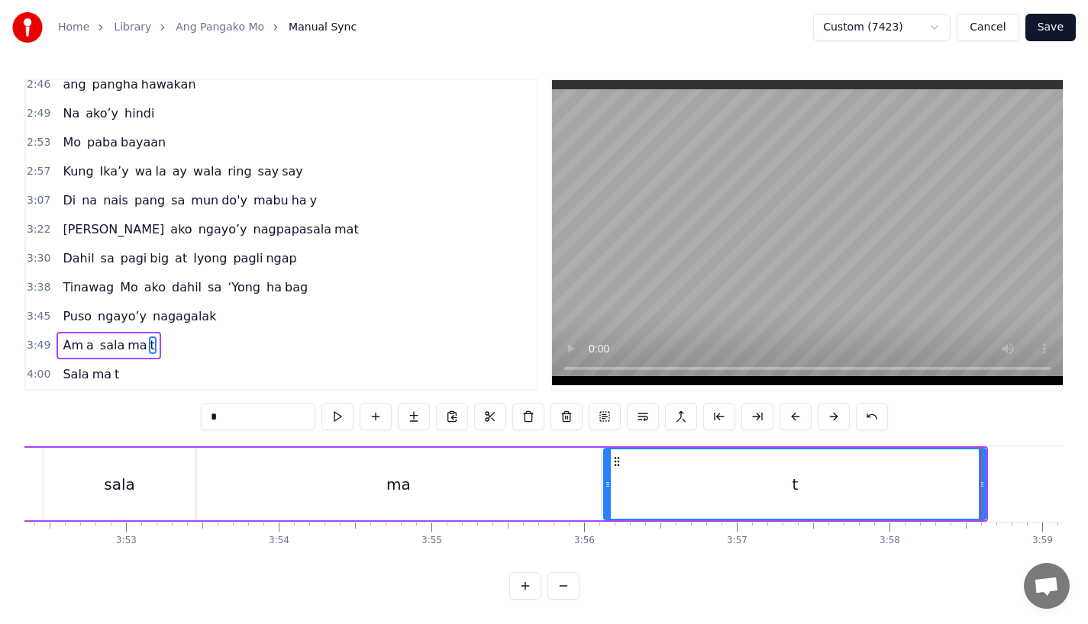
click at [163, 462] on div "sala" at bounding box center [120, 484] width 153 height 73
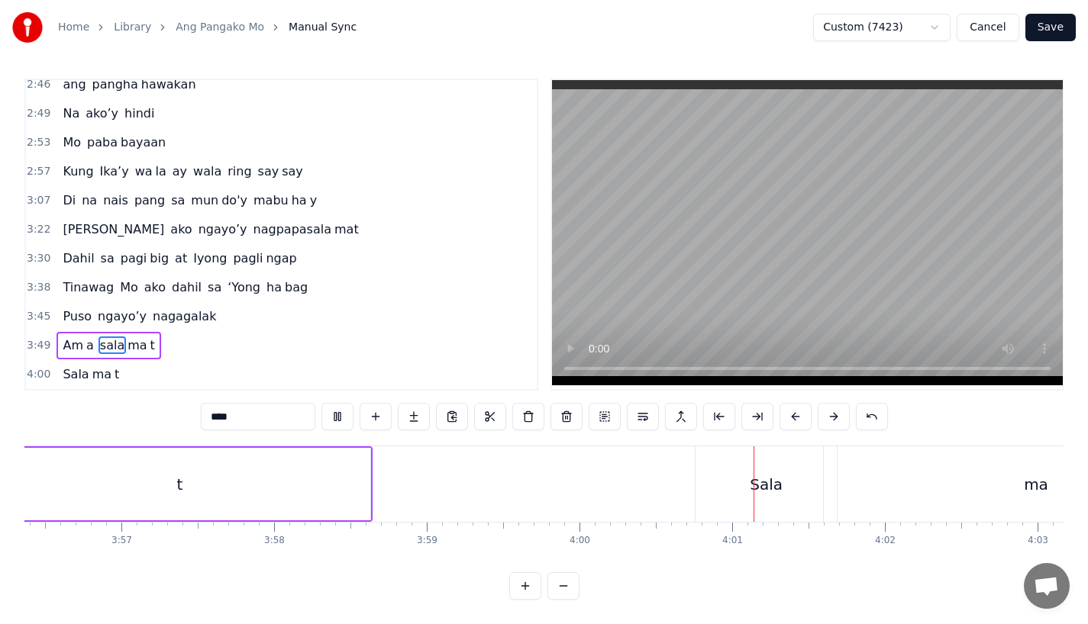
scroll to position [0, 36082]
click at [717, 467] on div "Sala" at bounding box center [761, 484] width 141 height 76
type input "****"
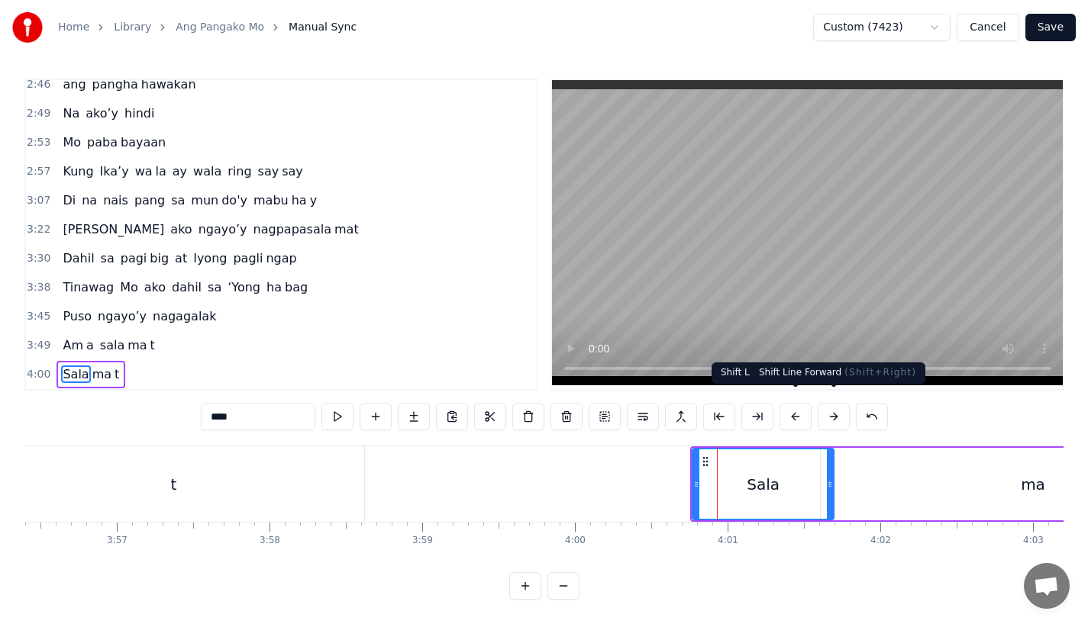
click at [827, 404] on button at bounding box center [833, 416] width 32 height 27
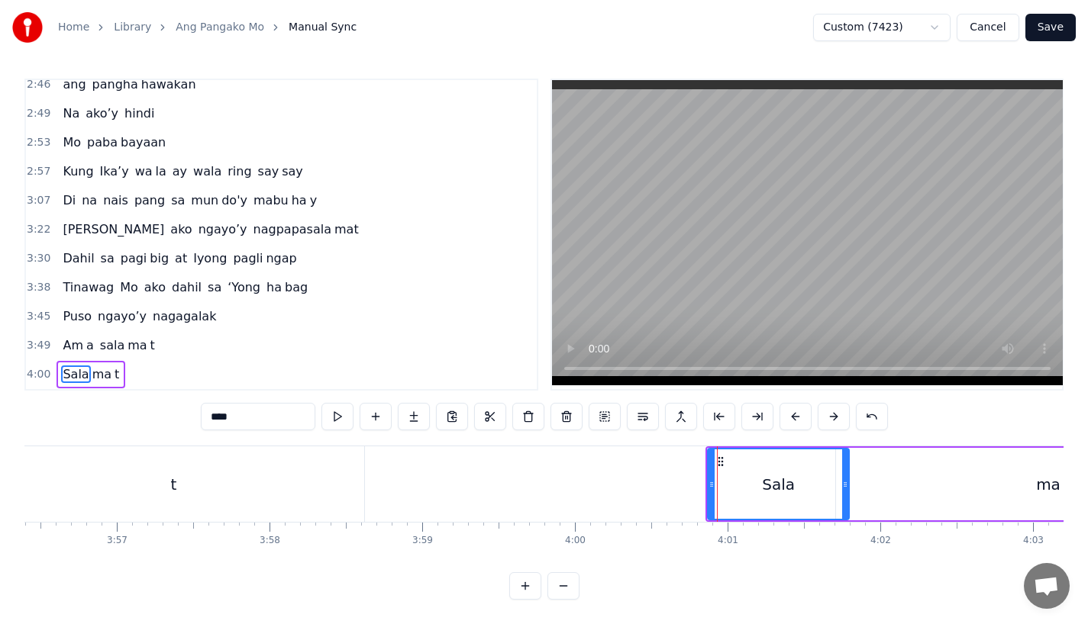
click at [827, 404] on button at bounding box center [833, 416] width 32 height 27
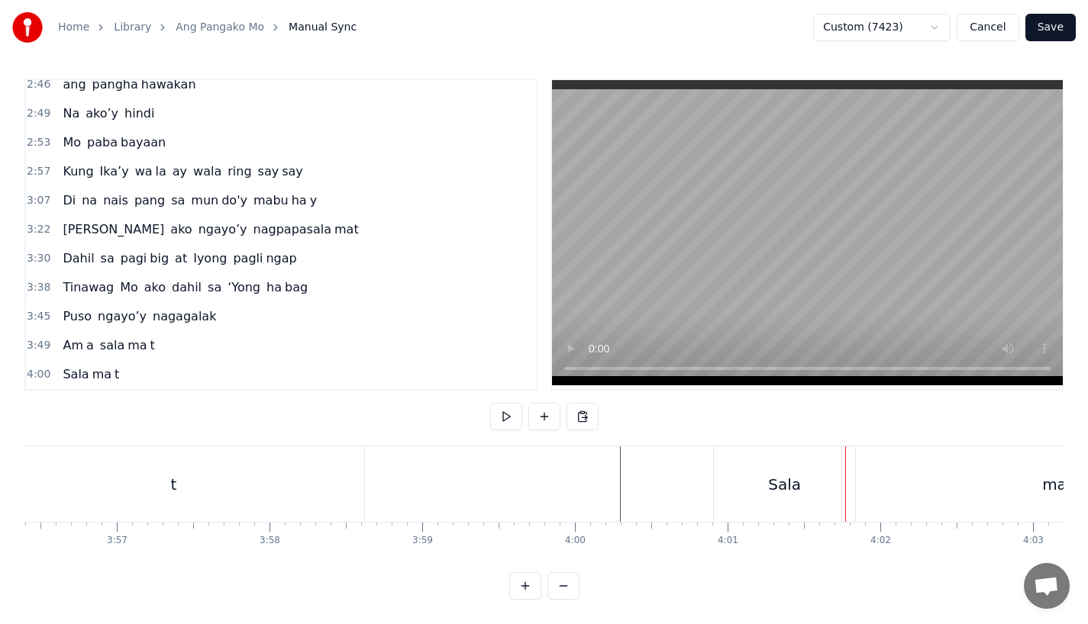
click at [749, 455] on div "Sala" at bounding box center [784, 484] width 141 height 76
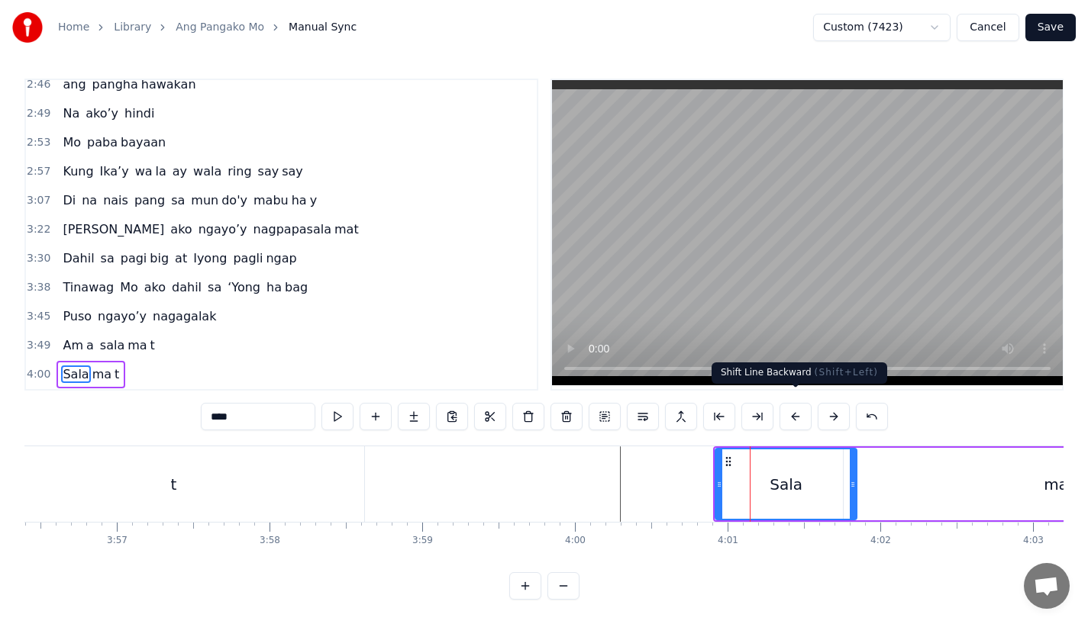
click at [801, 403] on button at bounding box center [795, 416] width 32 height 27
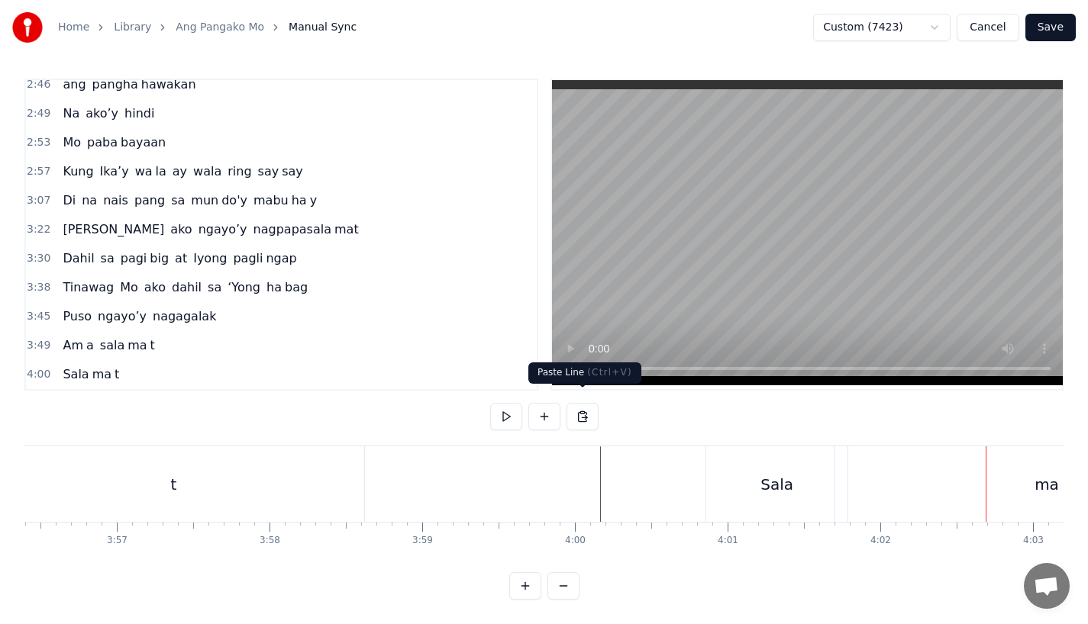
click at [735, 466] on div "Sala" at bounding box center [776, 484] width 141 height 76
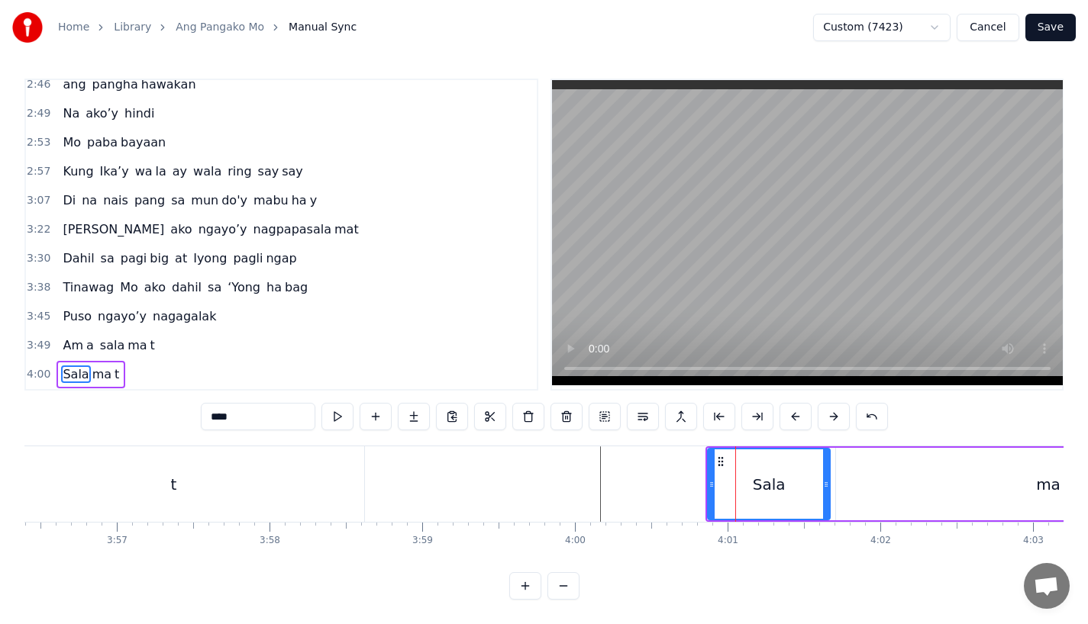
drag, startPoint x: 846, startPoint y: 484, endPoint x: 818, endPoint y: 485, distance: 27.5
click at [823, 485] on div at bounding box center [826, 484] width 6 height 69
click at [862, 485] on div "ma" at bounding box center [1048, 484] width 424 height 73
type input "**"
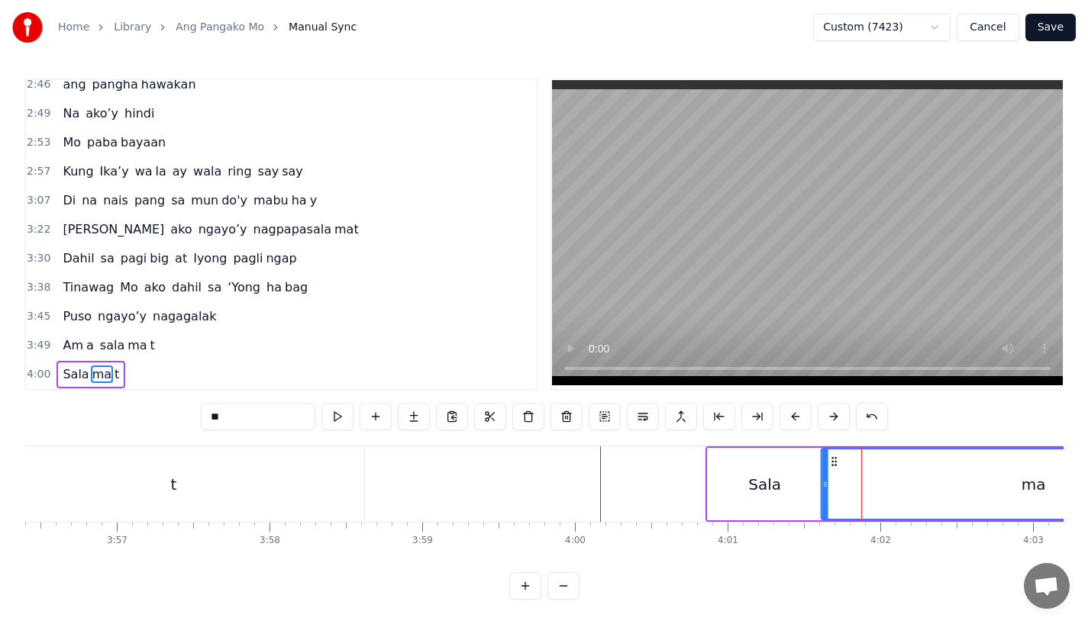
drag, startPoint x: 850, startPoint y: 449, endPoint x: 831, endPoint y: 450, distance: 19.1
click at [831, 456] on icon at bounding box center [834, 462] width 12 height 12
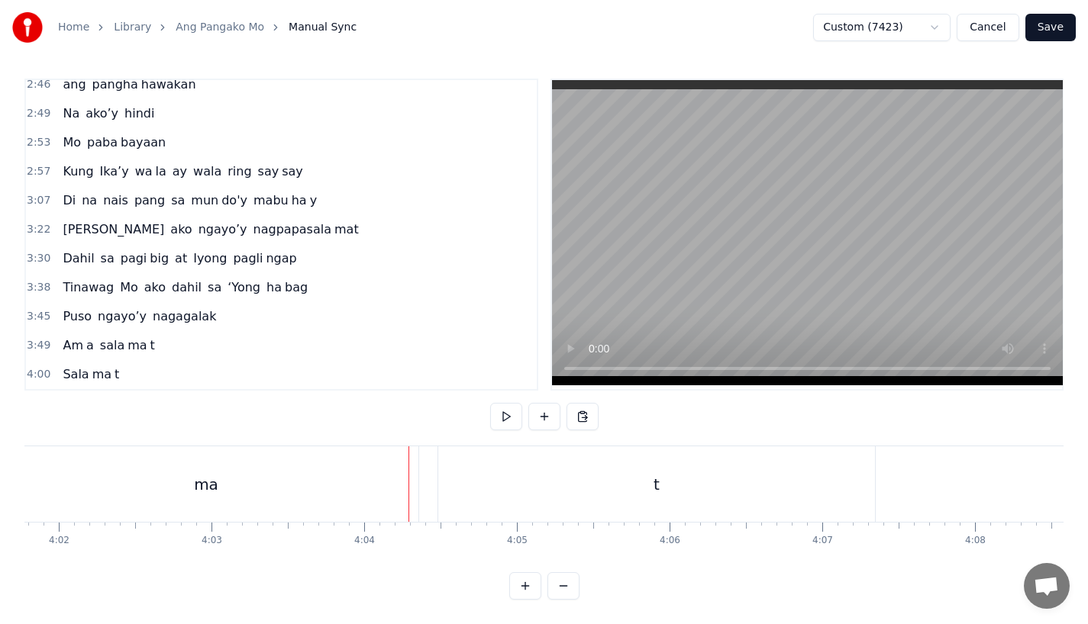
scroll to position [0, 36771]
click at [388, 469] on div "ma" at bounding box center [339, 484] width 424 height 76
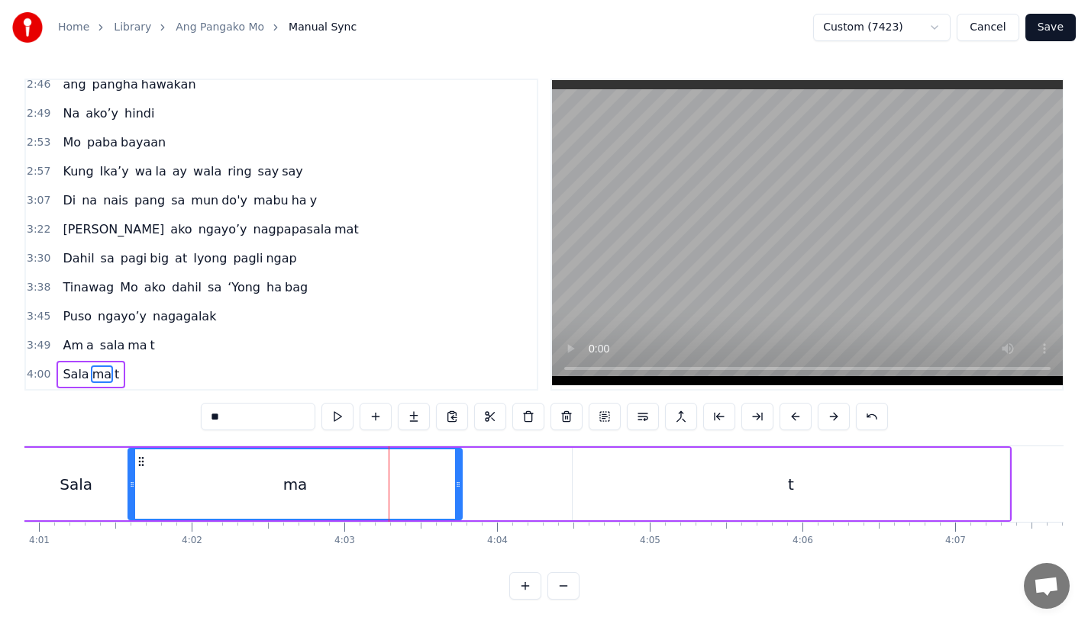
drag, startPoint x: 549, startPoint y: 471, endPoint x: 437, endPoint y: 473, distance: 113.0
click at [437, 473] on div "ma" at bounding box center [295, 484] width 332 height 69
click at [590, 474] on div "t" at bounding box center [790, 484] width 437 height 73
type input "*"
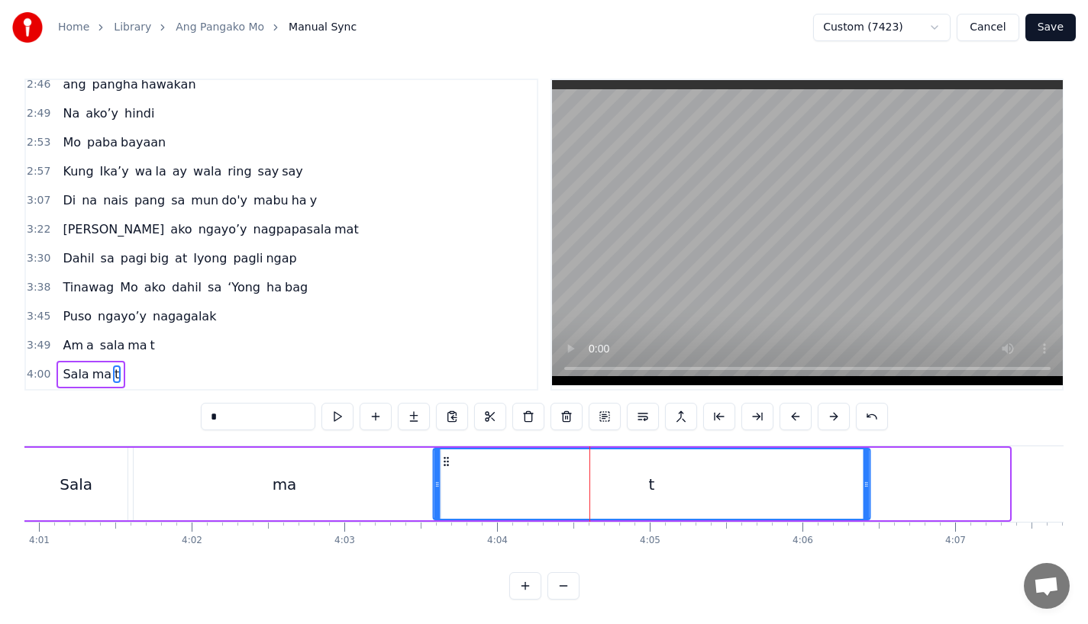
drag, startPoint x: 585, startPoint y: 454, endPoint x: 445, endPoint y: 473, distance: 141.0
click at [446, 473] on div "t" at bounding box center [650, 484] width 435 height 69
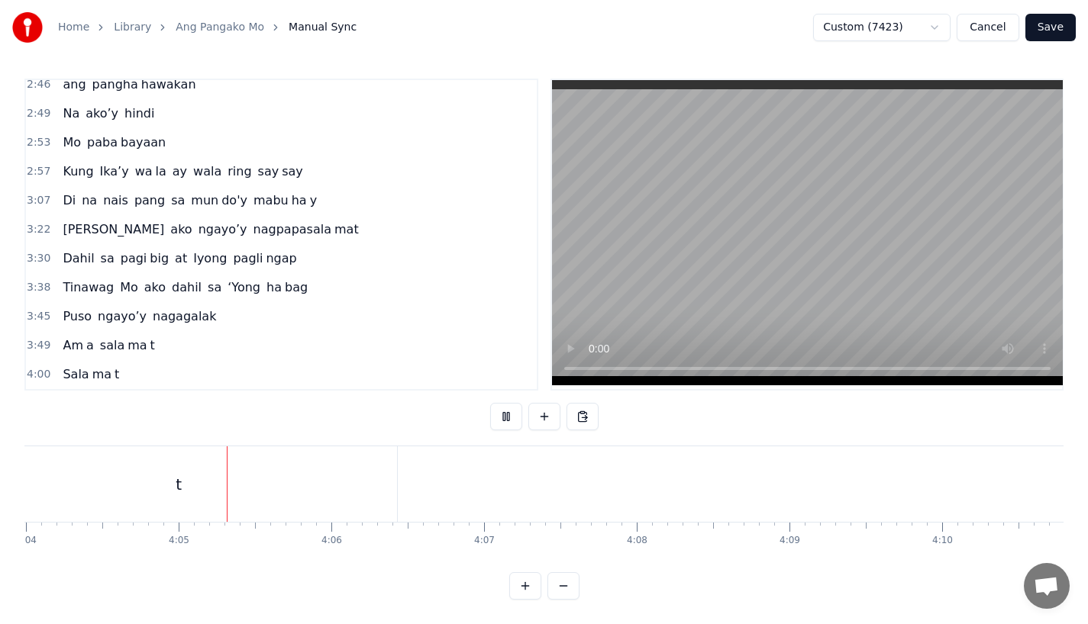
scroll to position [0, 37267]
click at [263, 465] on div "t" at bounding box center [153, 484] width 437 height 76
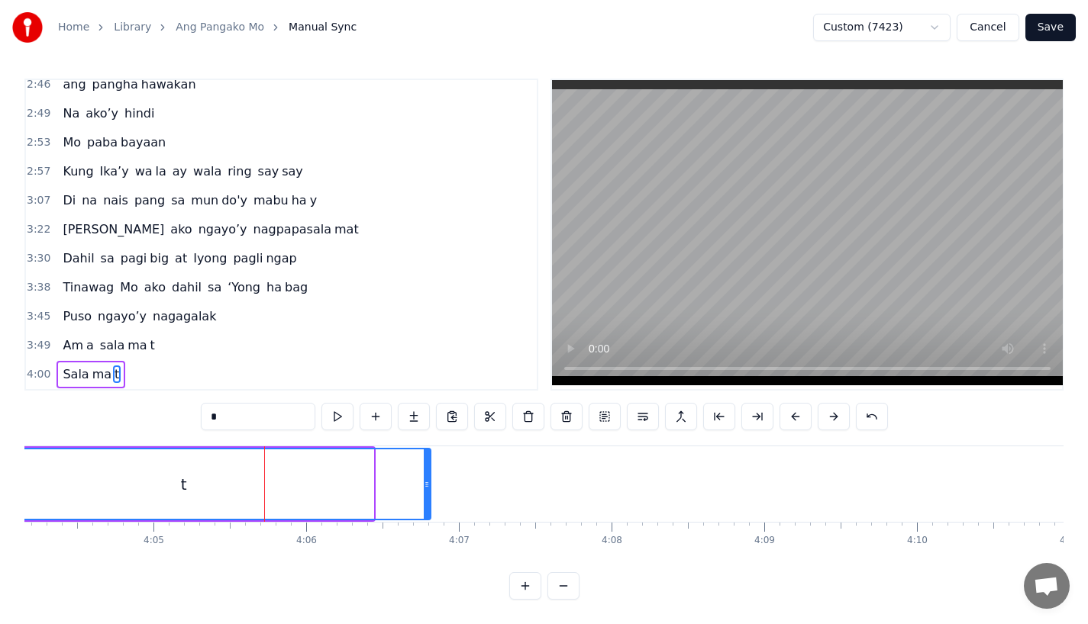
drag, startPoint x: 369, startPoint y: 469, endPoint x: 508, endPoint y: 466, distance: 138.9
click at [430, 479] on icon at bounding box center [427, 485] width 6 height 12
click at [190, 453] on div "t" at bounding box center [224, 484] width 574 height 69
drag, startPoint x: 423, startPoint y: 478, endPoint x: 321, endPoint y: 478, distance: 101.5
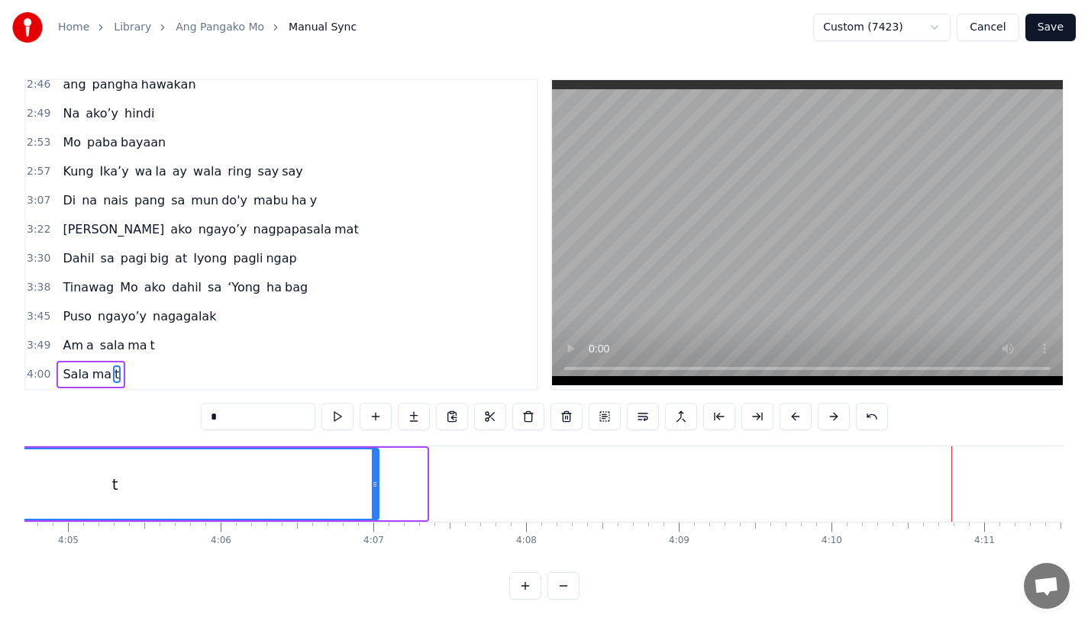
click at [372, 479] on icon at bounding box center [375, 485] width 6 height 12
drag, startPoint x: 322, startPoint y: 478, endPoint x: 303, endPoint y: 478, distance: 19.1
click at [318, 479] on icon at bounding box center [321, 485] width 6 height 12
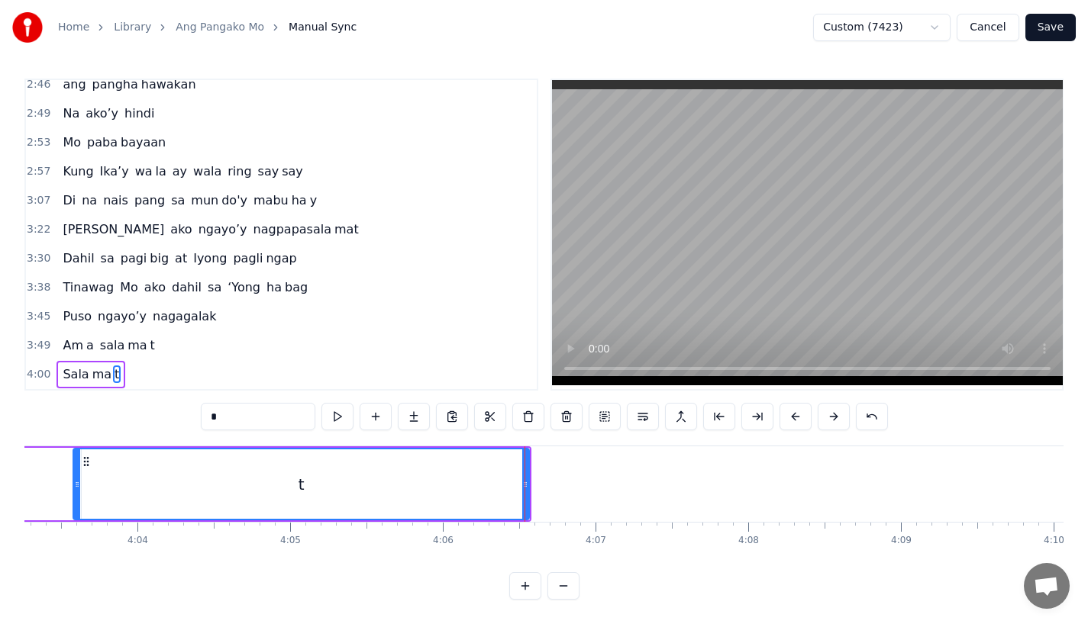
scroll to position [0, 36914]
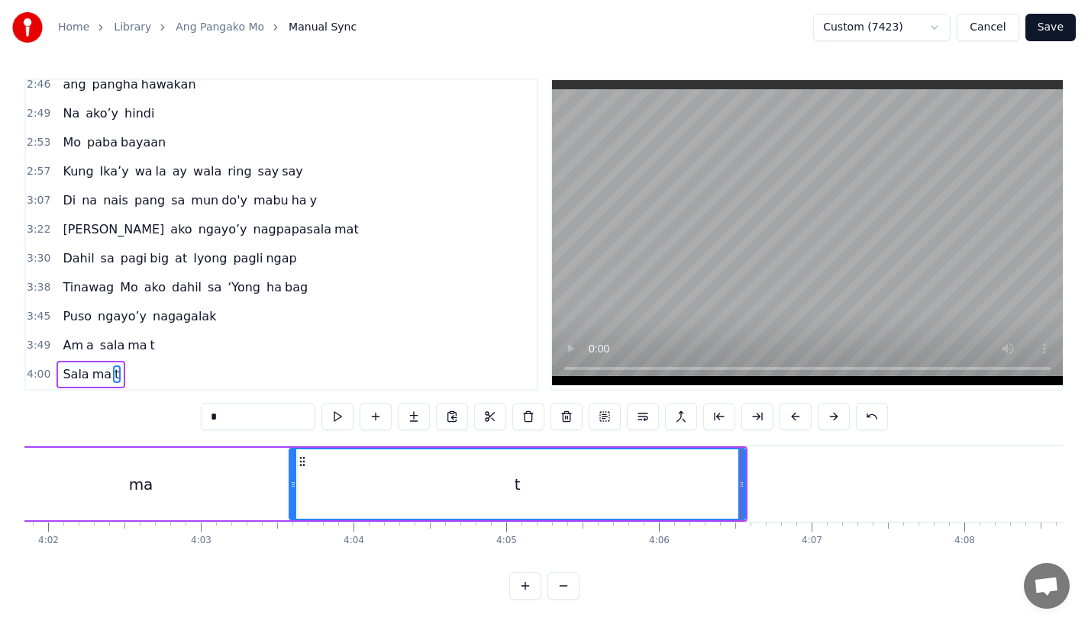
click at [372, 450] on div "t" at bounding box center [517, 484] width 454 height 69
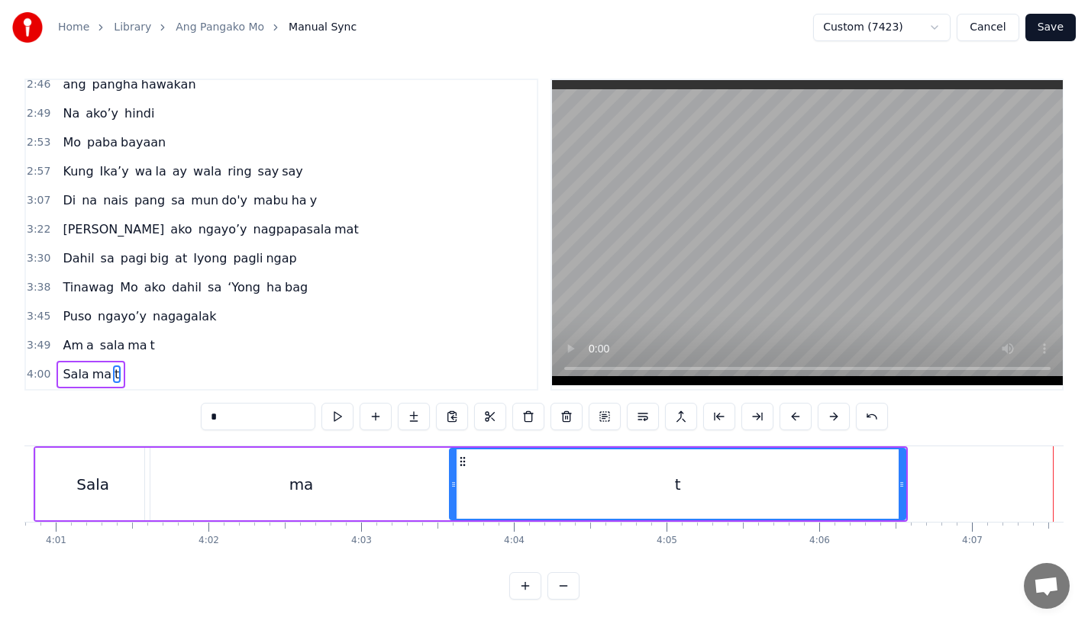
click at [192, 448] on div "ma" at bounding box center [301, 484] width 312 height 73
type input "**"
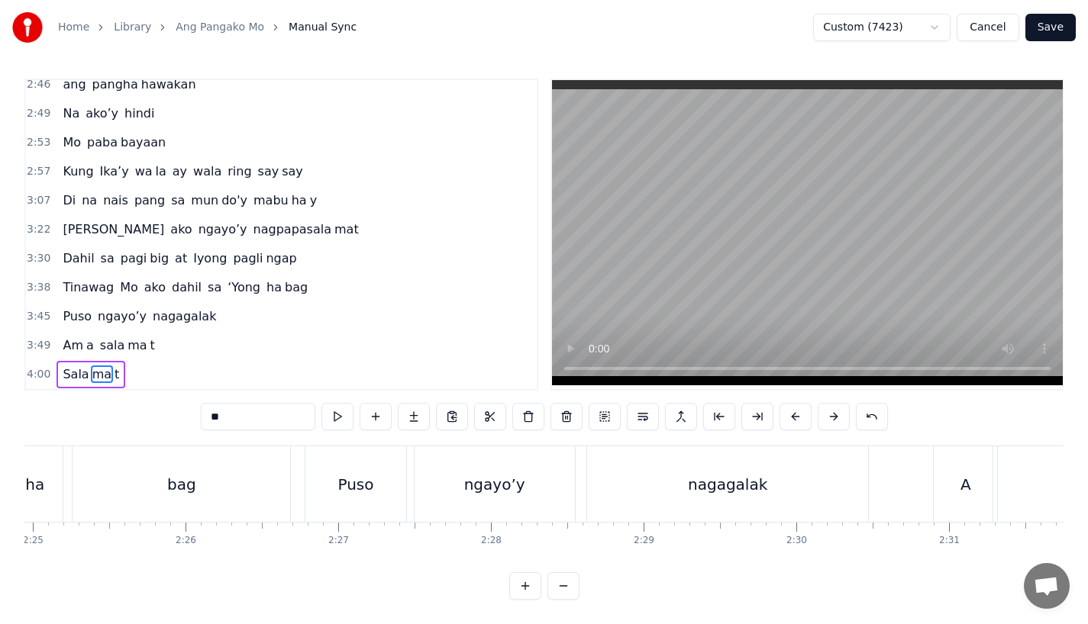
scroll to position [0, 21339]
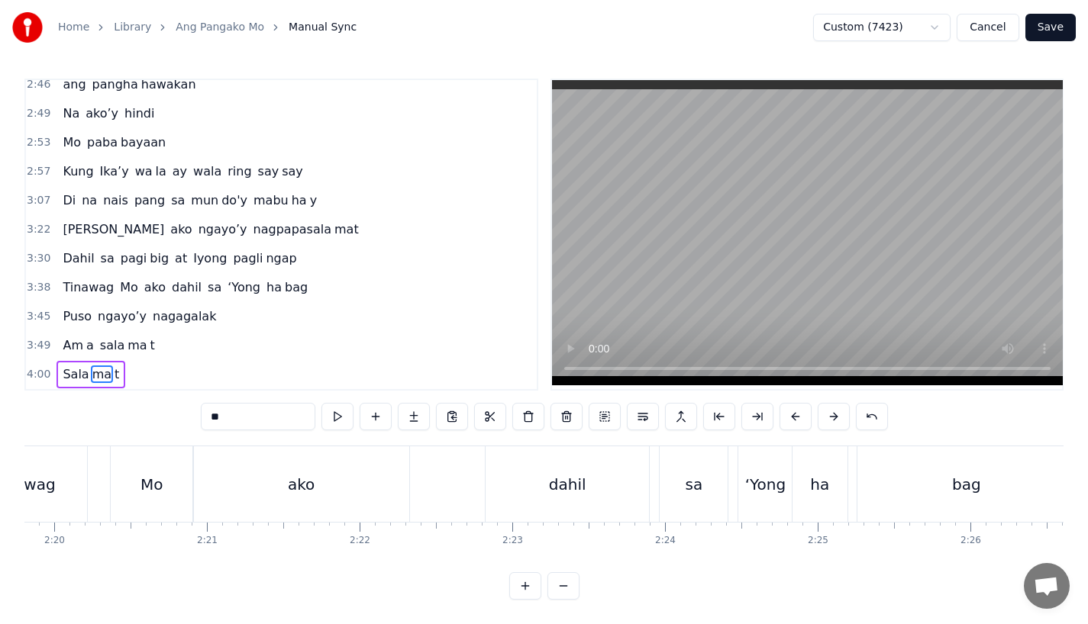
click at [1059, 31] on button "Save" at bounding box center [1050, 27] width 50 height 27
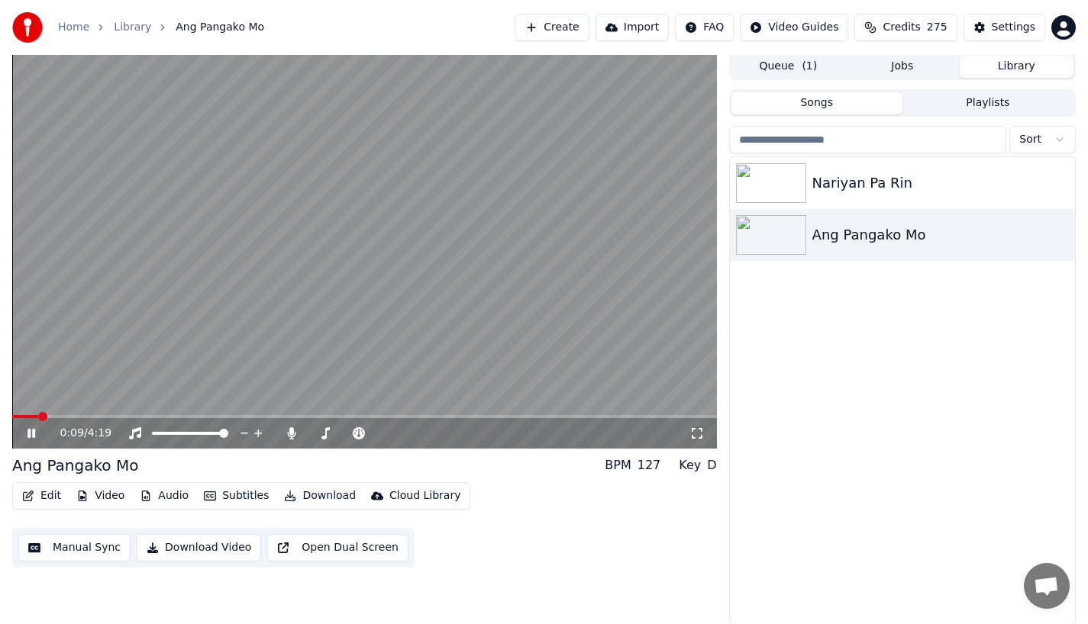
click at [204, 544] on button "Download Video" at bounding box center [199, 547] width 124 height 27
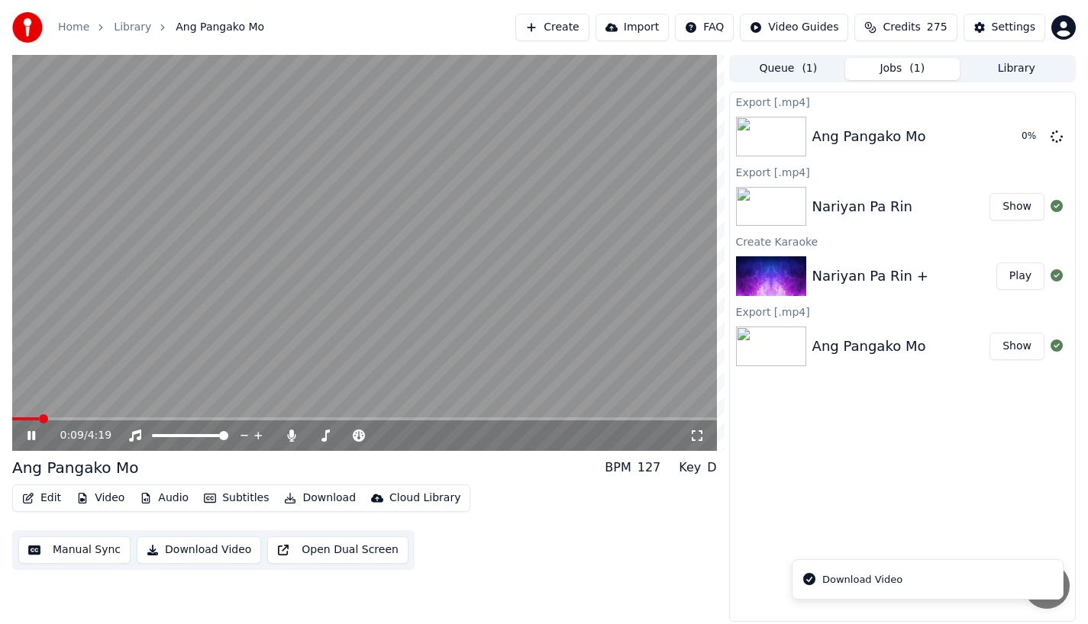
scroll to position [0, 0]
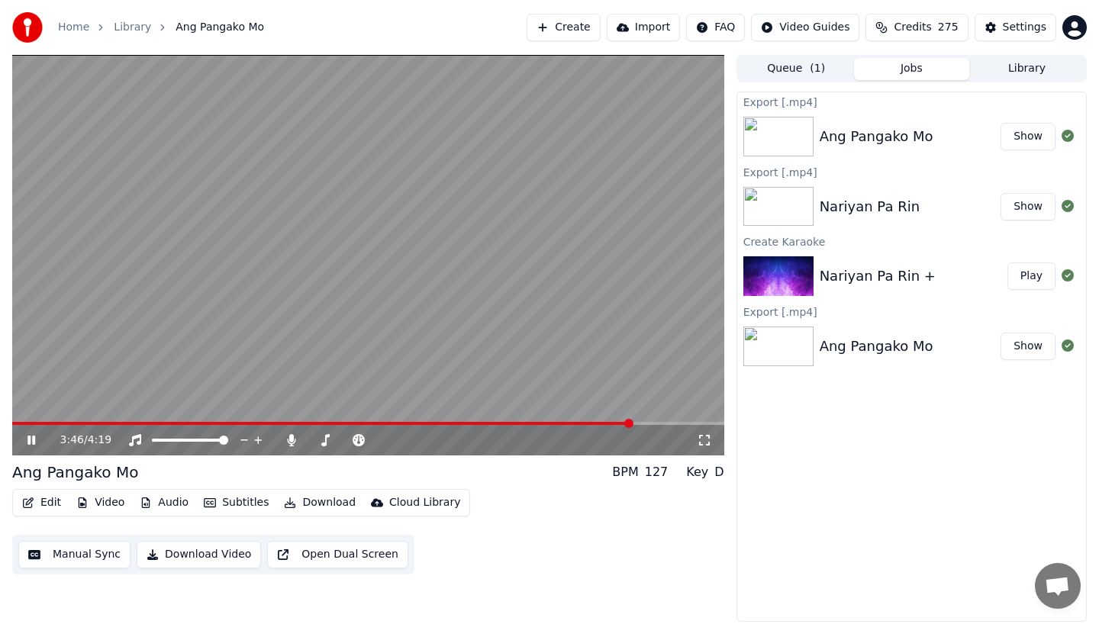
click at [28, 443] on icon at bounding box center [31, 440] width 8 height 9
click at [28, 443] on icon at bounding box center [31, 440] width 9 height 11
click at [28, 443] on icon at bounding box center [31, 440] width 8 height 9
click at [869, 469] on div "Export [.mp4] Ang Pangako Mo Show Export [.mp4] Nariyan Pa Rin Show Create Kara…" at bounding box center [911, 357] width 350 height 530
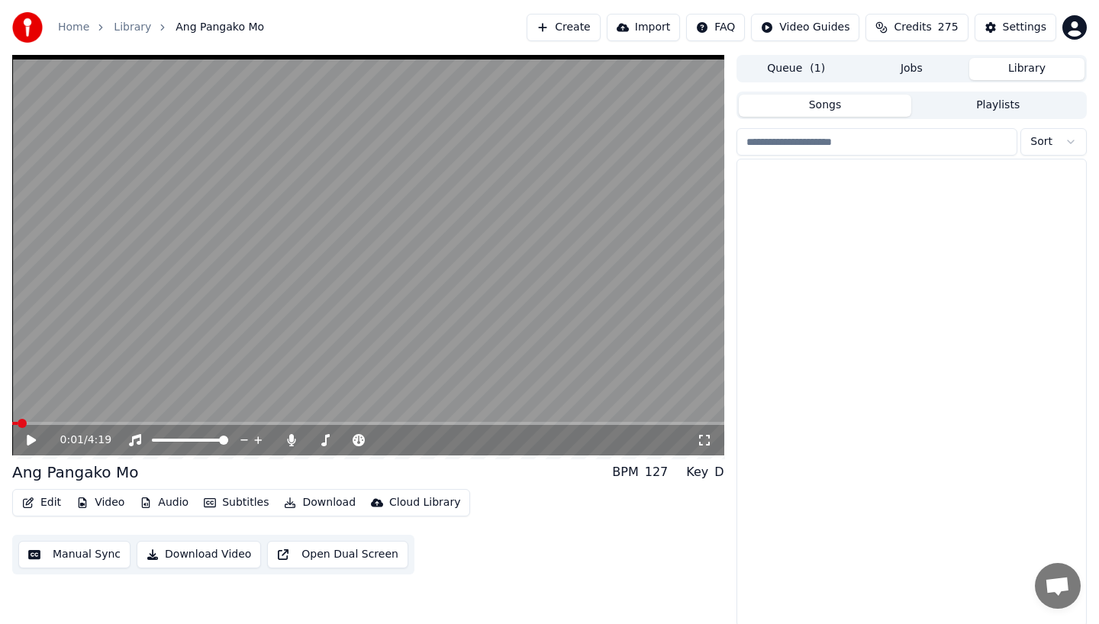
click at [1021, 77] on button "Library" at bounding box center [1026, 69] width 115 height 22
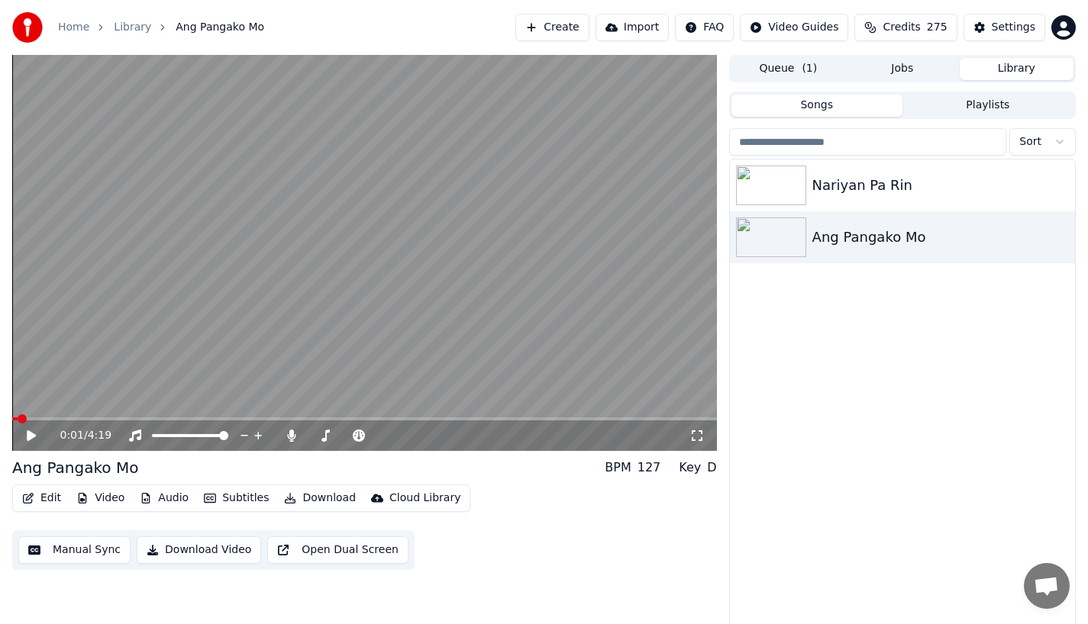
click at [785, 493] on div "Nariyan Pa Rin Ang Pangako Mo" at bounding box center [902, 393] width 345 height 467
click at [846, 189] on div "Nariyan Pa Rin" at bounding box center [932, 185] width 241 height 21
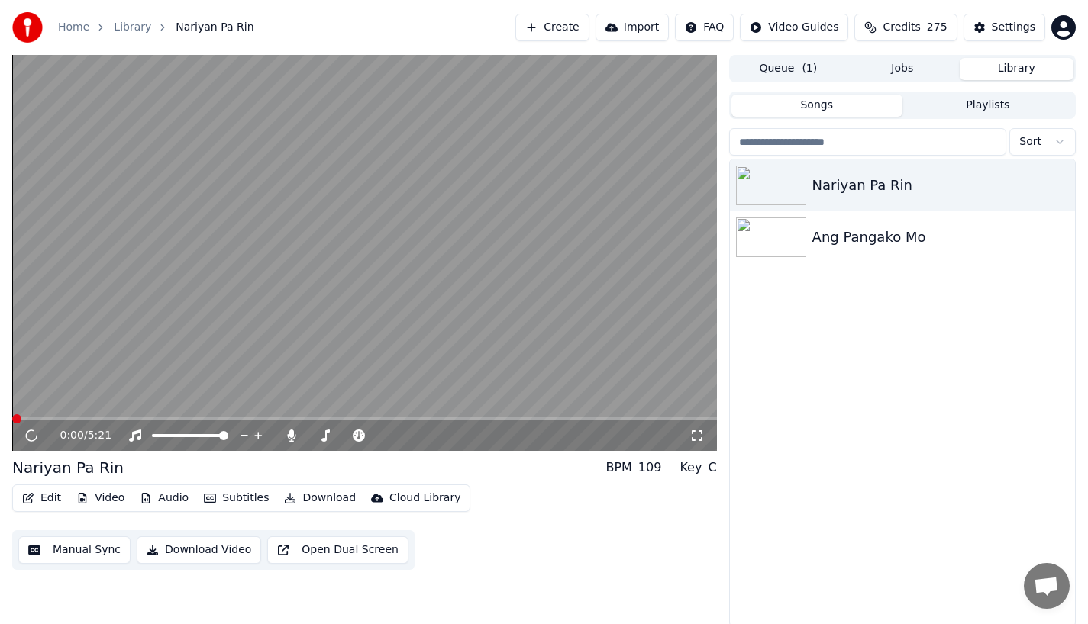
click at [844, 395] on div "Nariyan Pa Rin Ang Pangako Mo" at bounding box center [902, 393] width 345 height 467
